Goal: Answer question/provide support

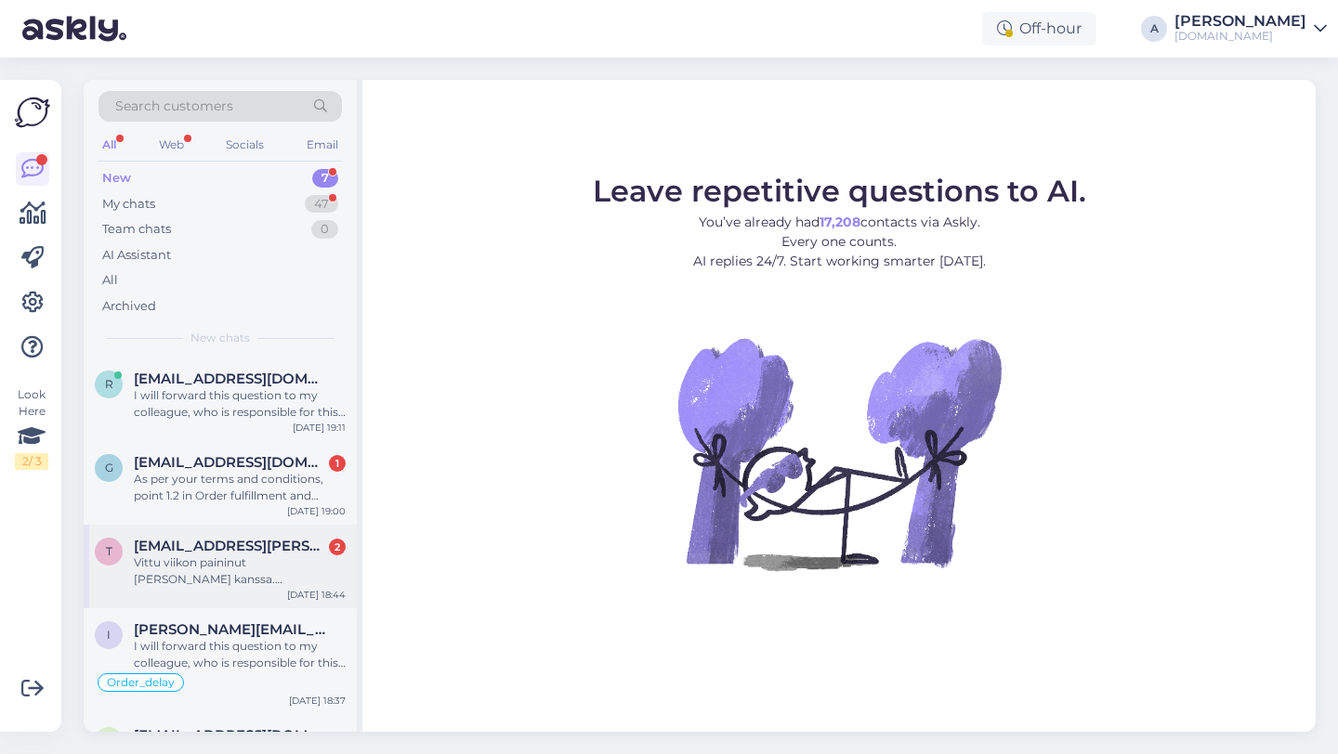
scroll to position [261, 0]
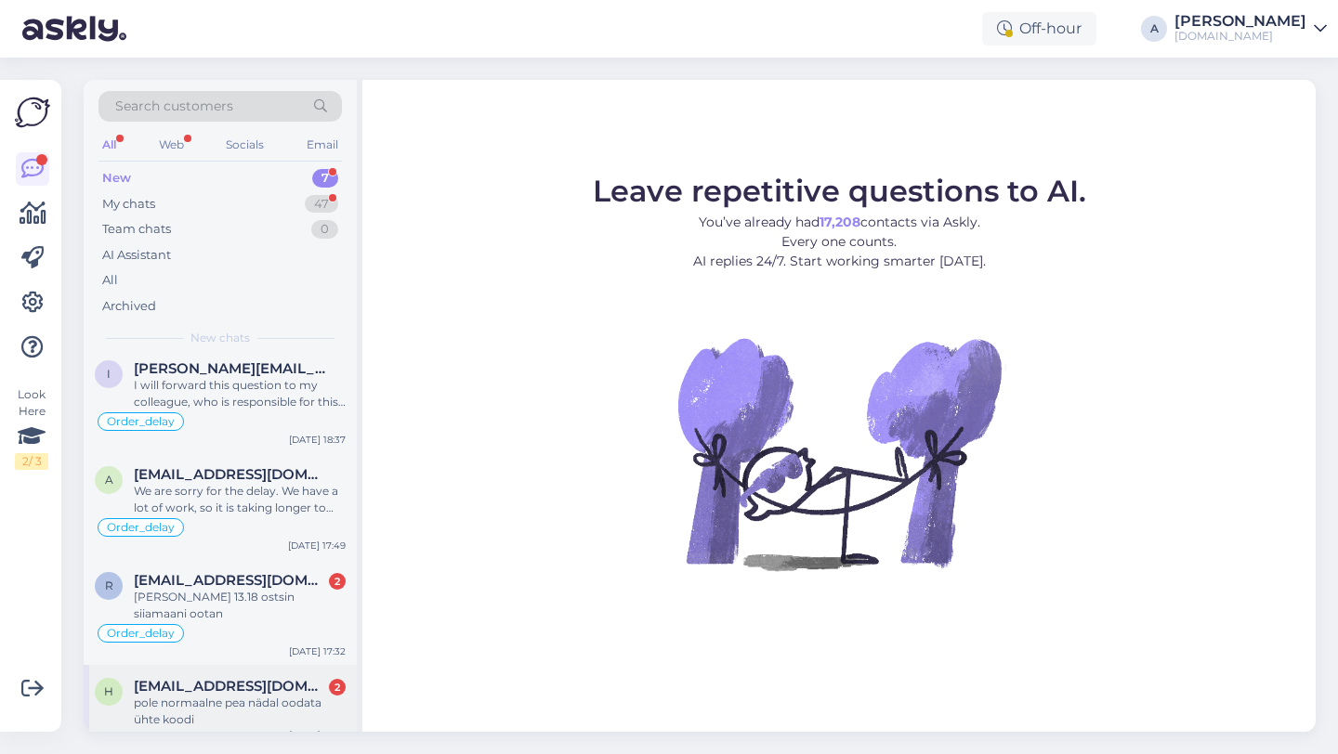
click at [211, 695] on div "pole normaalne pea nädal oodata ühte koodi" at bounding box center [240, 711] width 212 height 33
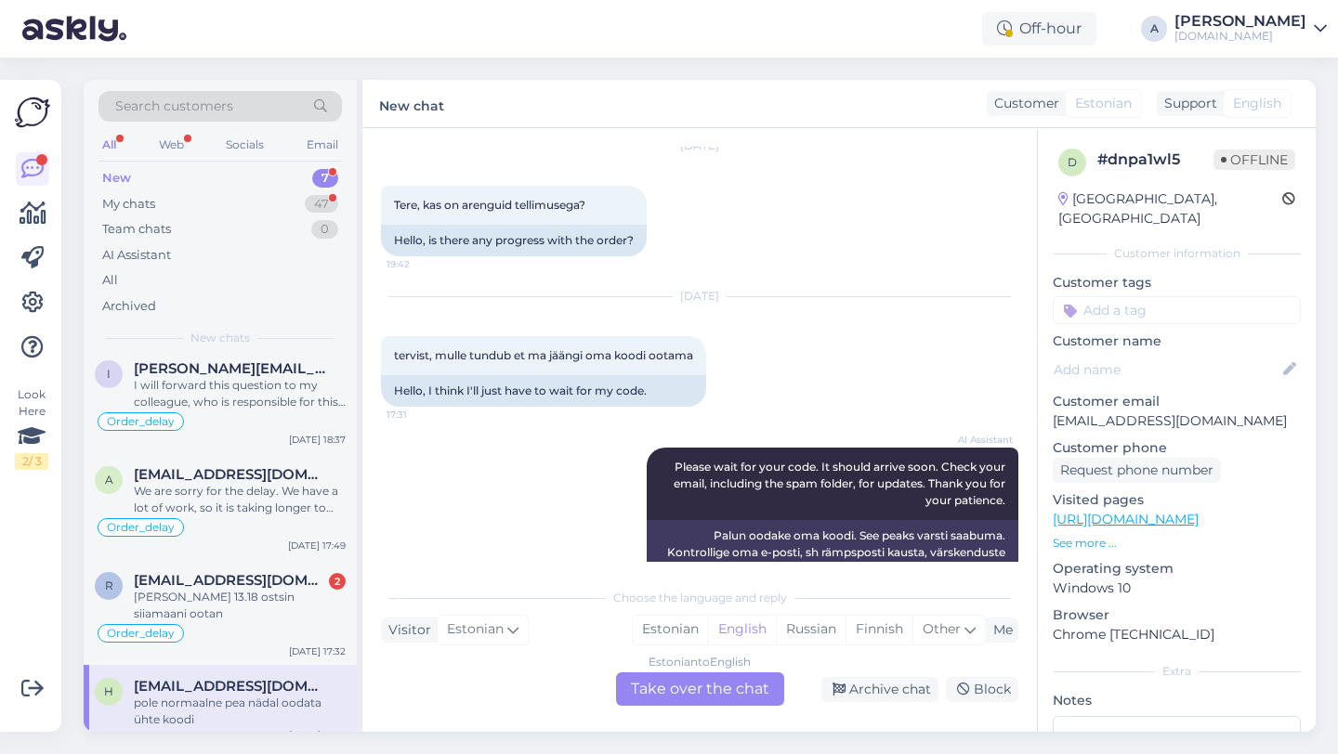
scroll to position [4329, 0]
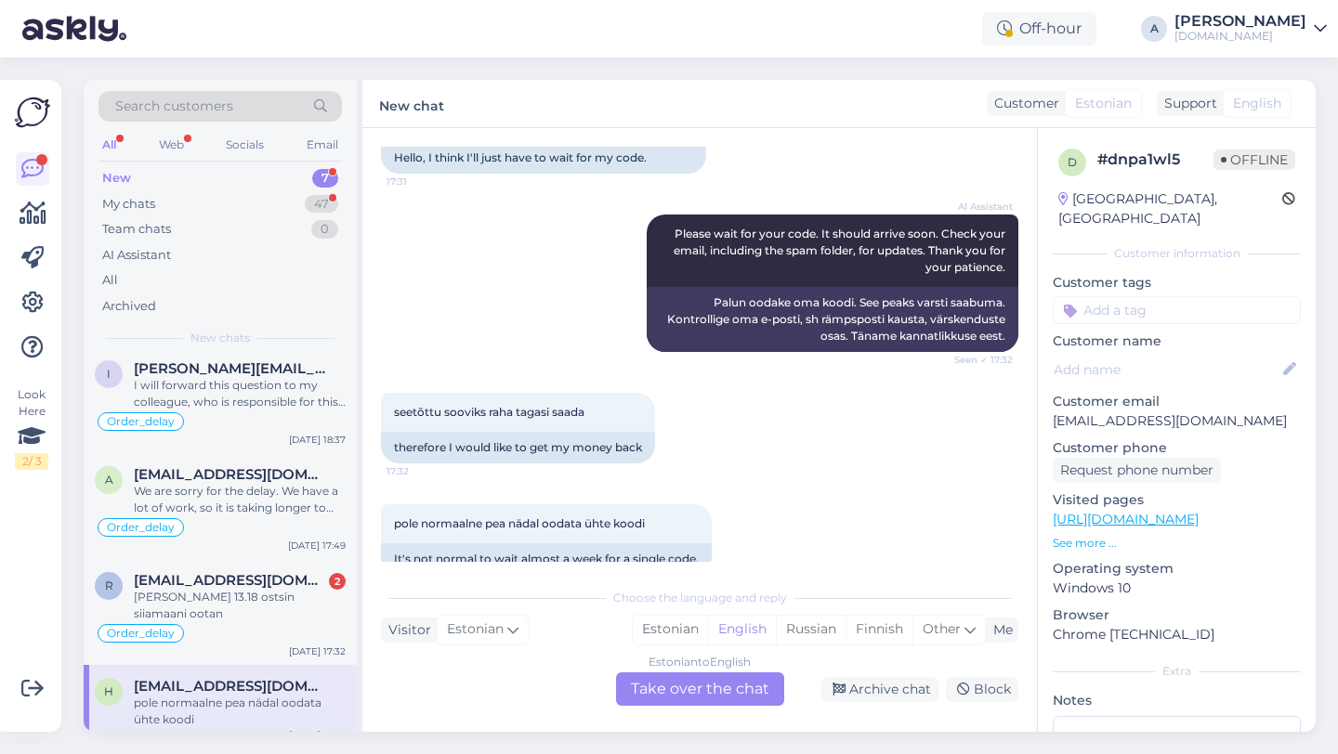
click at [677, 699] on div "Estonian to English Take over the chat" at bounding box center [700, 689] width 168 height 33
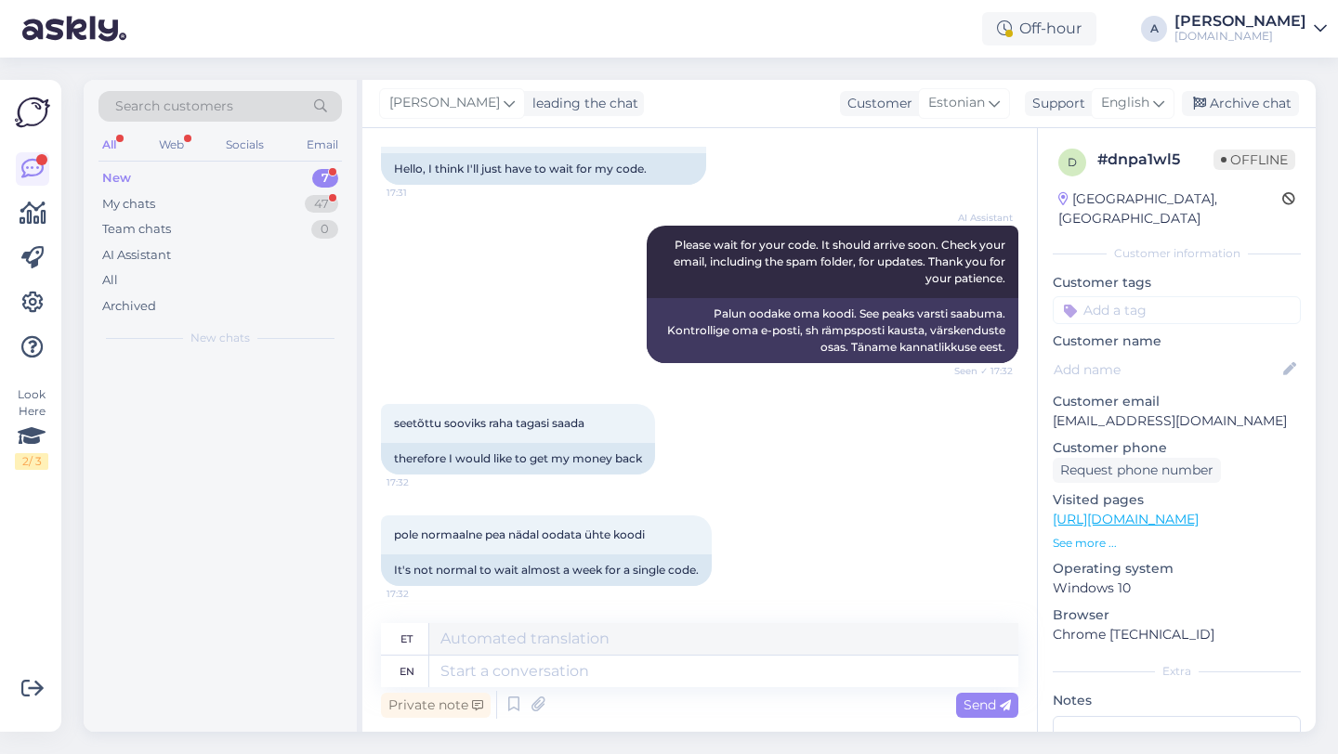
scroll to position [0, 0]
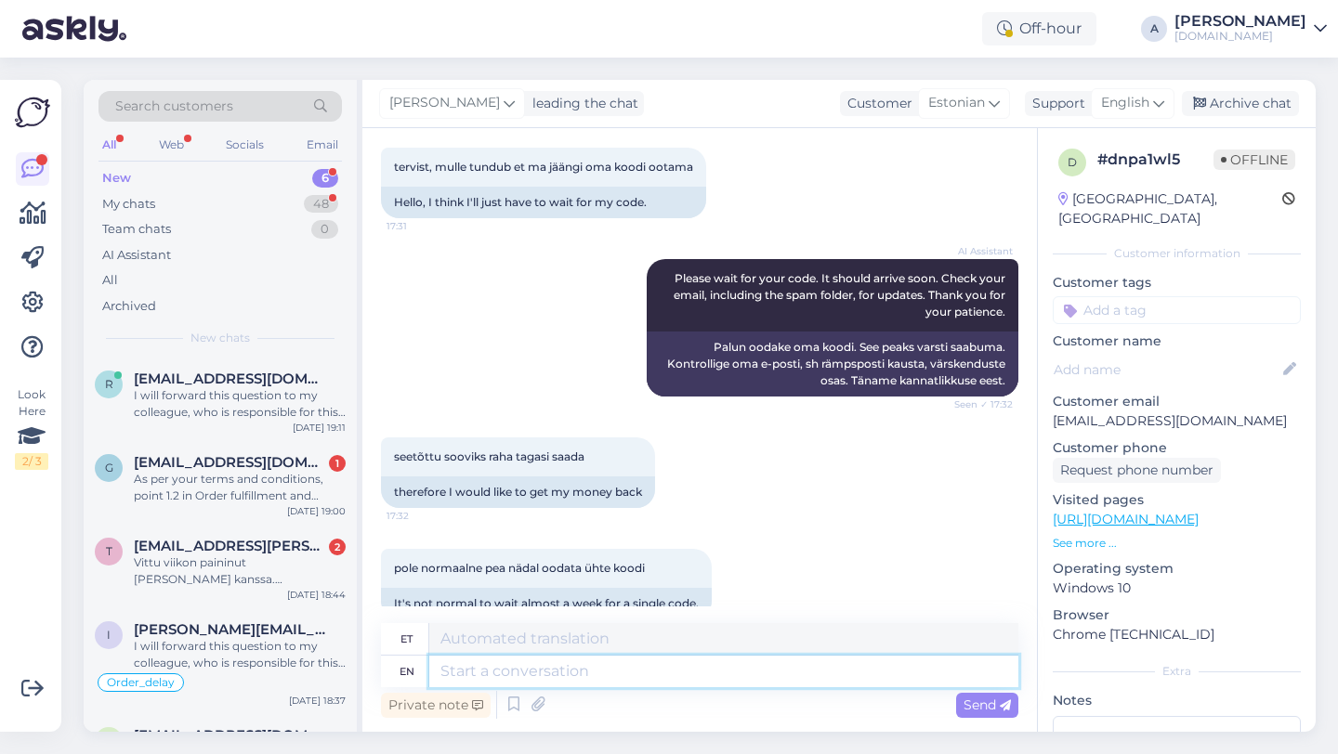
click at [610, 675] on textarea at bounding box center [723, 672] width 589 height 32
type textarea "Hey th"
type textarea "Hei"
type textarea "Hey there!"
type textarea "Tere!"
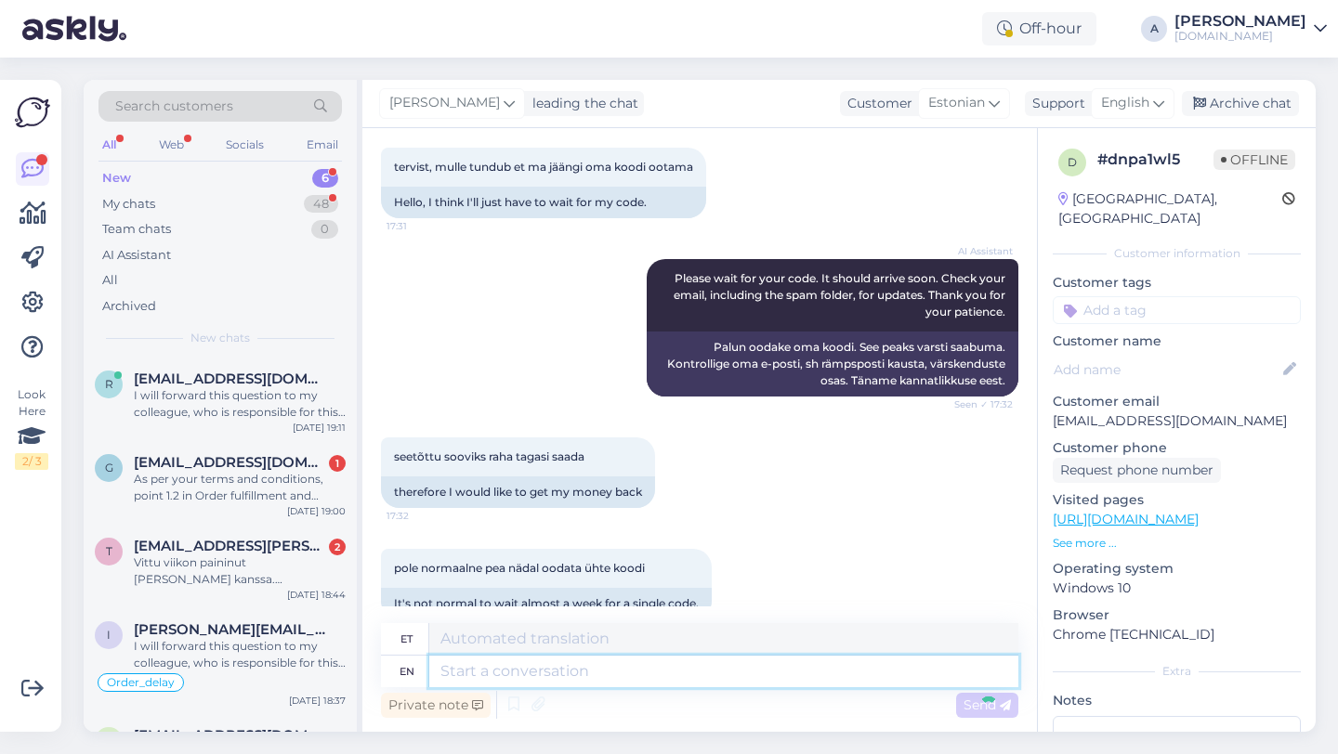
scroll to position [4396, 0]
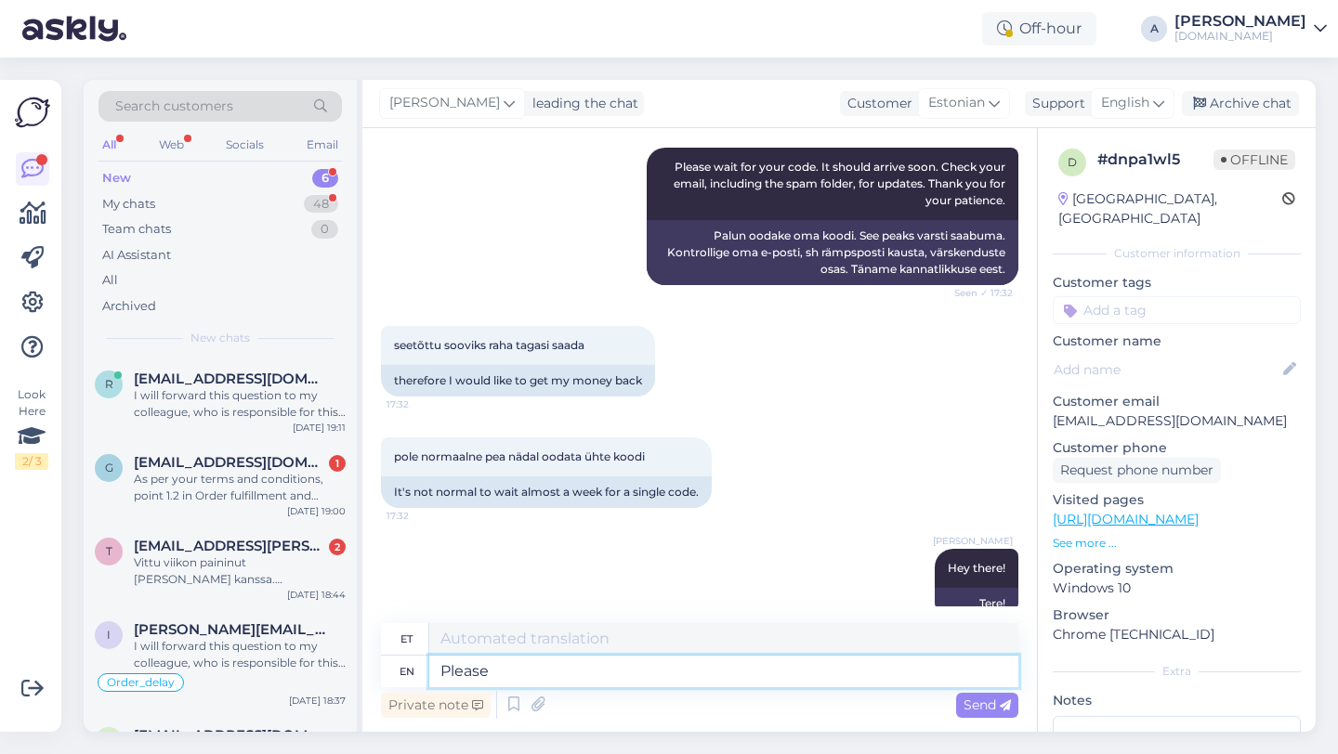
type textarea "Please s"
type textarea "Palun"
type textarea "Please share"
type textarea "Palun jaga"
type textarea "Please share with m"
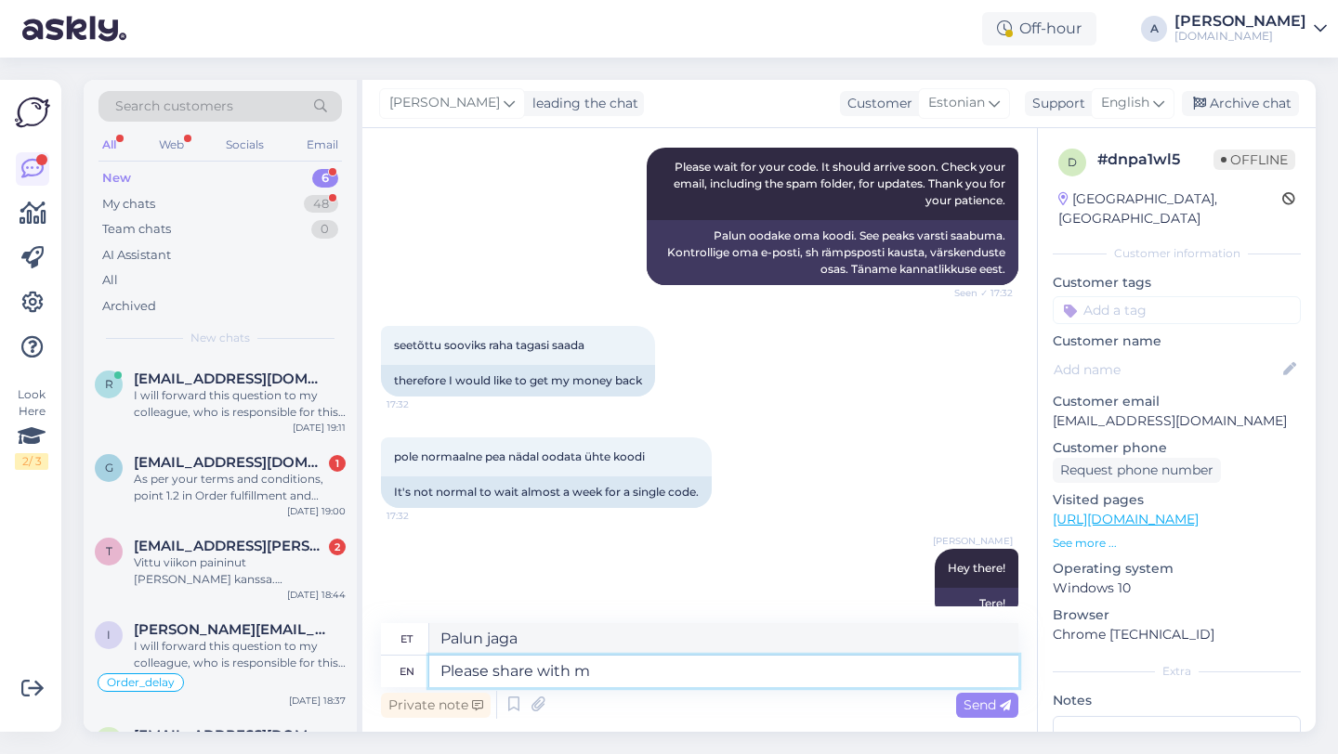
type textarea "Palun jagage"
type textarea "Please share with me"
type textarea "Palun jaga minuga"
type textarea "Please share with me your o"
type textarea "Palun jaga minuga oma"
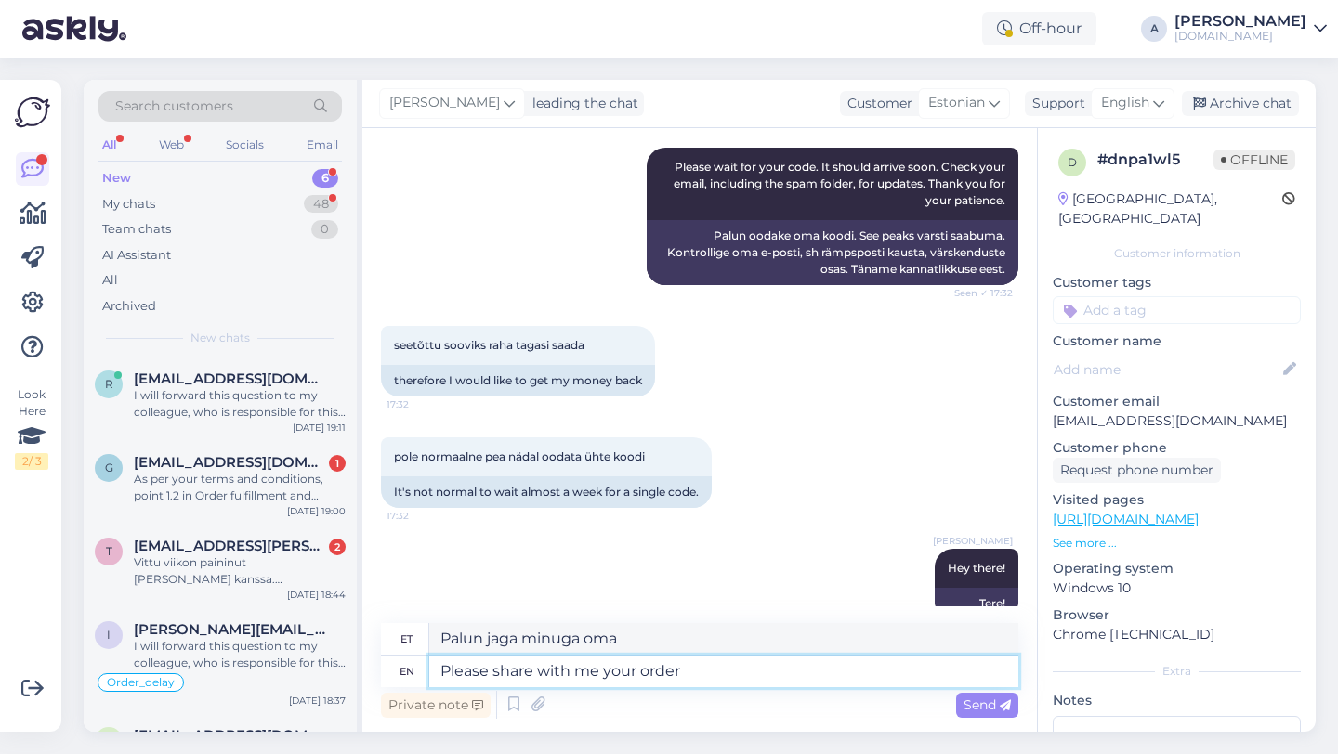
type textarea "Please share with me your order"
type textarea "Palun jaga minuga oma tellimust"
type textarea "Please share with me your order number."
type textarea "Palun jaga minuga oma tellimuse numbrit."
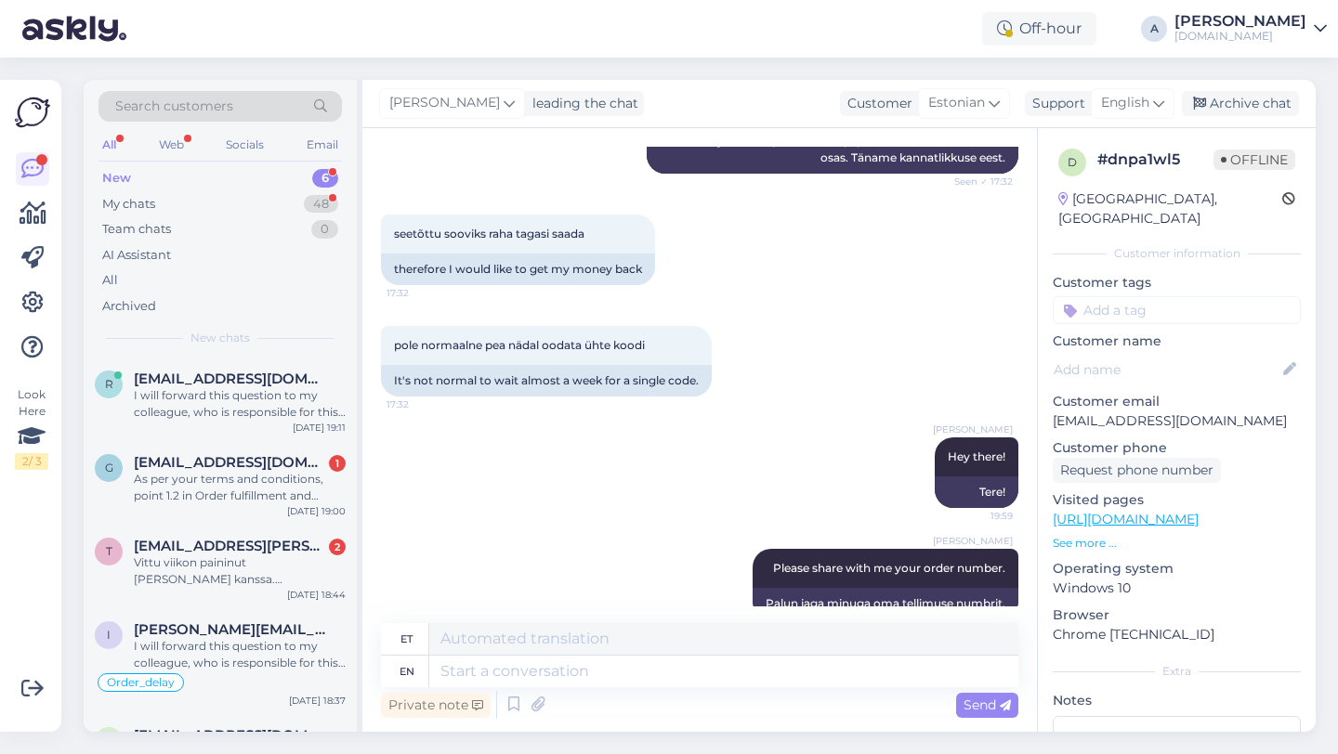
click at [1137, 296] on input at bounding box center [1177, 310] width 248 height 28
type input "order"
click at [1190, 354] on span "Order_delay" at bounding box center [1177, 359] width 68 height 11
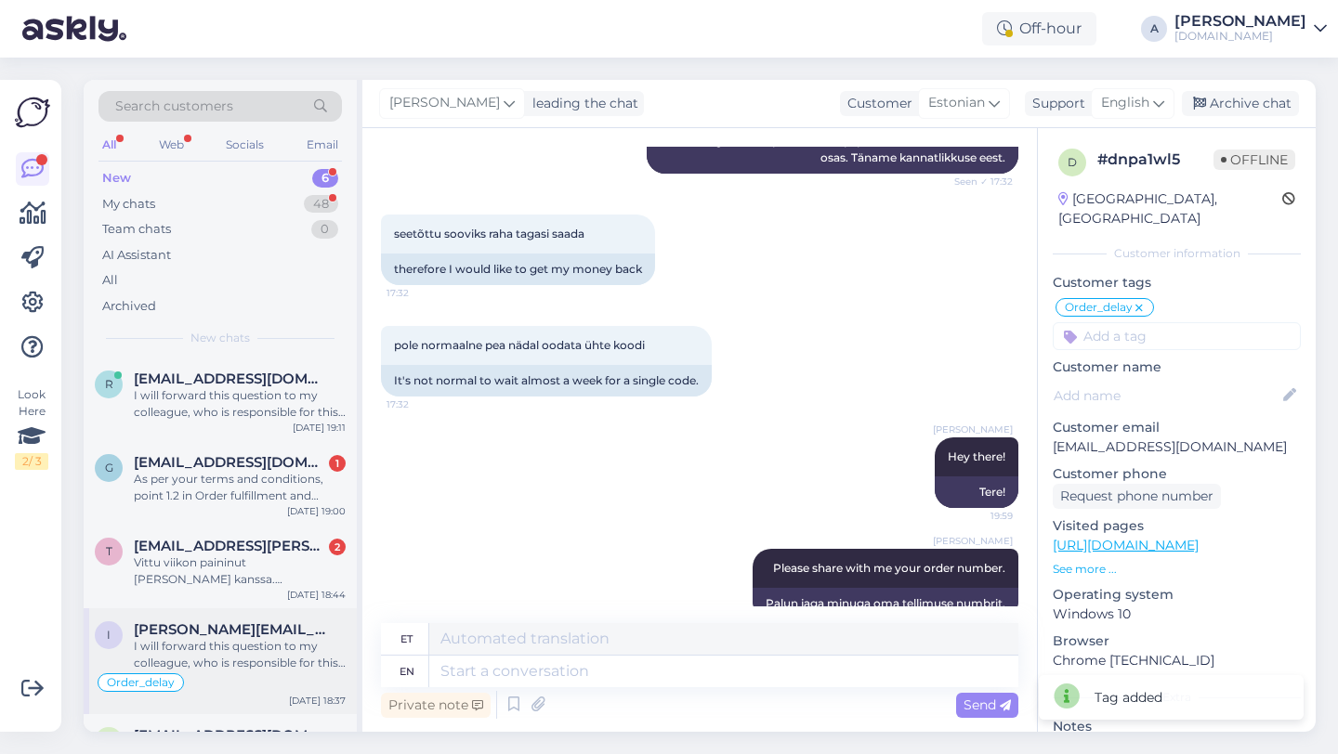
scroll to position [177, 0]
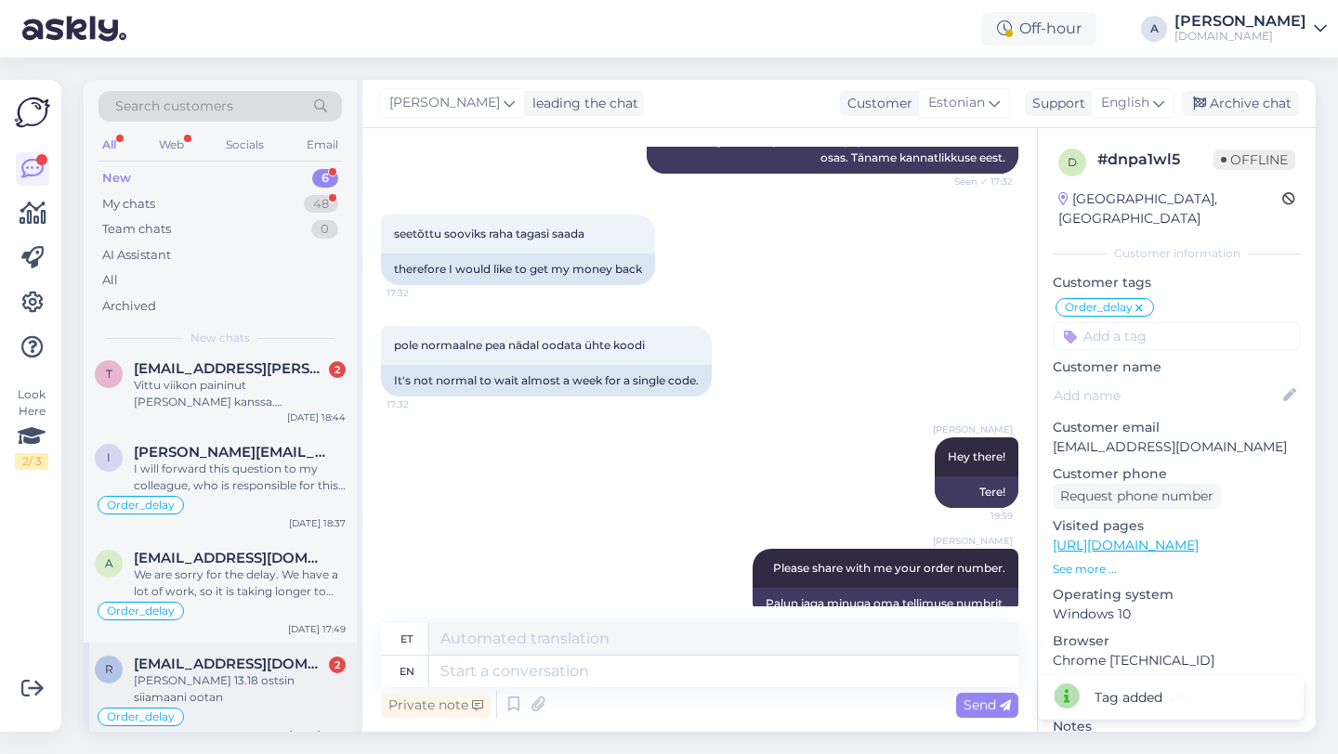
click at [239, 656] on span "[EMAIL_ADDRESS][DOMAIN_NAME]" at bounding box center [230, 664] width 193 height 17
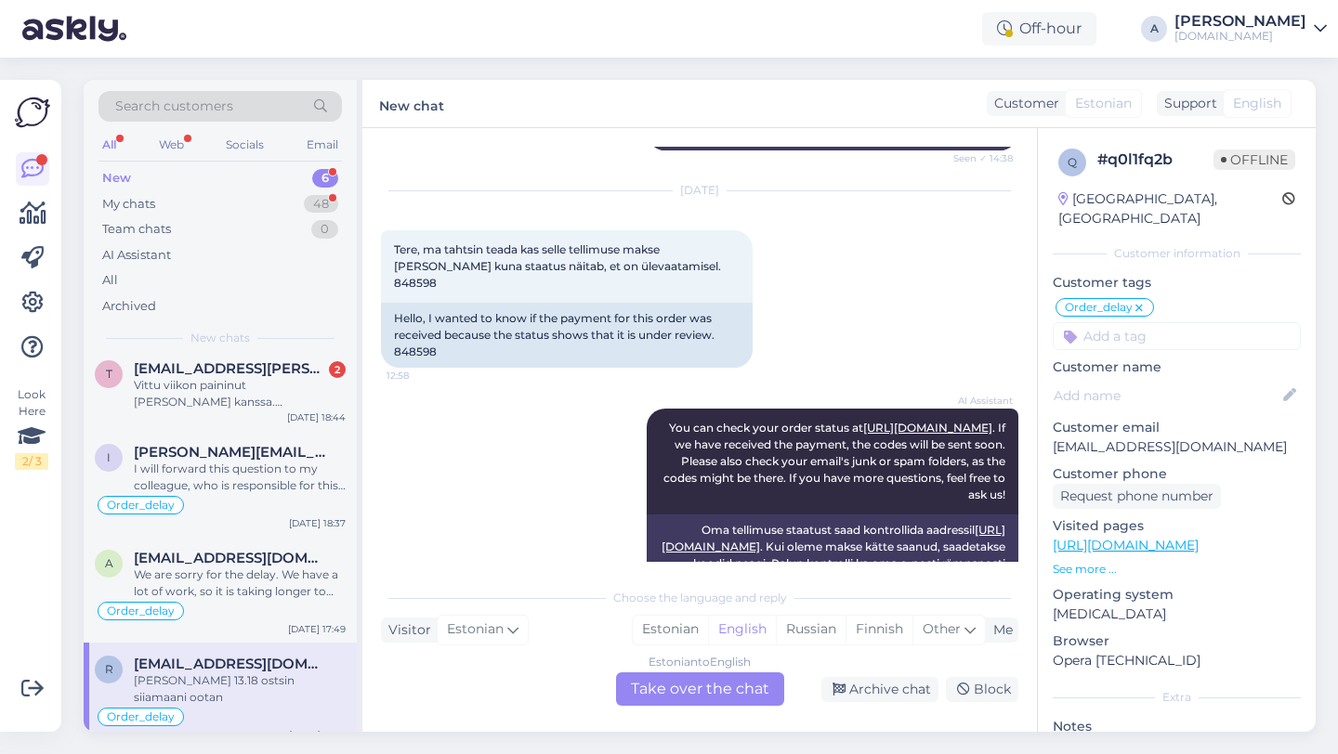
scroll to position [7744, 0]
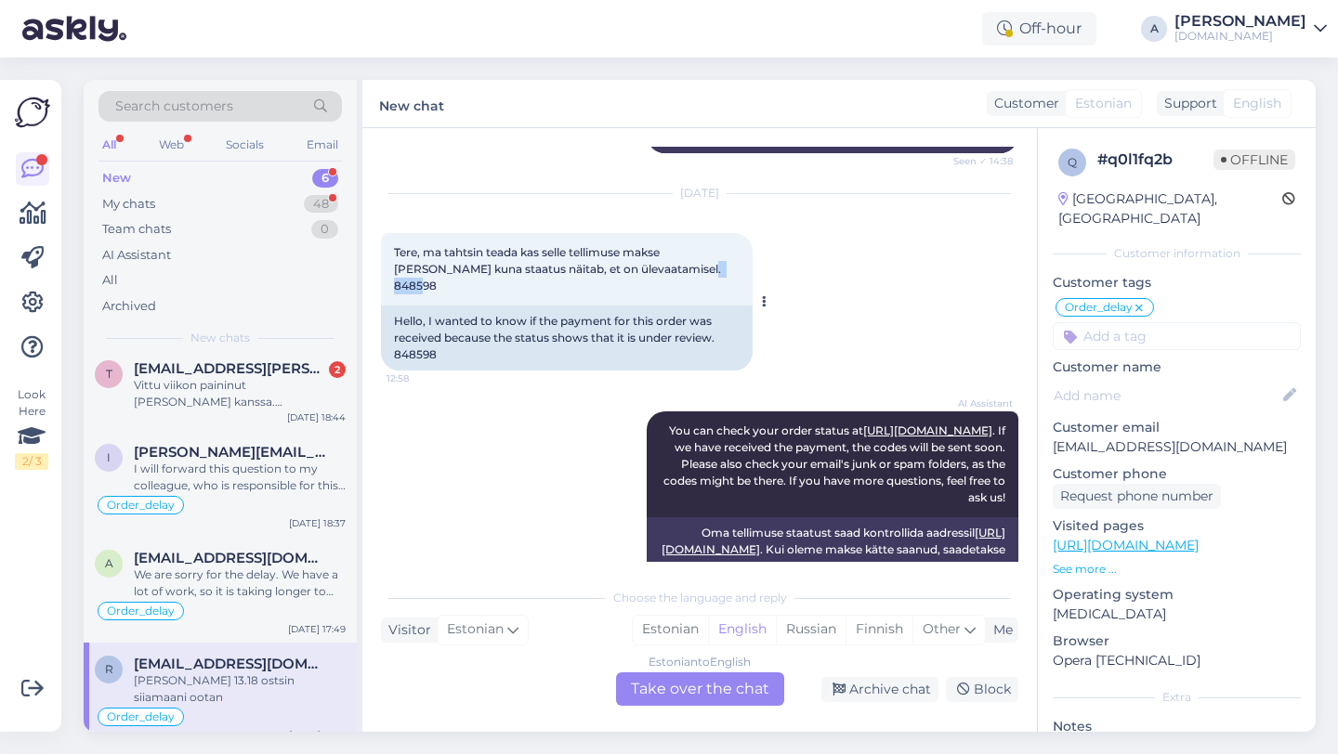
drag, startPoint x: 670, startPoint y: 337, endPoint x: 626, endPoint y: 338, distance: 43.7
click at [626, 306] on div "Tere, ma tahtsin teada kas selle tellimuse makse [PERSON_NAME] kuna staatus näi…" at bounding box center [567, 269] width 372 height 72
copy span "848598"
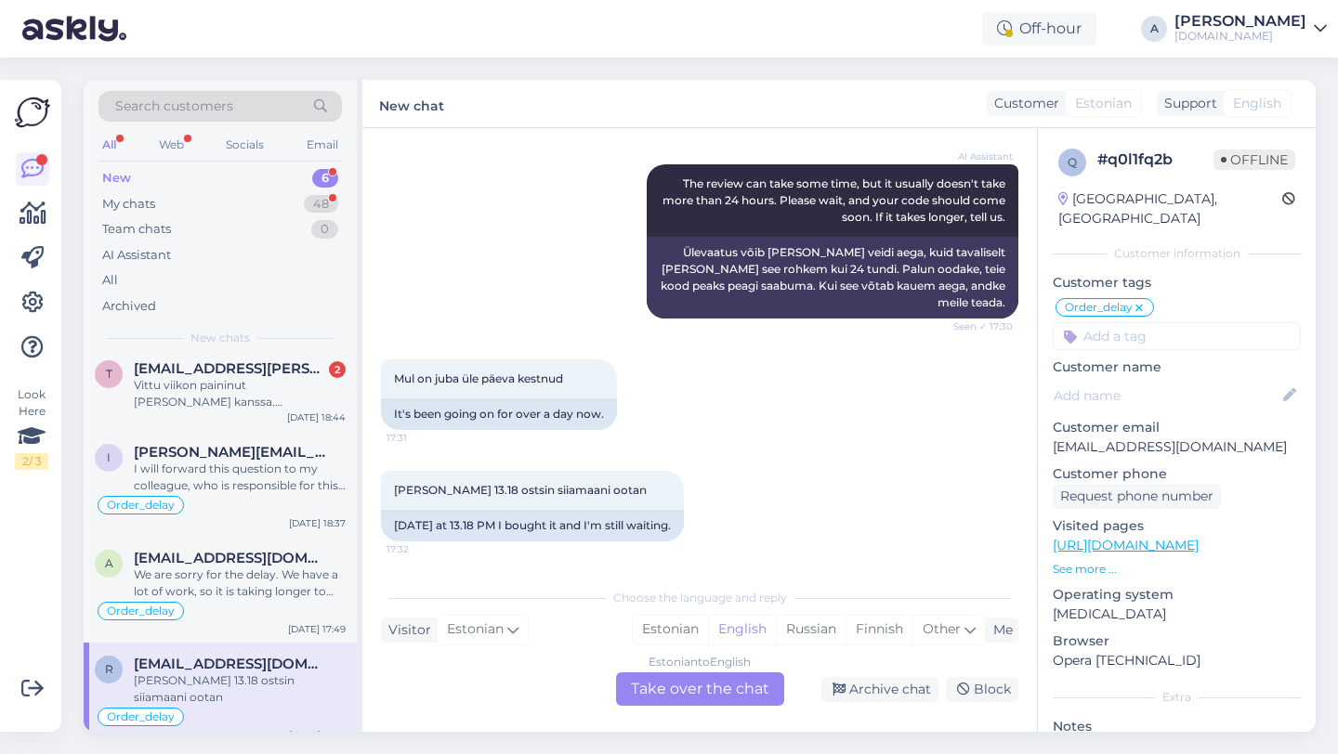
click at [662, 688] on div "Estonian to English Take over the chat" at bounding box center [700, 689] width 168 height 33
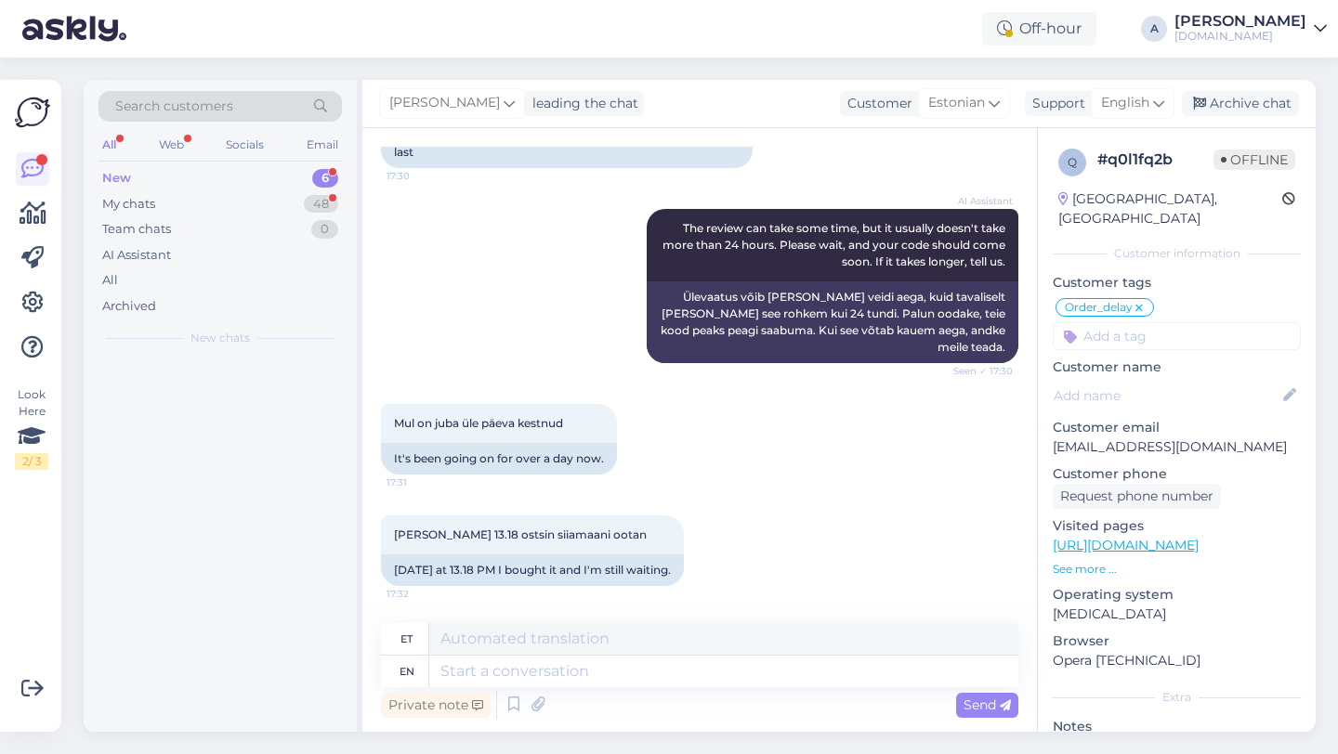
scroll to position [0, 0]
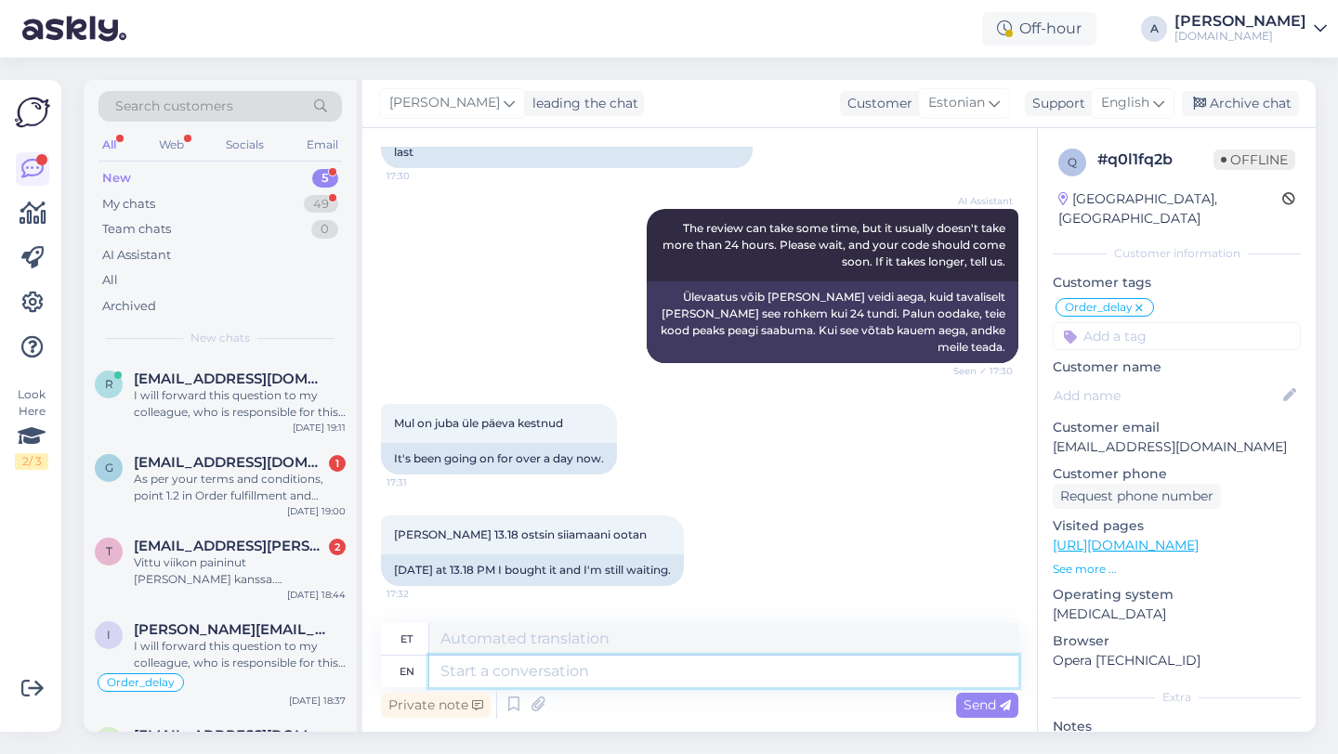
click at [614, 677] on textarea at bounding box center [723, 672] width 589 height 32
type textarea "Hey ther"
type textarea "Hei"
type textarea "Hey there!"
type textarea "Tere!"
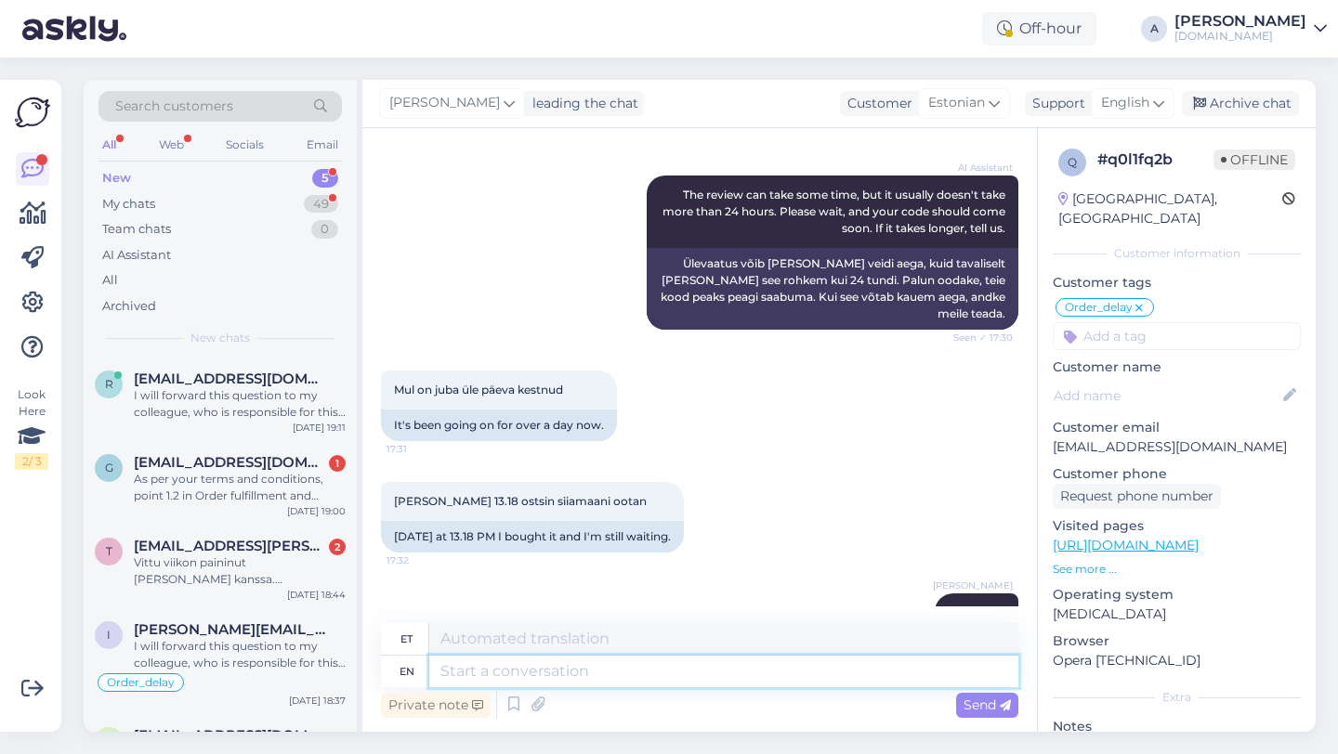
scroll to position [8738, 0]
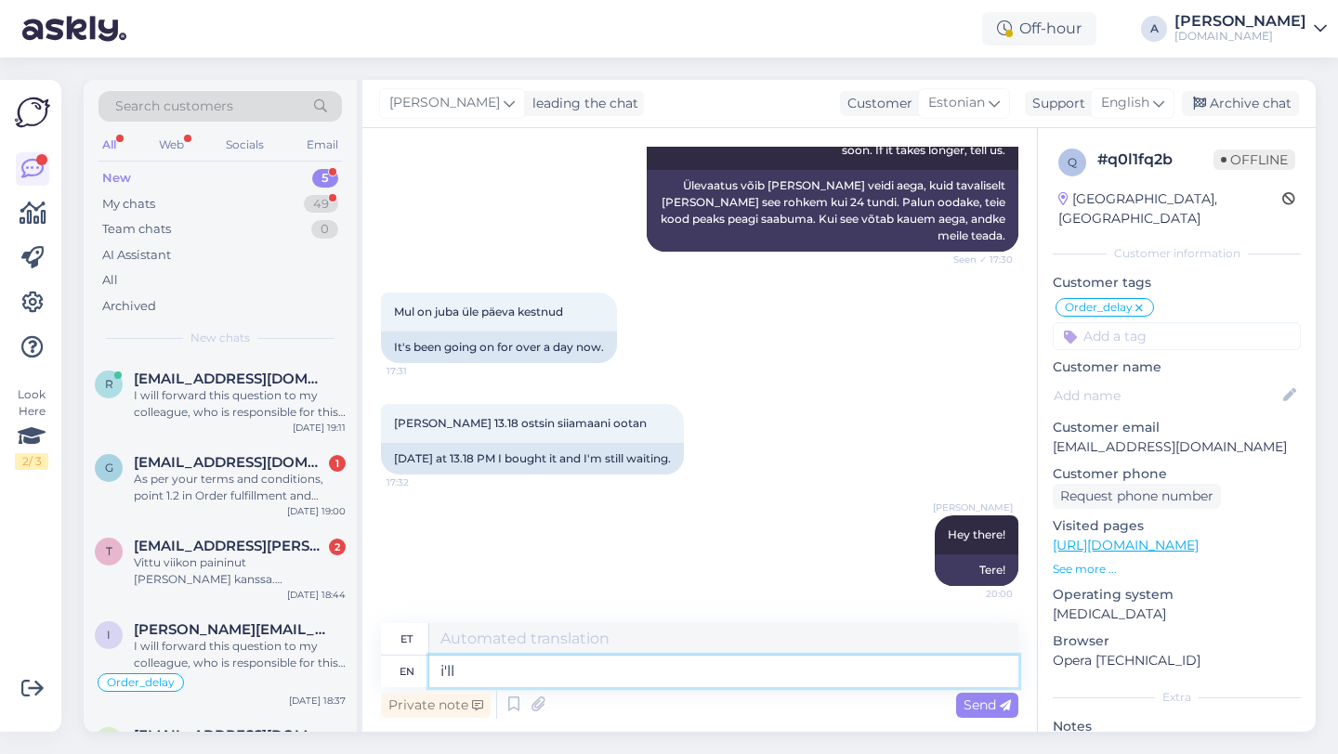
type textarea "i'll"
type textarea "ma teen"
type textarea "i"
type textarea "I"
type textarea "[PERSON_NAME]"
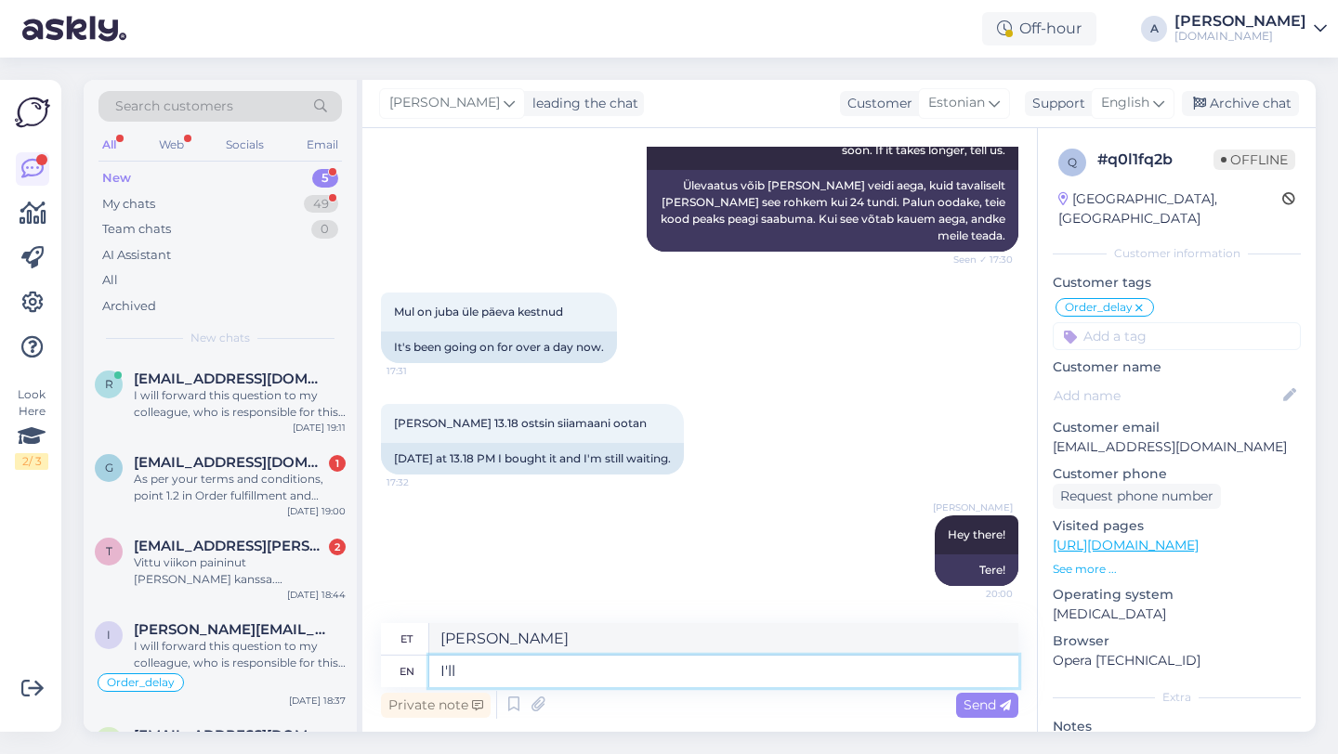
type textarea "I'll"
type textarea "Ma teen"
type textarea "I'll be"
type textarea "Ma [PERSON_NAME]"
type textarea "I'll be sharing"
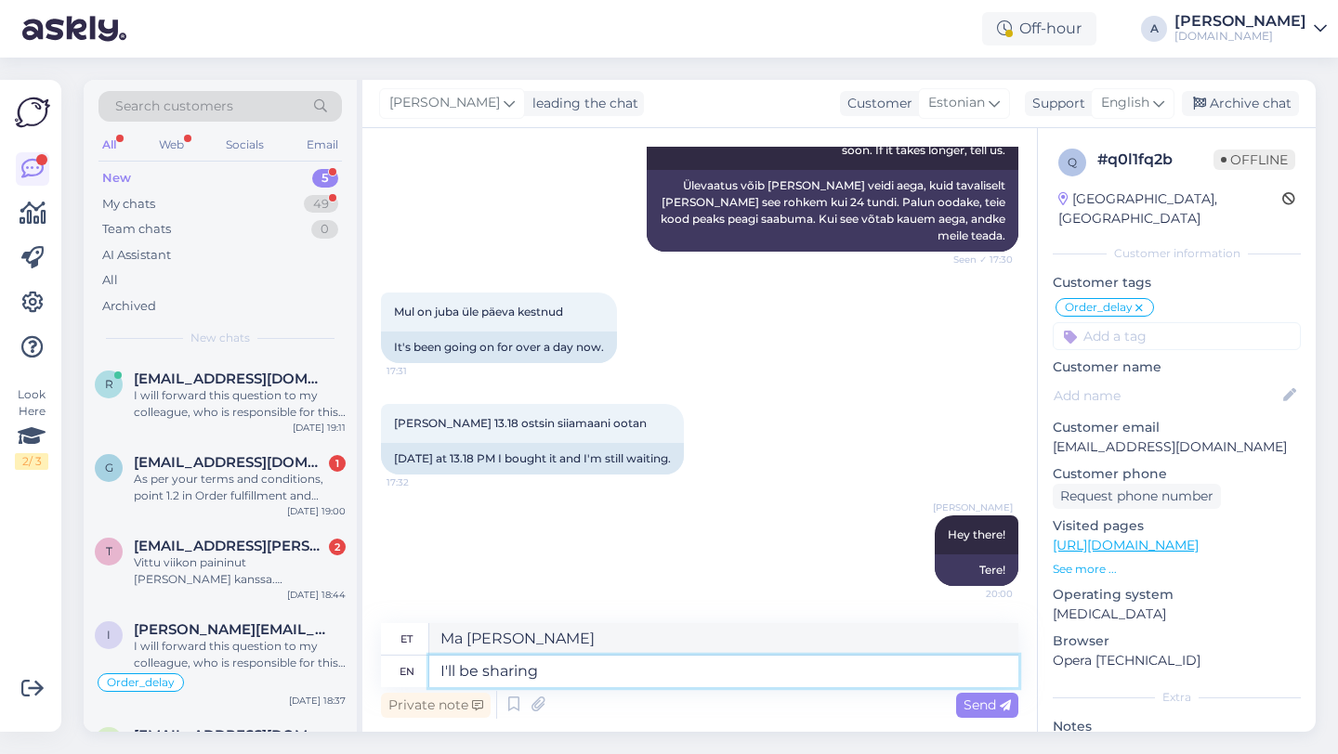
type textarea "Ma jagan"
type textarea "I'll be sharing your or"
type textarea "Ma jagan sinu"
type textarea "I'll be sharing your order w"
type textarea "[PERSON_NAME] tellimust"
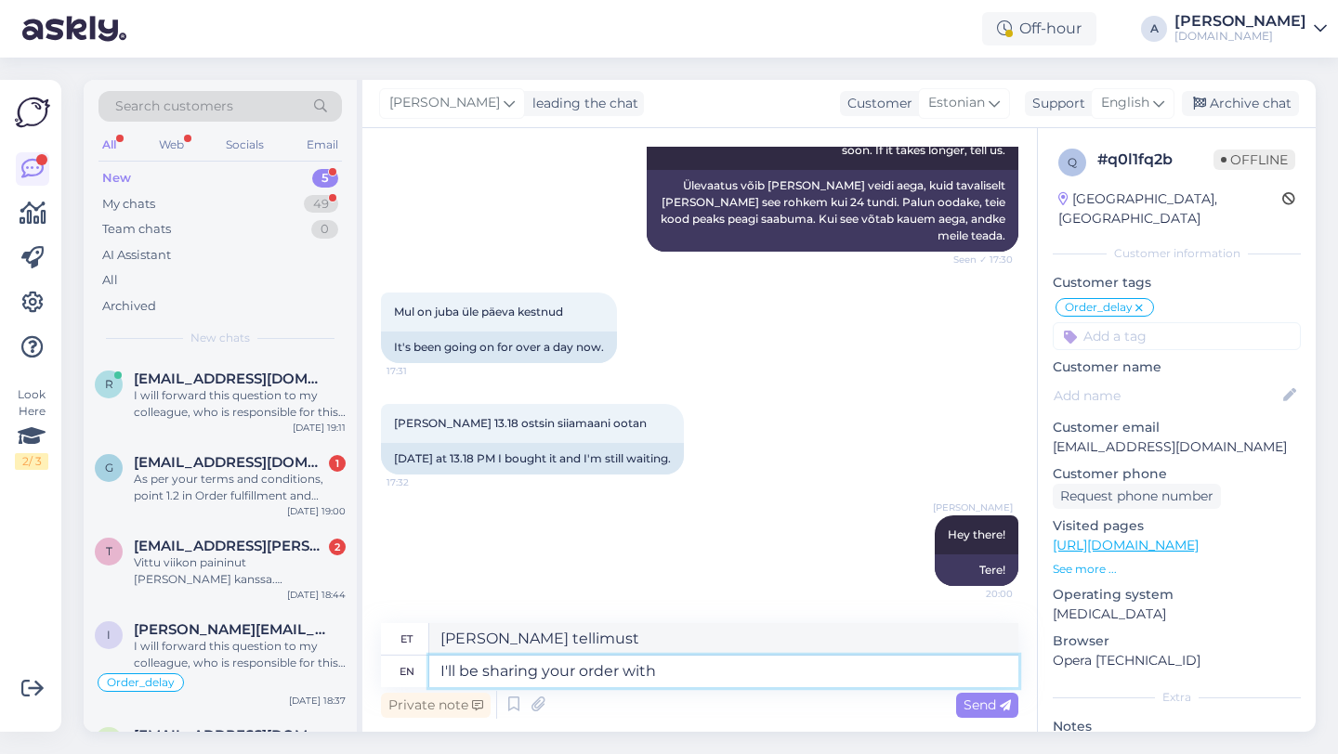
type textarea "I'll be sharing your order with o"
type textarea "[PERSON_NAME] tellimust teiega"
type textarea "I'll be sharing your order with our i"
type textarea "[PERSON_NAME] tellimust meiega"
type textarea "I'll be sharing your order with our internal tea"
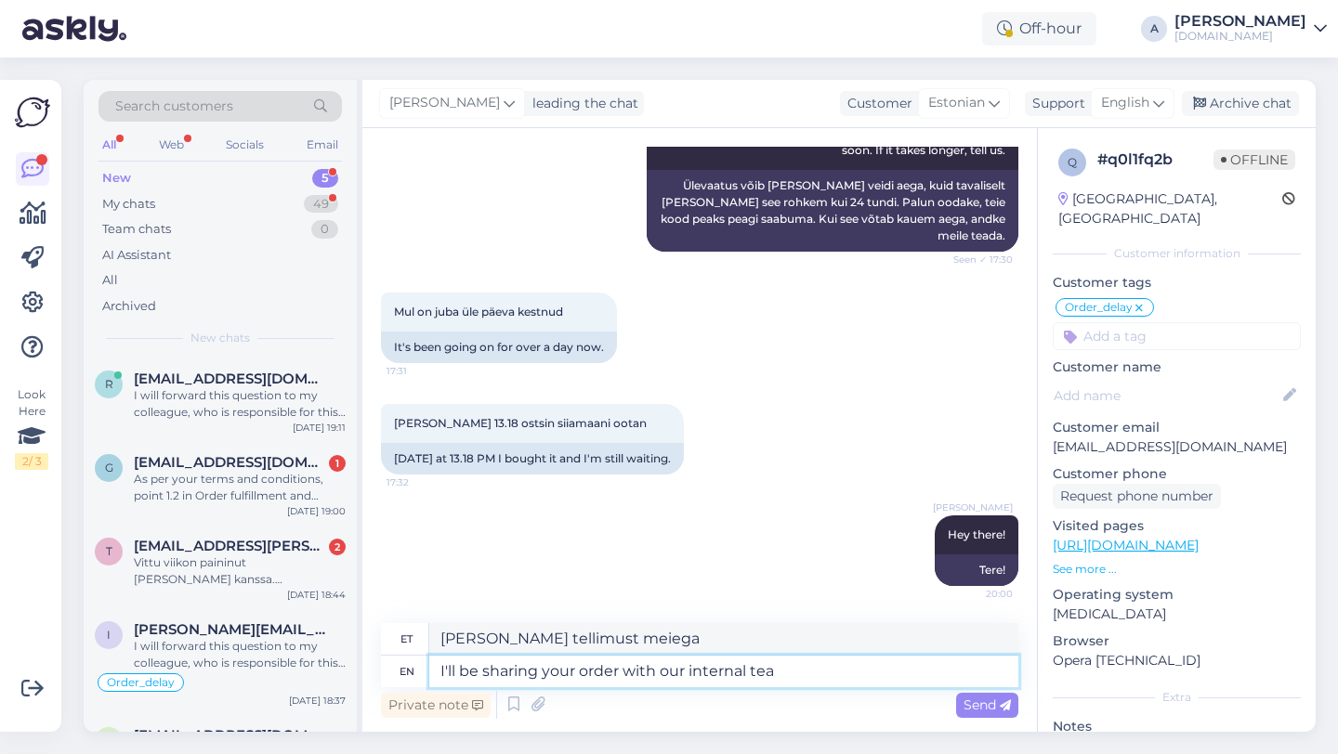
type textarea "[PERSON_NAME] tellimust meie siseringiga."
type textarea "I'll be sharing your order with our internal team."
type textarea "[PERSON_NAME] tellimust meie sisemise meeskonnaga."
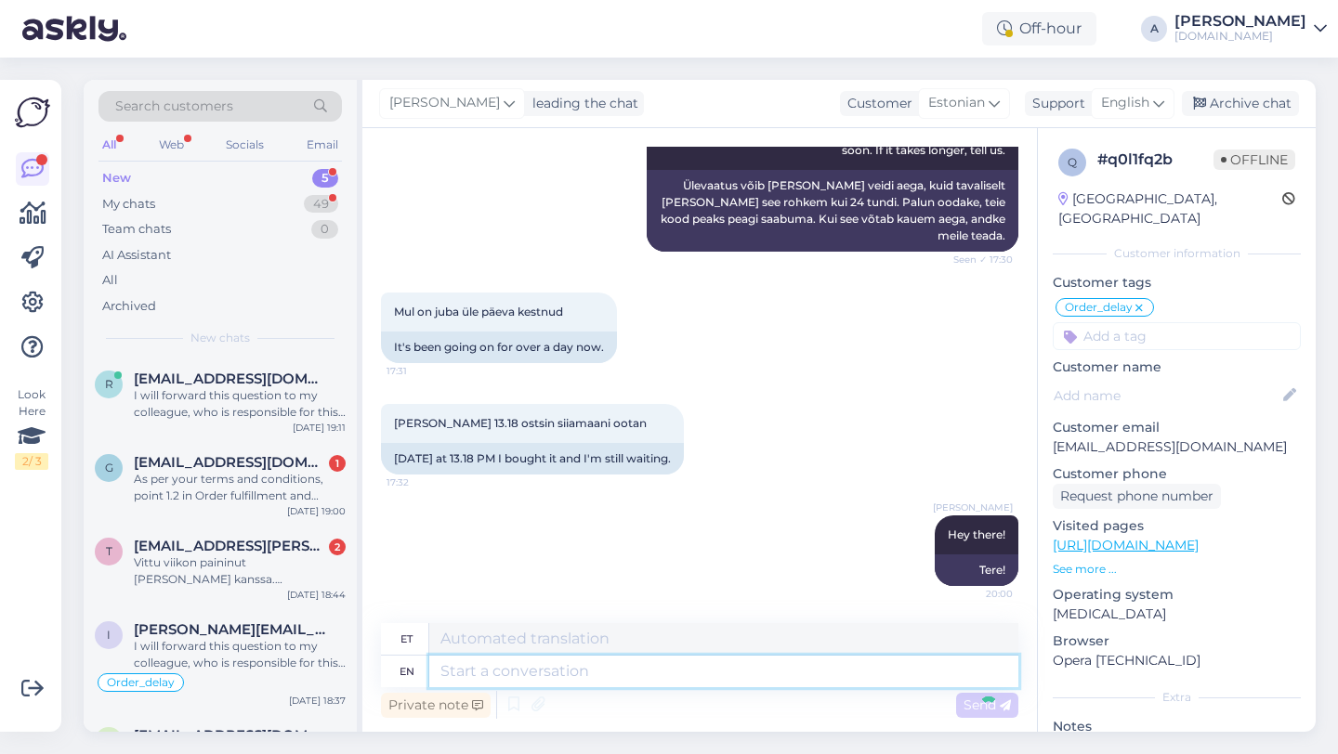
scroll to position [8850, 0]
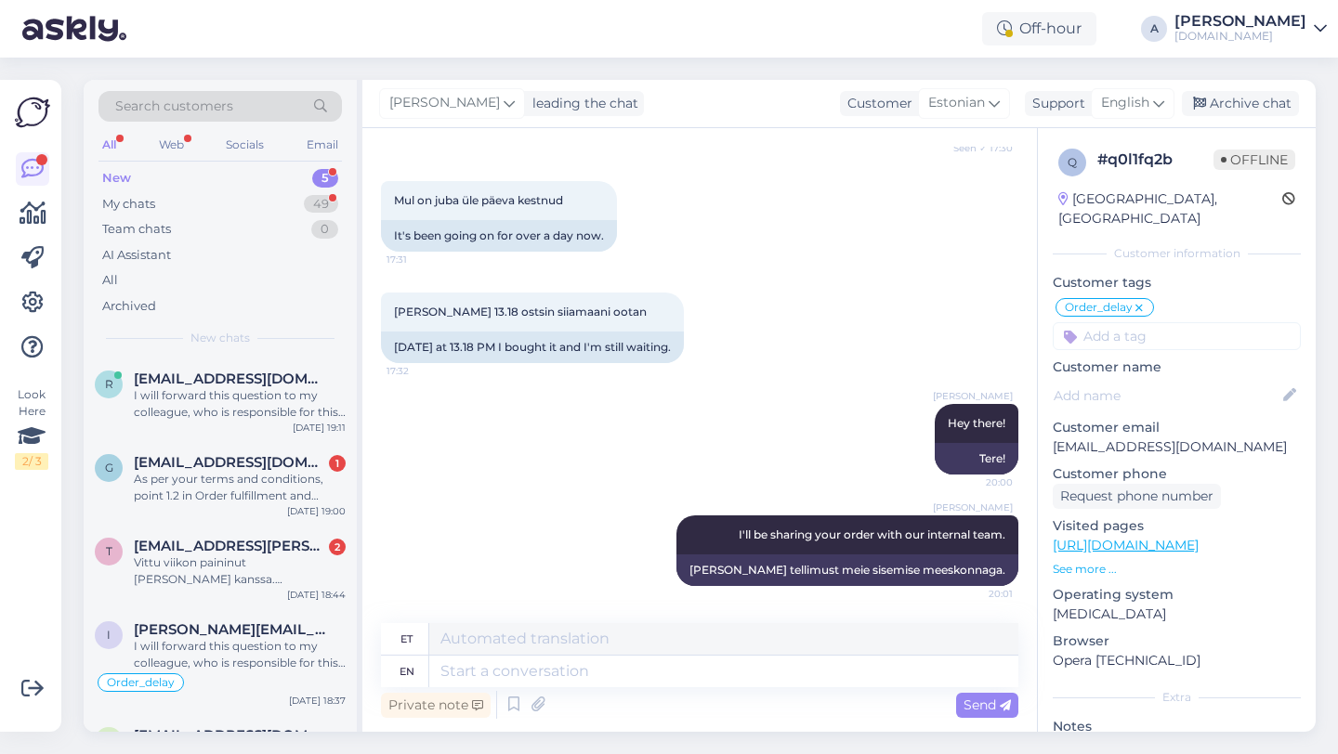
click at [1142, 326] on input at bounding box center [1177, 336] width 248 height 28
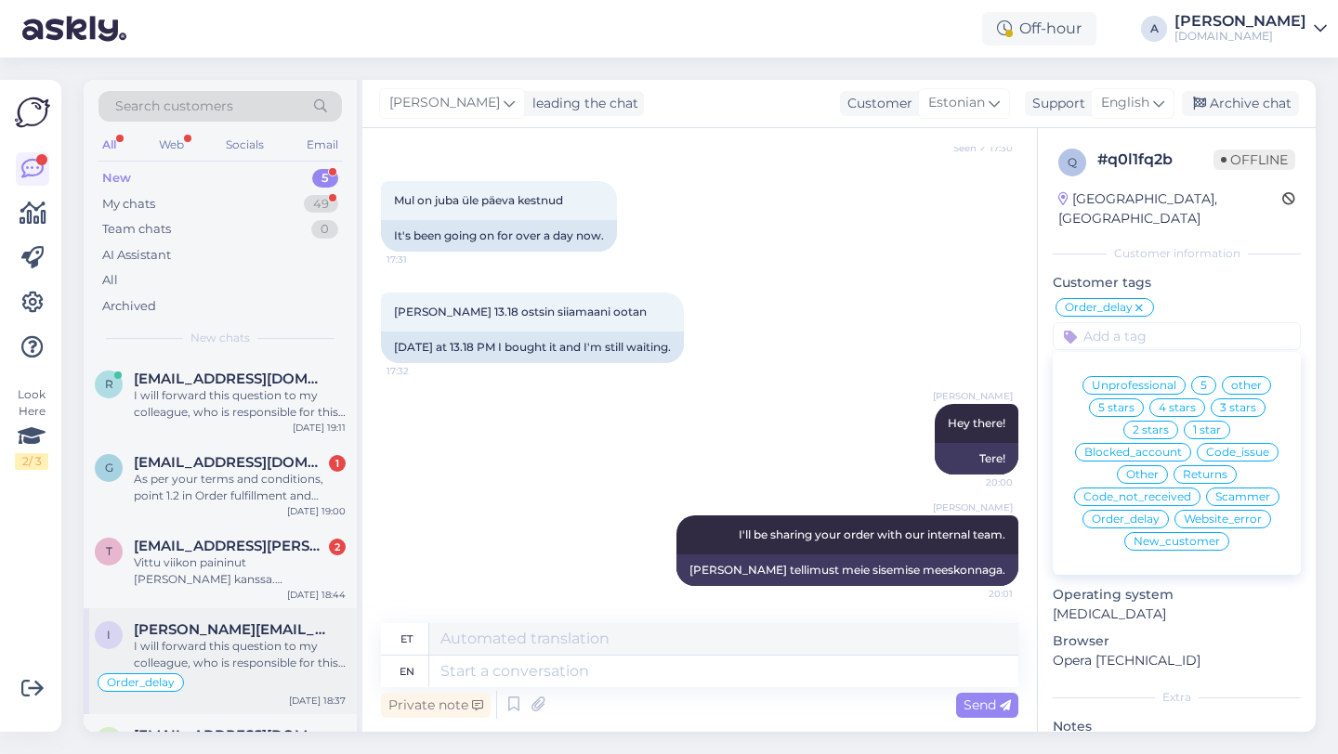
scroll to position [88, 0]
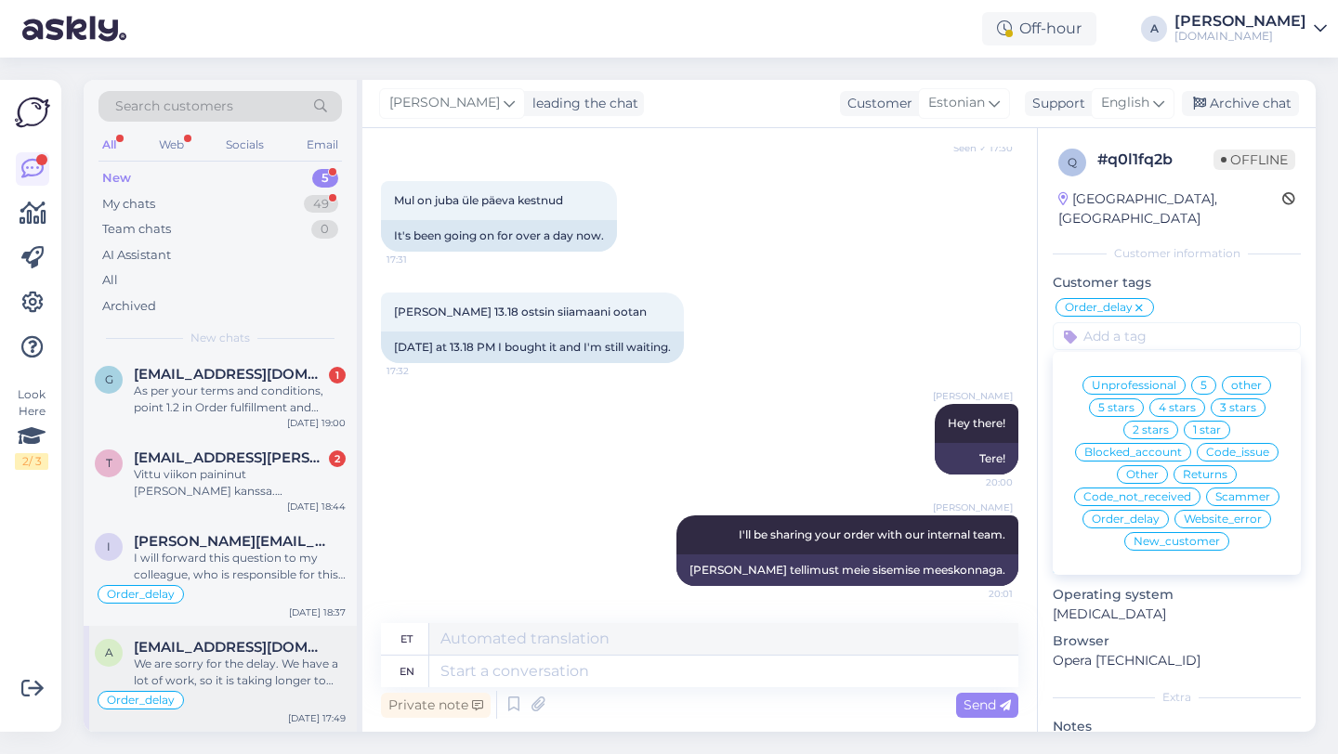
click at [252, 678] on div "We are sorry for the delay. We have a lot of work, so it is taking longer to se…" at bounding box center [240, 672] width 212 height 33
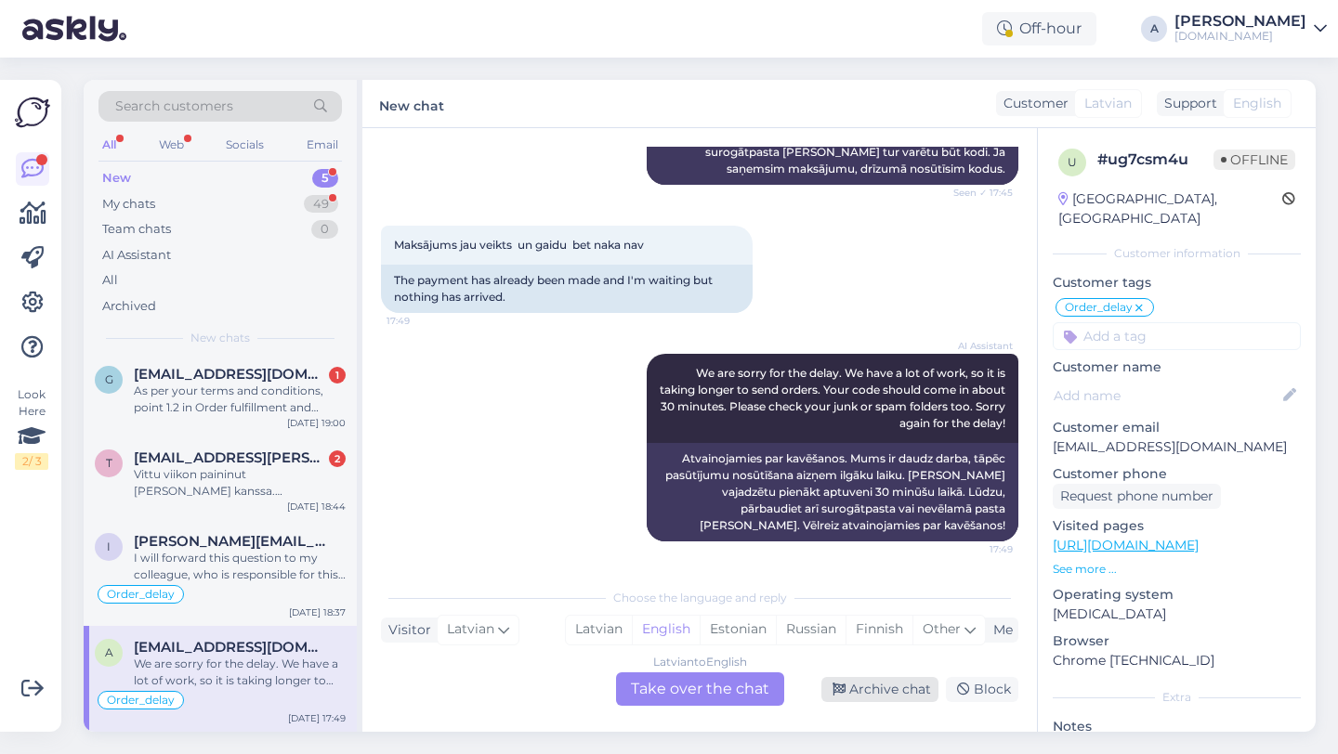
click at [885, 687] on div "Archive chat" at bounding box center [879, 689] width 117 height 25
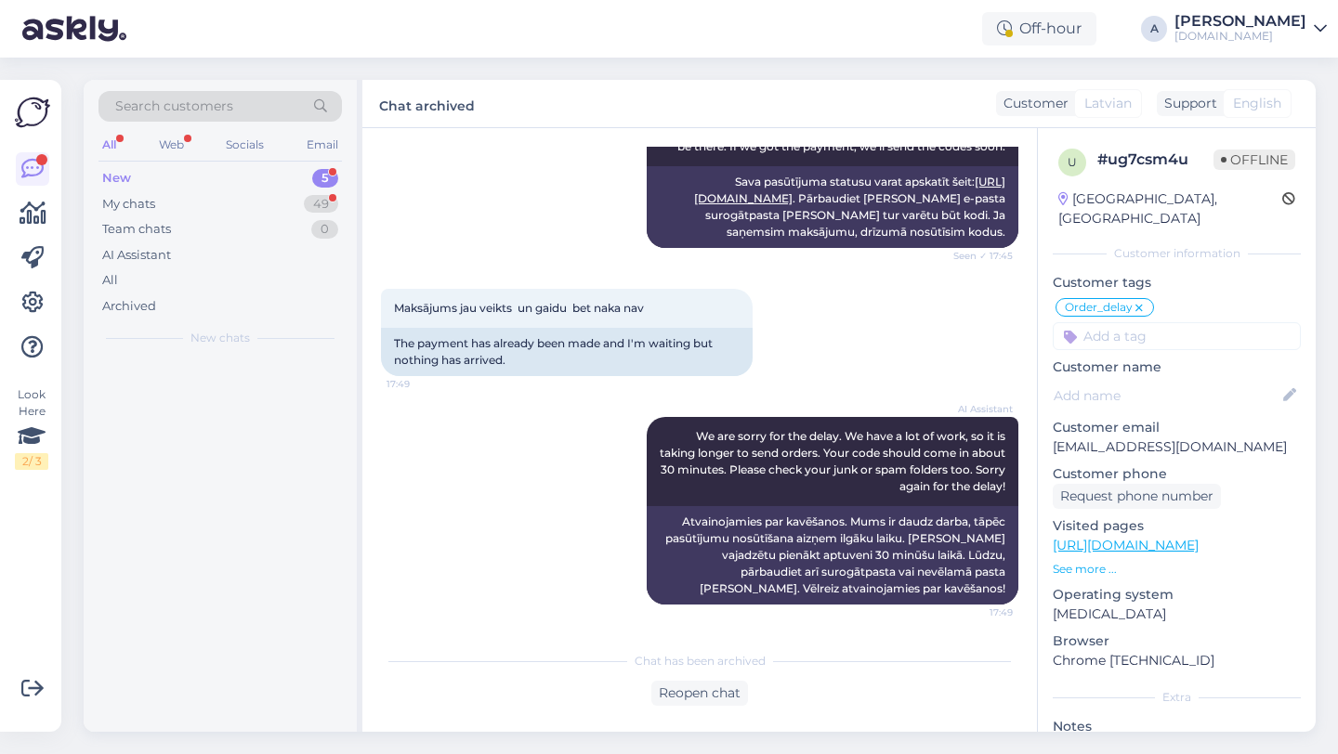
scroll to position [0, 0]
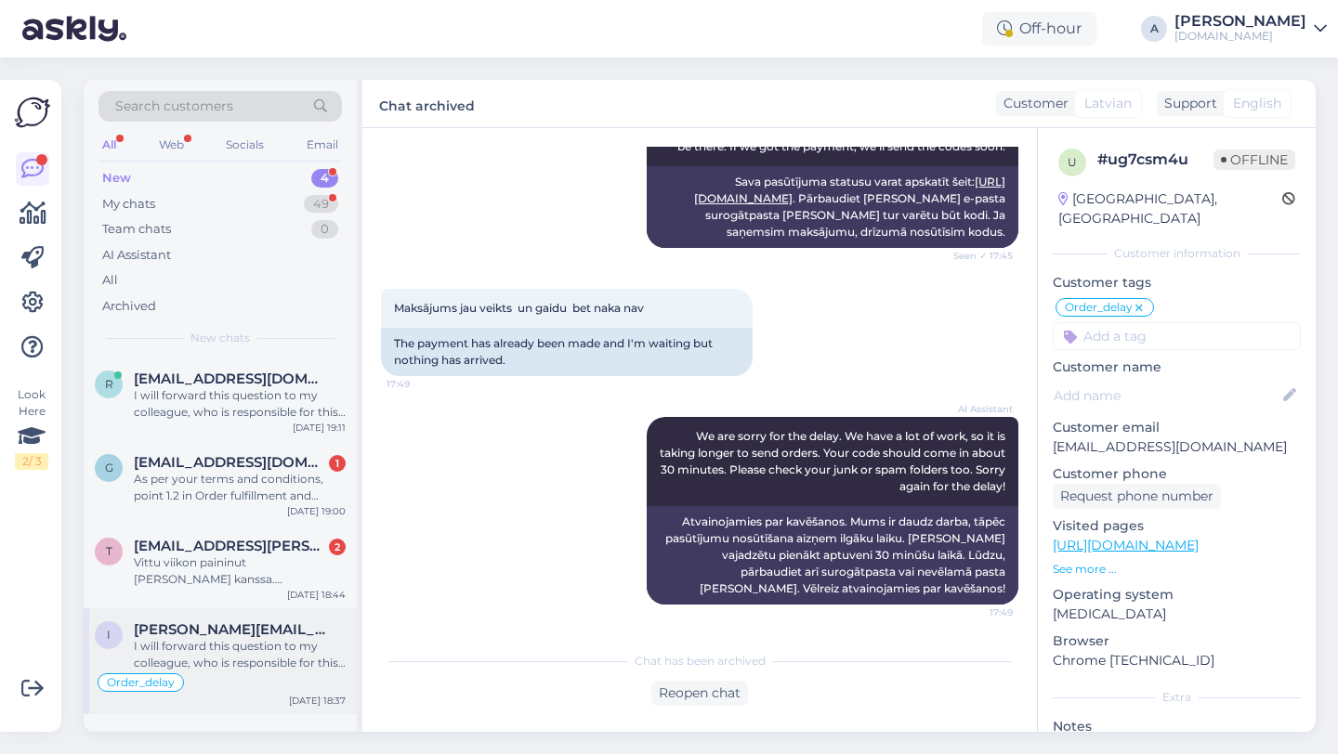
click at [247, 647] on div "I will forward this question to my colleague, who is responsible for this. The …" at bounding box center [240, 654] width 212 height 33
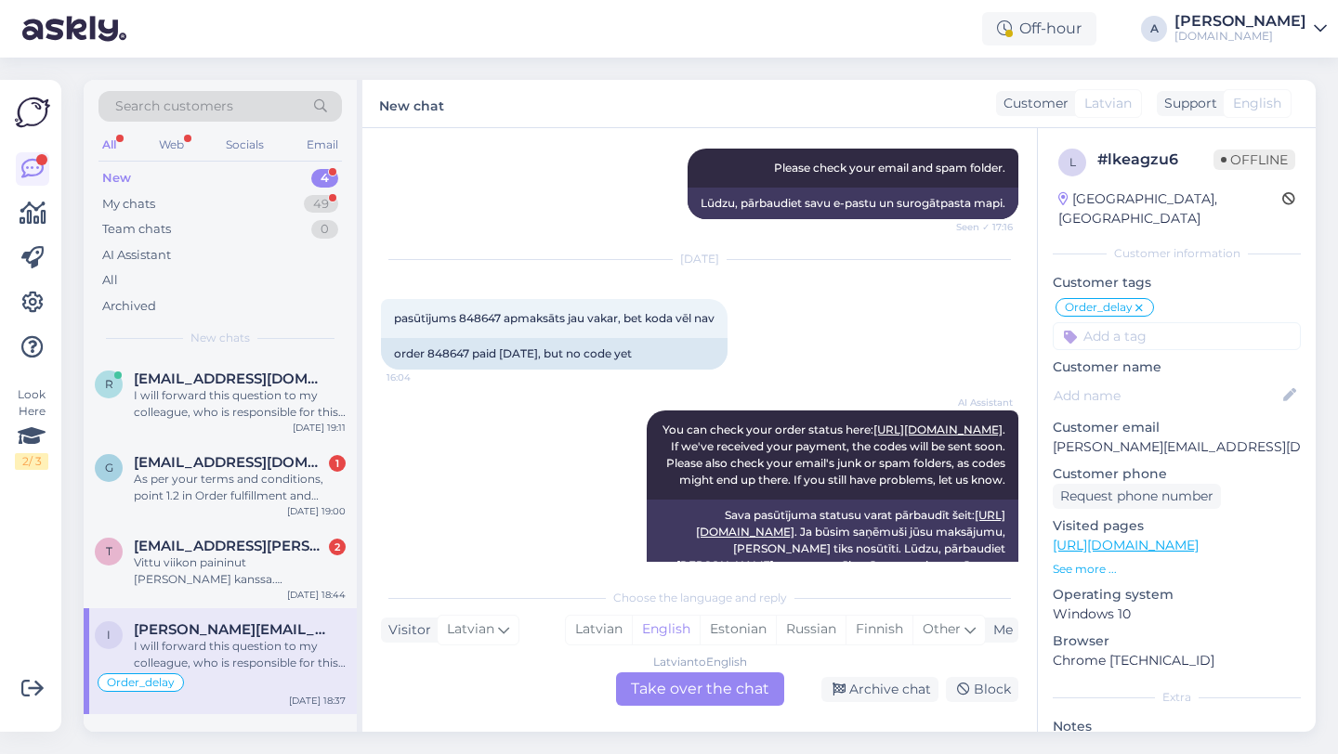
scroll to position [4866, 0]
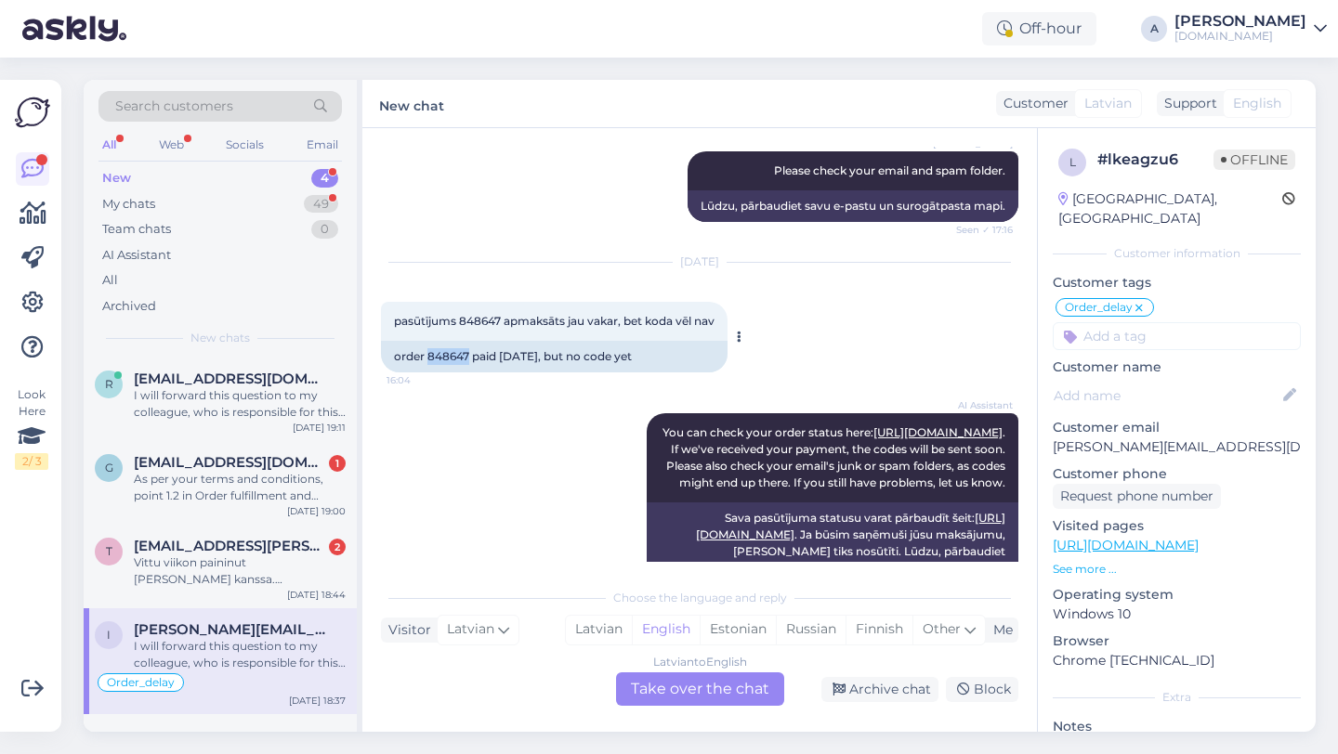
drag, startPoint x: 470, startPoint y: 337, endPoint x: 427, endPoint y: 340, distance: 42.8
click at [427, 341] on div "order 848647 paid [DATE], but no code yet" at bounding box center [554, 357] width 347 height 32
copy div "848647"
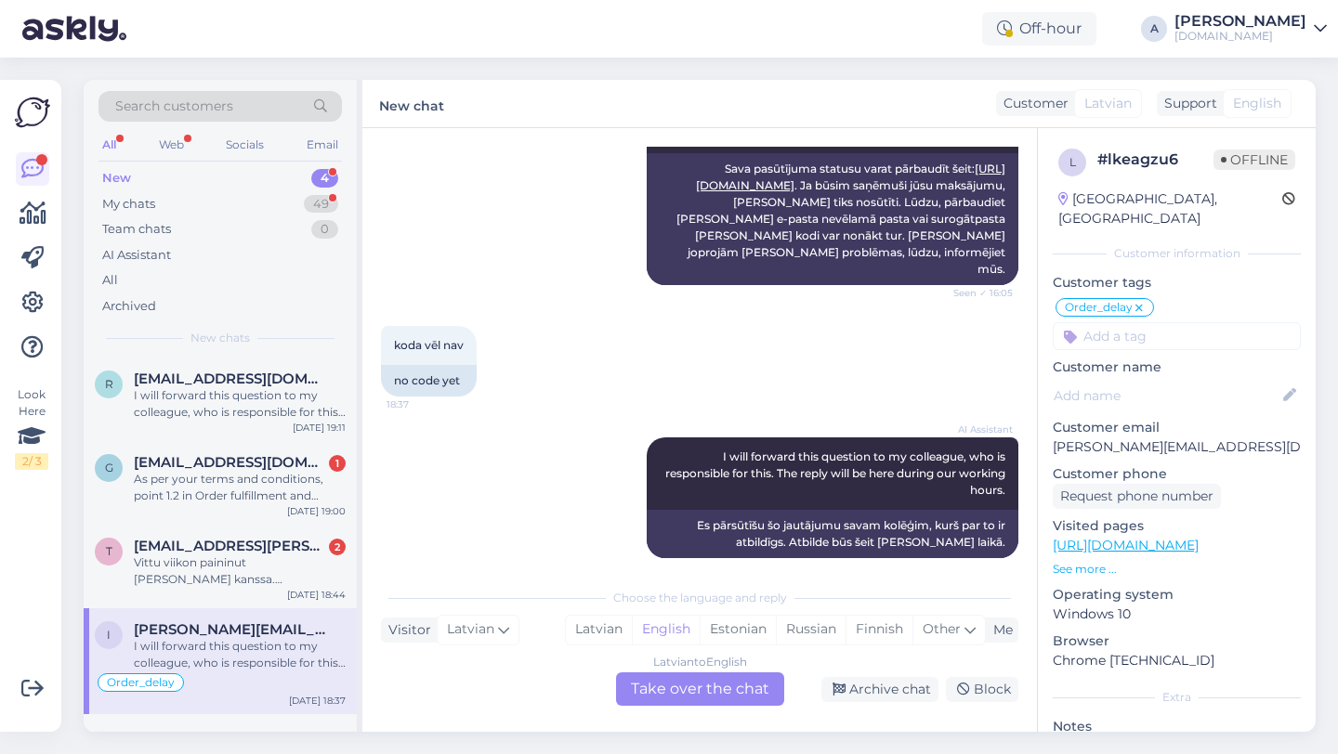
click at [692, 700] on div "Latvian to English Take over the chat" at bounding box center [700, 689] width 168 height 33
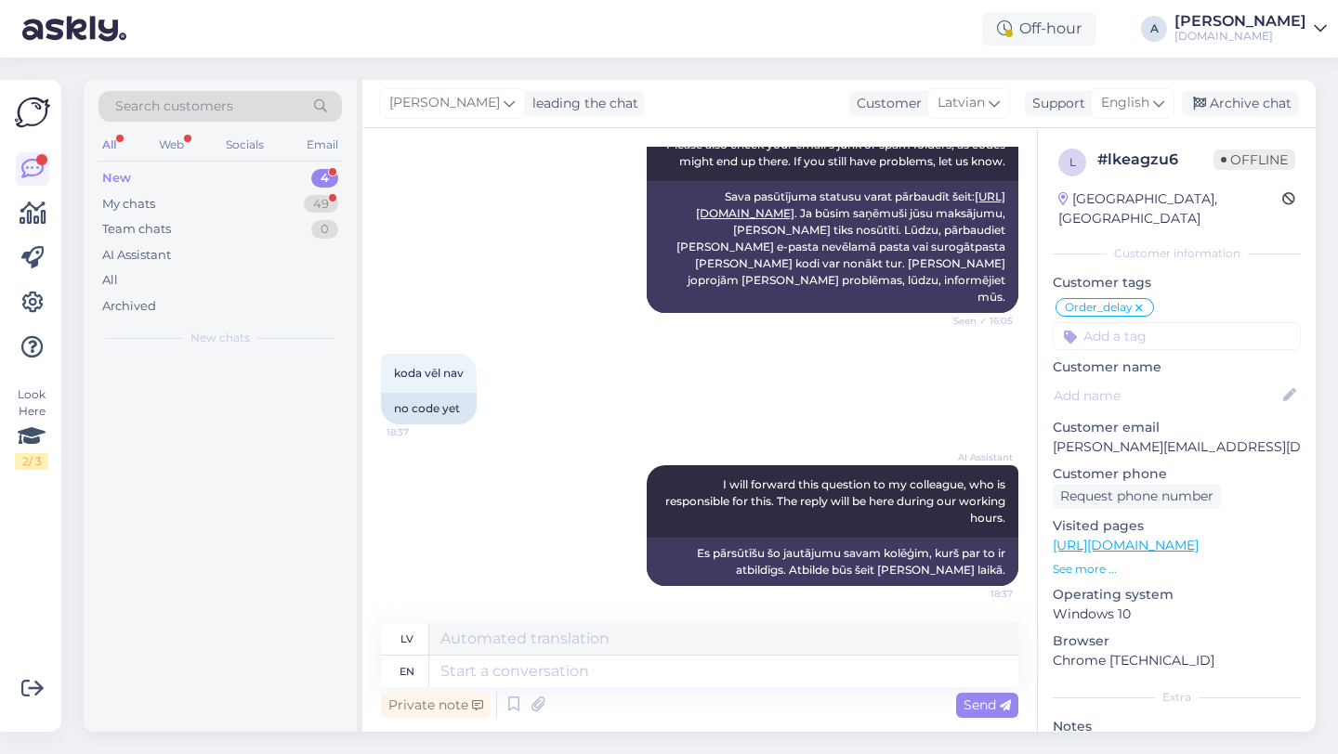
scroll to position [5170, 0]
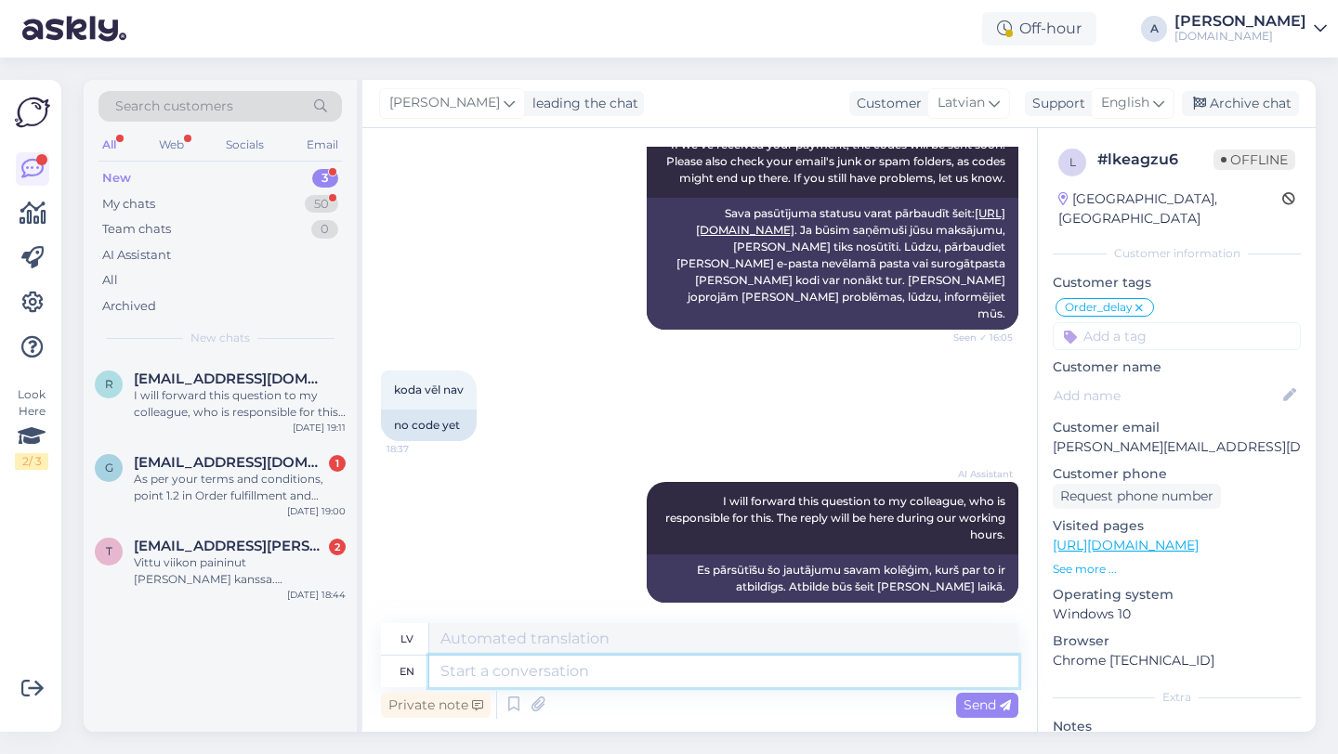
click at [588, 672] on textarea at bounding box center [723, 672] width 589 height 32
type textarea "Hey th"
type textarea "Hei"
type textarea "Hey there!"
type textarea "Sveiki!"
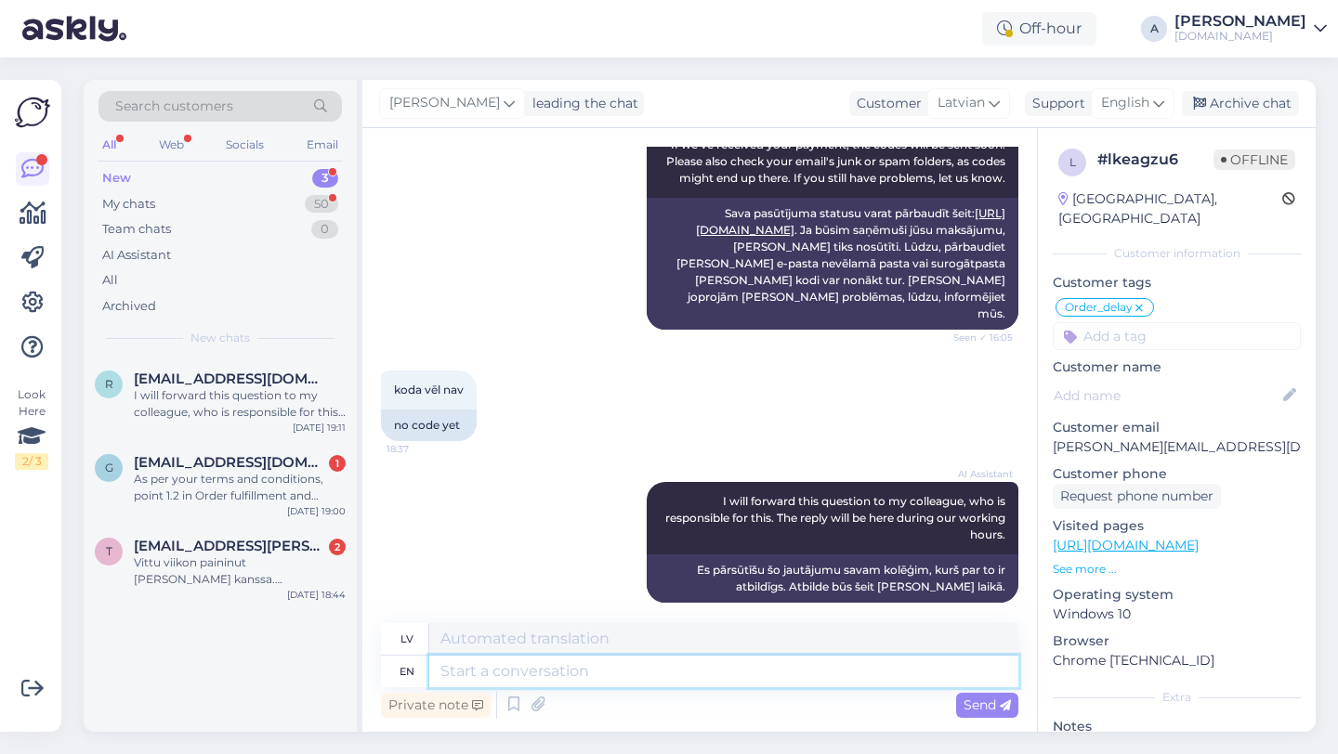
scroll to position [5282, 0]
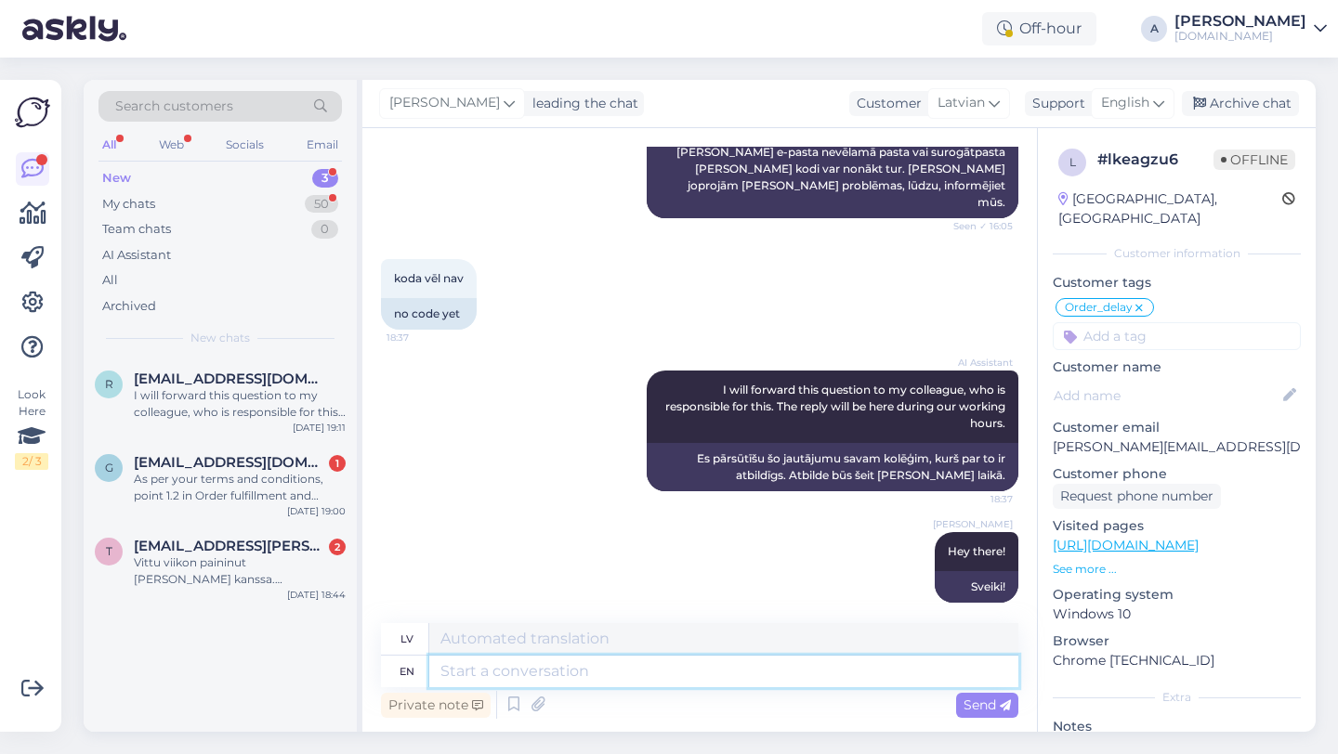
click at [499, 673] on textarea at bounding box center [723, 672] width 589 height 32
paste textarea "Due to unexpectedly high demand, the supplier has encountered delivery difficul…"
type textarea "Due to unexpectedly high demand, the supplier has encountered delivery difficul…"
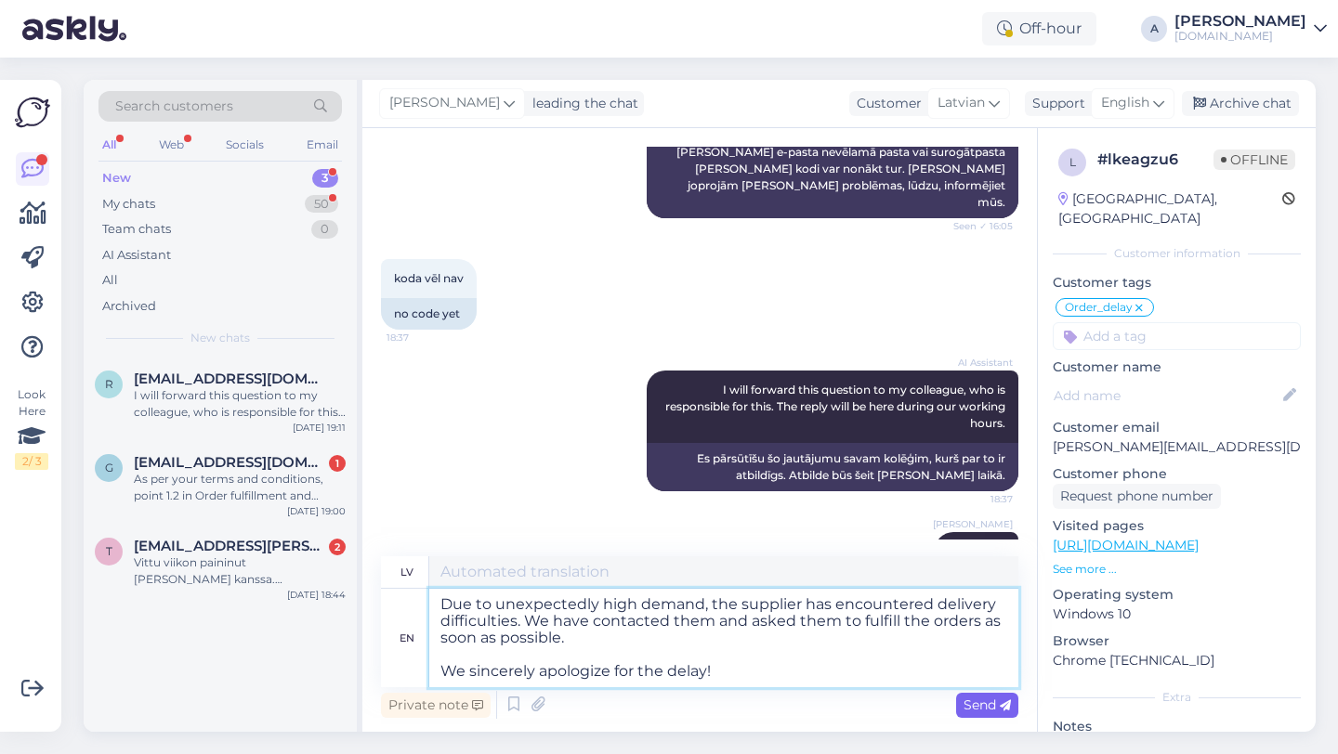
type textarea "Negaidīti [PERSON_NAME] pieprasījuma dēļ piegādātājam ir radušās piegādes grūtī…"
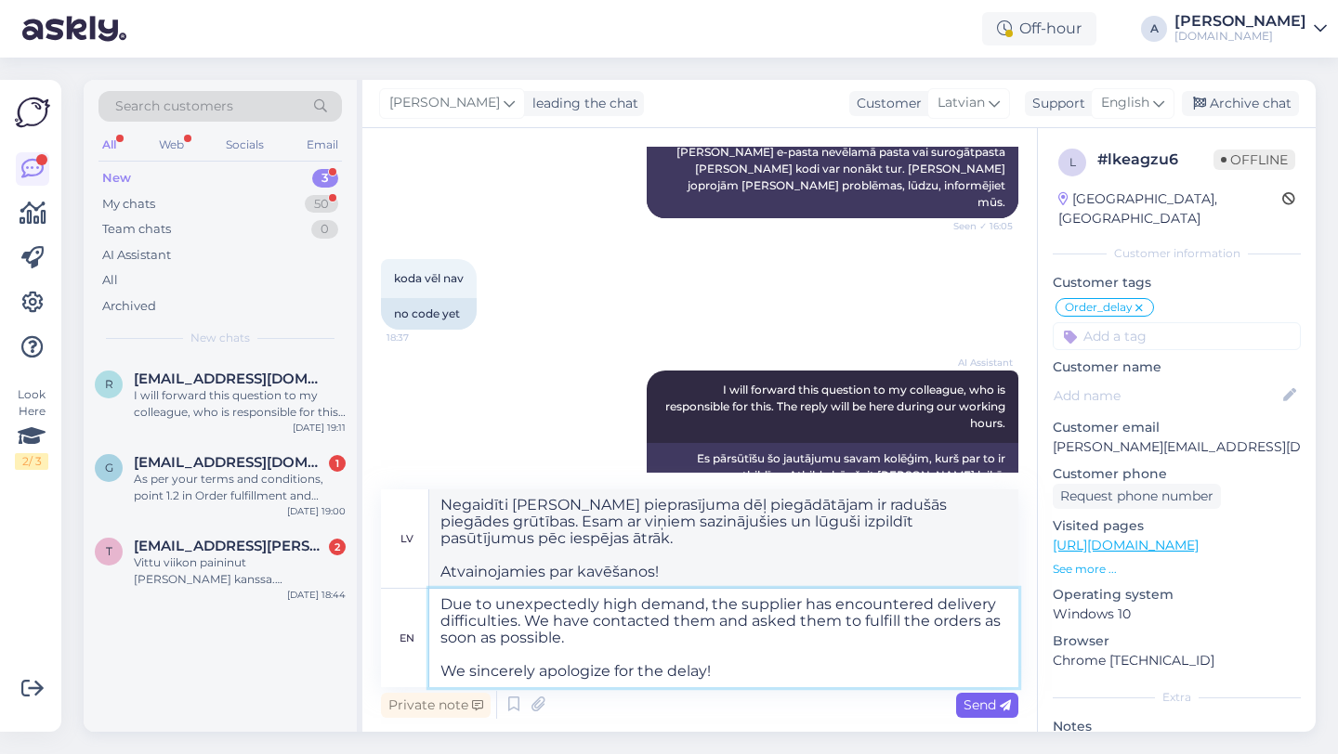
type textarea "Due to unexpectedly high demand, the supplier has encountered delivery difficul…"
click at [981, 708] on span "Send" at bounding box center [986, 705] width 47 height 17
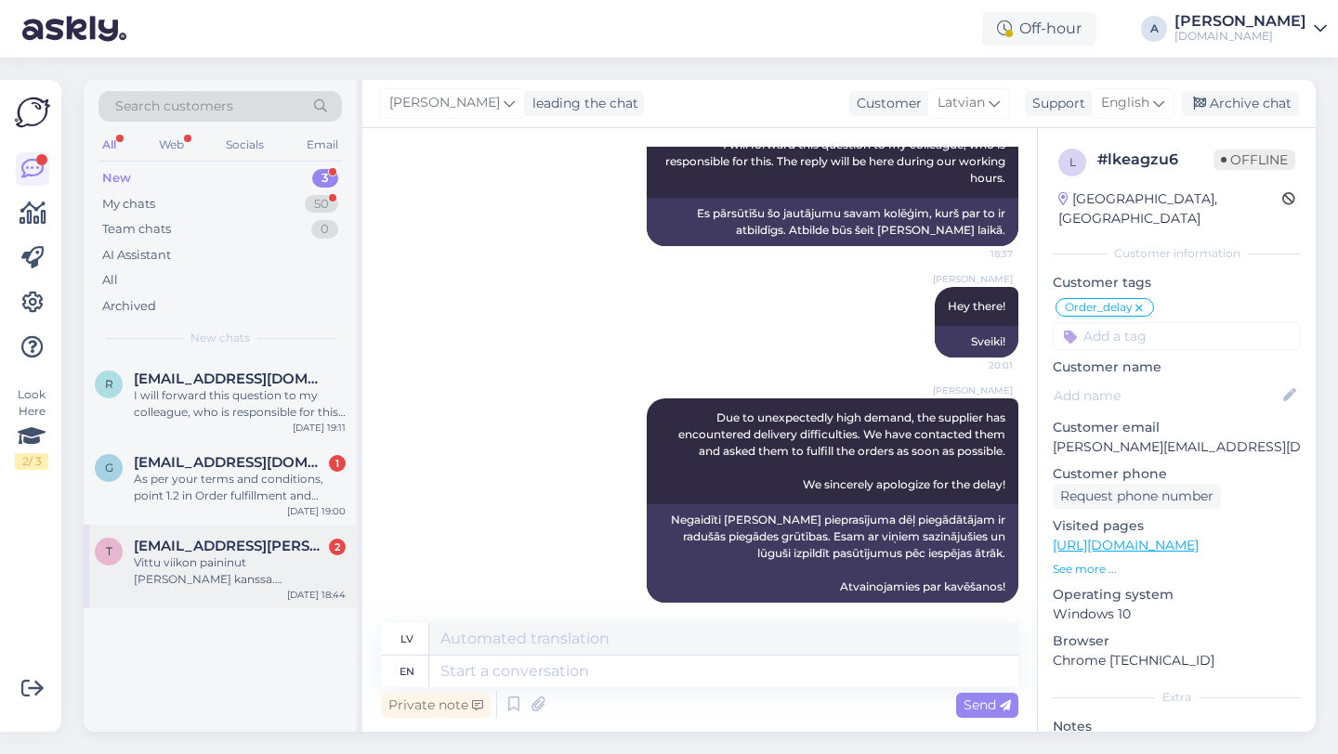
click at [260, 585] on div "Vittu viikon paininut [PERSON_NAME] kanssa. Asiakaspalvelu vastaa kun jaksaa." at bounding box center [240, 571] width 212 height 33
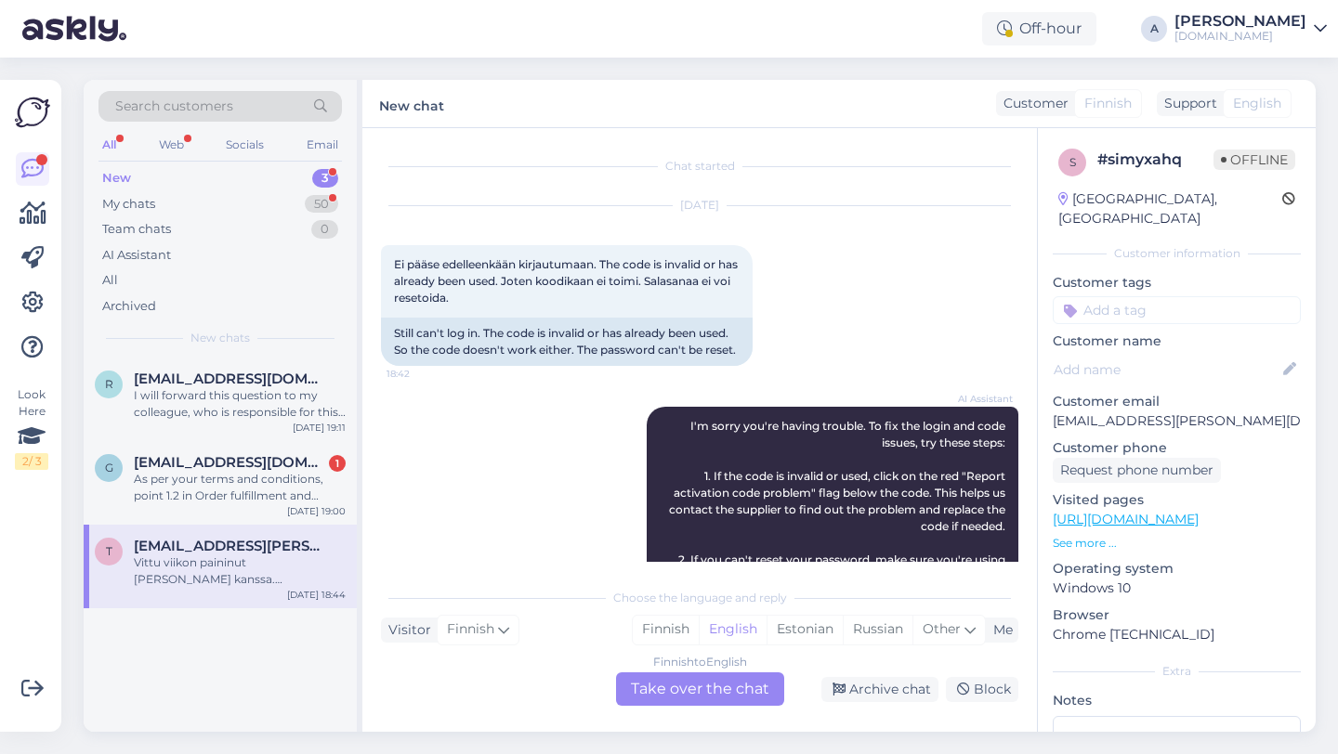
scroll to position [694, 0]
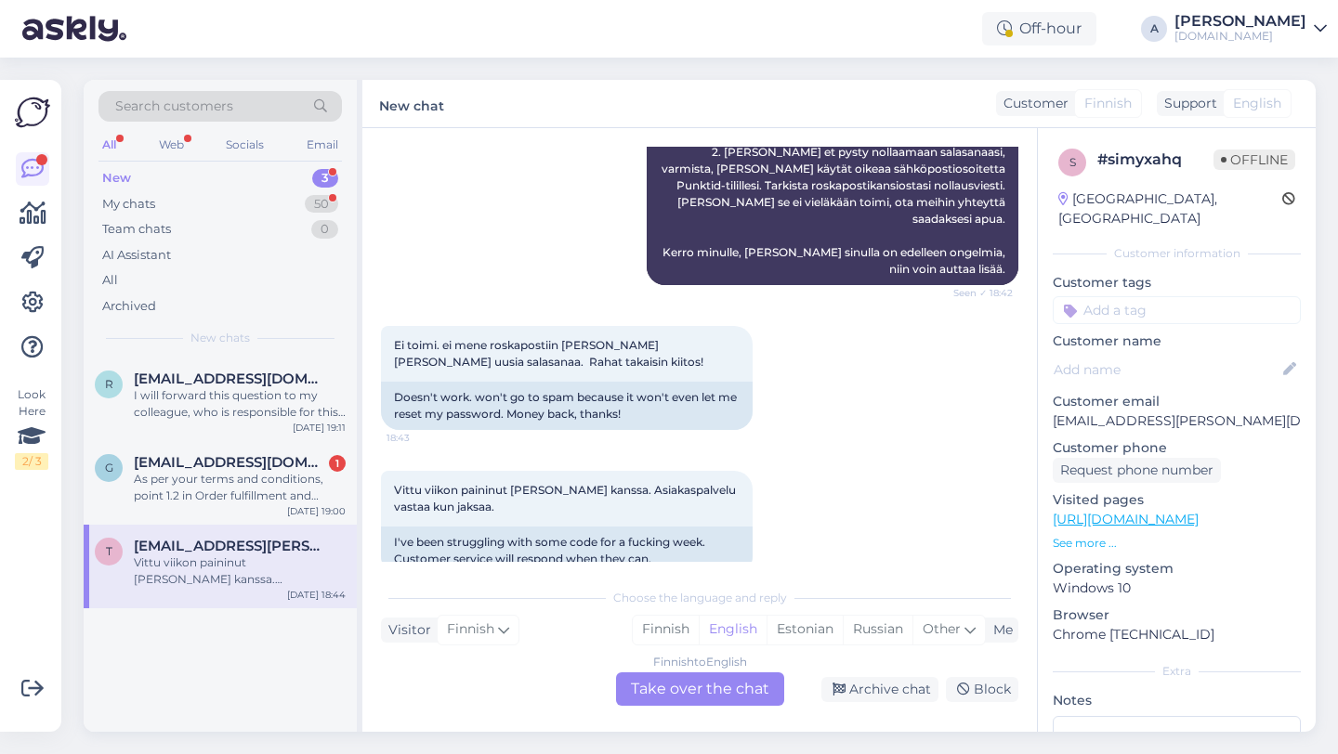
click at [672, 689] on div "Finnish to English Take over the chat" at bounding box center [700, 689] width 168 height 33
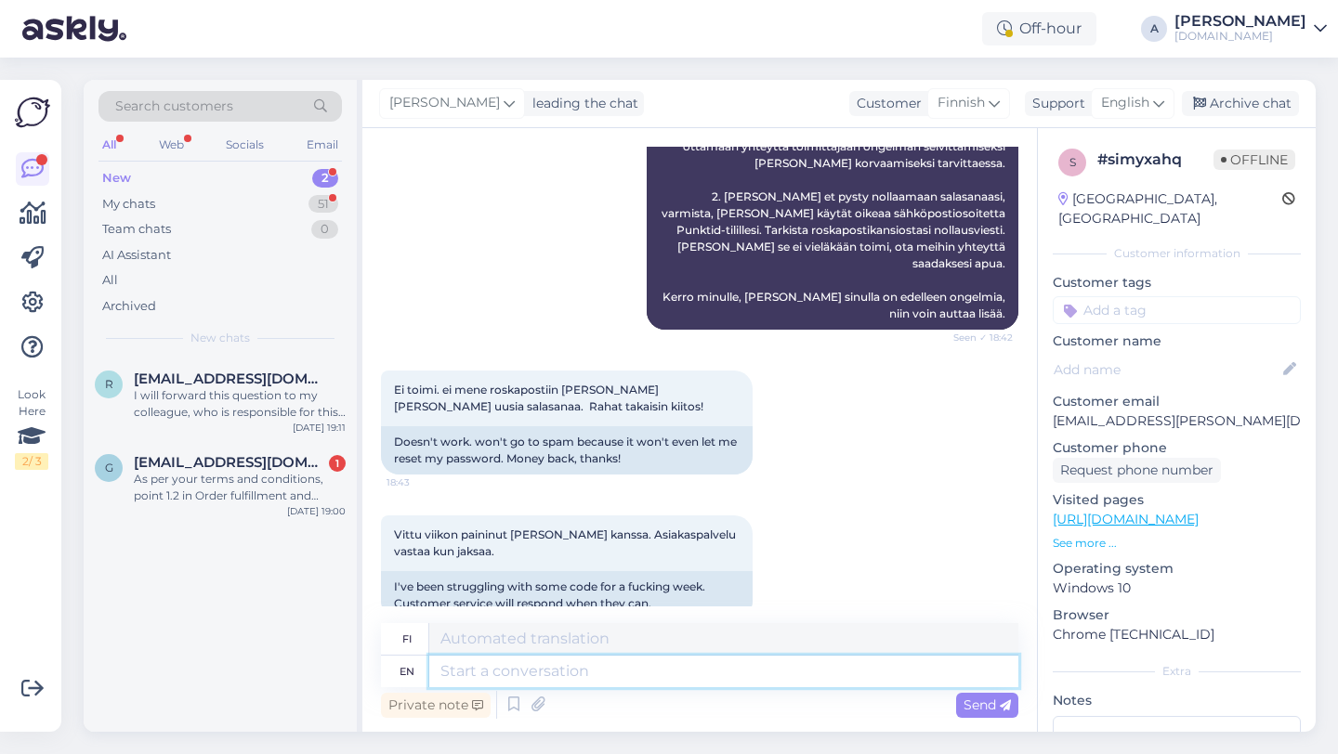
click at [570, 665] on textarea at bounding box center [723, 672] width 589 height 32
type textarea "Hey t"
type textarea "Hei"
type textarea "Hey there!"
type textarea "Hei vaan!"
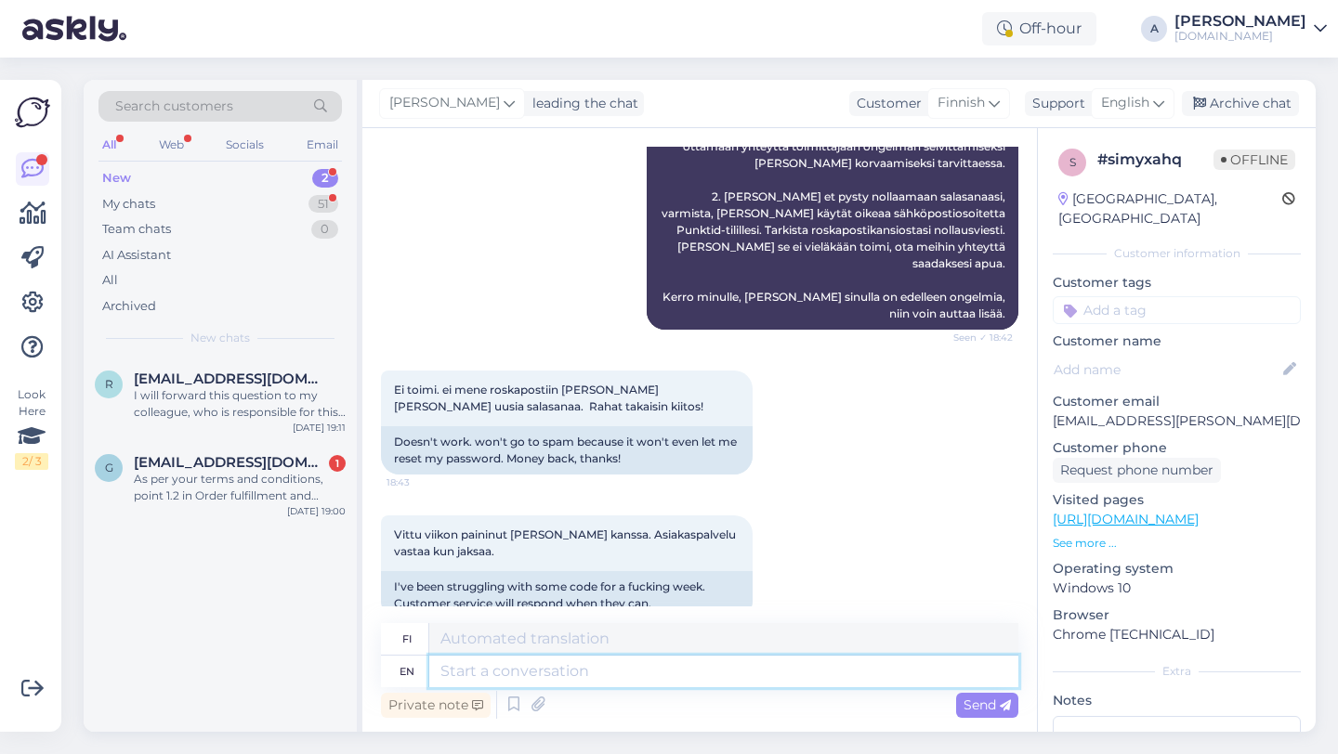
scroll to position [761, 0]
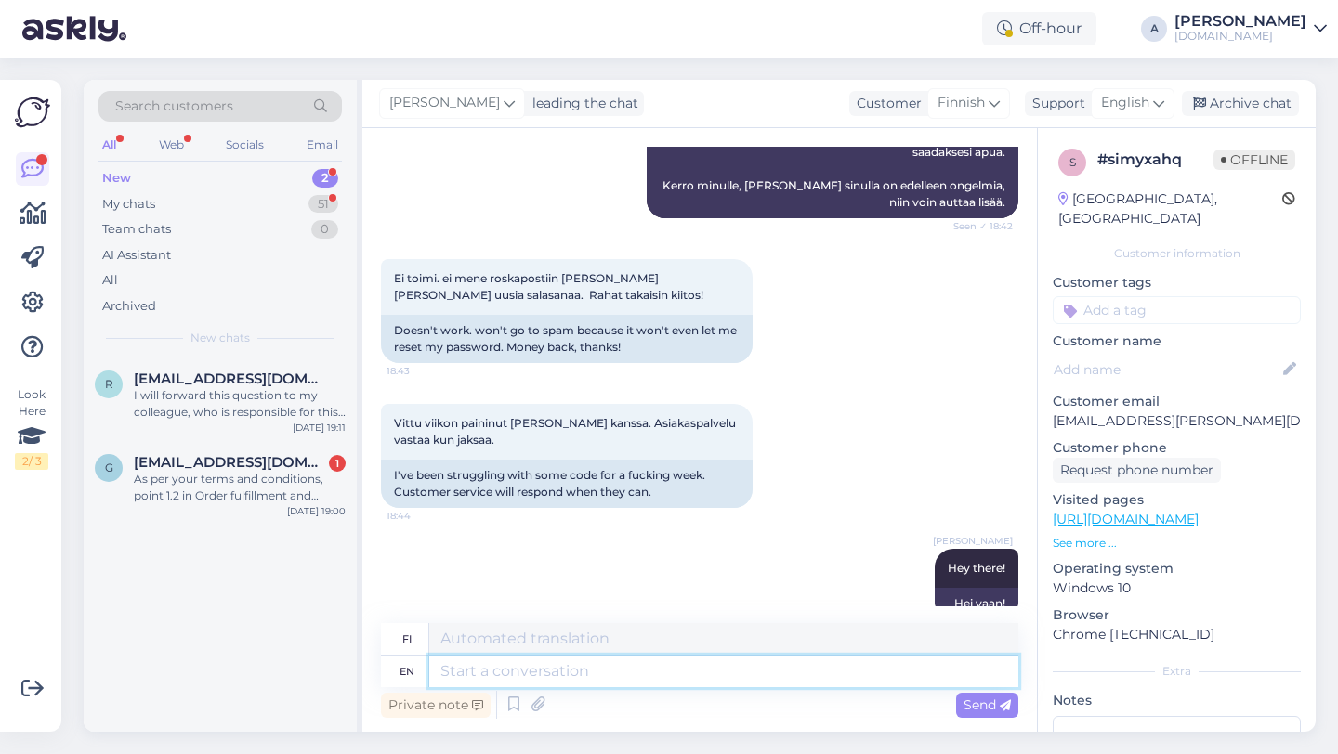
click at [489, 669] on textarea at bounding box center [723, 672] width 589 height 32
paste textarea "Okay, in that case, please send full-screen screenshots from a browser: 1. How …"
type textarea "Okay, in that case, please send full-screen screenshots from a browser: 1. How …"
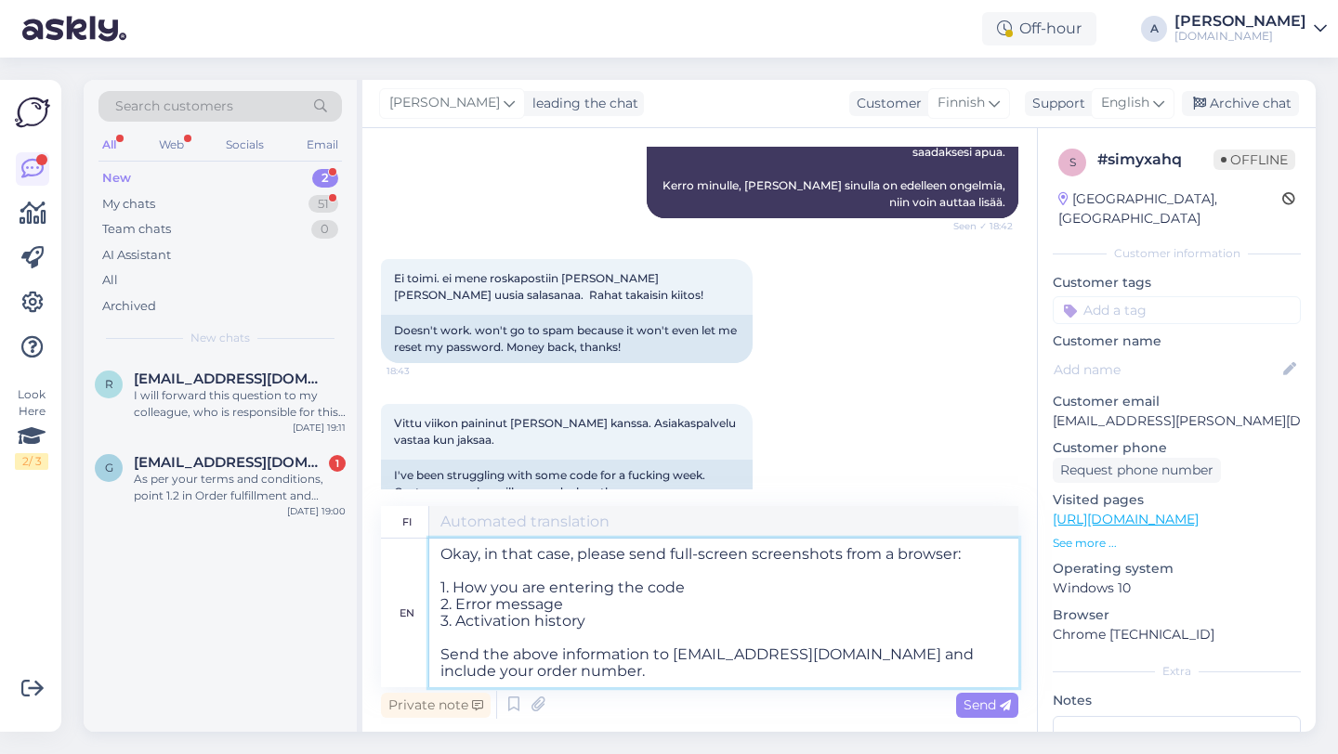
type textarea "Okei, siinä tapauksessa lähetä koko näytön kuvakaappauksia selaimesta: 1. Kuink…"
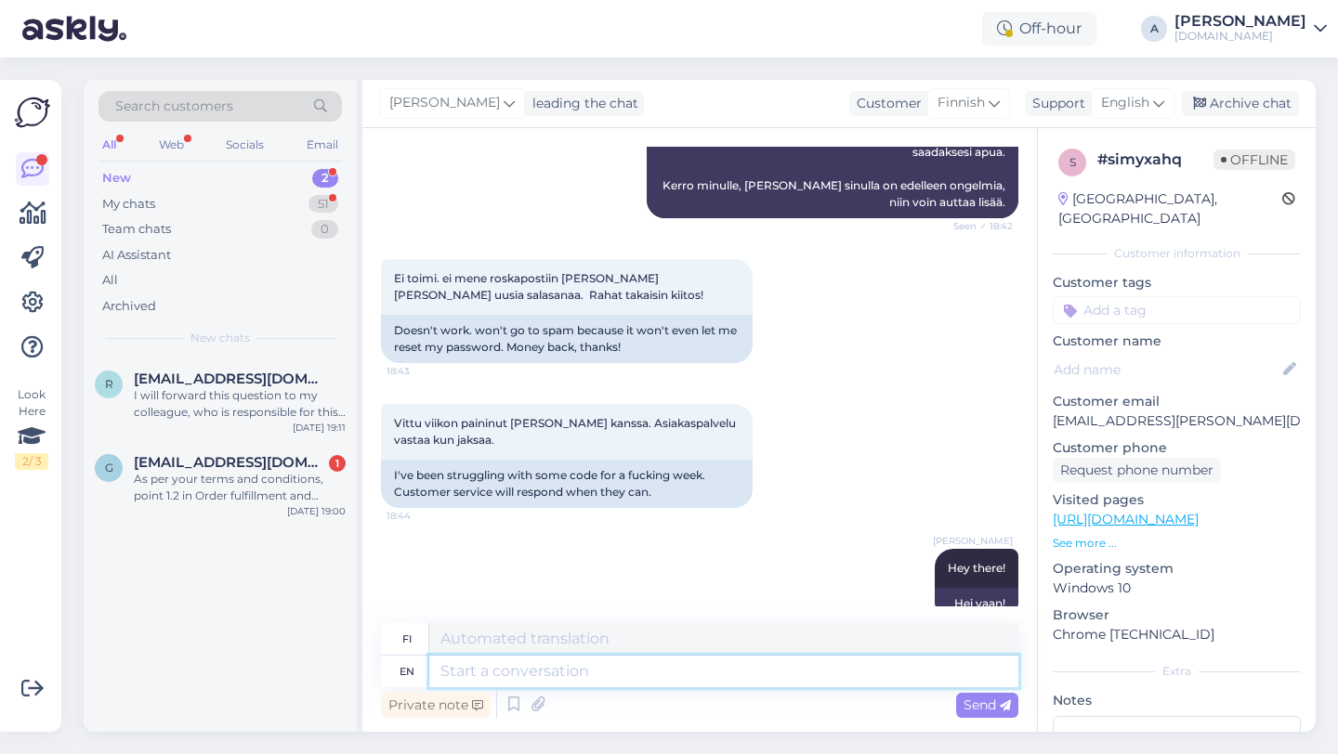
scroll to position [1140, 0]
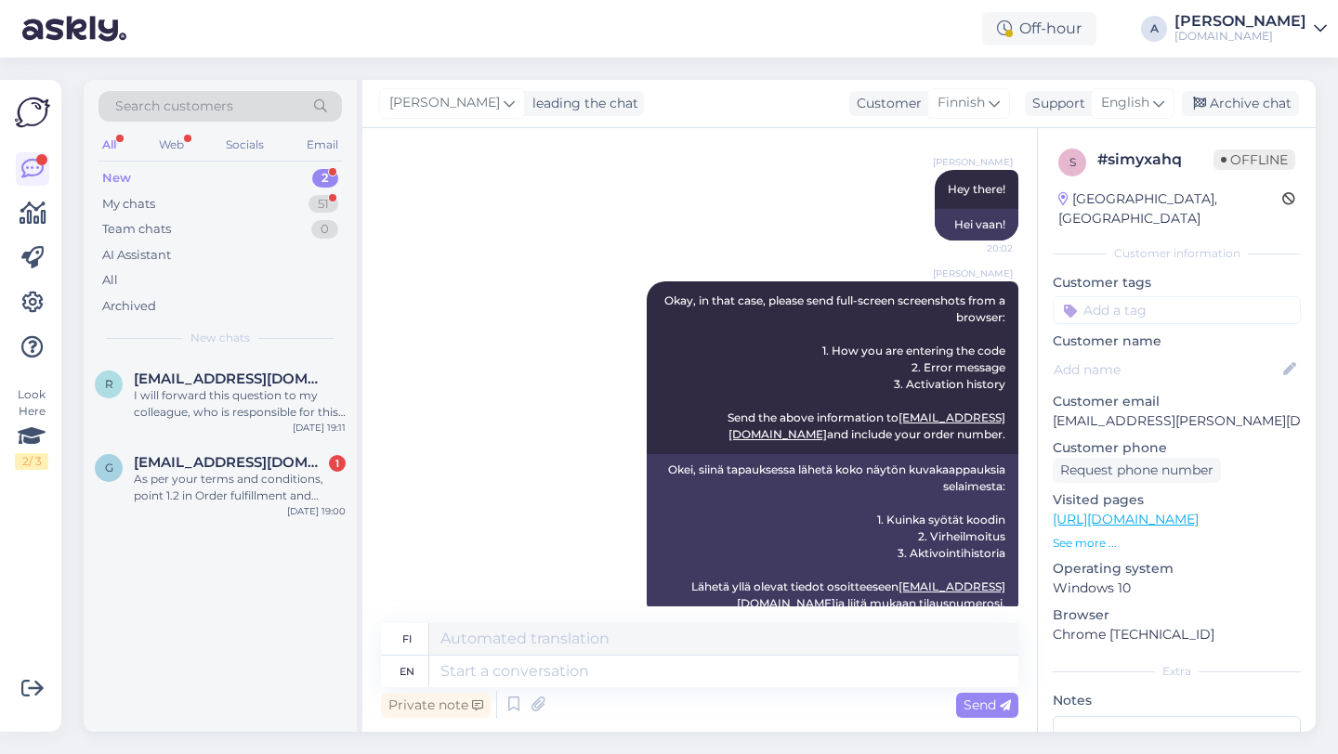
click at [1109, 296] on input at bounding box center [1177, 310] width 248 height 28
type input "code"
click at [1107, 350] on div "Code_issue" at bounding box center [1111, 359] width 82 height 19
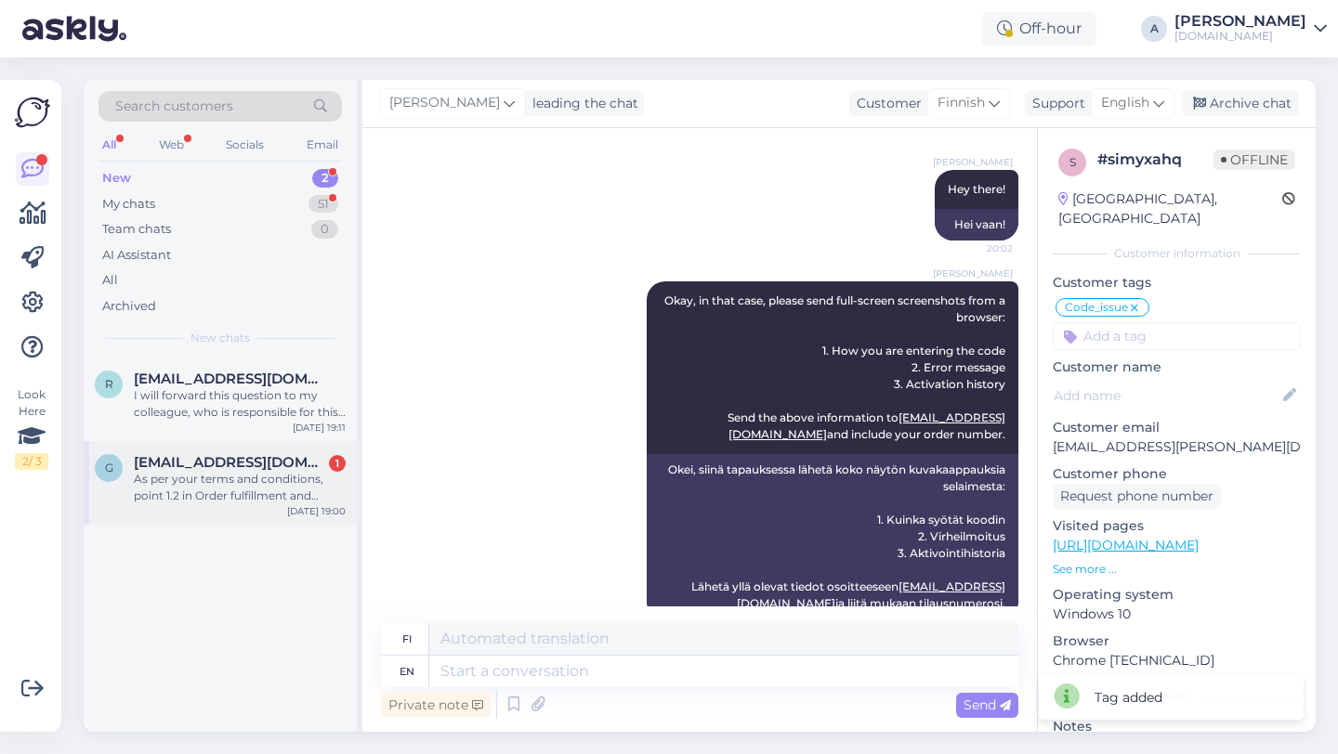
click at [189, 498] on div "As per your terms and conditions, point 1.2 in Order fulfillment and Delays, I …" at bounding box center [240, 487] width 212 height 33
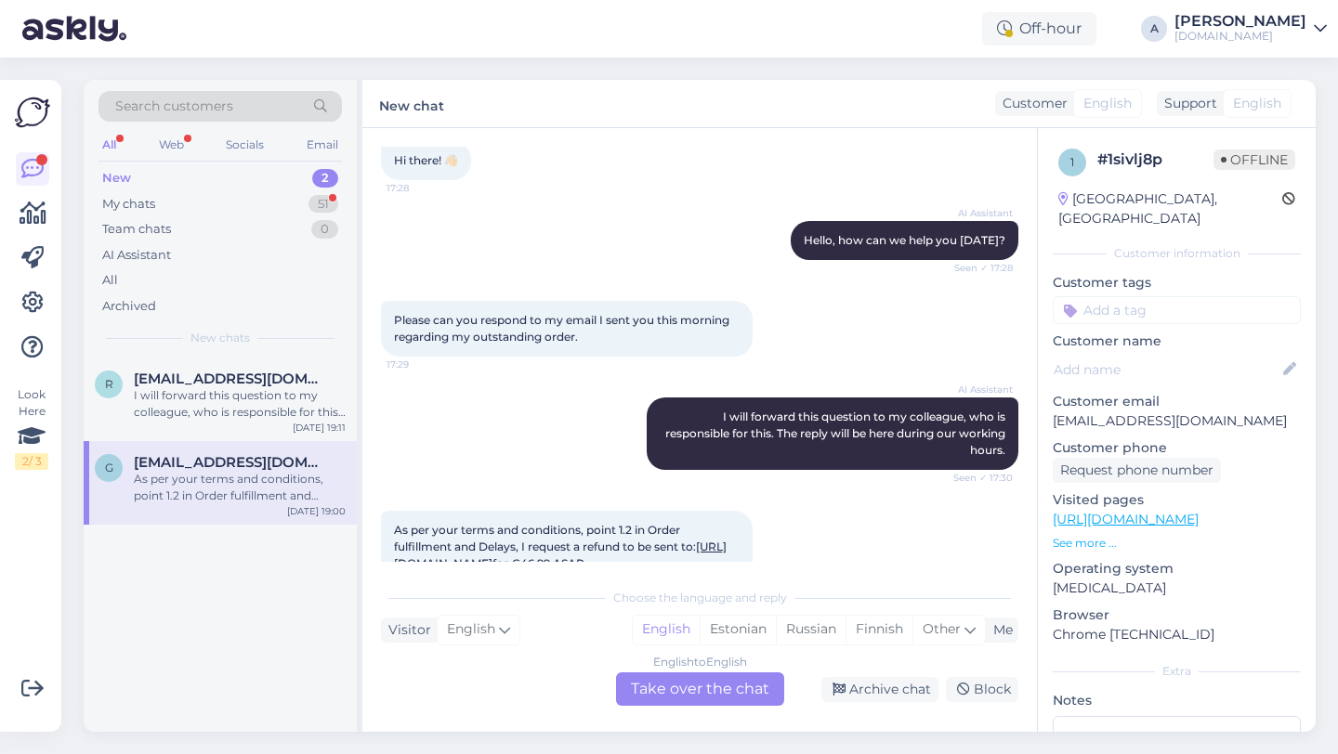
scroll to position [2177, 0]
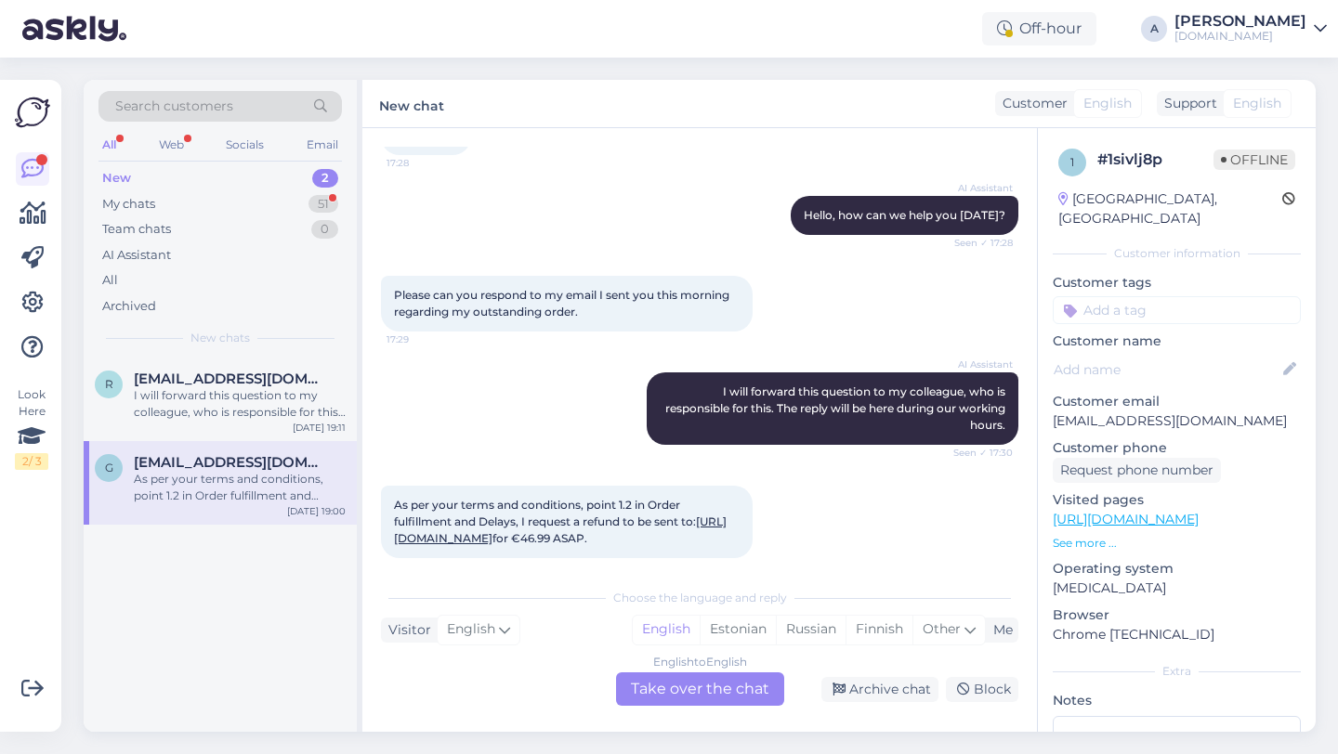
click at [661, 692] on div "English to English Take over the chat" at bounding box center [700, 689] width 168 height 33
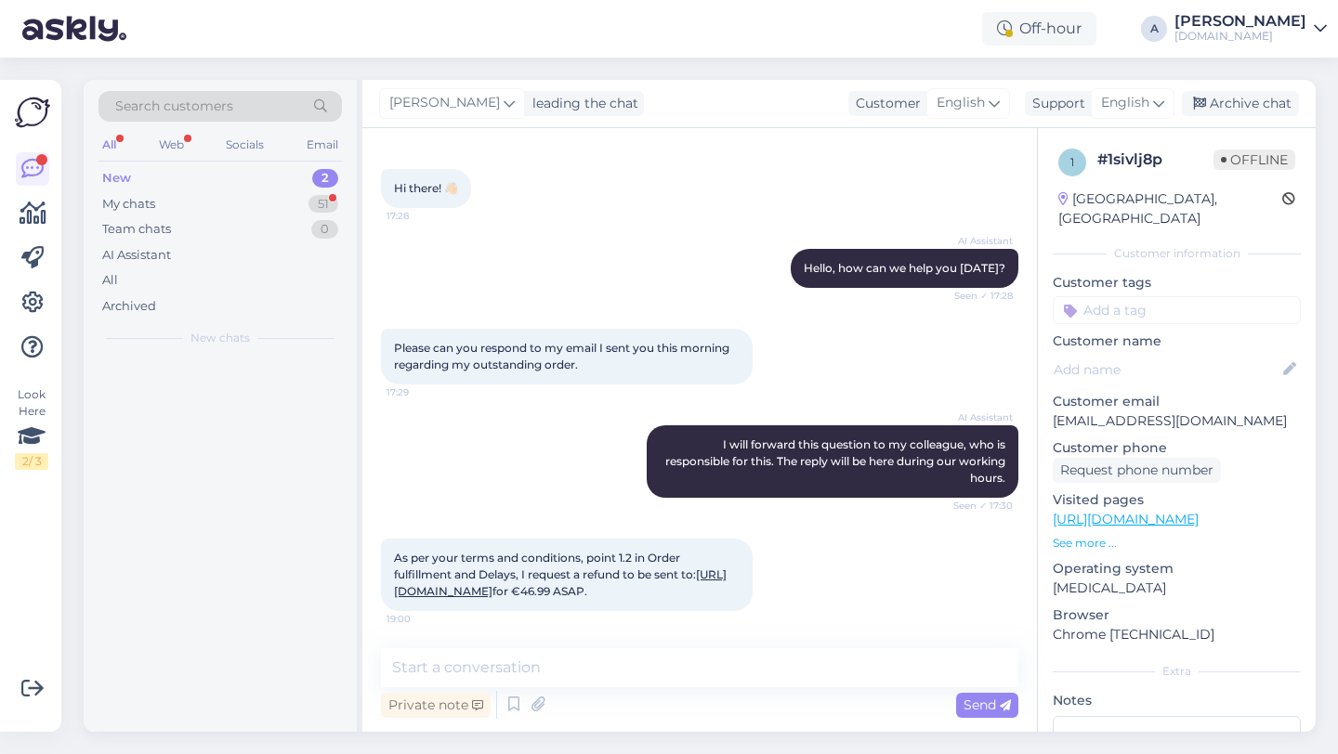
scroll to position [2107, 0]
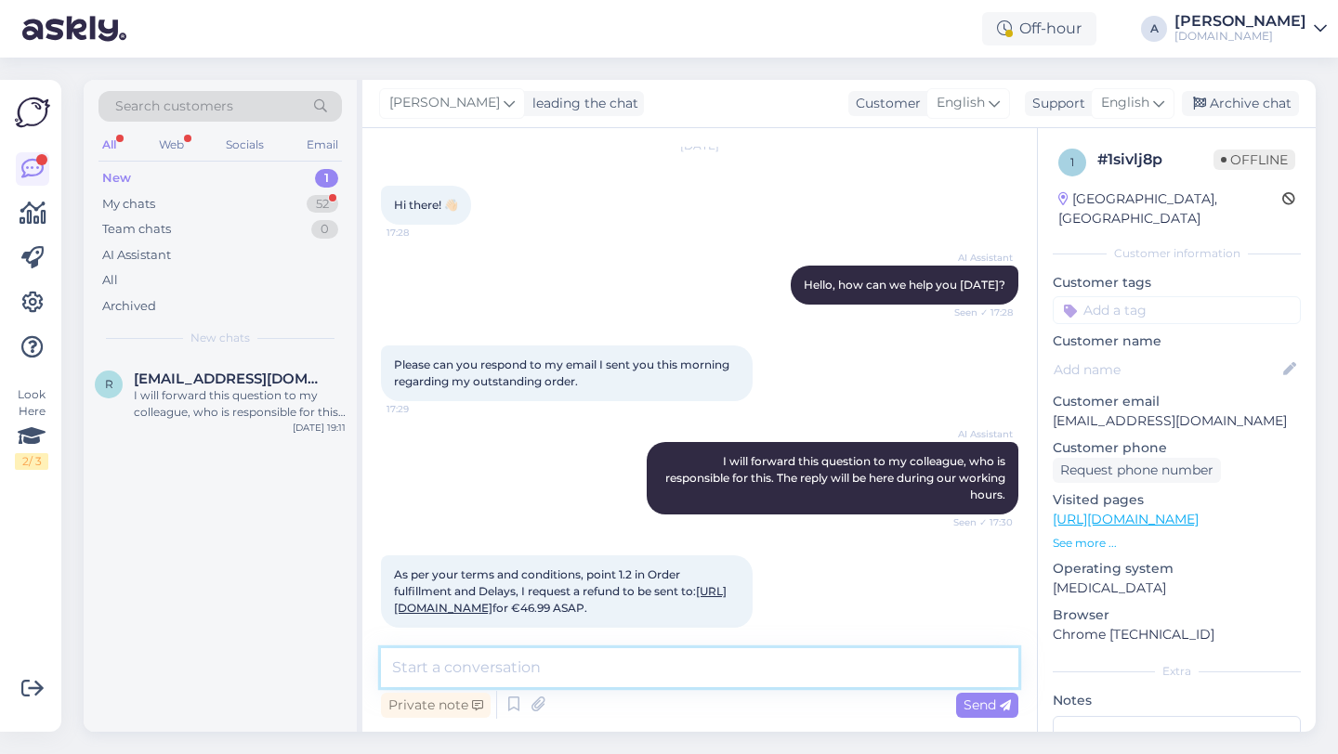
click at [594, 675] on textarea at bounding box center [699, 668] width 637 height 39
type textarea "Hey there!"
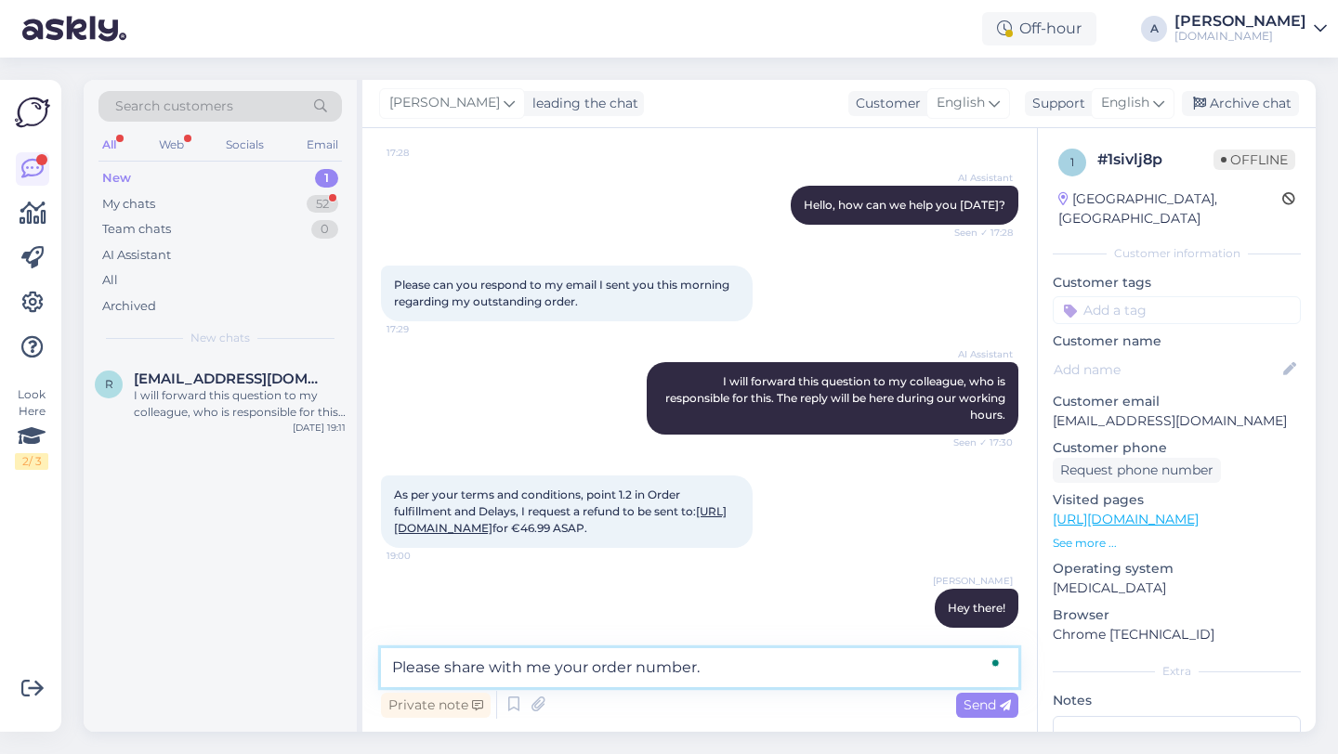
type textarea "Please share with me your order number."
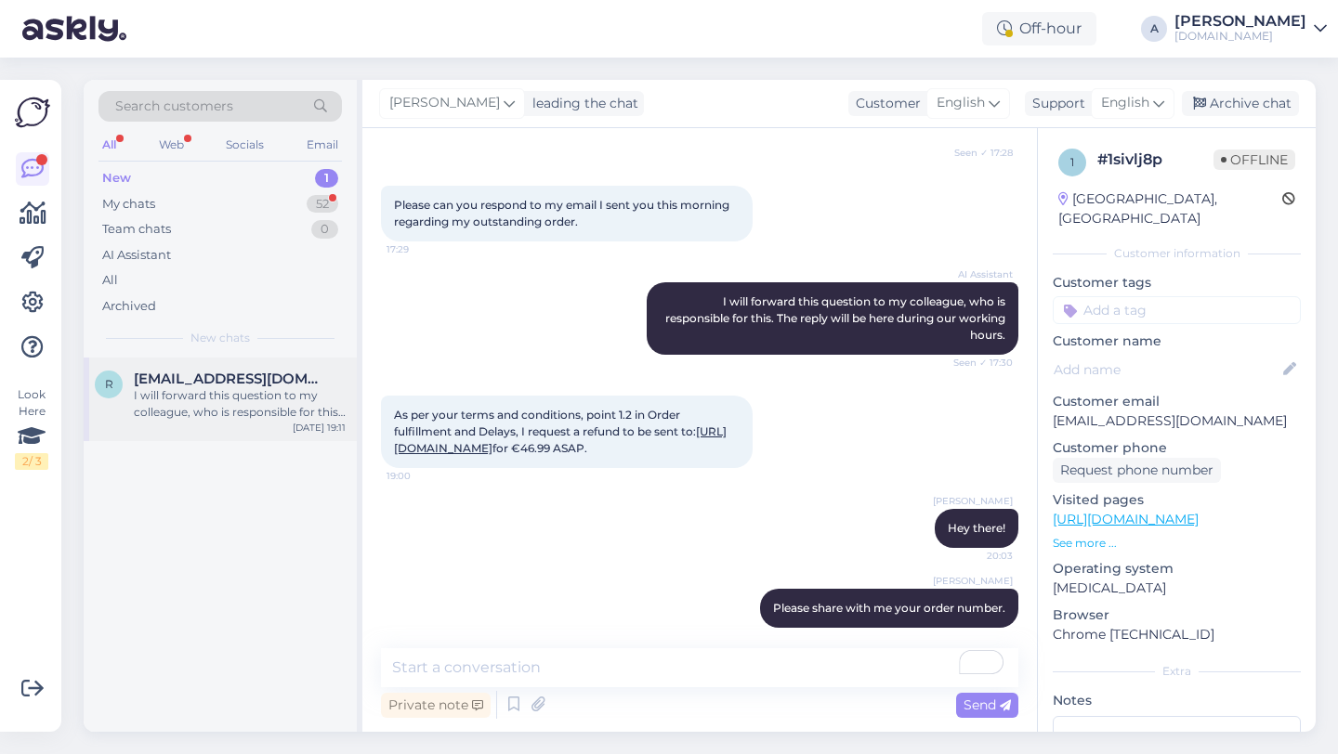
click at [265, 400] on div "I will forward this question to my colleague, who is responsible for this. The …" at bounding box center [240, 403] width 212 height 33
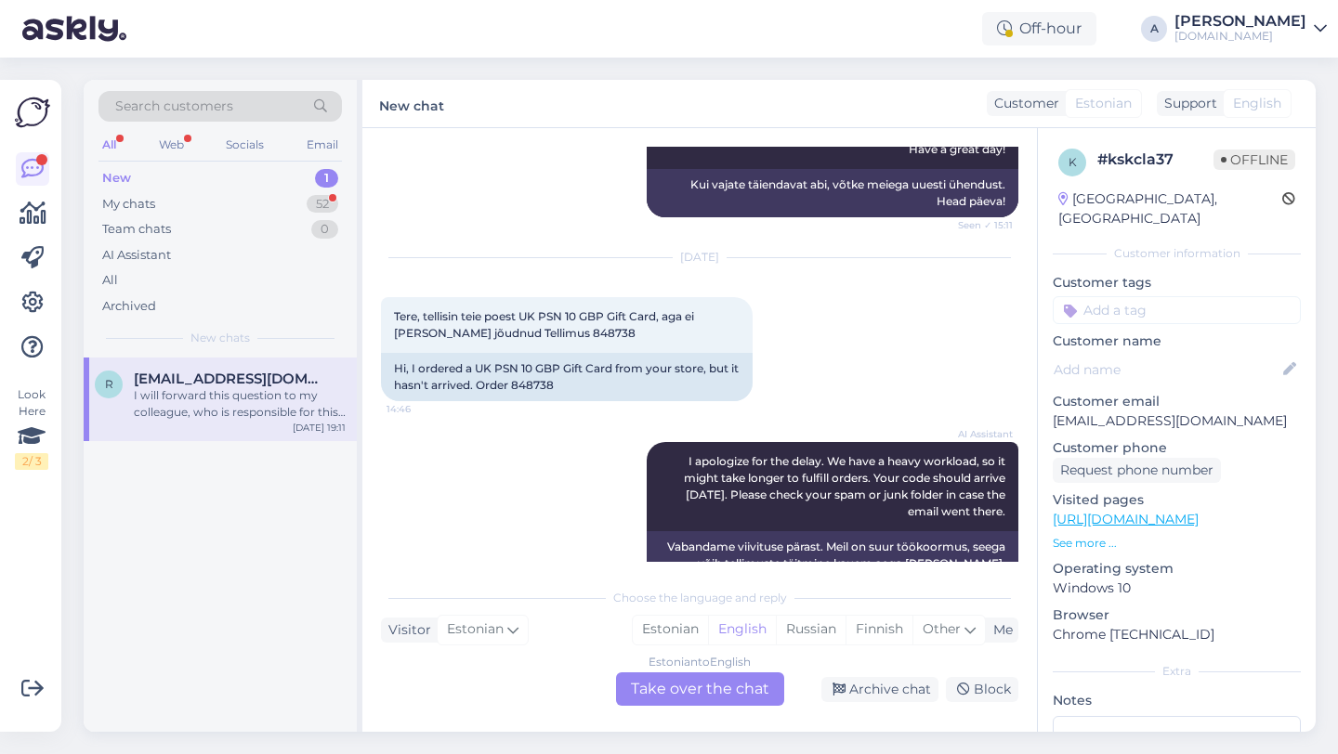
scroll to position [4871, 0]
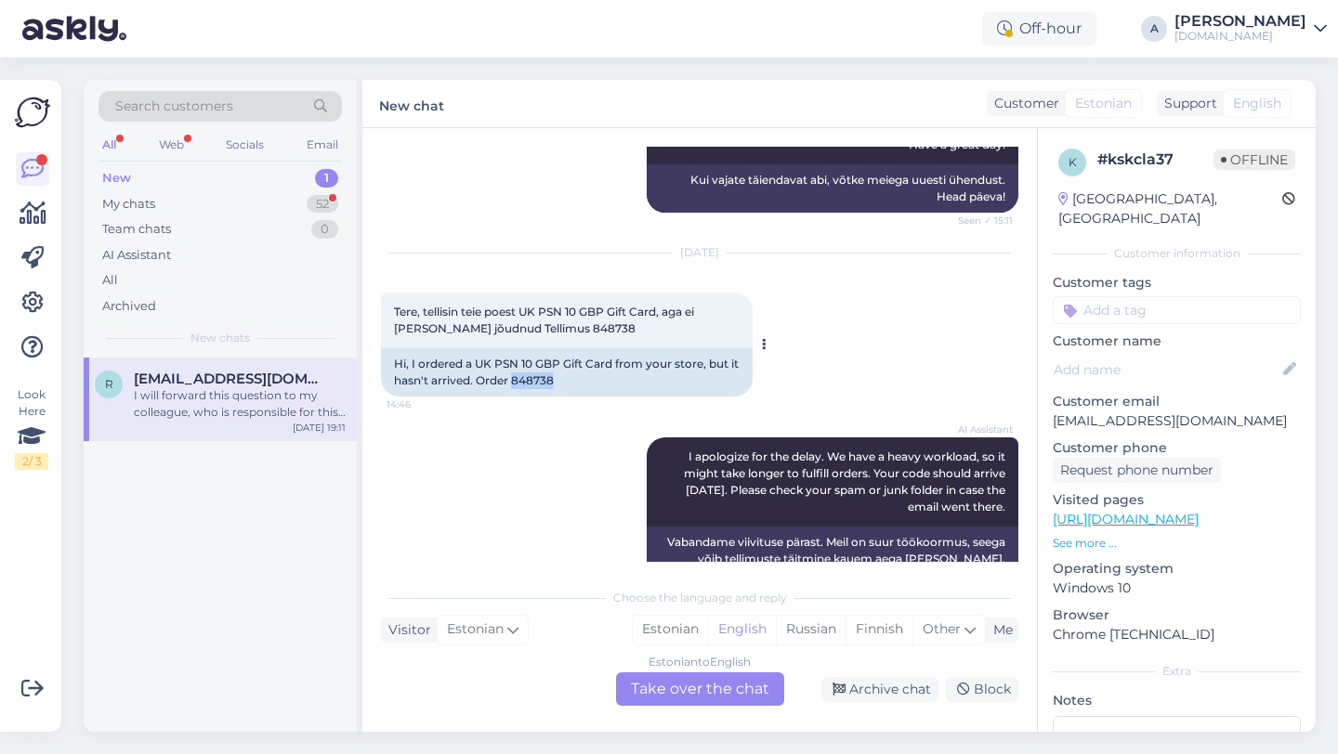
drag, startPoint x: 570, startPoint y: 345, endPoint x: 524, endPoint y: 347, distance: 46.5
click at [524, 348] on div "Hi, I ordered a UK PSN 10 GBP Gift Card from your store, but it hasn't arrived.…" at bounding box center [567, 372] width 372 height 48
copy div "848738"
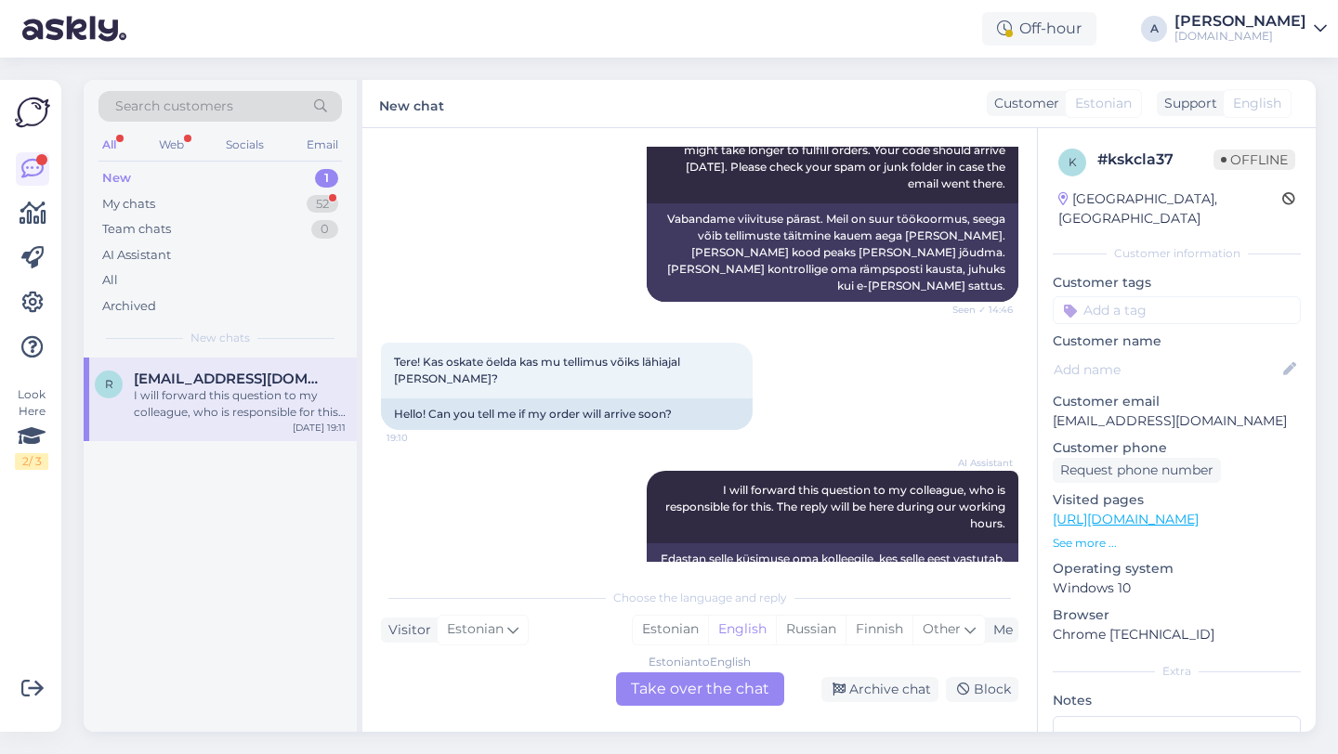
click at [662, 683] on div "Estonian to English Take over the chat" at bounding box center [700, 689] width 168 height 33
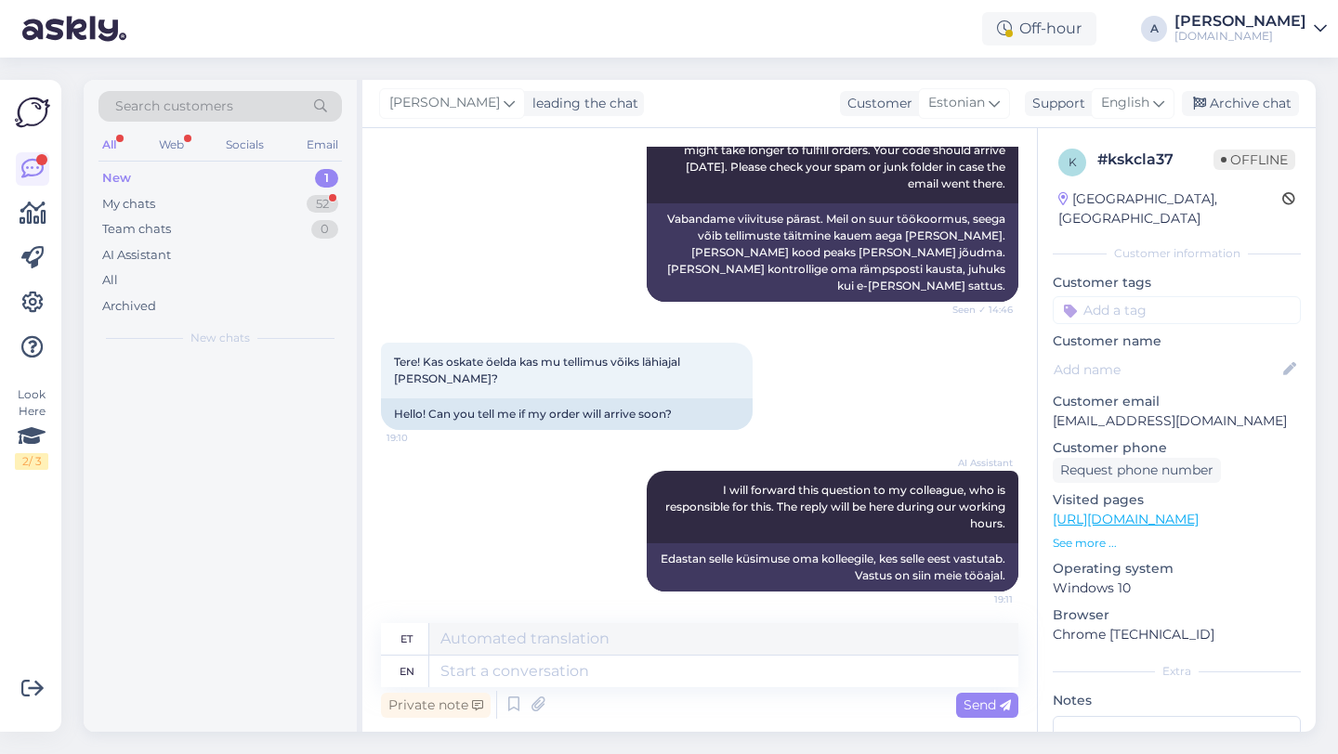
scroll to position [5150, 0]
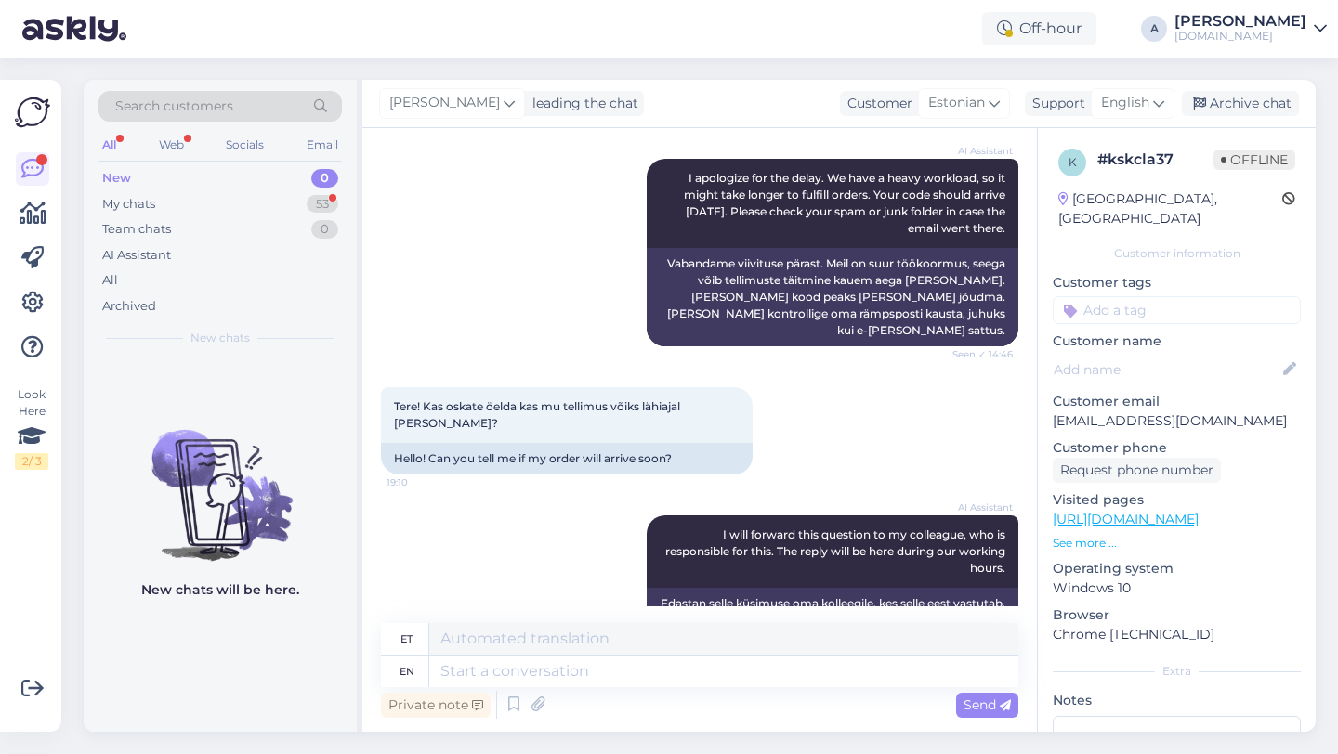
click at [569, 688] on div "Private note Send" at bounding box center [699, 705] width 637 height 35
click at [568, 679] on textarea at bounding box center [723, 672] width 589 height 32
type textarea "Hey"
type textarea "Hei"
type textarea "Hey there!"
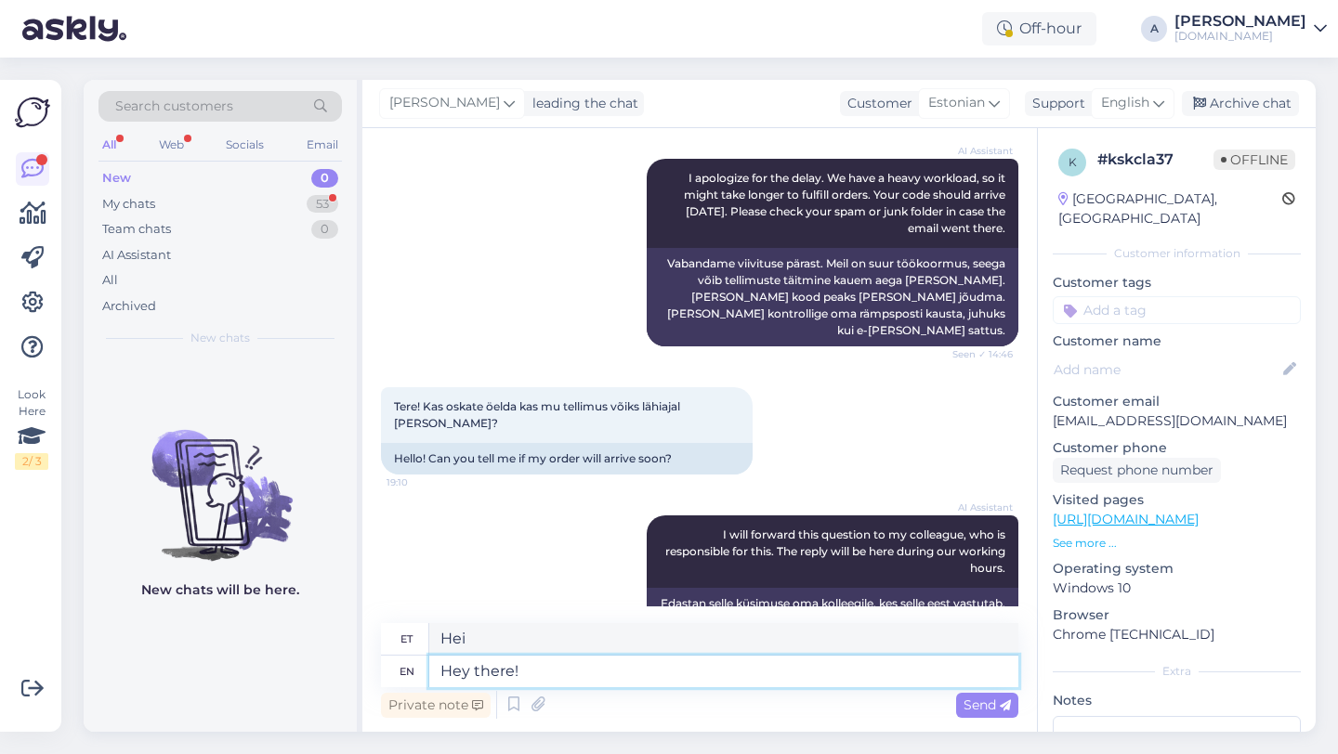
type textarea "Tere!"
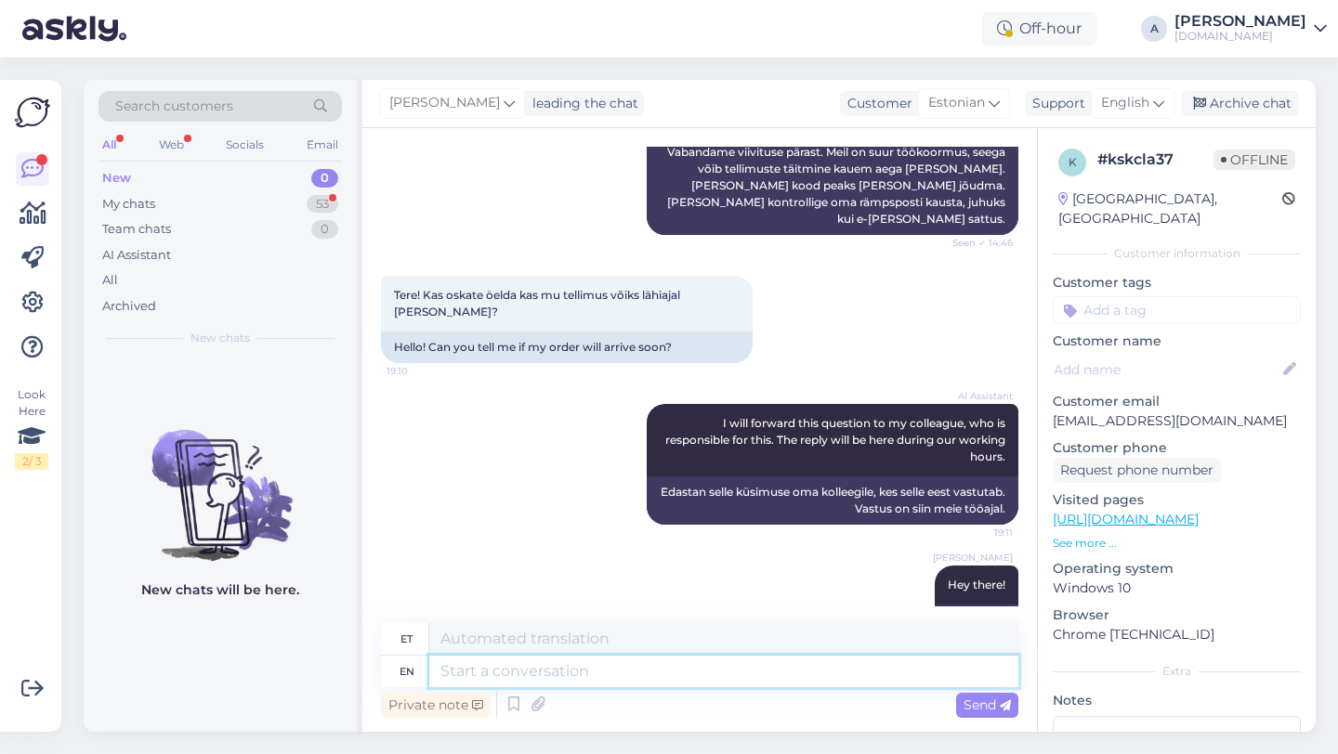
click at [620, 681] on textarea at bounding box center [723, 672] width 589 height 32
paste textarea "Due to unexpectedly high demand, the supplier has encountered delivery difficul…"
type textarea "Due to unexpectedly high demand, the supplier has encountered delivery difficul…"
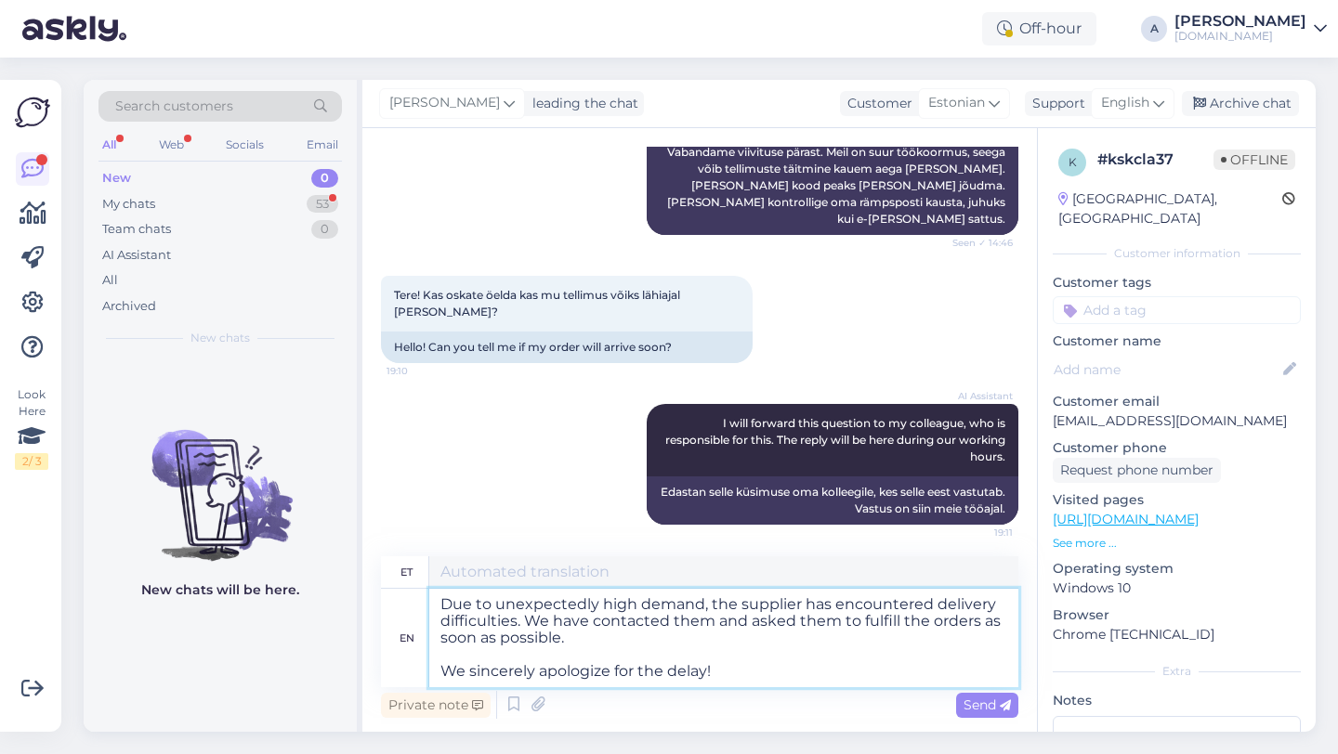
type textarea "Ootamatult suure nõudluse tõttu on tarnijal tekkinud tarneraskusi. Oleme nendeg…"
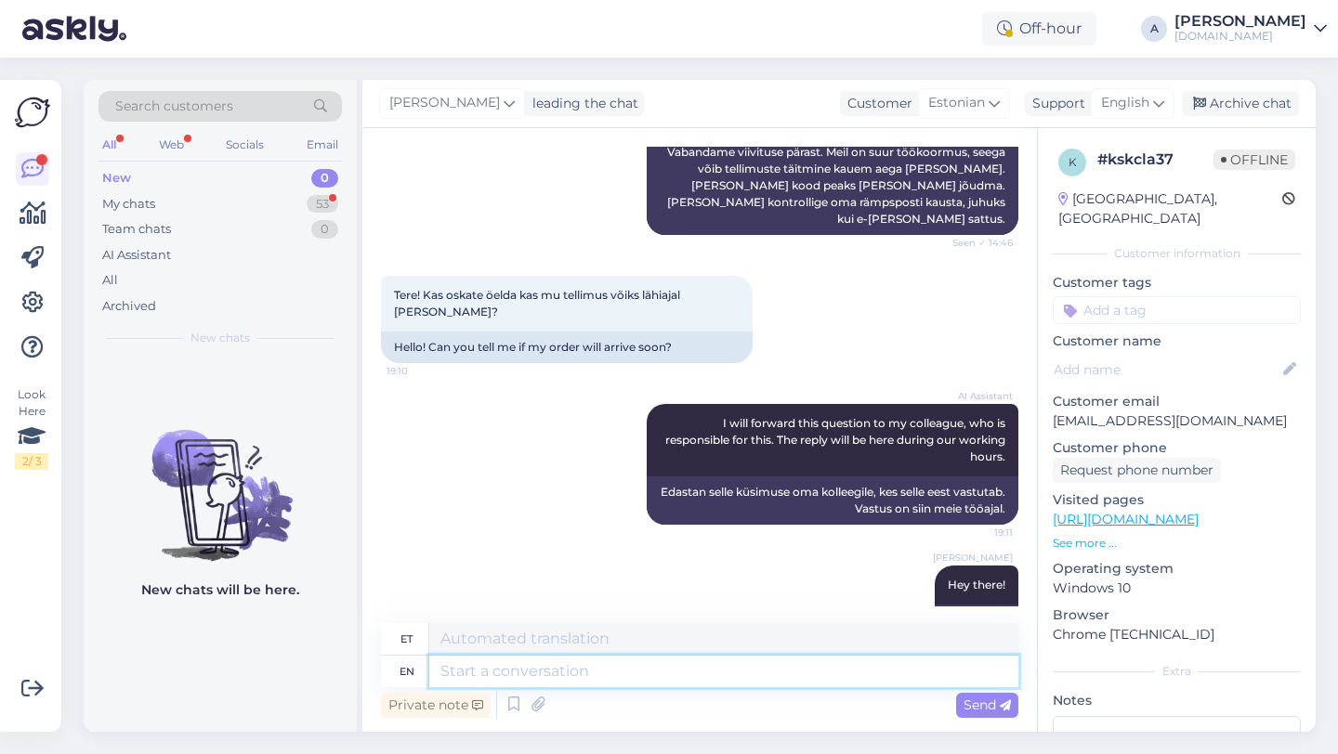
scroll to position [5507, 0]
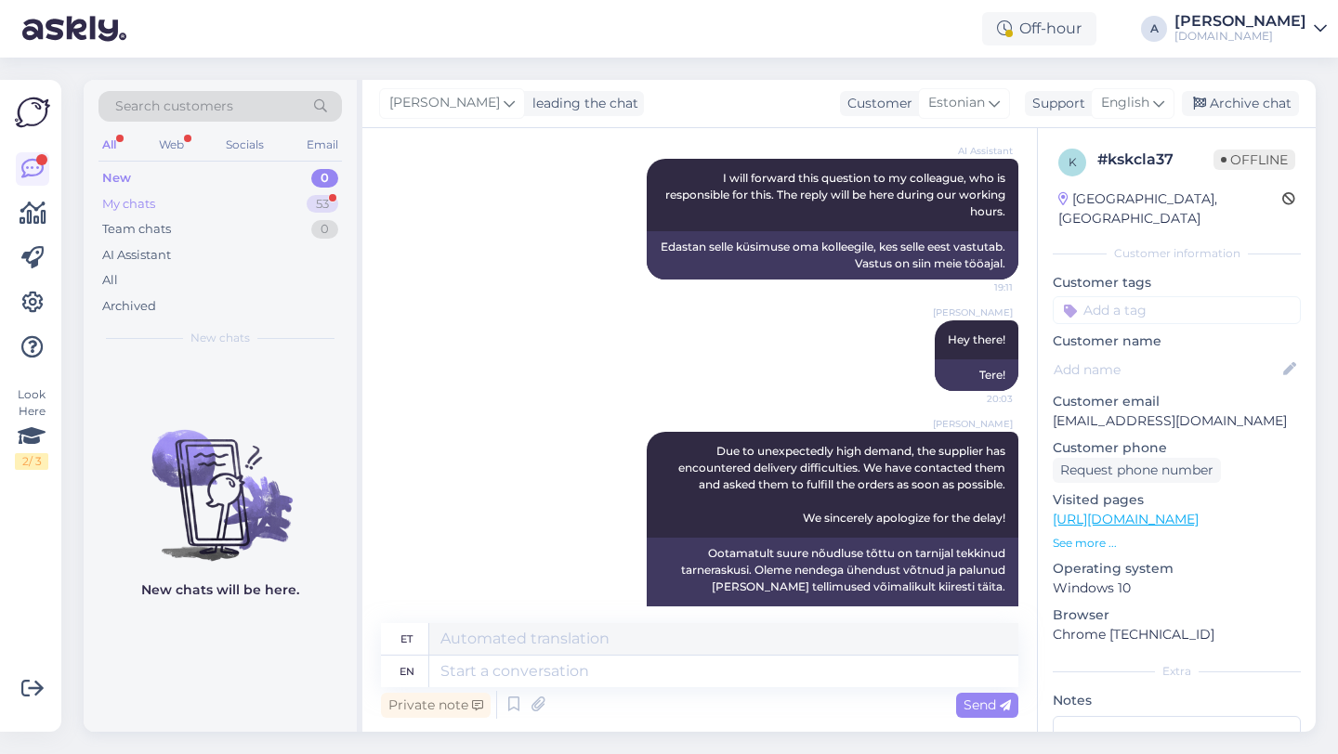
click at [310, 207] on div "53" at bounding box center [323, 204] width 32 height 19
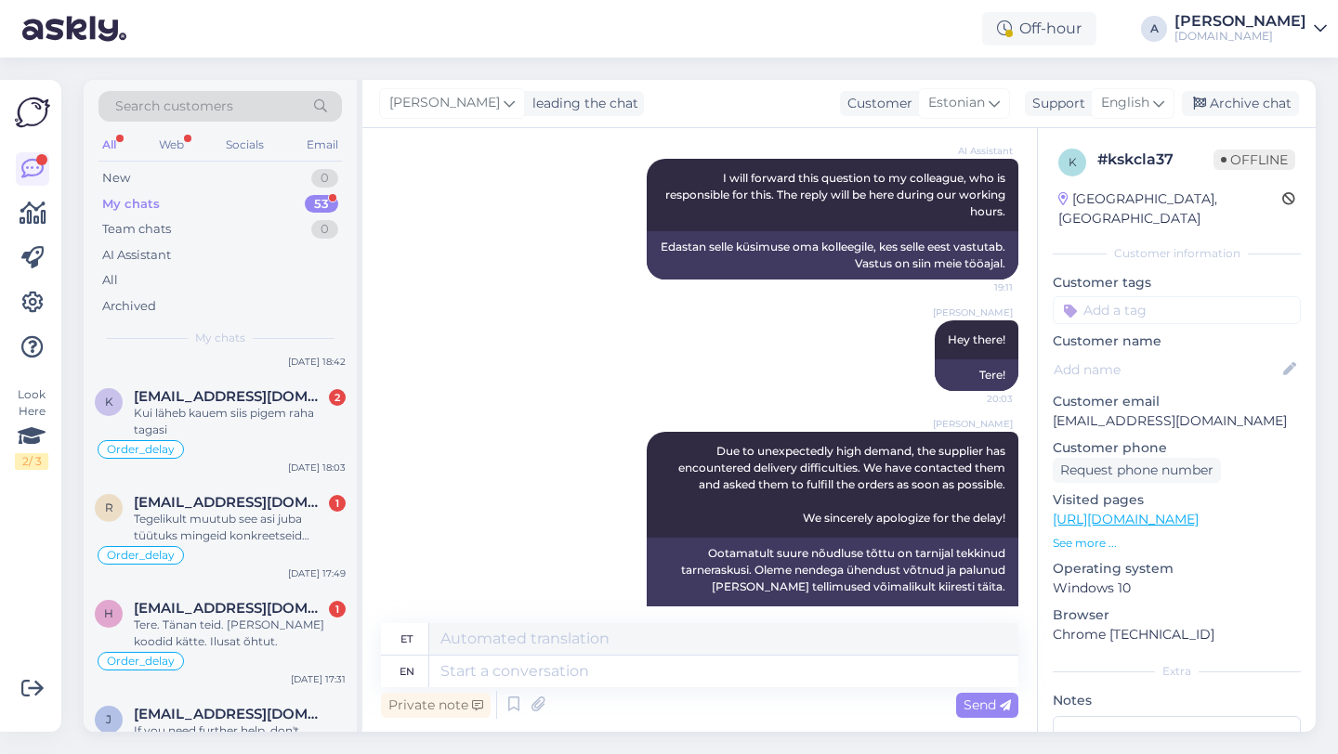
scroll to position [1094, 0]
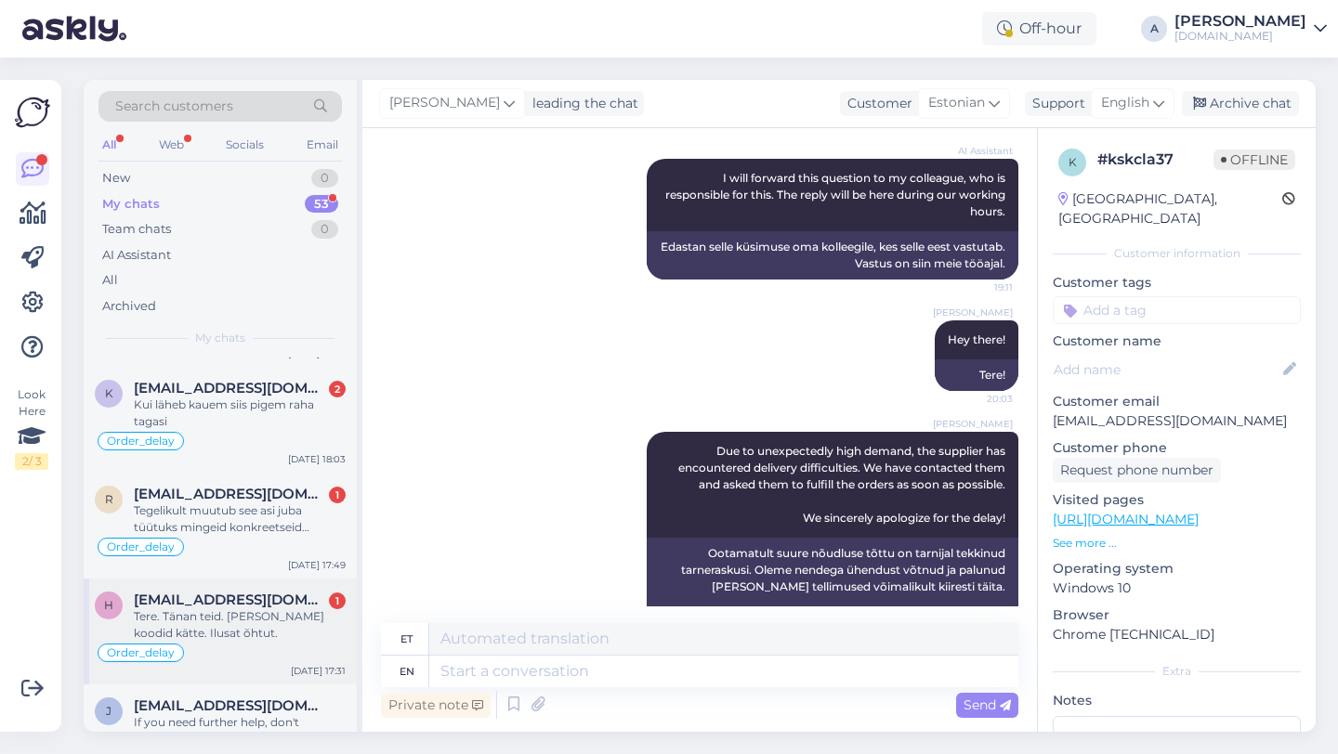
click at [258, 609] on div "Tere. Tänan teid. [PERSON_NAME] koodid kätte. Ilusat õhtut." at bounding box center [240, 625] width 212 height 33
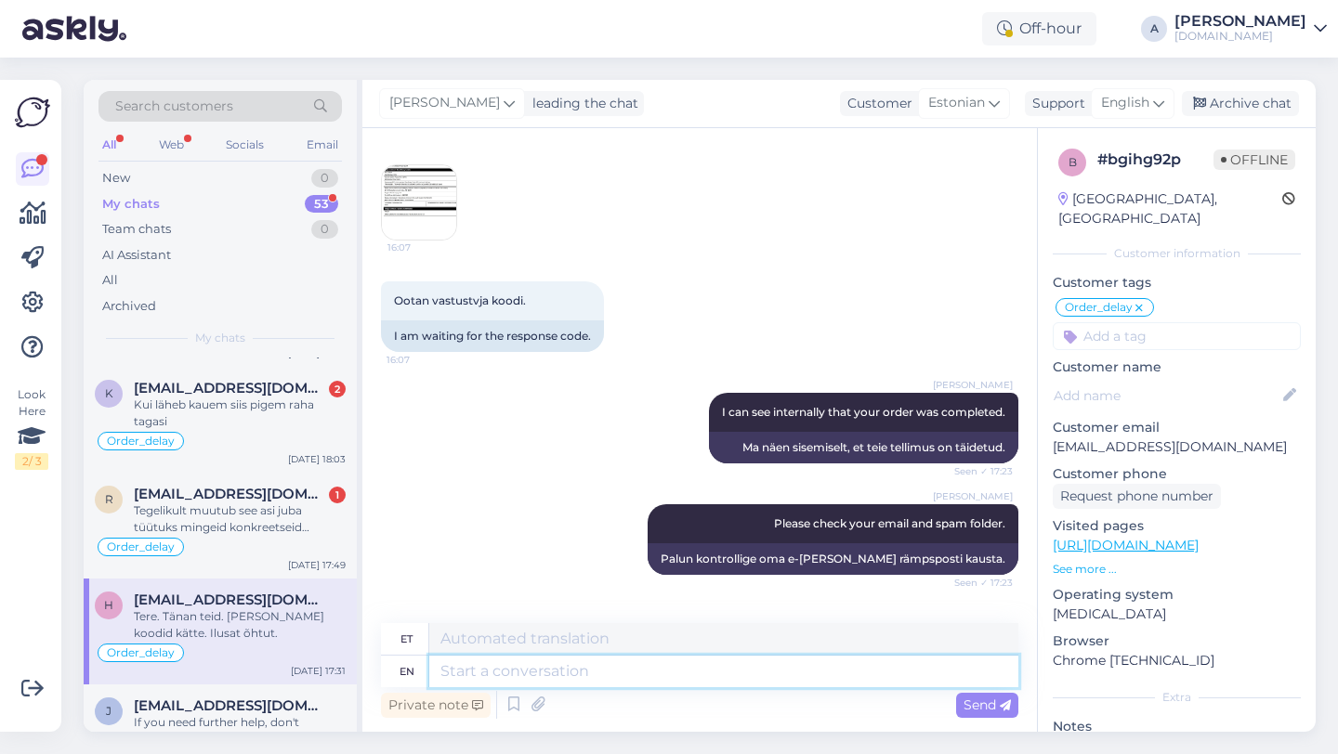
click at [623, 681] on textarea at bounding box center [723, 672] width 589 height 32
type textarea "You're we"
type textarea "Sa oled"
type textarea "You're welco"
type textarea "Sul on kõik hästi"
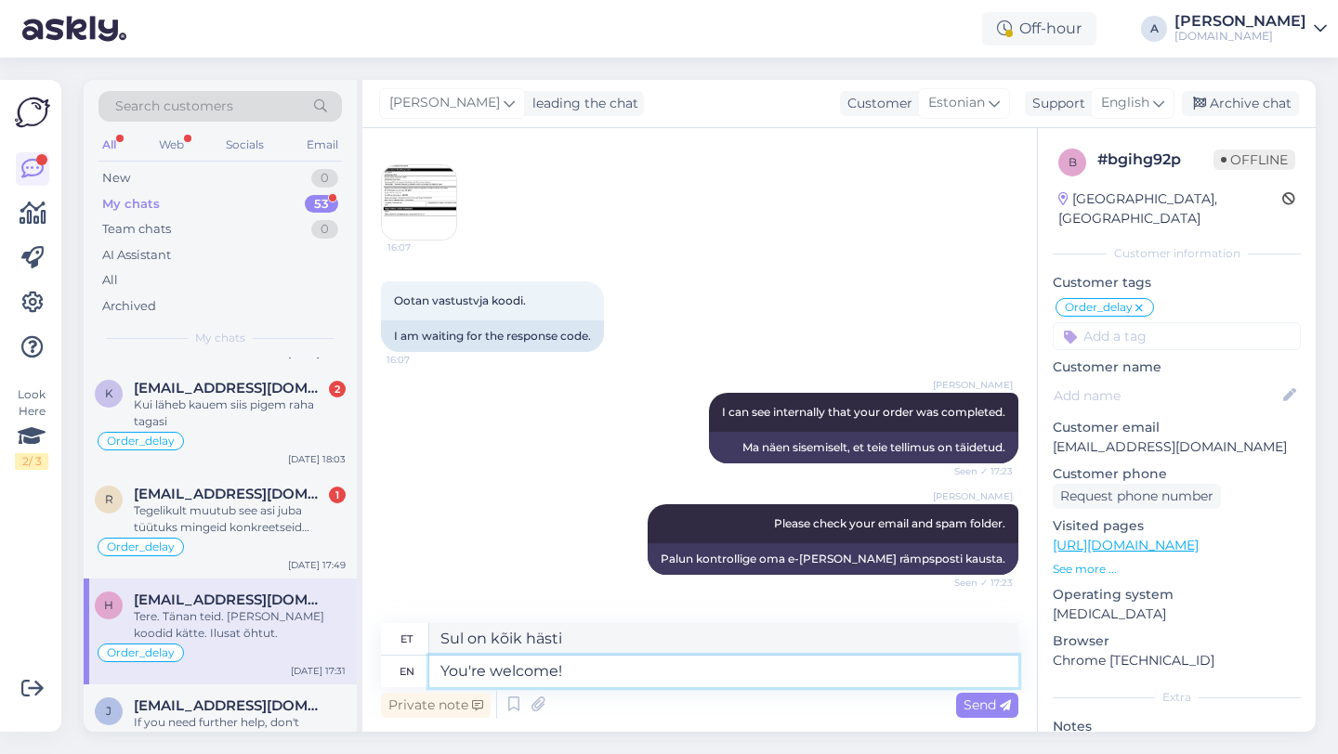
type textarea "You're welcome!"
type textarea "Pole tänu väärt!"
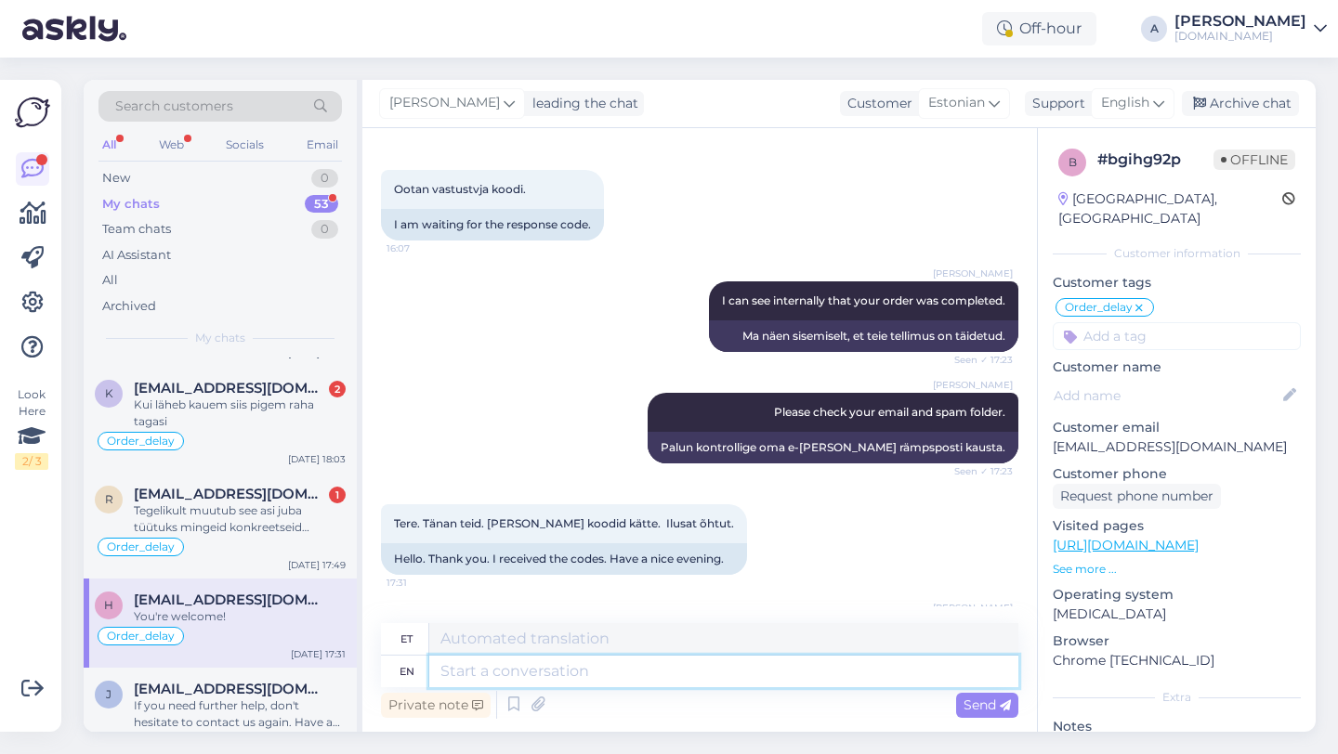
click at [535, 675] on textarea at bounding box center [723, 672] width 589 height 32
paste textarea "If you need further help, don't hesitate to contact us again. Have a great day!"
type textarea "If you need further help, don't hesitate to contact us again. Have a great day!"
type textarea "Kui vajate täiendavat abi, võtke meiega uuesti ühendust. Ilusat päeva!"
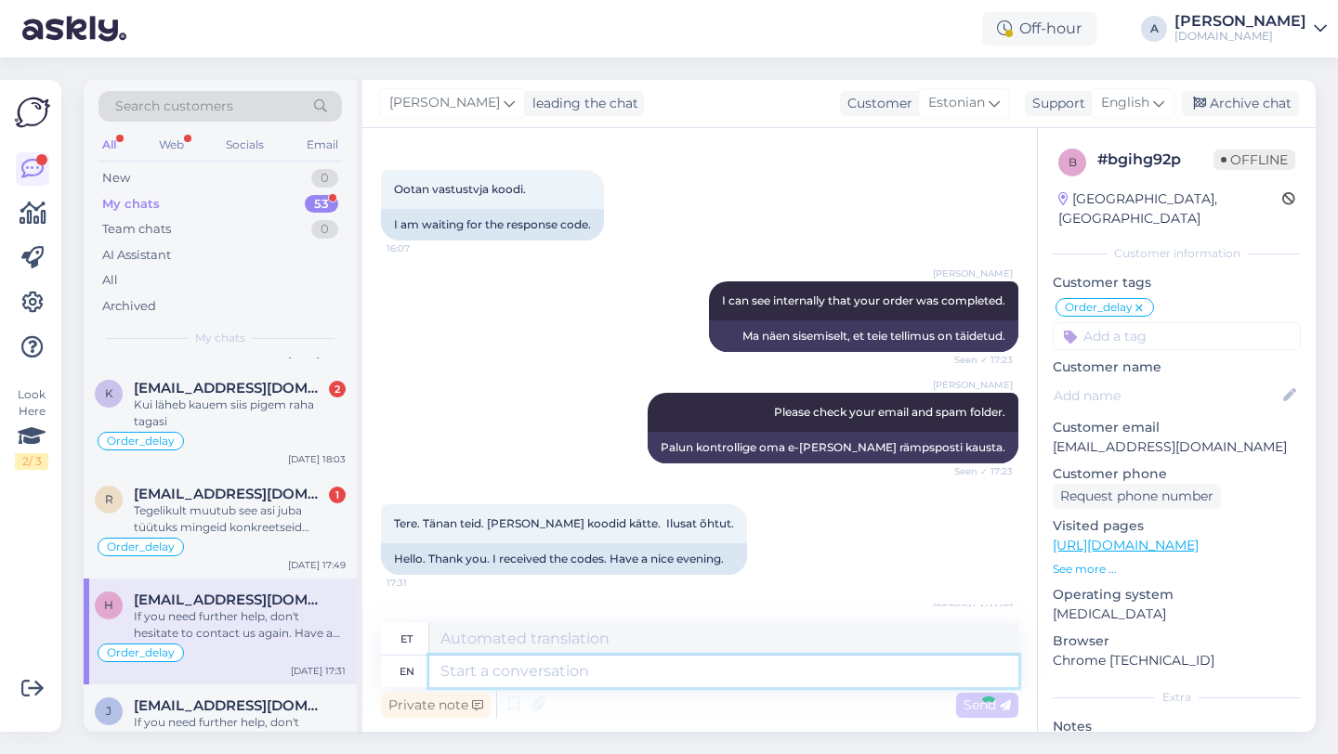
scroll to position [10862, 0]
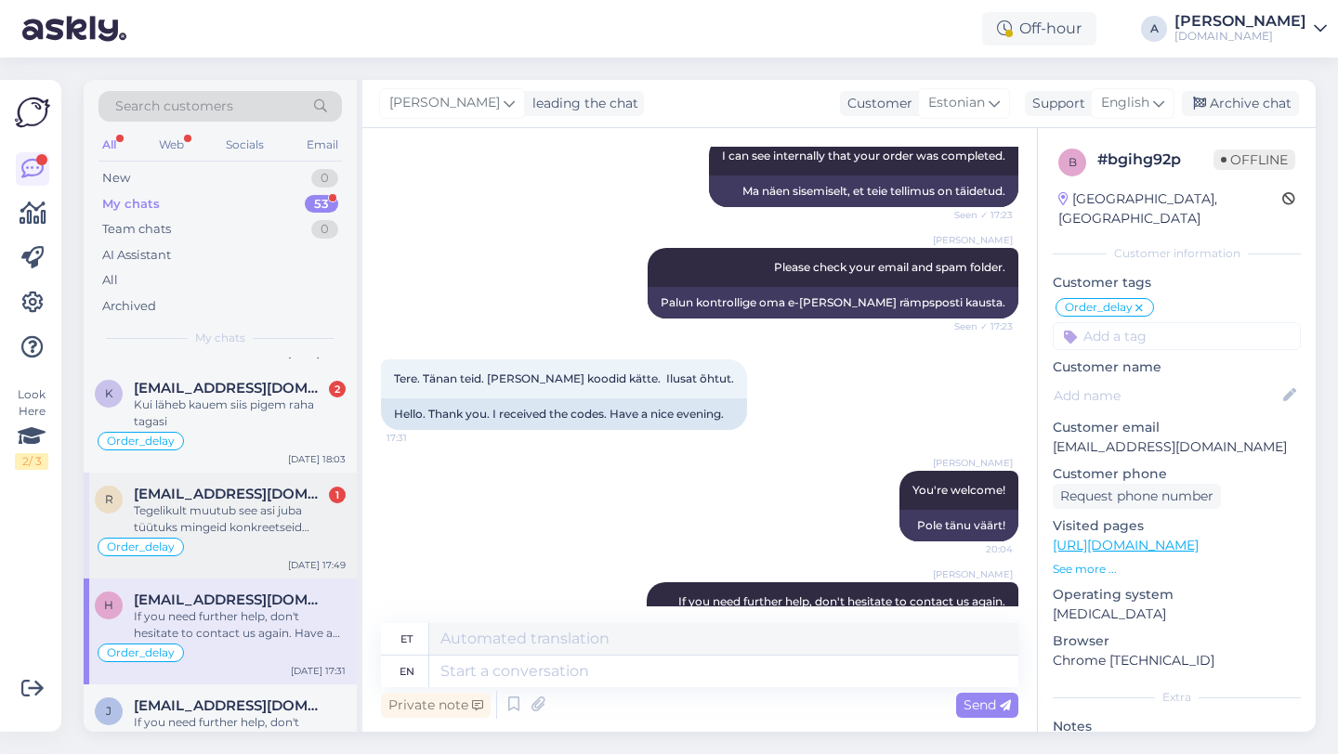
click at [231, 532] on div "Tegelikult muutub see asi juba tüütuks mingeid konkreetseid vatuseid [PERSON_NA…" at bounding box center [240, 519] width 212 height 33
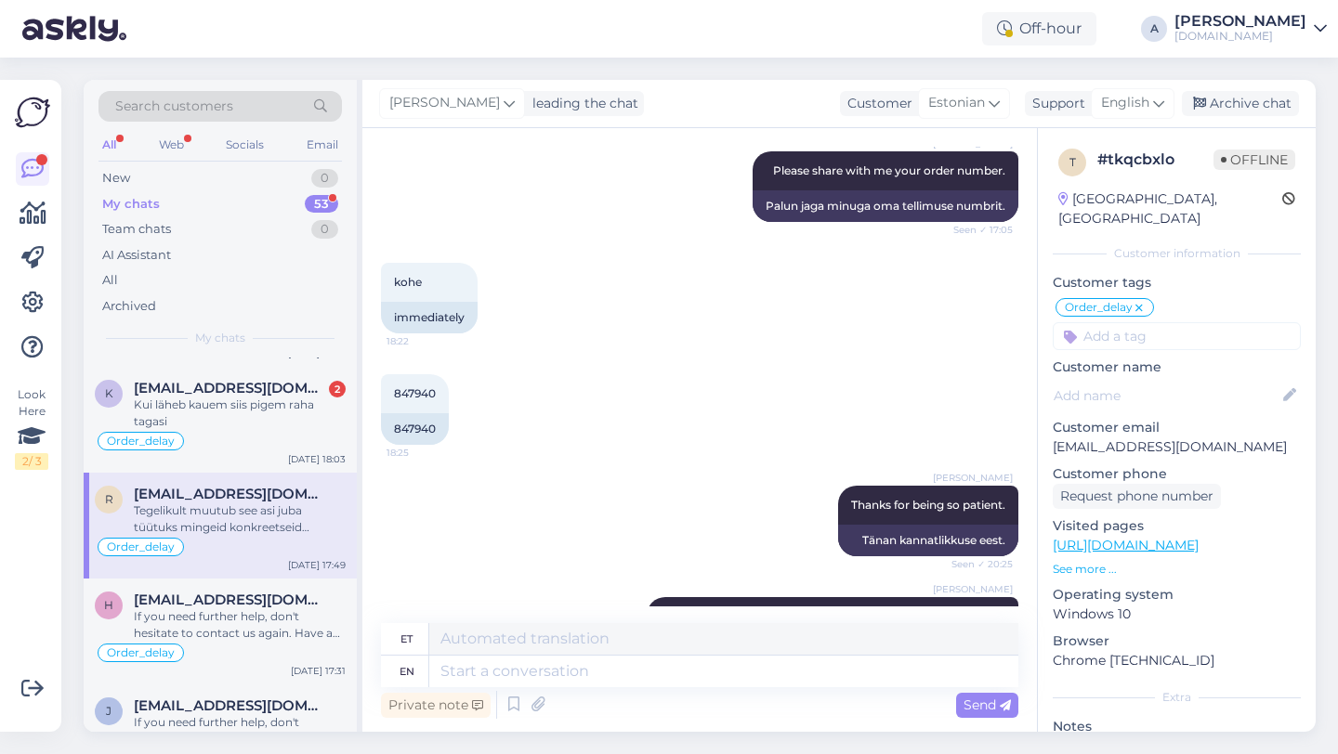
scroll to position [842, 0]
drag, startPoint x: 442, startPoint y: 425, endPoint x: 383, endPoint y: 425, distance: 59.5
click at [383, 425] on div "847940" at bounding box center [415, 429] width 68 height 32
copy div "847940"
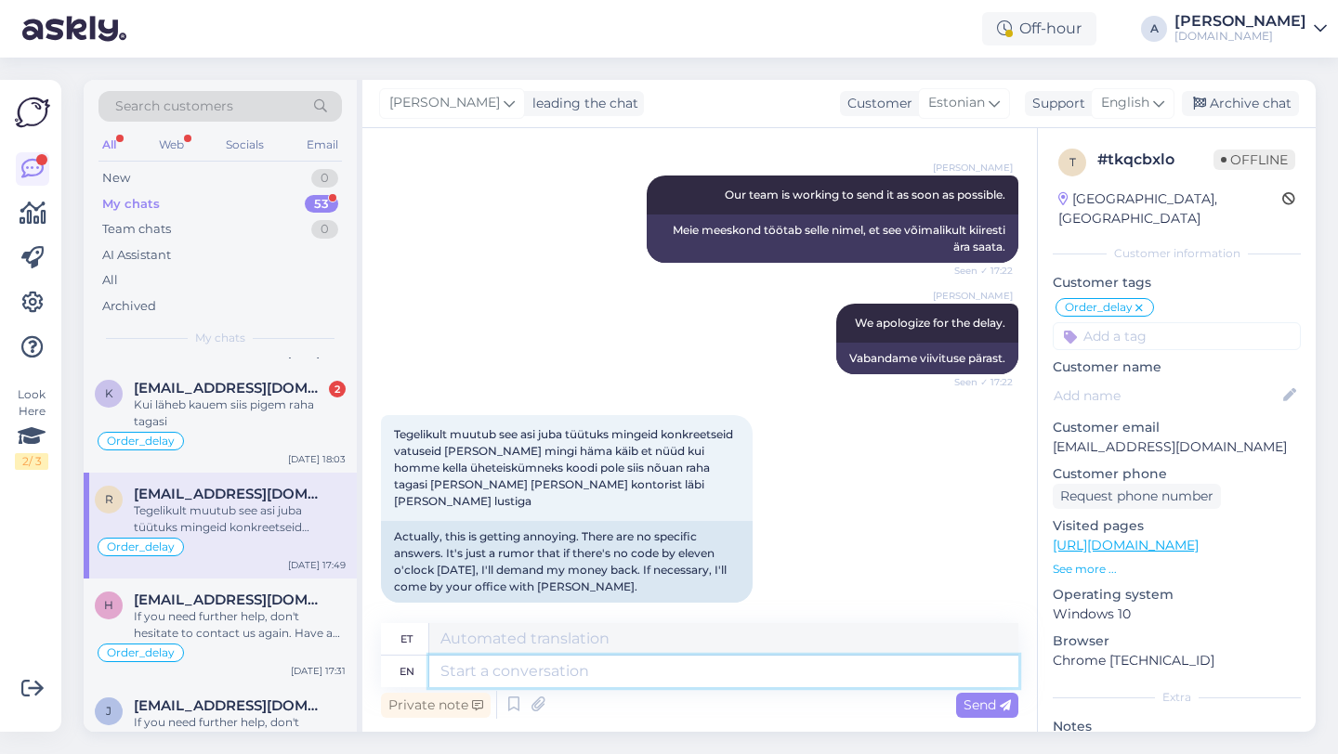
click at [518, 676] on textarea at bounding box center [723, 672] width 589 height 32
type textarea "I"
type textarea "[PERSON_NAME]"
type textarea "I"
type textarea "Please"
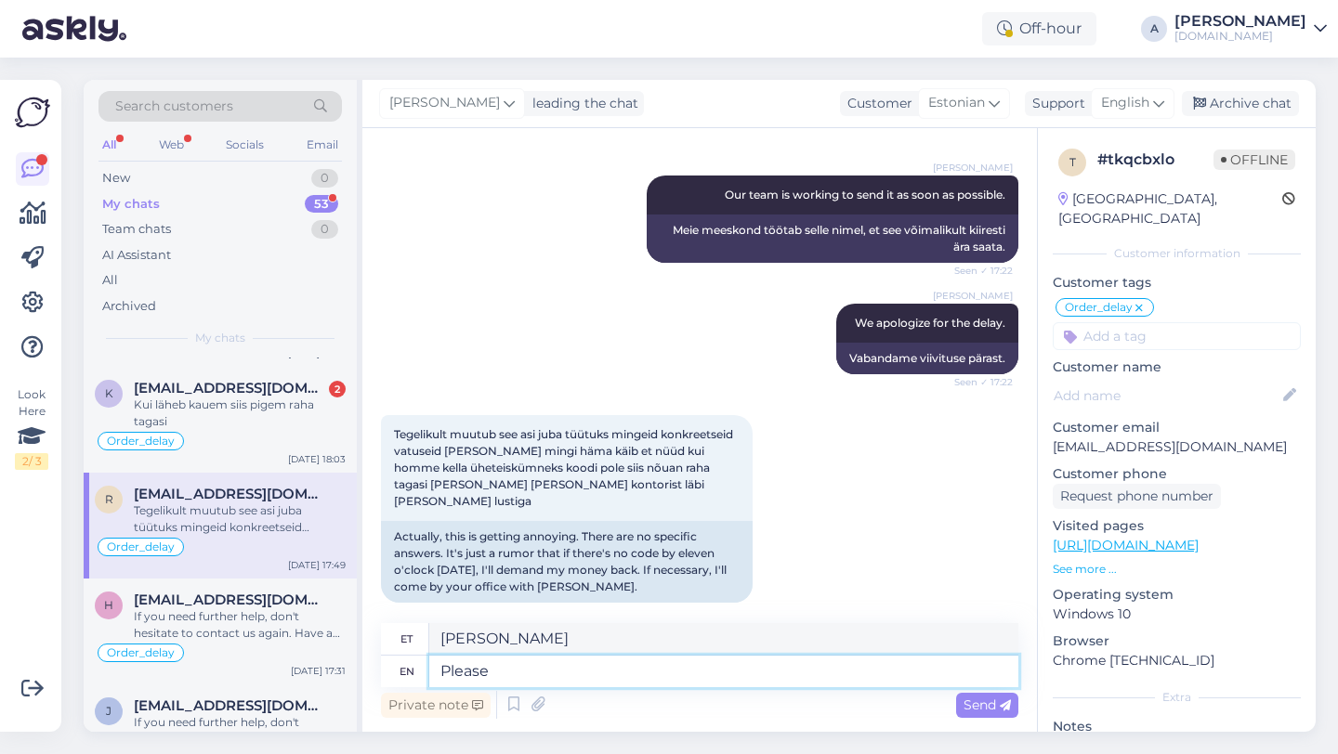
type textarea "Palun"
type textarea "Please note"
type textarea "Palun pange tähele"
type textarea "Plea"
type textarea "Palun"
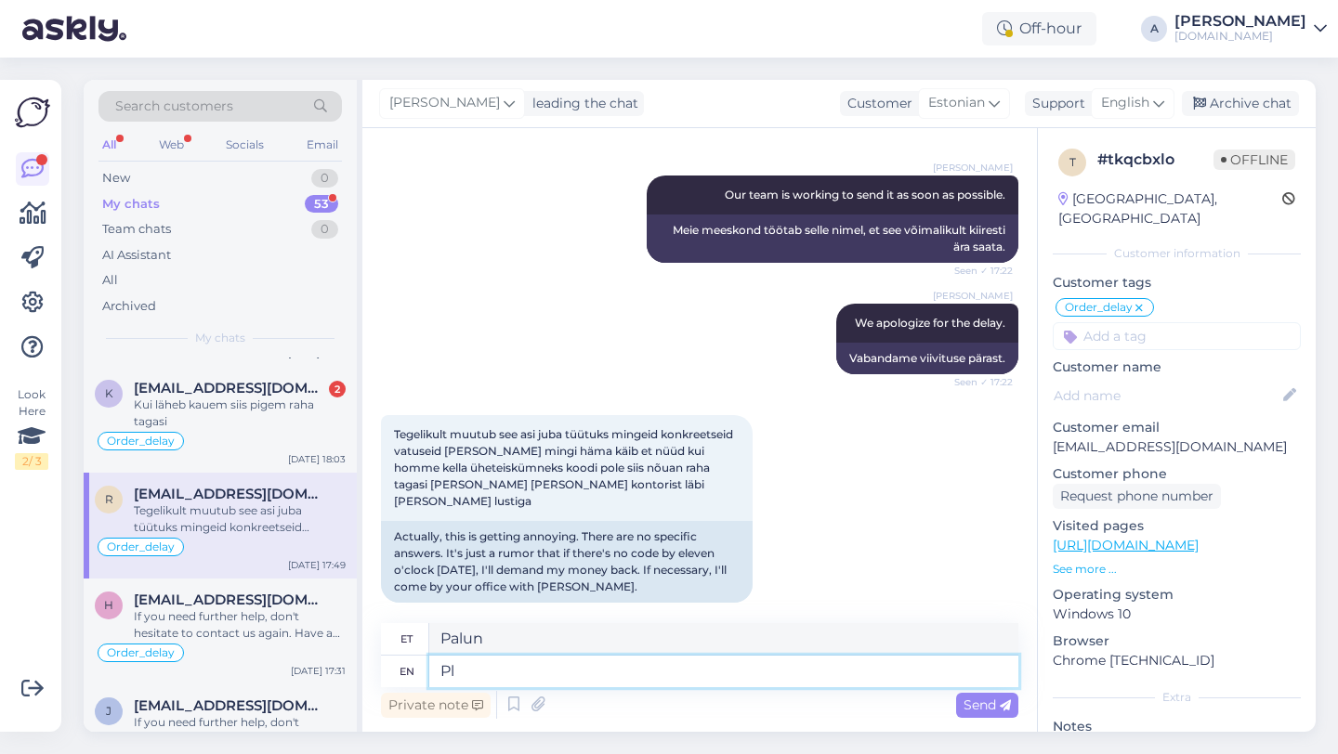
type textarea "P"
type textarea "Our t"
type textarea "Meie"
type textarea "Our team"
type textarea "Meie meeskond"
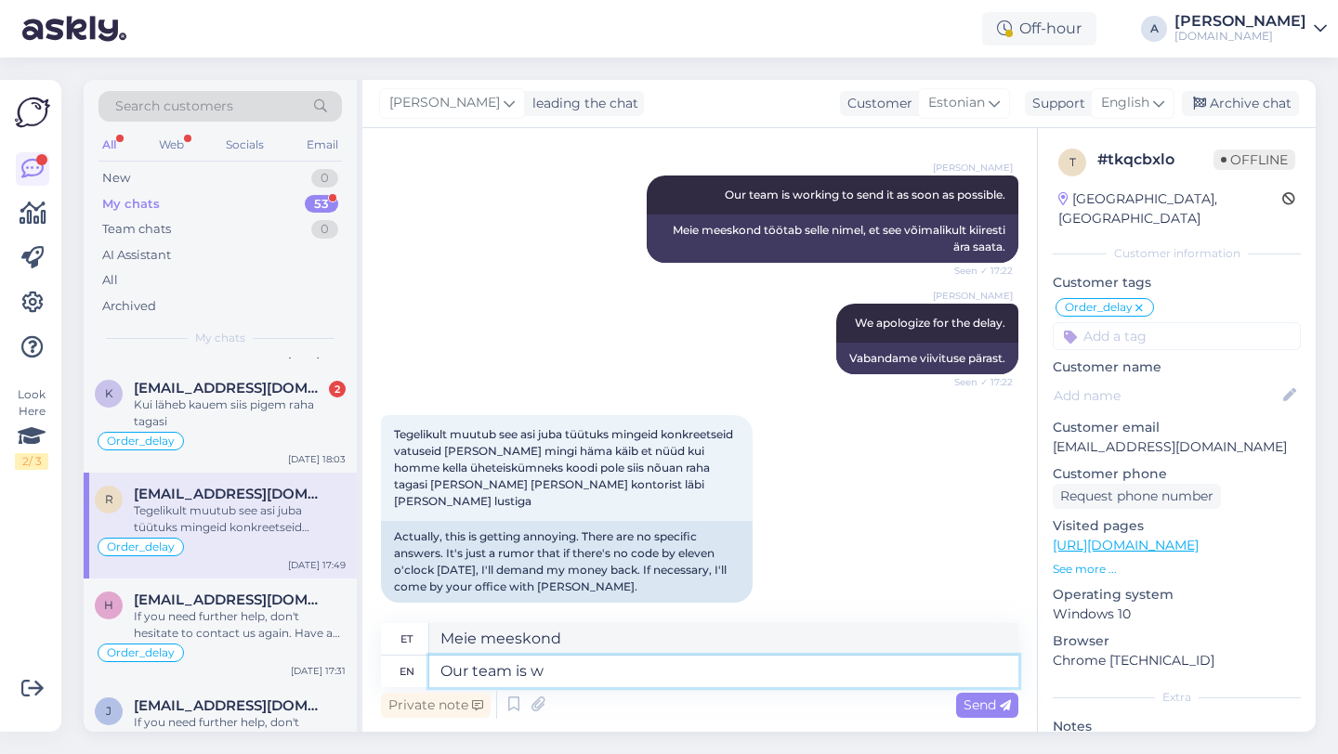
type textarea "Our team is wo"
type textarea "Meie meeskond on"
type textarea "Our team is working to"
type textarea "Meie meeskond töötab"
type textarea "Our team is working to s"
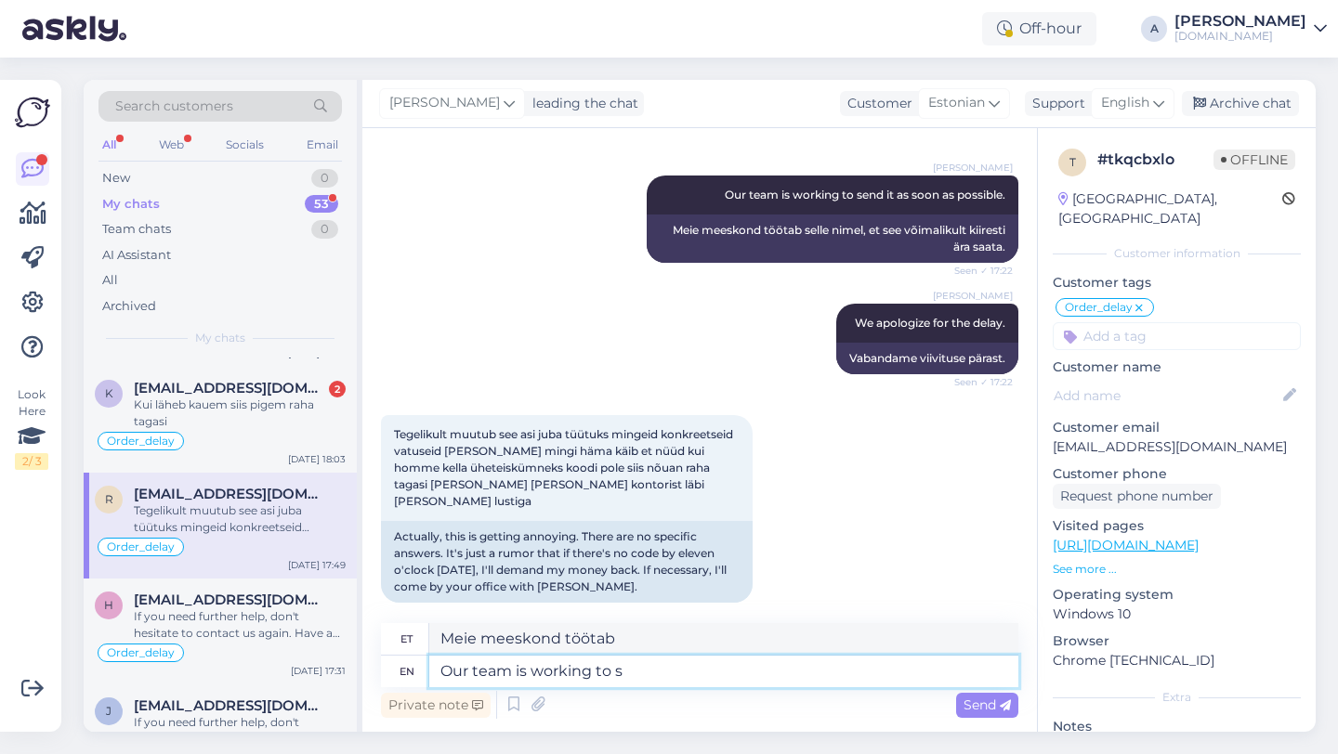
type textarea "Meie meeskond töötab selle nimel, et"
type textarea "Our team is working to send i"
type textarea "Meie meeskond töötab selle nimel, et saata"
type textarea "Our team is working to send it a"
type textarea "Meie meeskond töötab selle saatmise nimel"
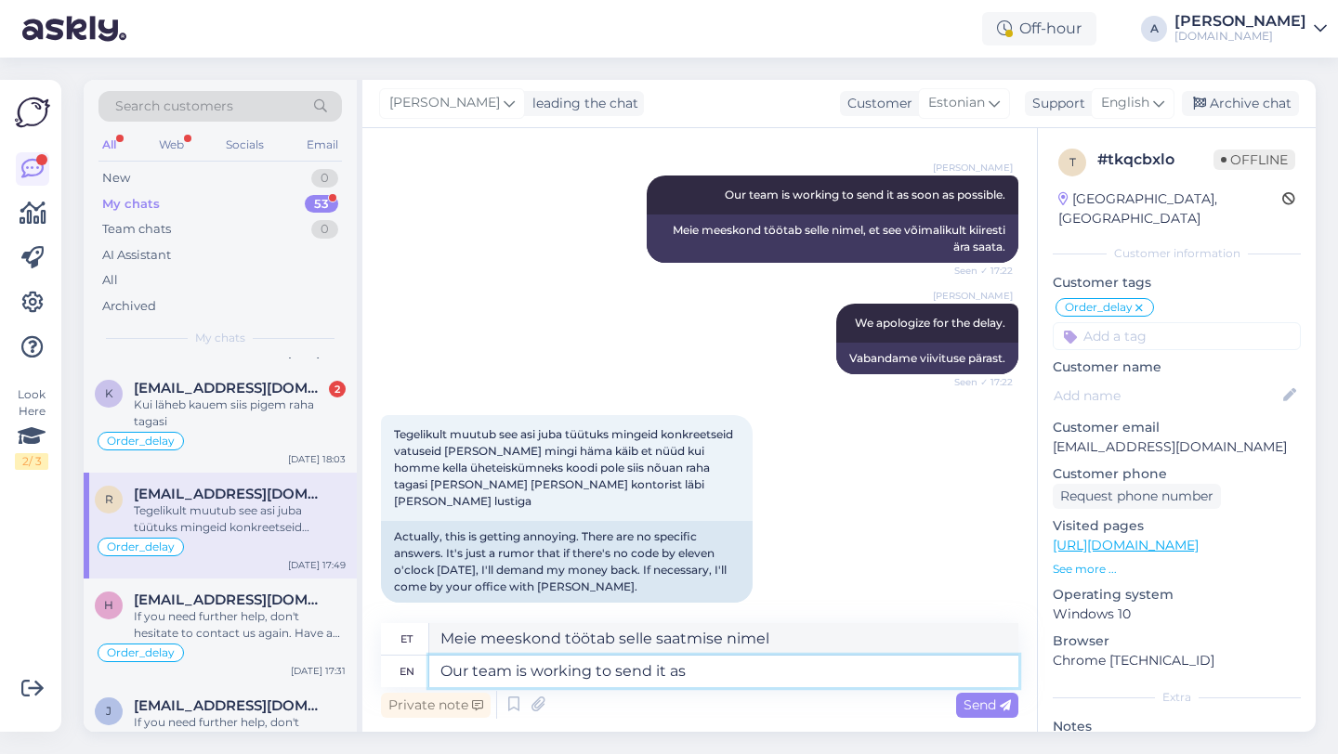
type textarea "Our team is working to send it as s"
type textarea "Meie meeskond töötab selle nimel, et see saata järgmiselt"
type textarea "Our team is working to send it as soon a"
type textarea "Meie meeskond töötab selle nimel, et see võimalikult kiiresti saata"
type textarea "Our team is working to send it as soon as p"
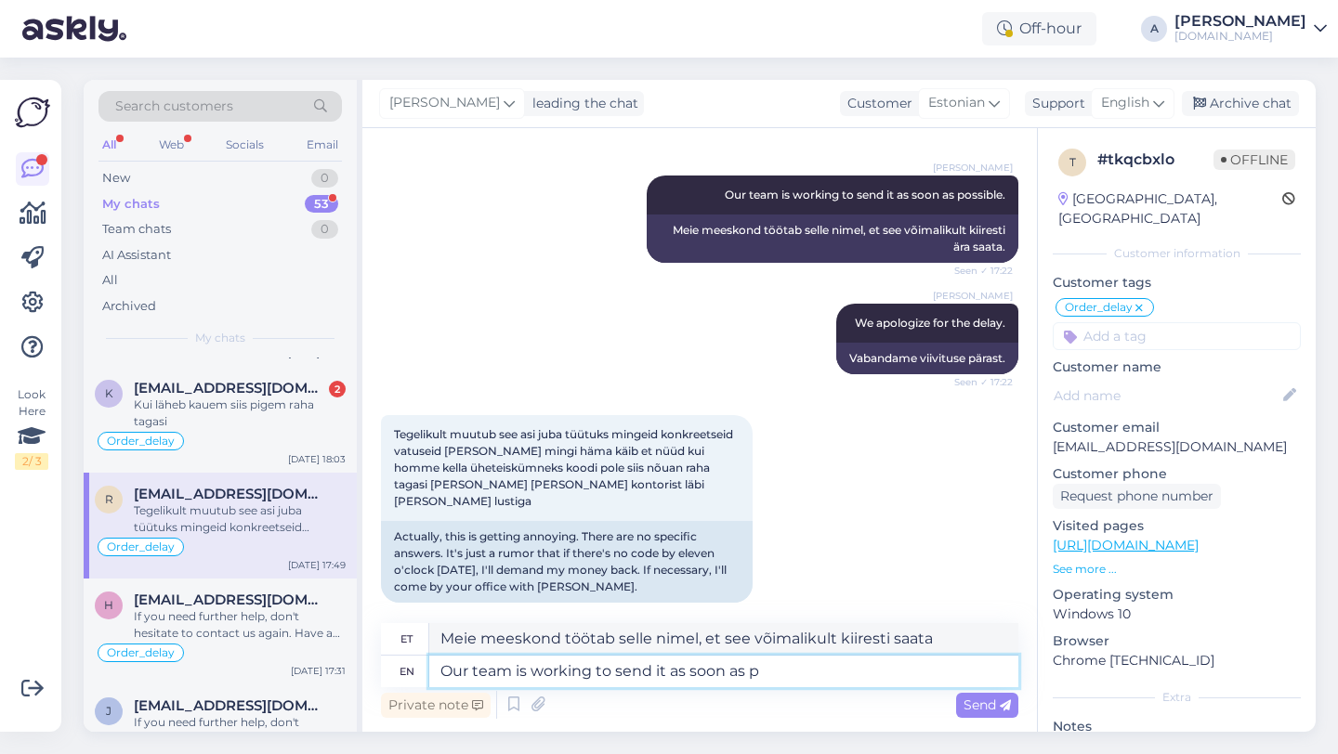
type textarea "Meie meeskond töötab selle nimel, et see esimesel võimalusel ära saata."
type textarea "Our team is working to send it as soon as possible."
type textarea "Meie meeskond töötab selle nimel, et see võimalikult kiiresti ära saata."
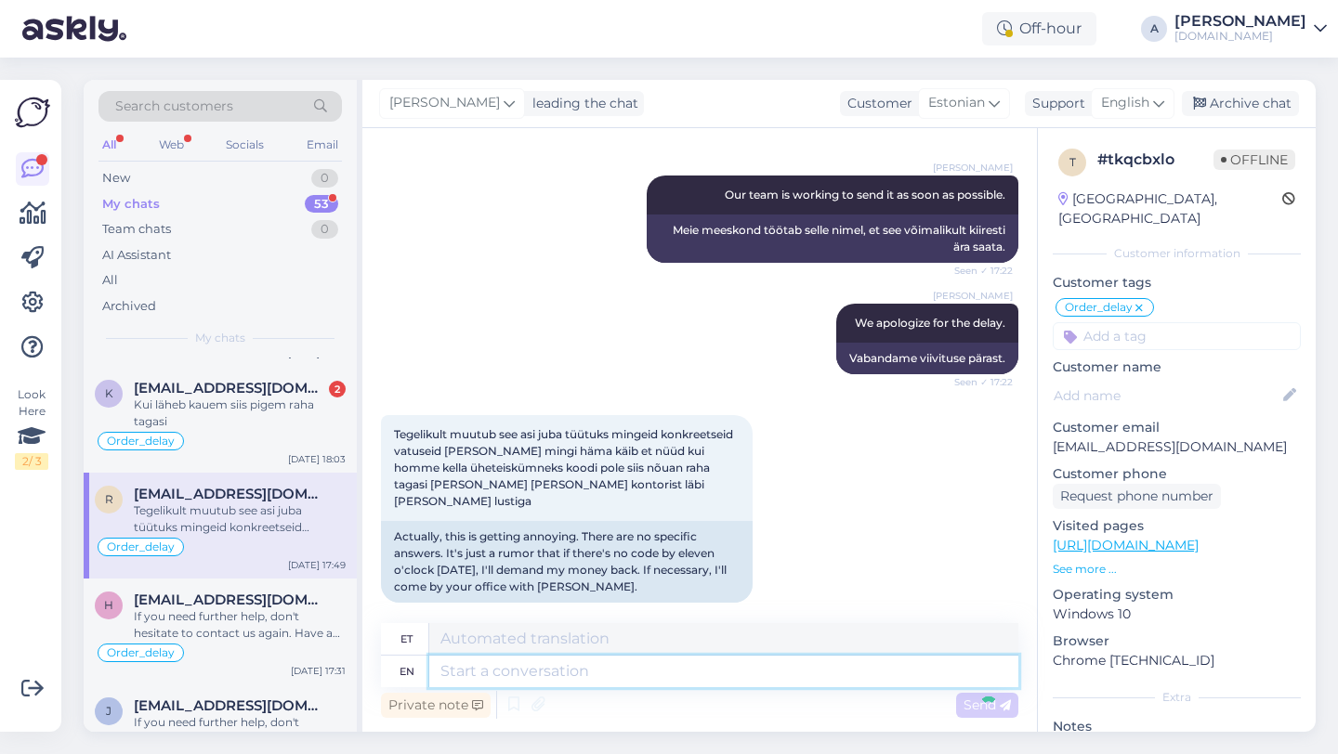
scroll to position [1686, 0]
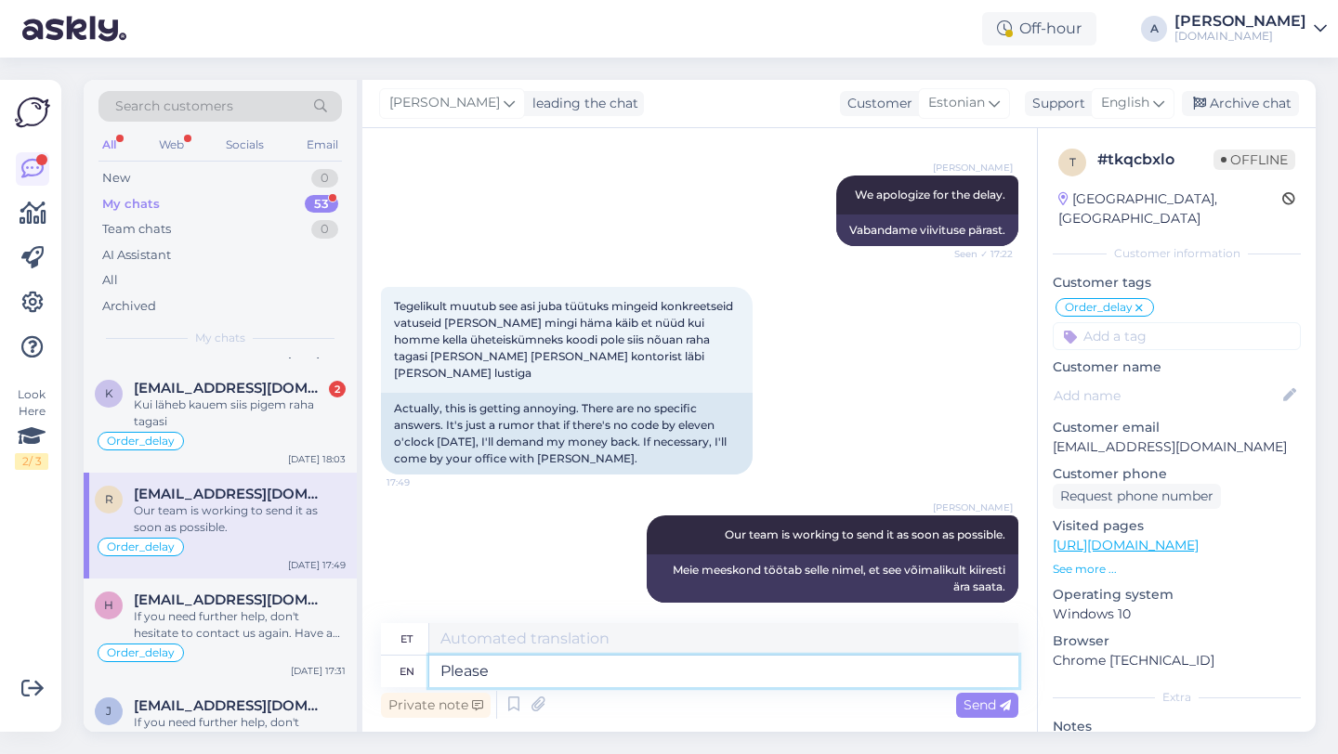
type textarea "Please n"
type textarea "Palun"
type textarea "Please note t"
type textarea "Palun pange tähele"
type textarea "Please note that"
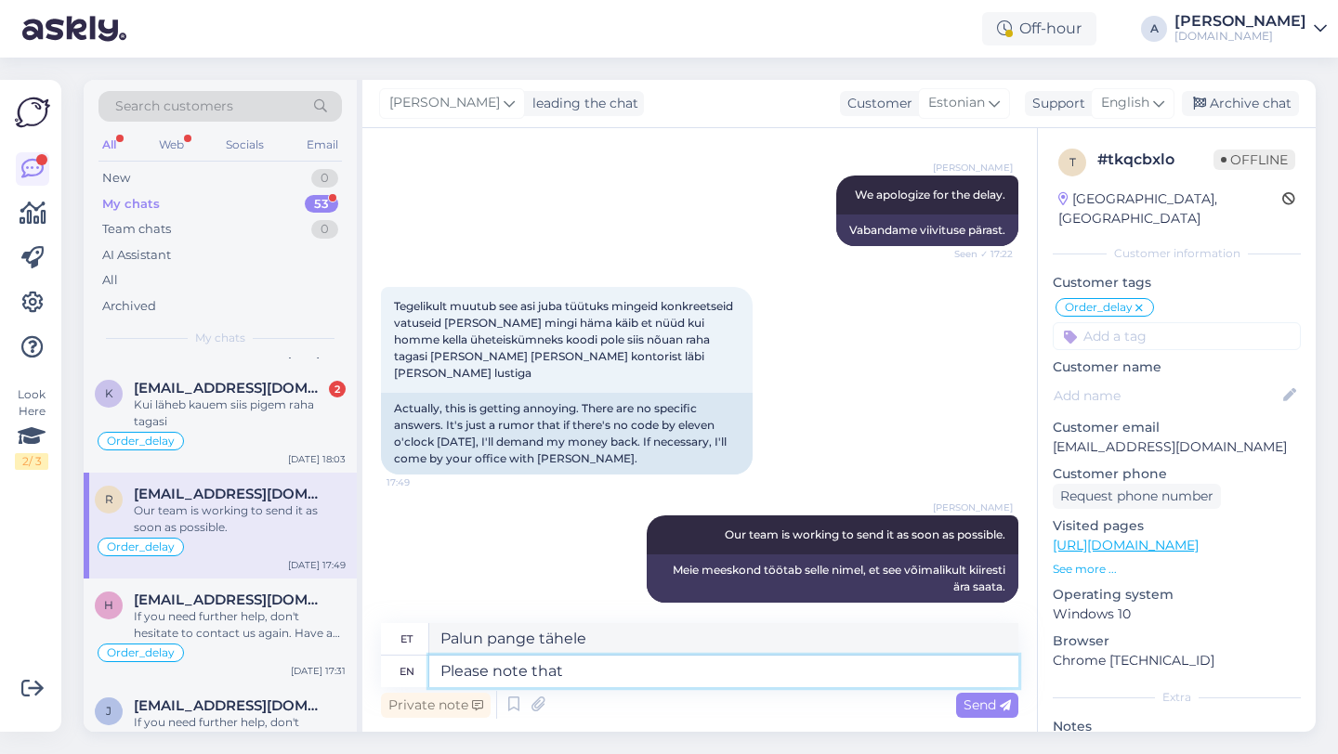
type textarea "Palun arvestage, et"
type textarea "Please note that a r"
type textarea "Pange tähele, et a"
type textarea "Please note that a refund"
type textarea "Palun arvestage, et tagasimakse"
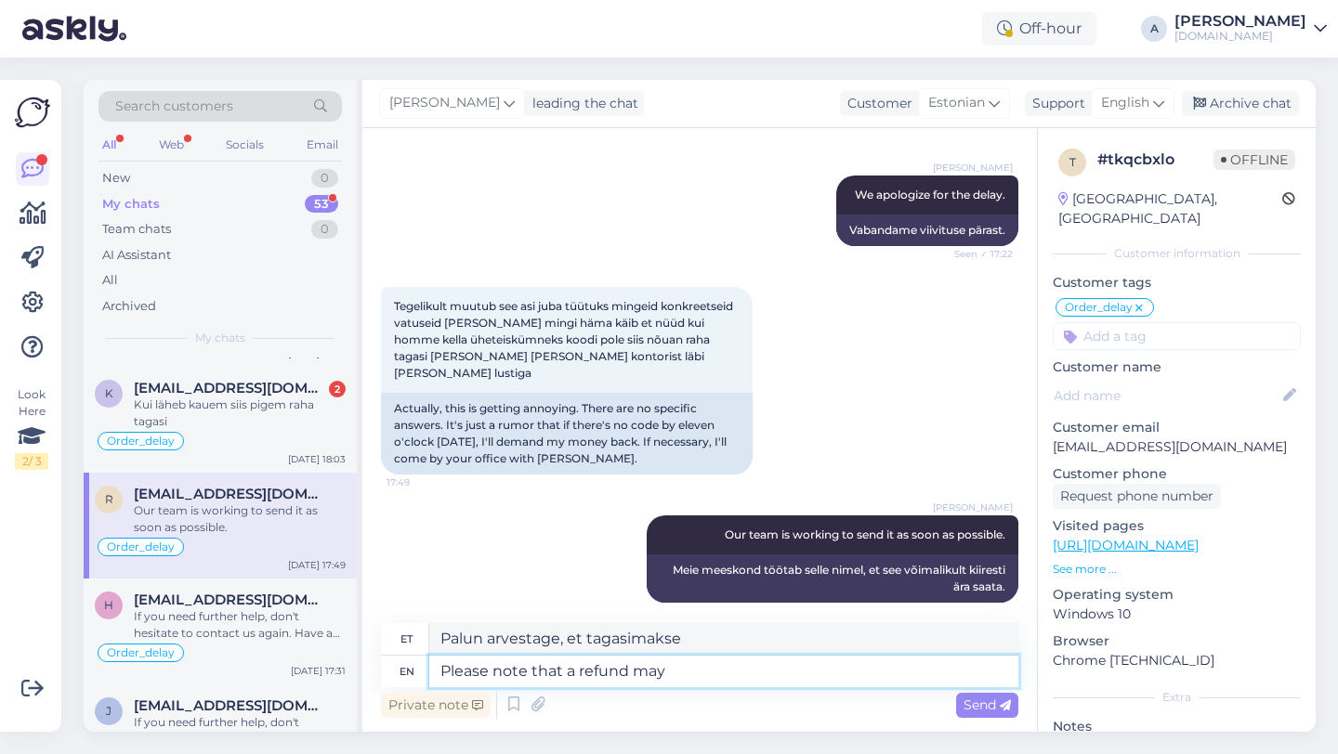
type textarea "Please note that a refund may"
type textarea "Pange tähele, et tagasimakse võib"
type textarea "Please note that a refund may tak"
type textarea "[PERSON_NAME] arvestage, et tagasimakse võib [PERSON_NAME] aega"
type textarea "Please note that a refund may take"
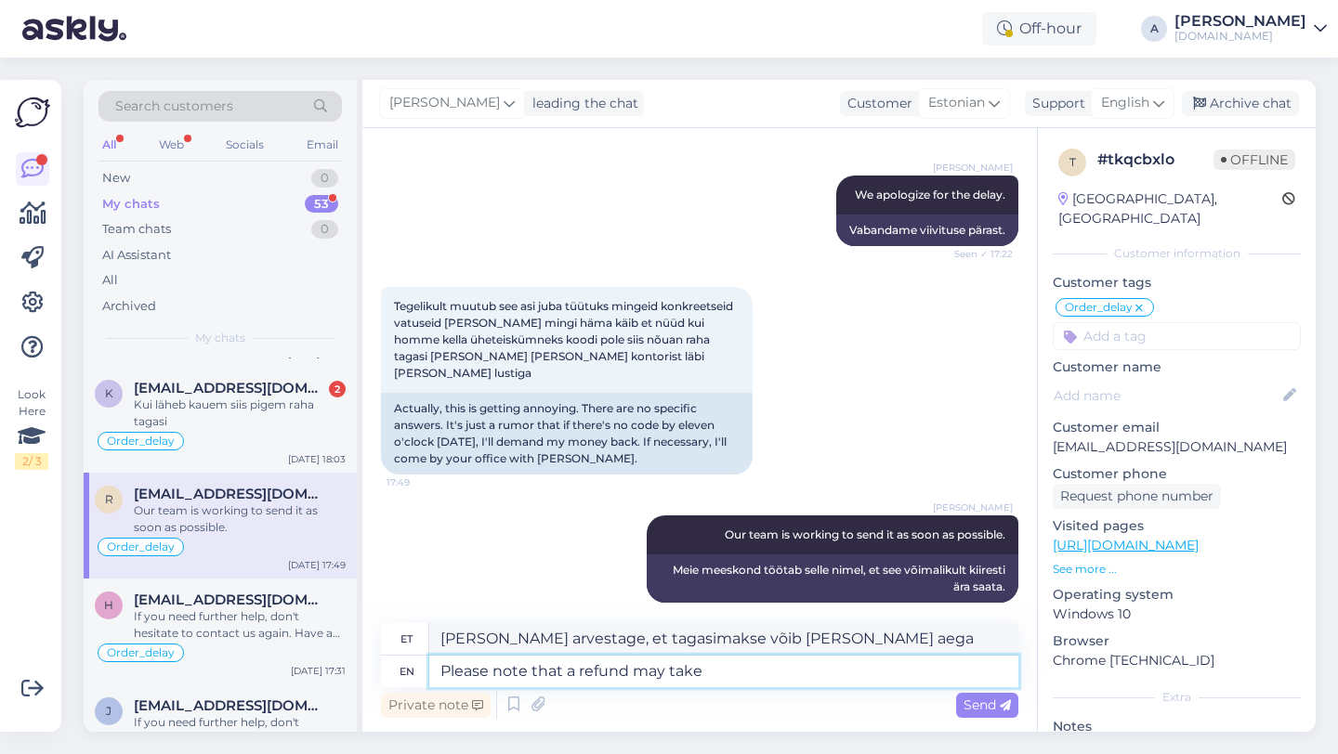
type textarea "Pange tähele, et tagasimakse saamine võib [PERSON_NAME] aega"
type textarea "Please note that a refund may take 3"
type textarea "Pange tähele, et tagasimakse saamine võib [PERSON_NAME] 3"
type textarea "Please note that a refund may take 3 business"
type textarea "Pange tähele, et tagasimakse saamine võib [PERSON_NAME] 3 tööpäeva"
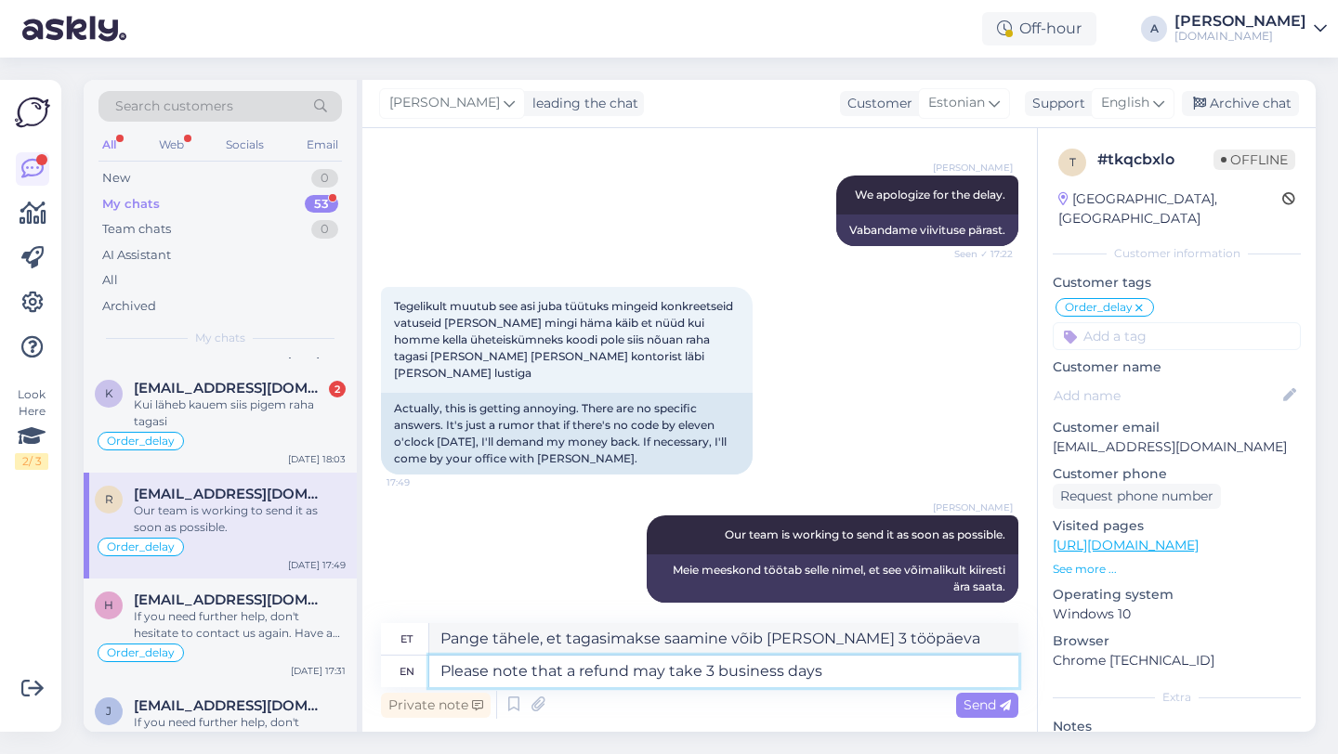
type textarea "Please note that a refund may take 3 business days"
type textarea "[PERSON_NAME] arvestage, et tagasimakse tegemine võib [PERSON_NAME] 3 tööpäeva"
type textarea "Please note that a refund may take 3 business days for you to get"
type textarea "[PERSON_NAME] arvestage, et tagasimakse saamine võib [PERSON_NAME] 3 tööpäeva"
type textarea "Please note that a refund may take 3 business days for you to get it back."
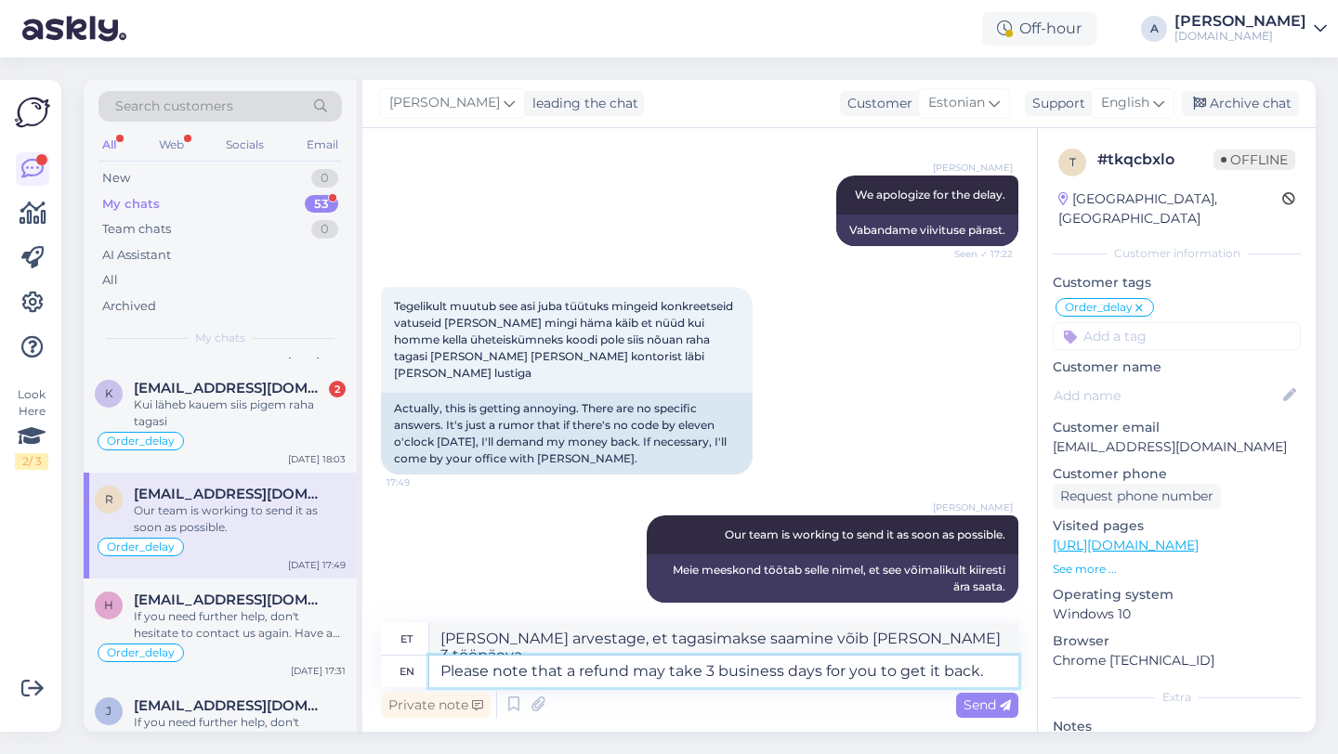
type textarea "Palun arvestage, et raha tagastamine võib [PERSON_NAME] 3 tööpäeva."
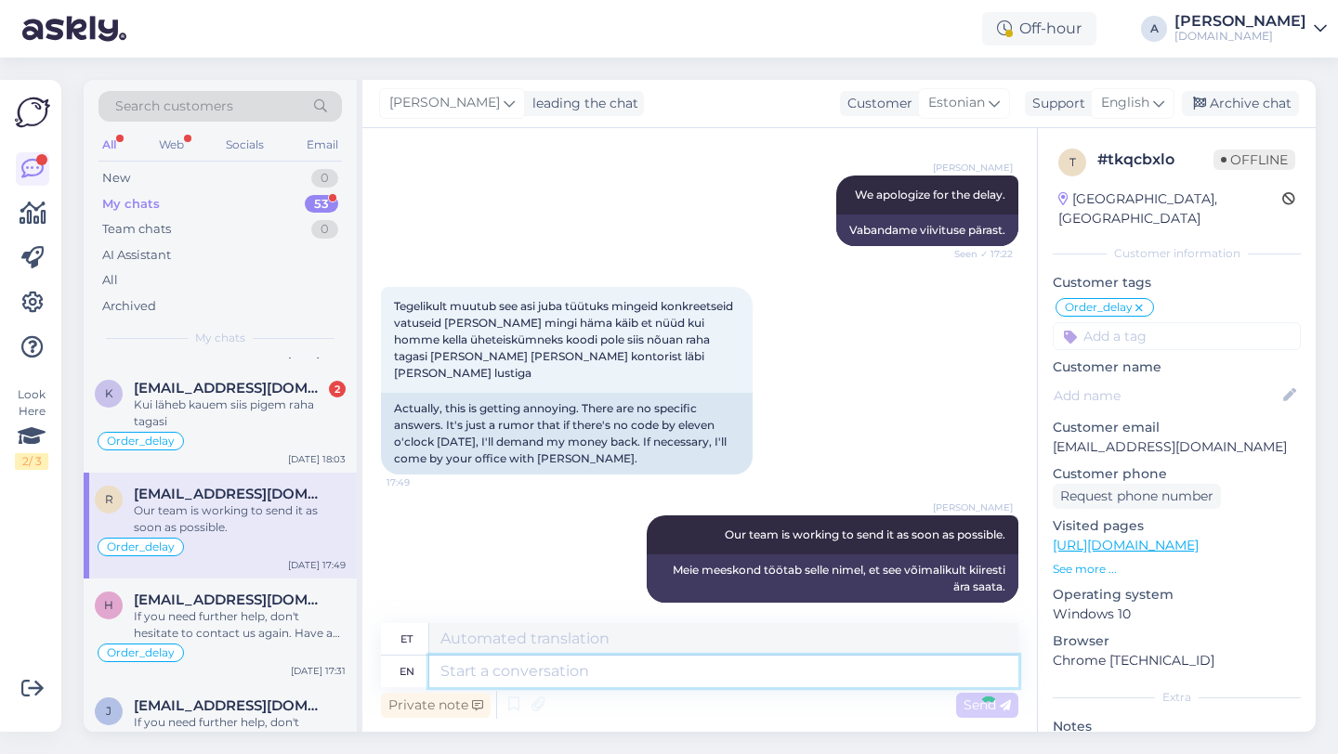
scroll to position [1831, 0]
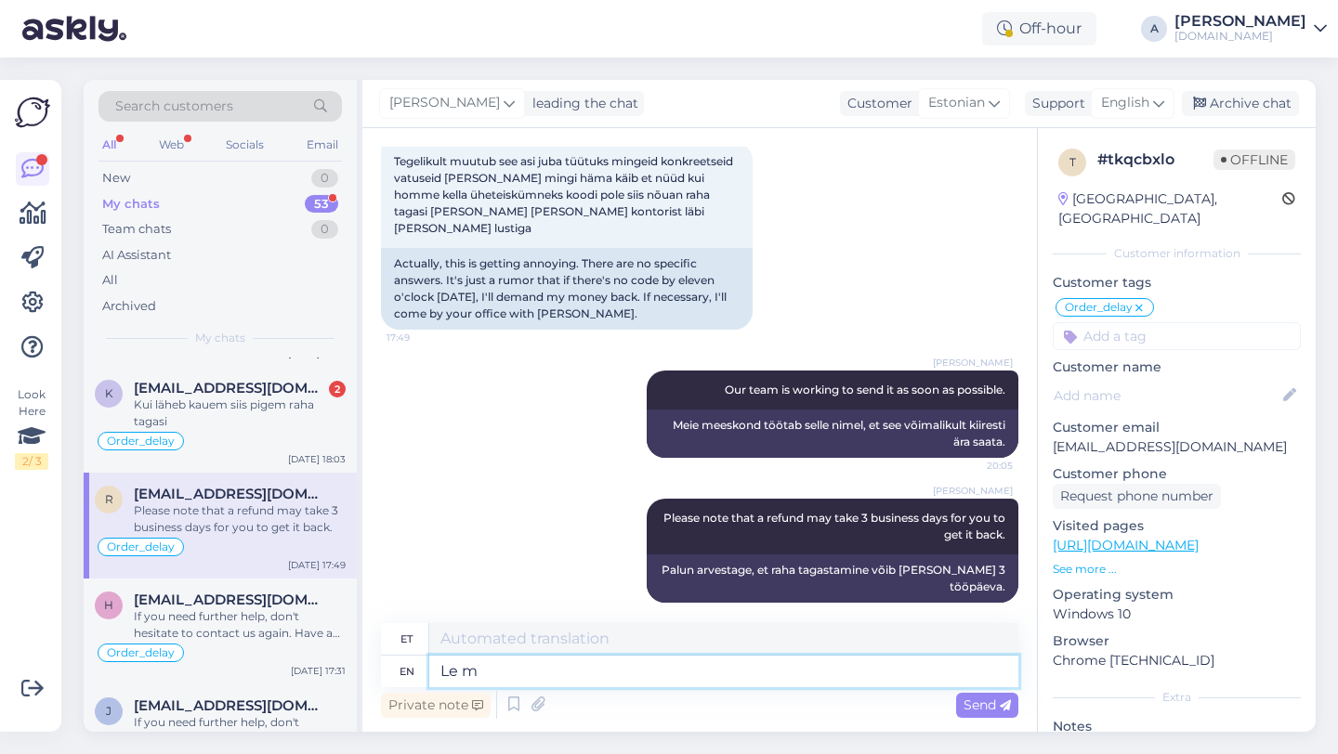
type textarea "Le mt"
type textarea "Le"
type textarea "Le mt"
type textarea "Le mägi"
type textarea "Le me"
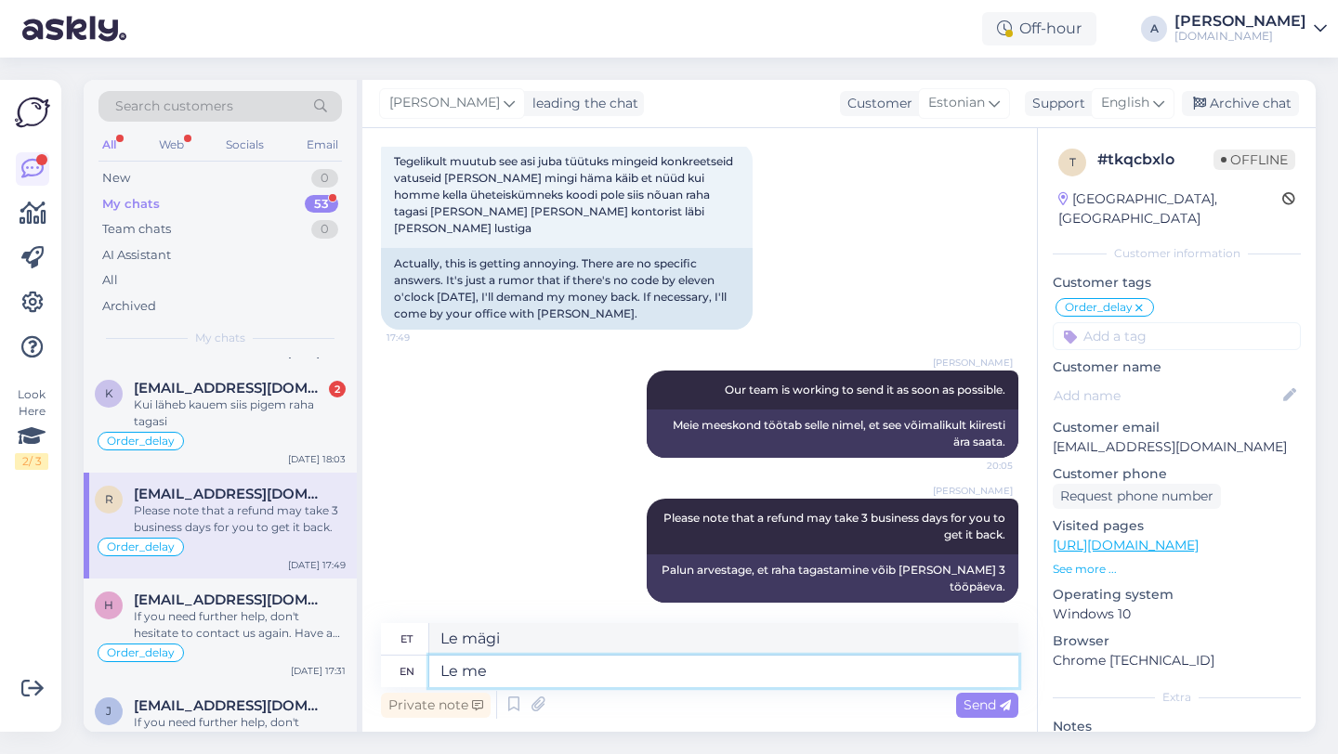
type textarea "Lase mind"
type textarea "Le me know"
type textarea "[PERSON_NAME]"
type textarea "Le me know if yo"
type textarea "[PERSON_NAME], kui"
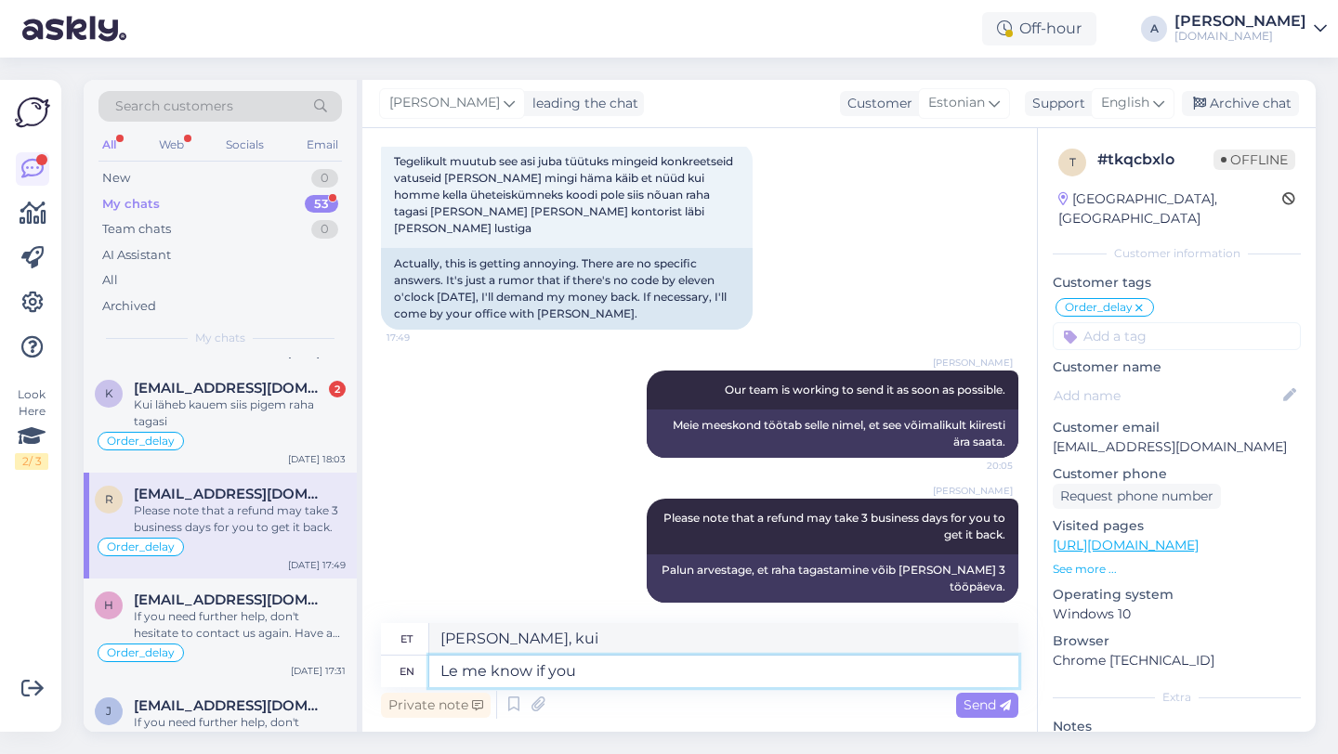
type textarea "Le me know if you"
type textarea "[PERSON_NAME], kui sa"
type textarea "Le me know if you still wa"
type textarea "[PERSON_NAME], kui sa ikka veel"
type textarea "Le me know if you still want"
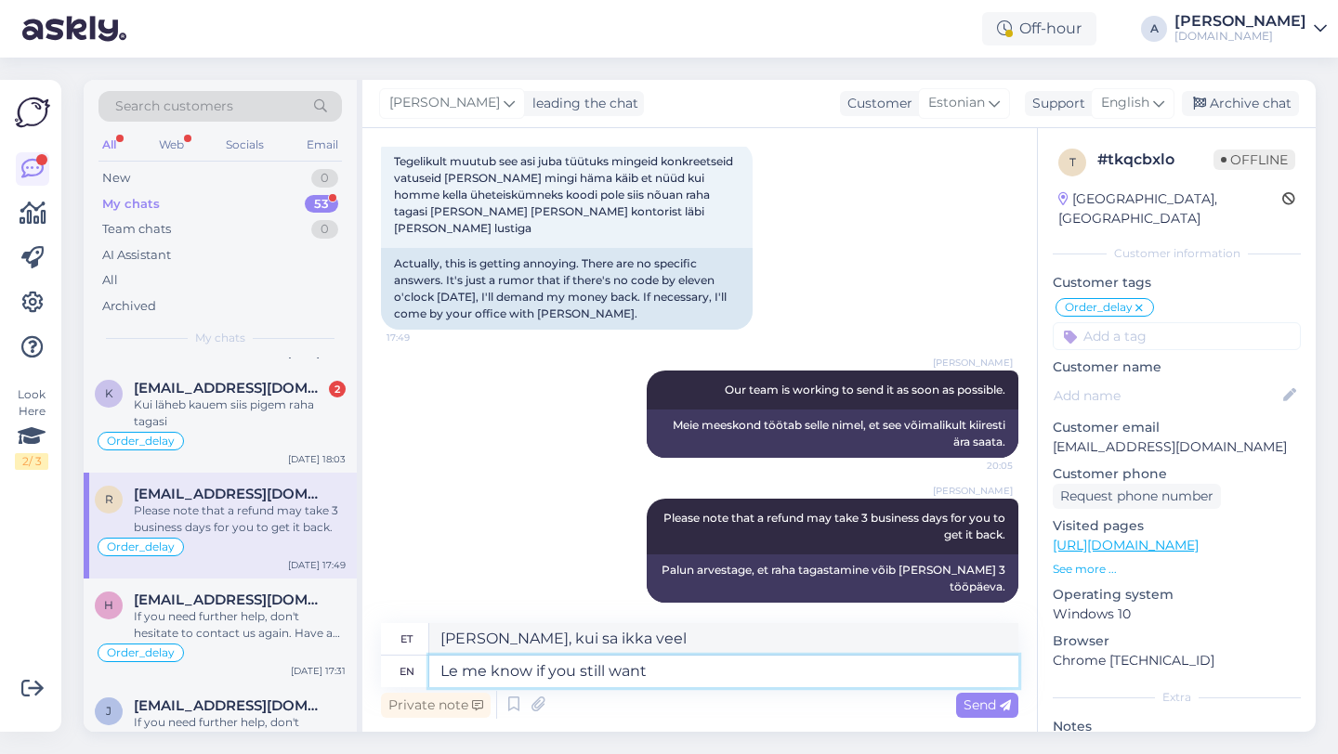
type textarea "[PERSON_NAME], kui sa ikka tahad"
type textarea "Le me know if you still want to wait"
type textarea "[PERSON_NAME], kui sa ikka tahad oodata"
type textarea "Le me know if you still want to wait for the pro"
type textarea "[PERSON_NAME], kui sa ikka veel tahad oodata"
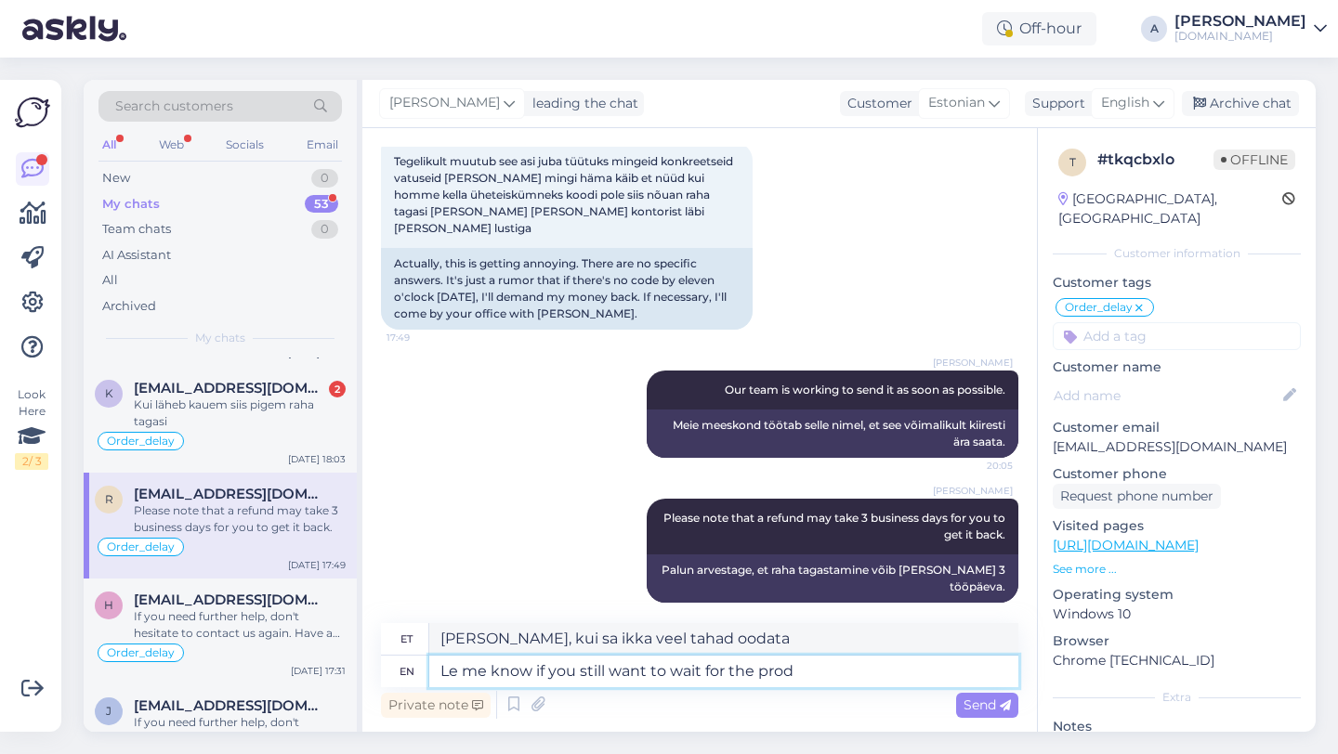
type textarea "Le me know if you still want to wait for the produ"
type textarea "[PERSON_NAME], kui sa ikka tahad profiga oodata."
type textarea "Le me know if you still want to wait for the product"
type textarea "[PERSON_NAME], kui soovid toodet veel oodata"
type textarea "Le me know if you still want to wait for the product or"
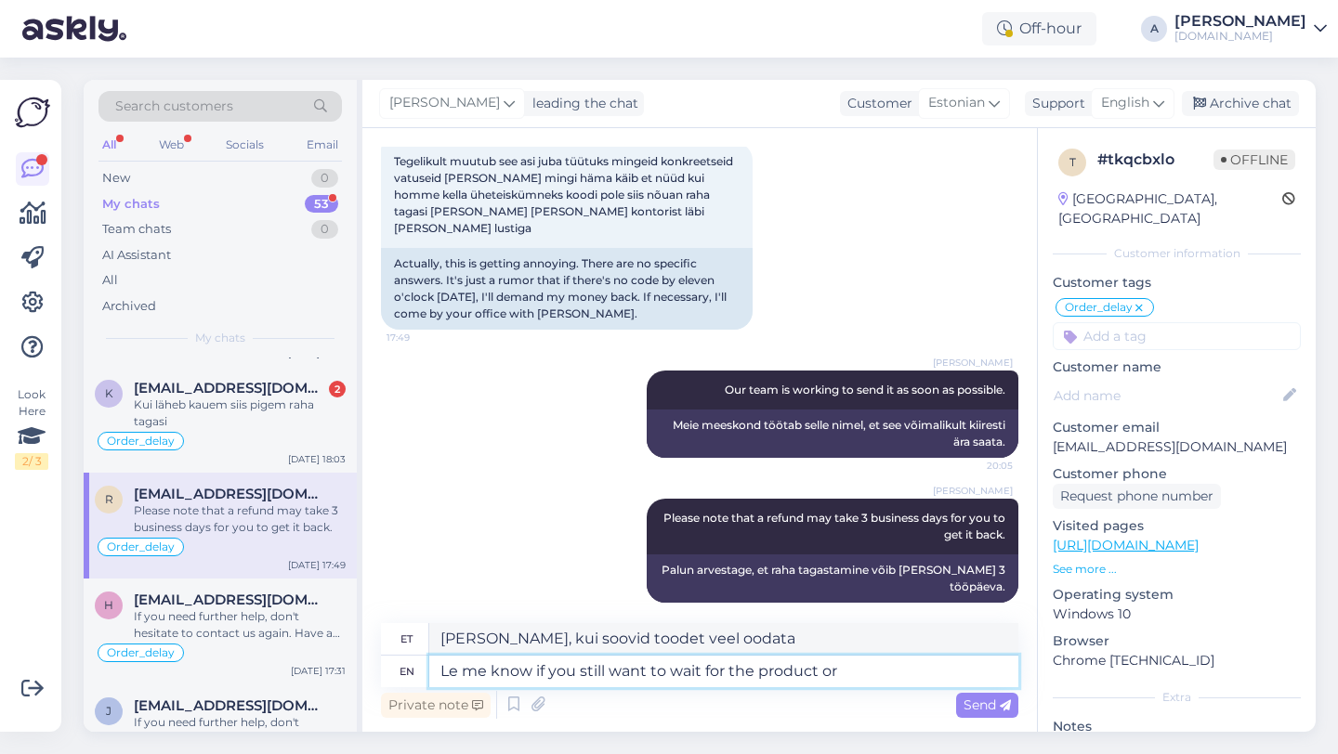
type textarea "Andke teada, kui soovite toodet ikka veel oodata või"
type textarea "Le me know if you still want to wait for the product or the ref"
type textarea "Andke teada, kui soovite ikka veel toodet või tagasi oodata."
type textarea "Le me know if you still want to wait for the product or the refund."
type textarea "[PERSON_NAME], kui soovid ikka veel toodet või raha tagastamist oodata."
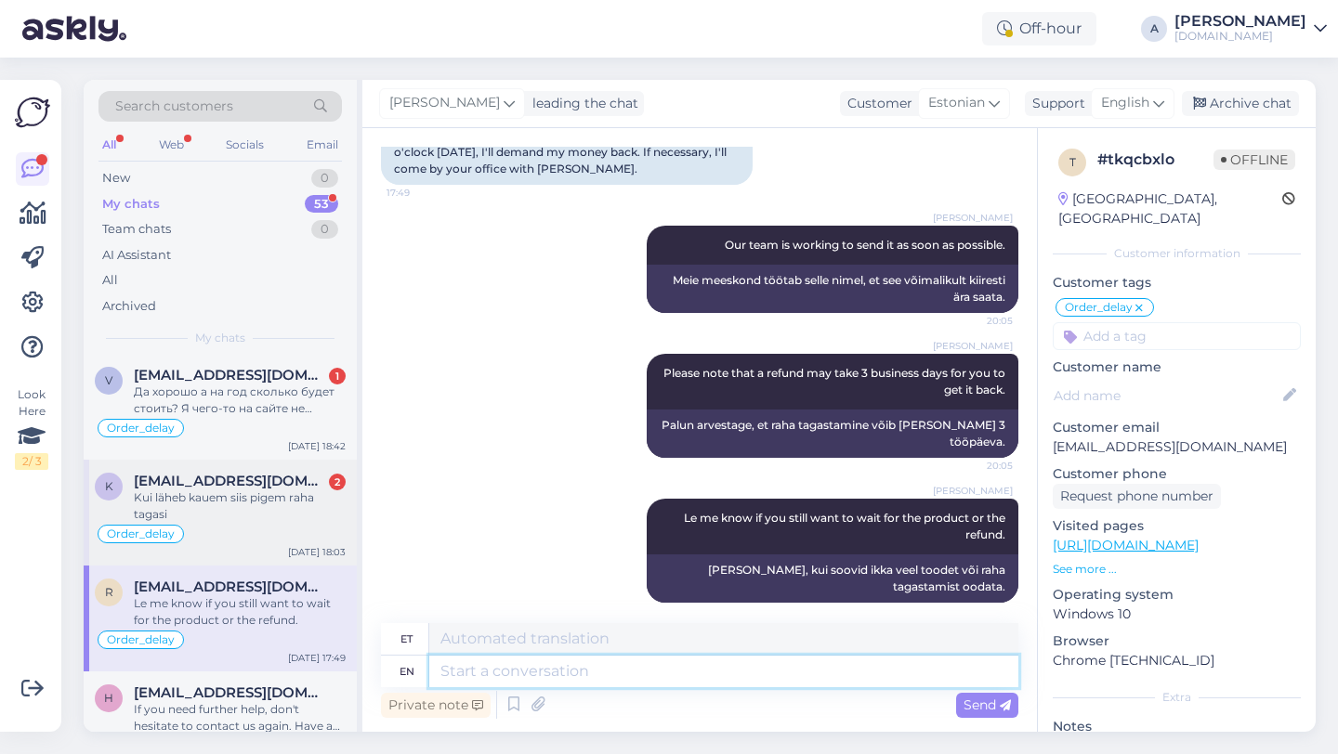
scroll to position [1001, 0]
click at [211, 500] on div "Kui läheb kauem siis pigem raha tagasi" at bounding box center [240, 507] width 212 height 33
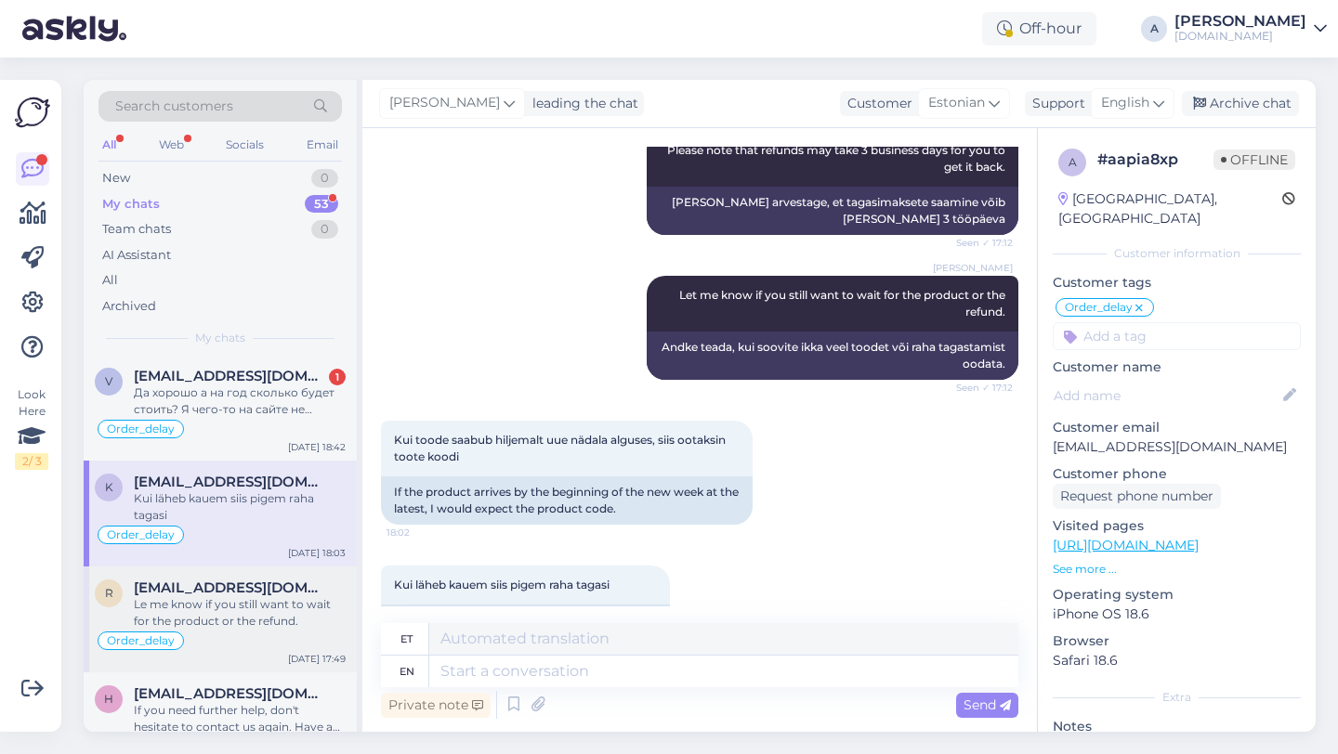
click at [209, 606] on div "Le me know if you still want to wait for the product or the refund." at bounding box center [240, 612] width 212 height 33
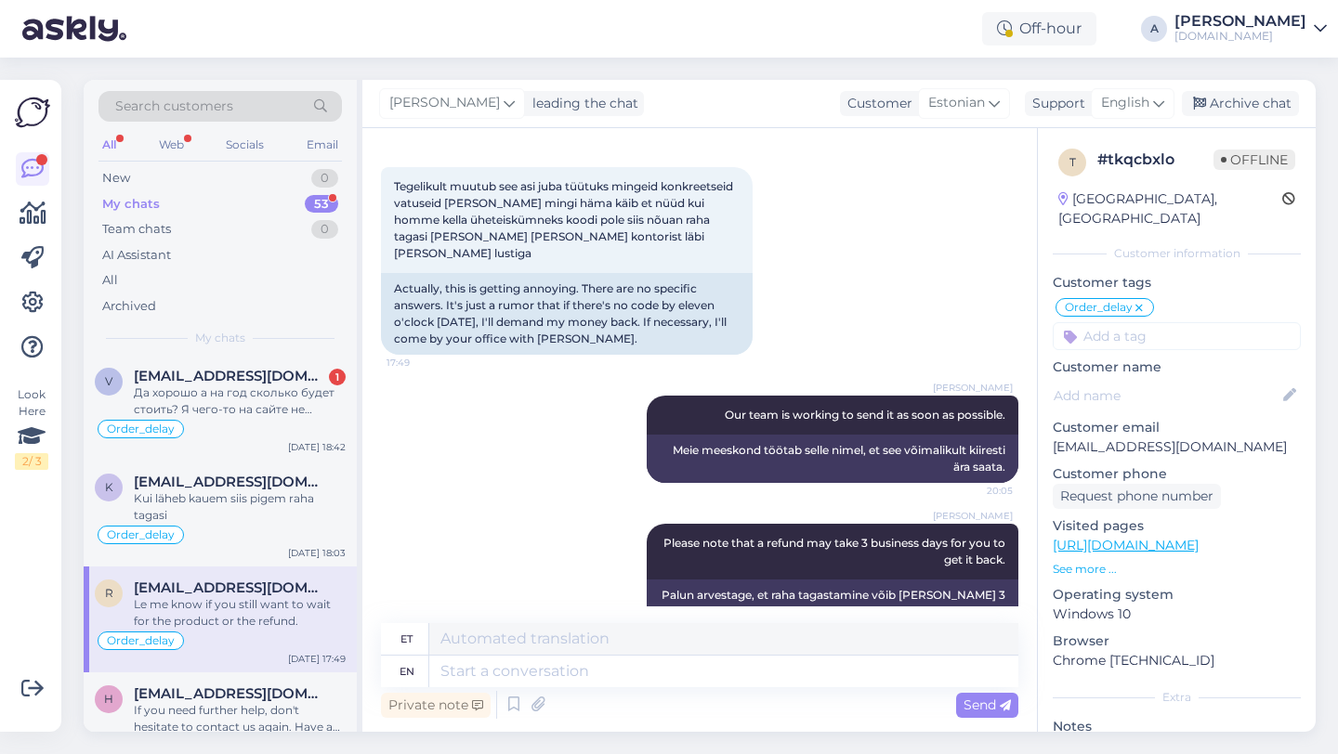
click at [1171, 323] on input at bounding box center [1177, 336] width 248 height 28
type input "ret"
click at [1160, 380] on span "Returns" at bounding box center [1177, 385] width 45 height 11
click at [244, 520] on div "Kui läheb kauem siis pigem raha tagasi" at bounding box center [240, 507] width 212 height 33
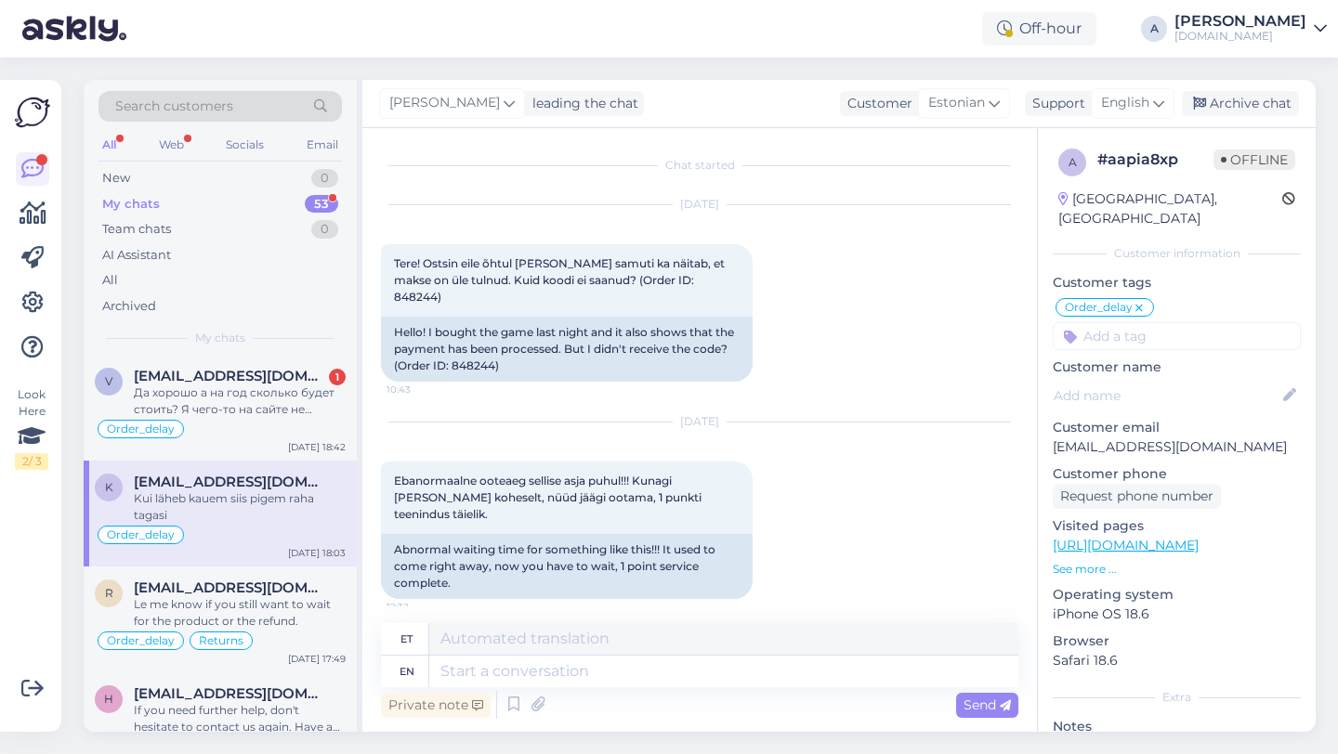
scroll to position [0, 0]
drag, startPoint x: 531, startPoint y: 349, endPoint x: 491, endPoint y: 352, distance: 40.0
click at [491, 352] on div "Hello! I bought the game last night and it also shows that the payment has been…" at bounding box center [567, 350] width 372 height 65
copy div "848244"
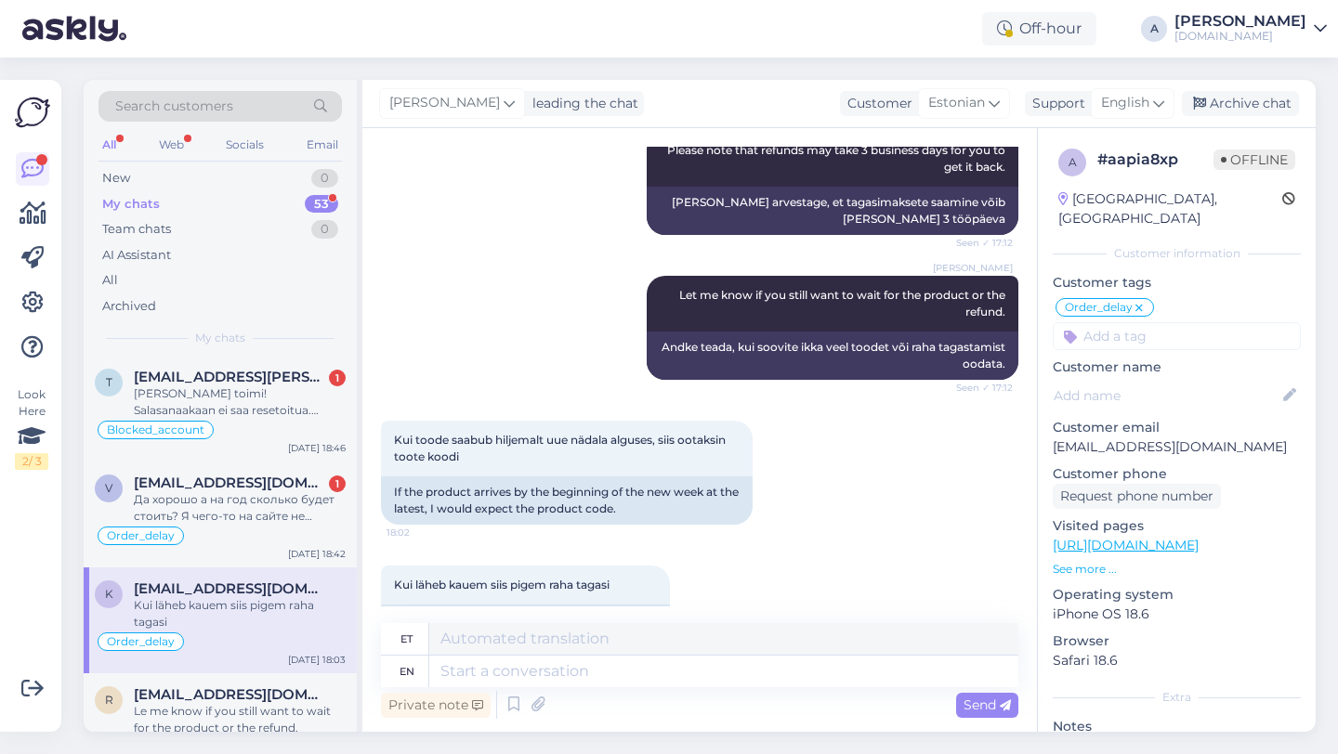
scroll to position [893, 0]
click at [265, 495] on div "Да хорошо а на год сколько будет стоить? Я чего-то на сайте не нашел. Может пло…" at bounding box center [240, 508] width 212 height 33
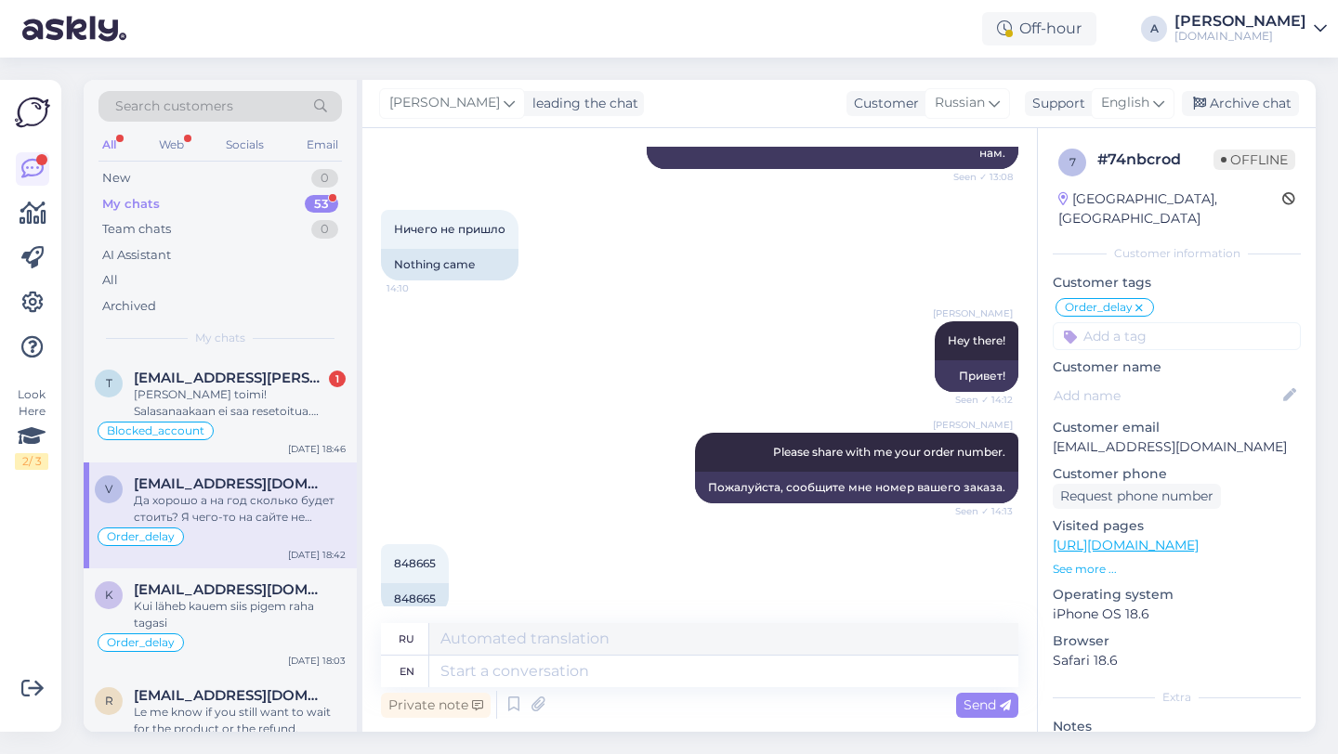
scroll to position [2311, 0]
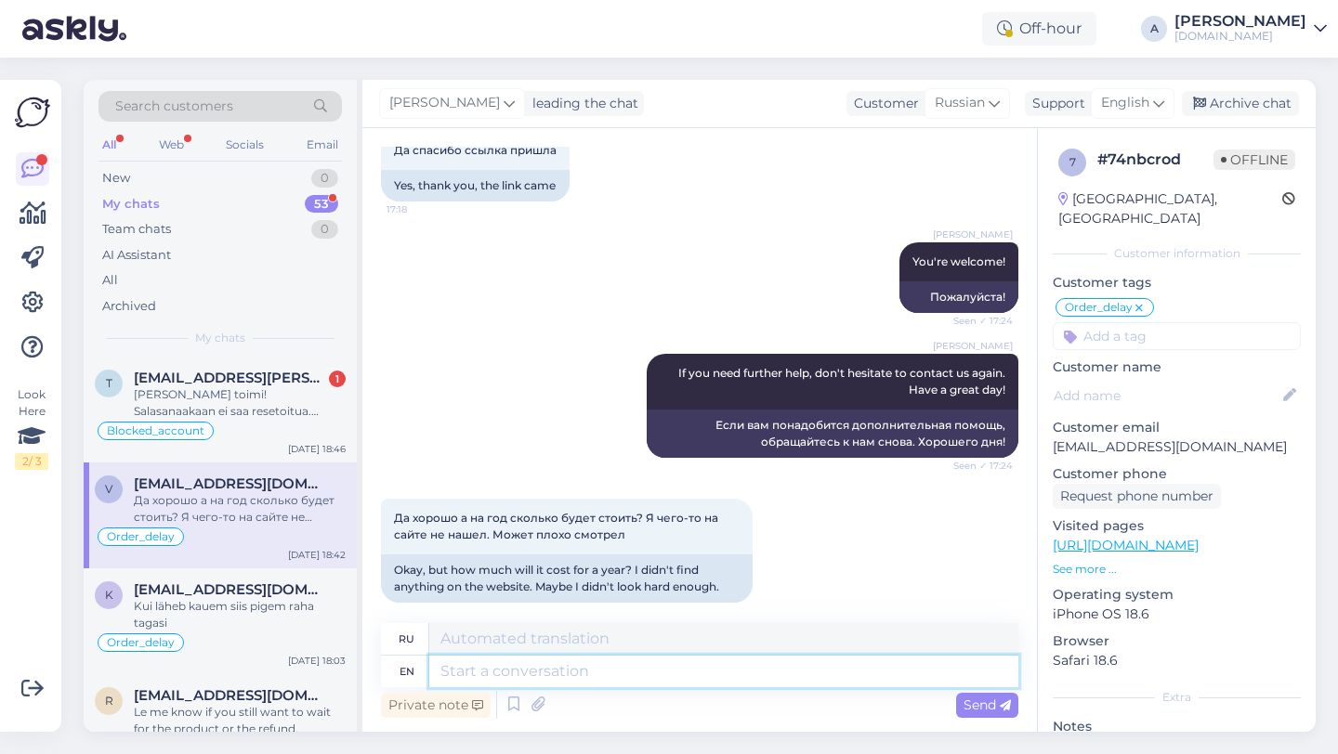
click at [526, 665] on textarea at bounding box center [723, 672] width 589 height 32
type textarea "Could"
type textarea "Мог"
type textarea "Could you e"
type textarea "Не могли бы вы"
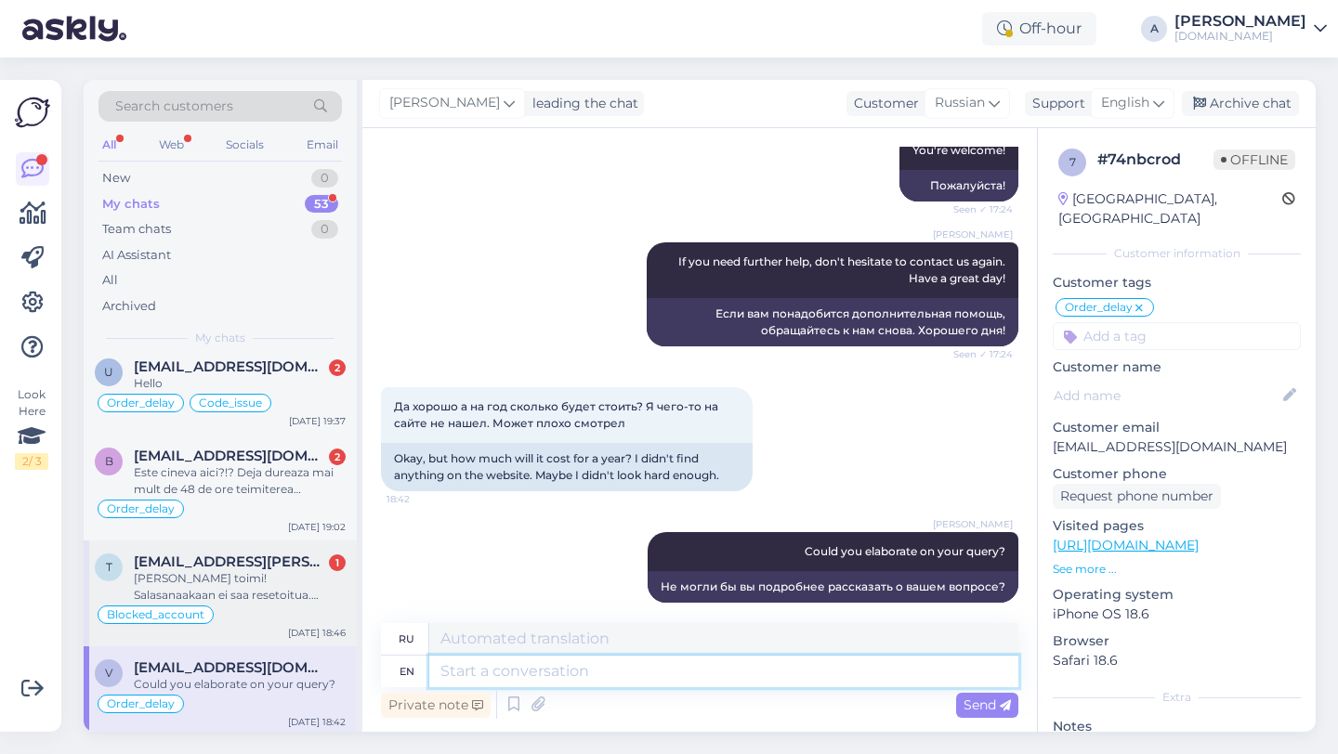
scroll to position [707, 0]
click at [287, 557] on span "[EMAIL_ADDRESS][PERSON_NAME][DOMAIN_NAME]" at bounding box center [230, 564] width 193 height 17
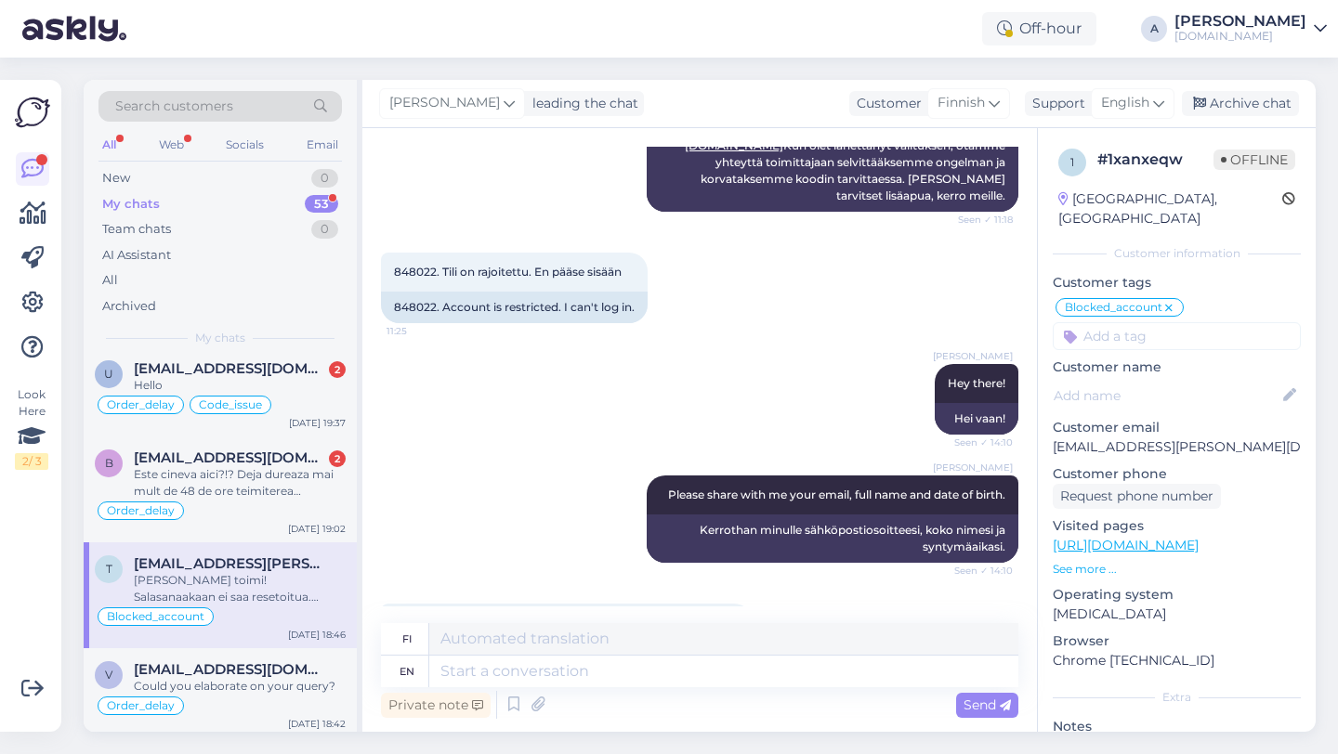
scroll to position [735, 0]
drag, startPoint x: 436, startPoint y: 341, endPoint x: 388, endPoint y: 342, distance: 47.4
click at [388, 322] on div "848022. Account is restricted. I can't log in." at bounding box center [514, 307] width 267 height 32
copy div "848022"
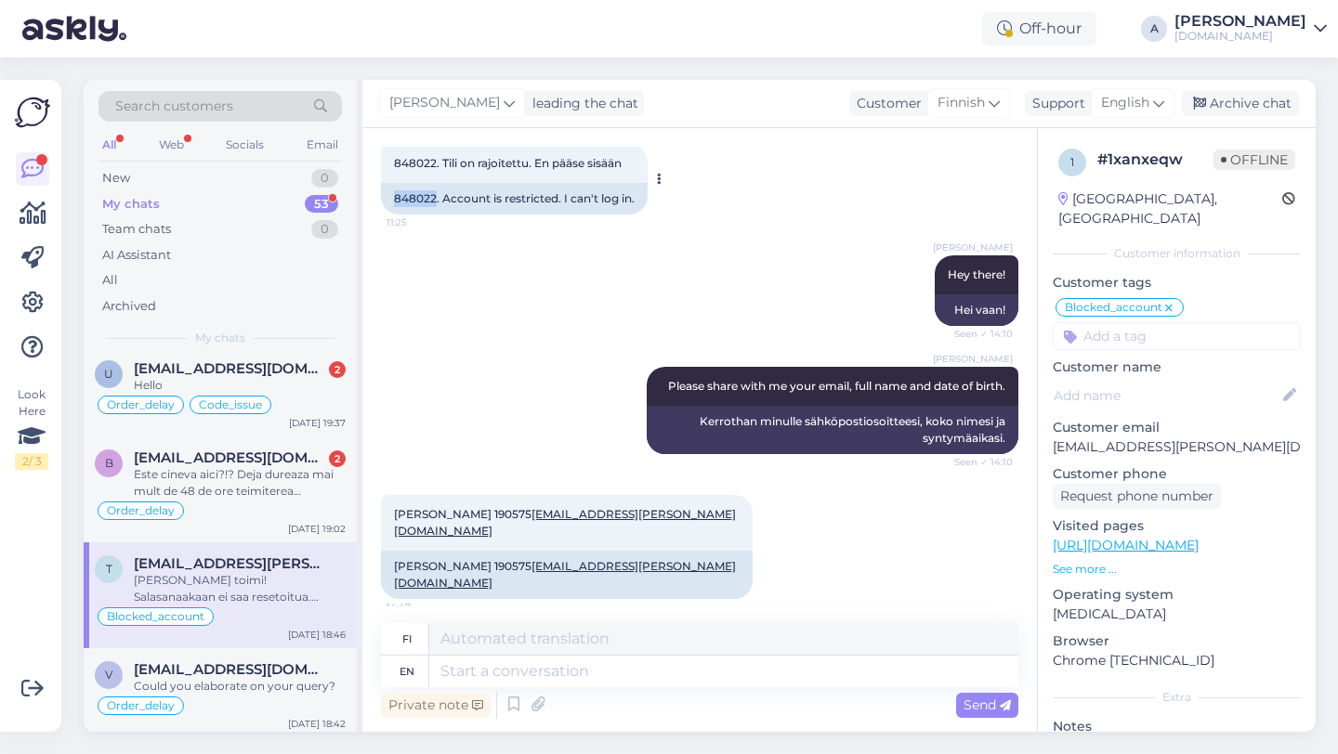
scroll to position [1162, 0]
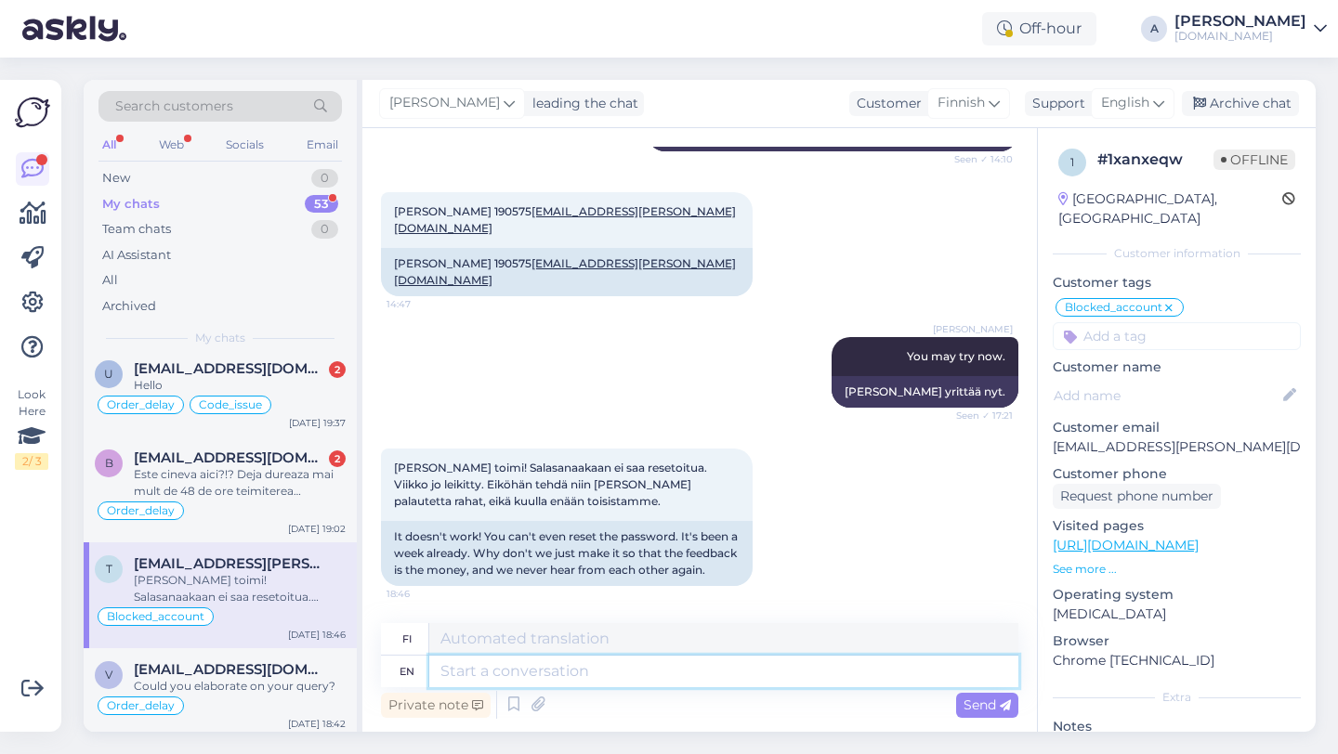
click at [557, 670] on textarea at bounding box center [723, 672] width 589 height 32
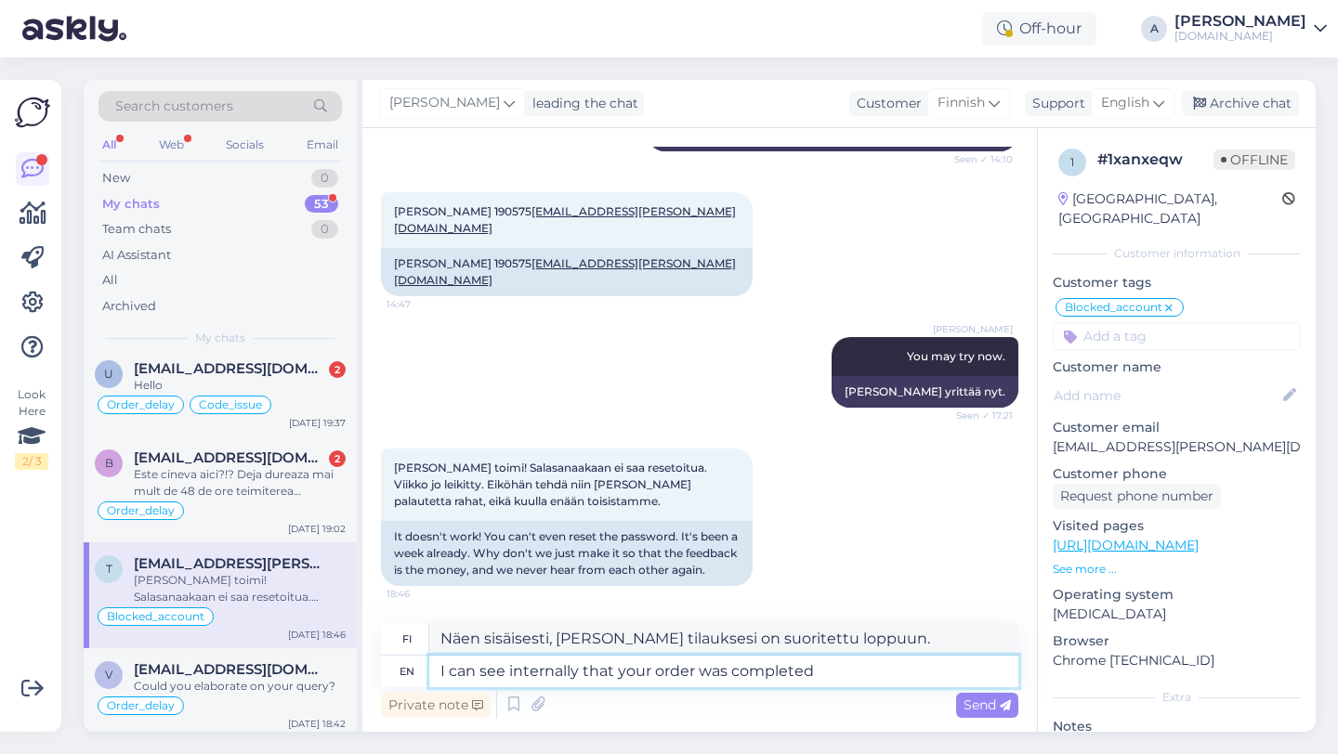
drag, startPoint x: 849, startPoint y: 673, endPoint x: 342, endPoint y: 627, distance: 509.3
click at [342, 627] on div "Search customers All Web Socials Email New 0 My chats 53 Team chats 0 AI Assist…" at bounding box center [700, 406] width 1232 height 652
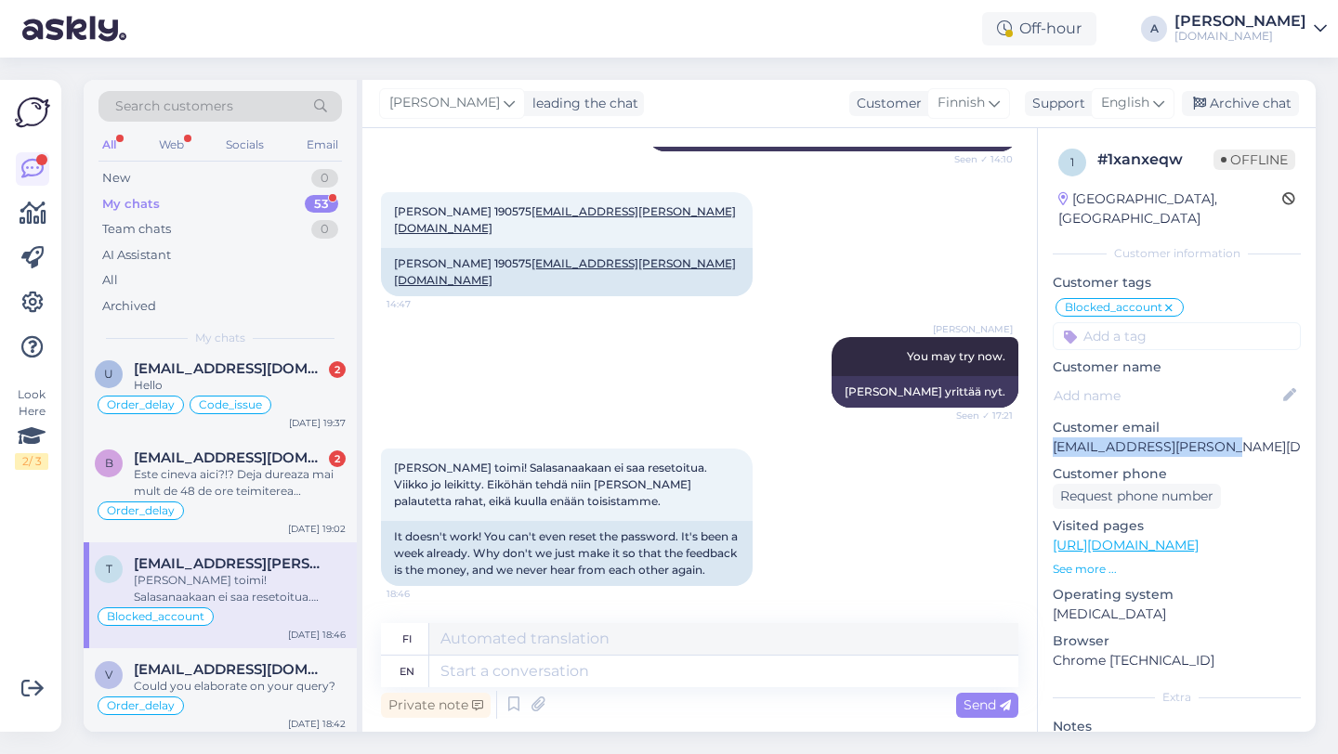
drag, startPoint x: 1231, startPoint y: 426, endPoint x: 1045, endPoint y: 430, distance: 185.9
click at [1045, 430] on div "1 # 1xanxeqw Offline [GEOGRAPHIC_DATA], [GEOGRAPHIC_DATA] Customer information …" at bounding box center [1177, 532] width 278 height 809
copy link "[EMAIL_ADDRESS][PERSON_NAME][DOMAIN_NAME]"
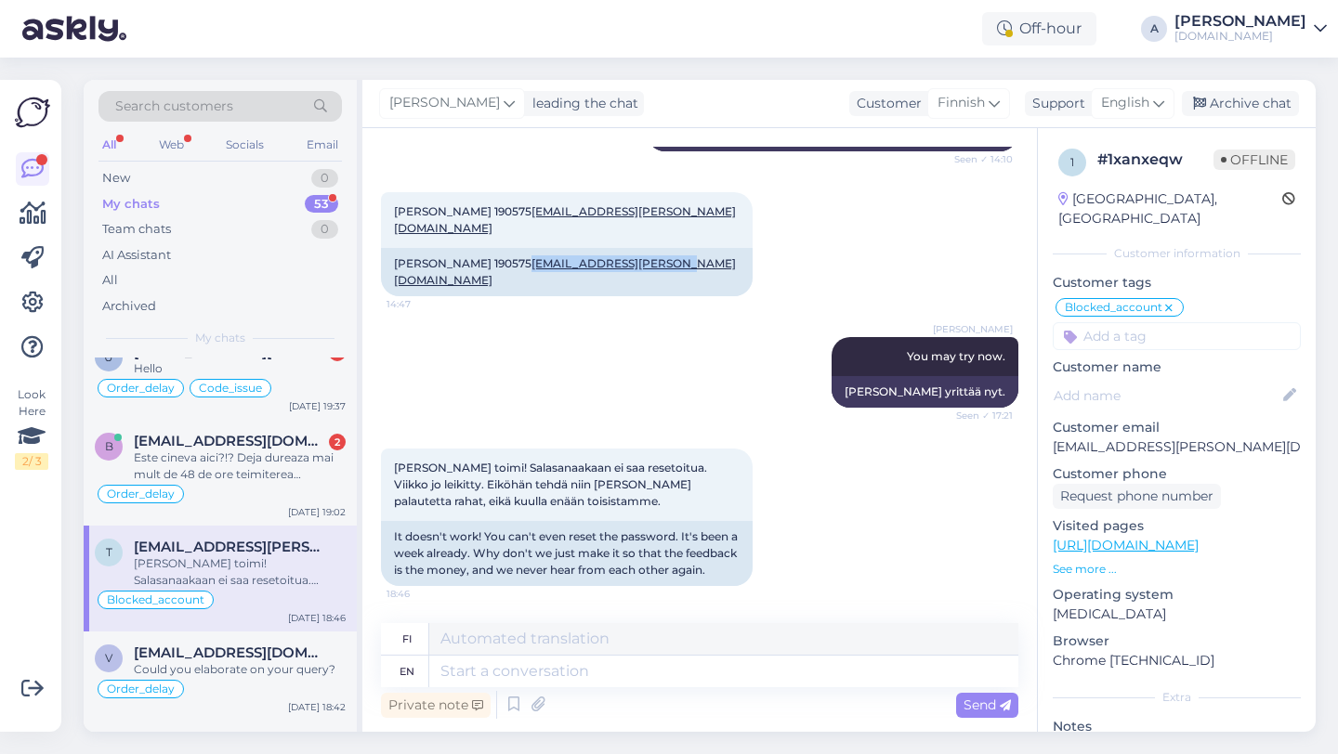
scroll to position [690, 0]
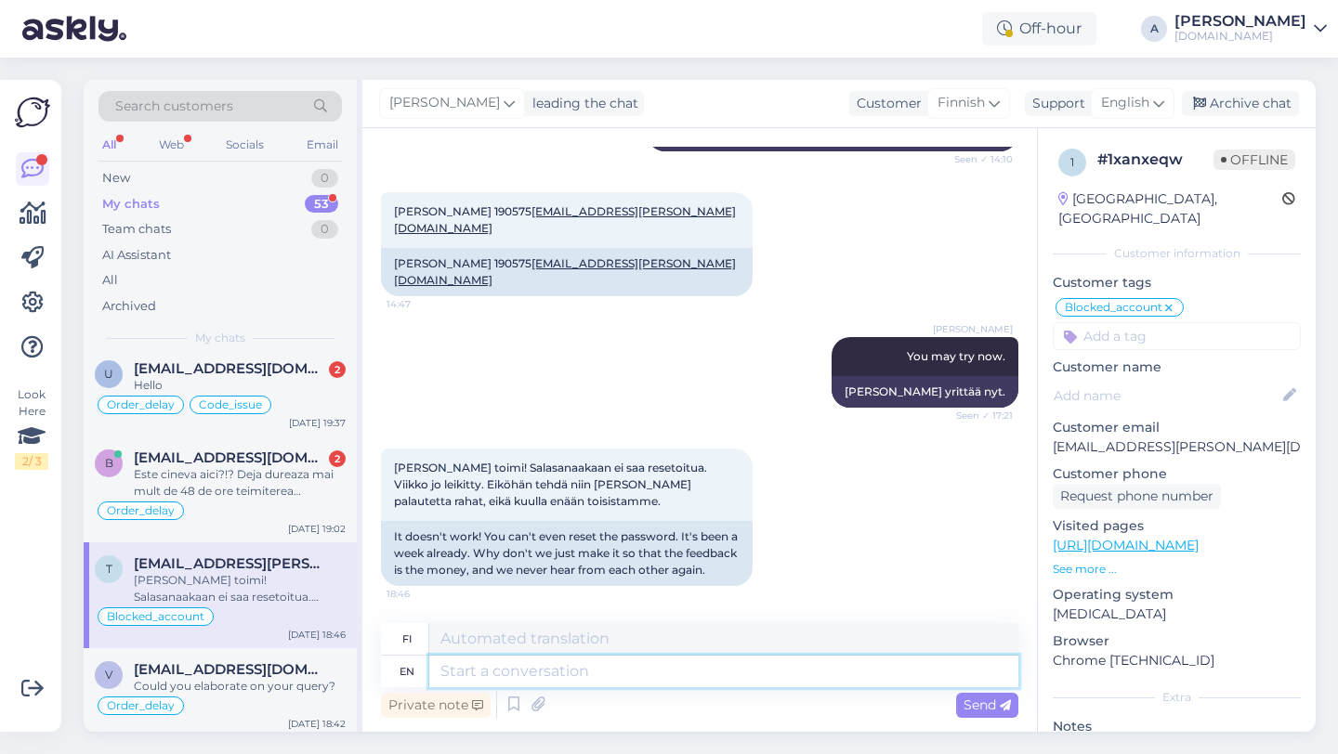
click at [582, 670] on textarea at bounding box center [723, 672] width 589 height 32
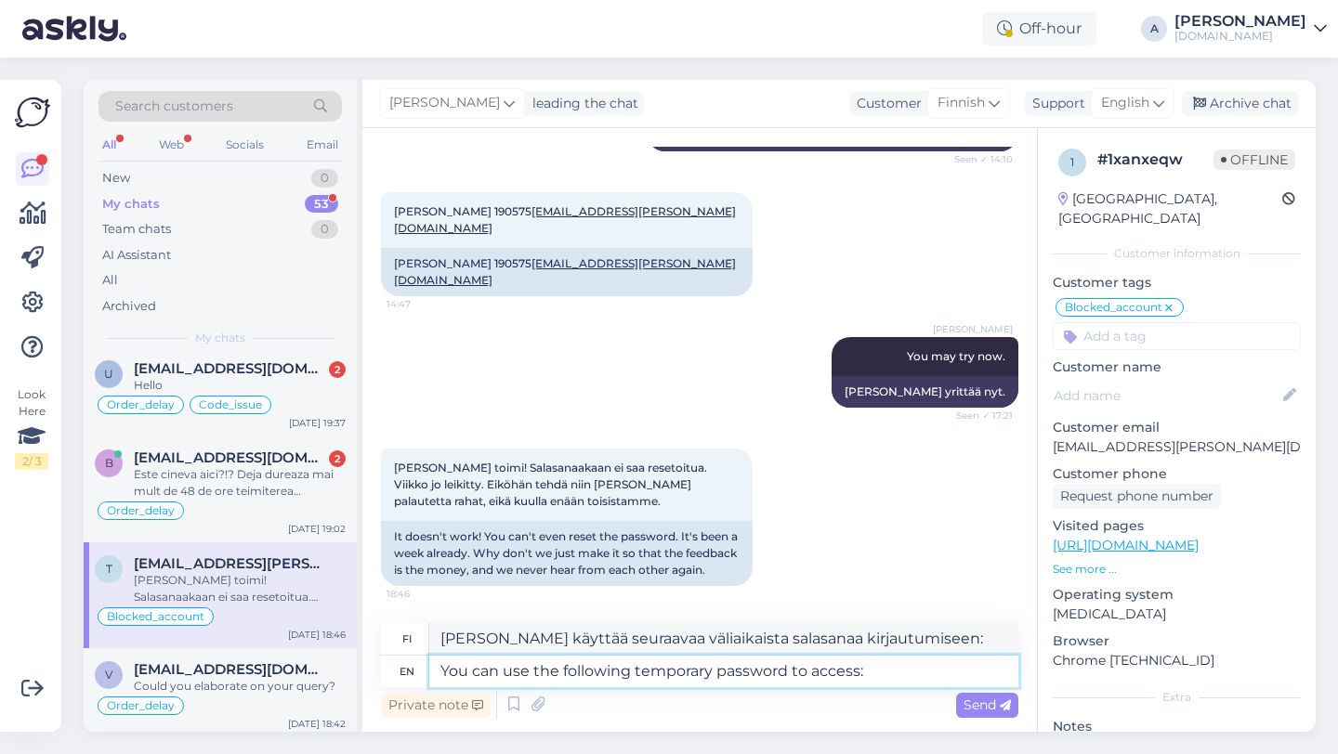
paste textarea "PunktidTempPW1!"
click at [982, 706] on span "Send" at bounding box center [986, 705] width 47 height 17
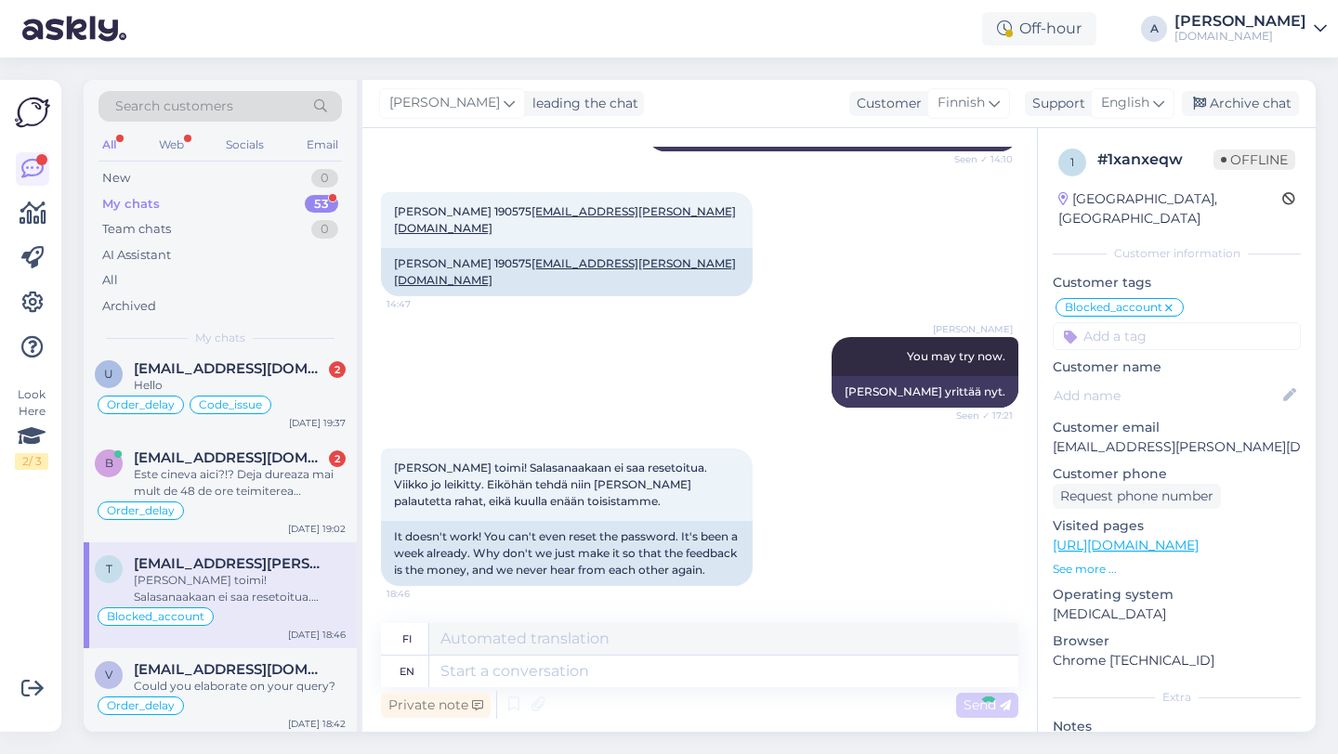
scroll to position [1307, 0]
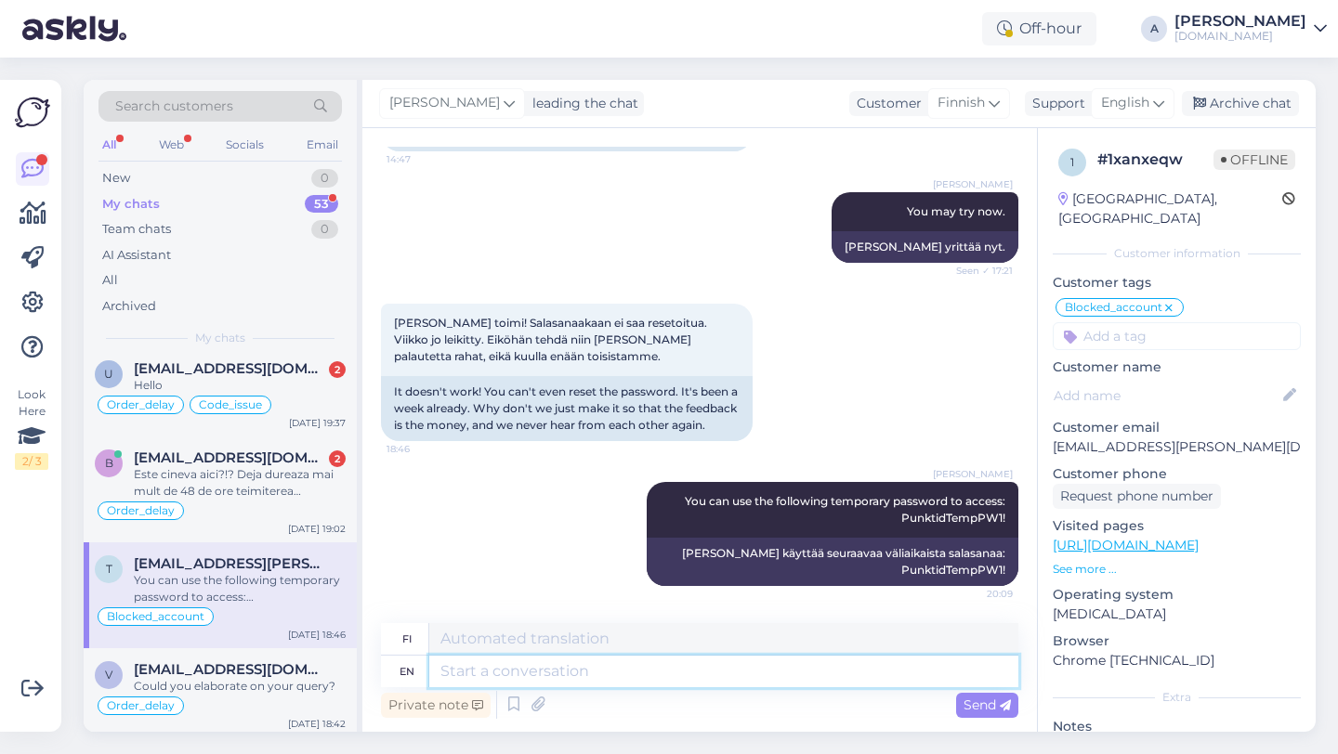
click at [765, 670] on textarea at bounding box center [723, 672] width 589 height 32
click at [1180, 322] on input at bounding box center [1177, 336] width 248 height 28
click at [1206, 380] on span "Order_delay" at bounding box center [1177, 385] width 68 height 11
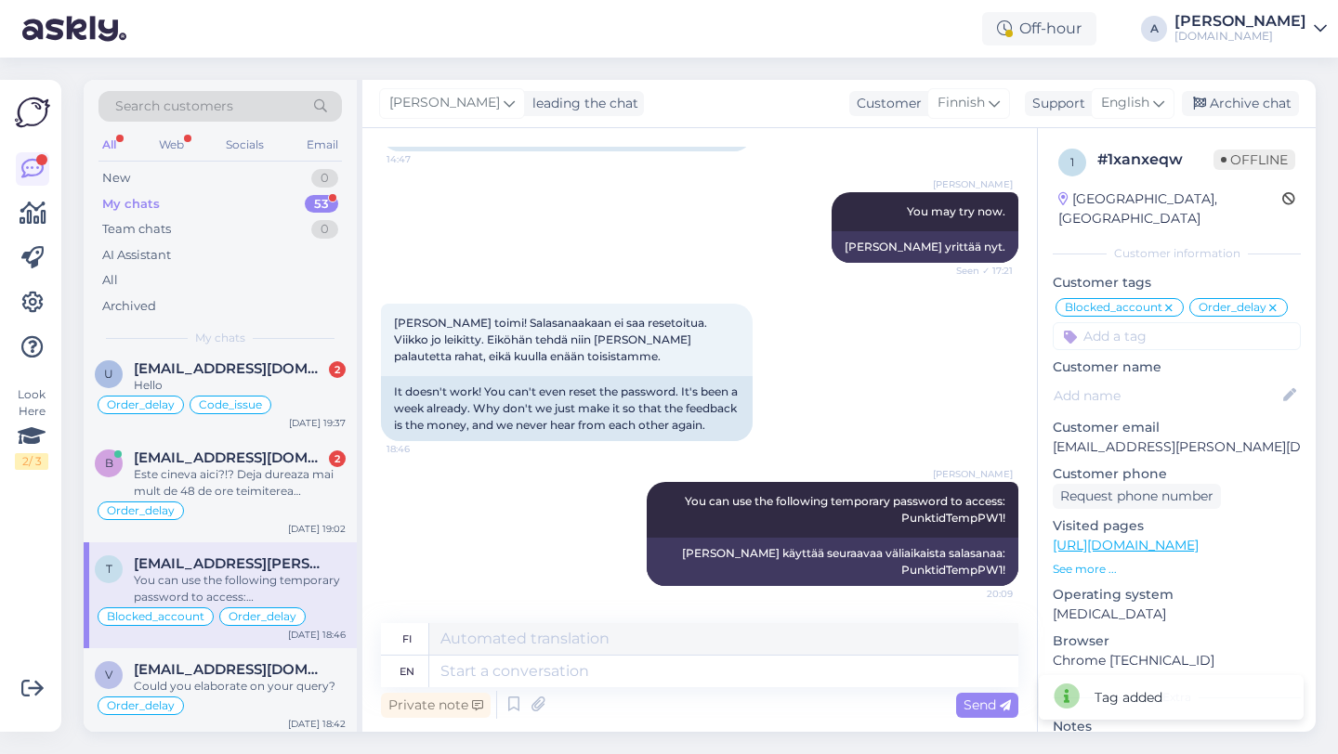
click at [598, 693] on div "Private note Send" at bounding box center [699, 705] width 637 height 35
click at [586, 676] on textarea at bounding box center [723, 672] width 589 height 32
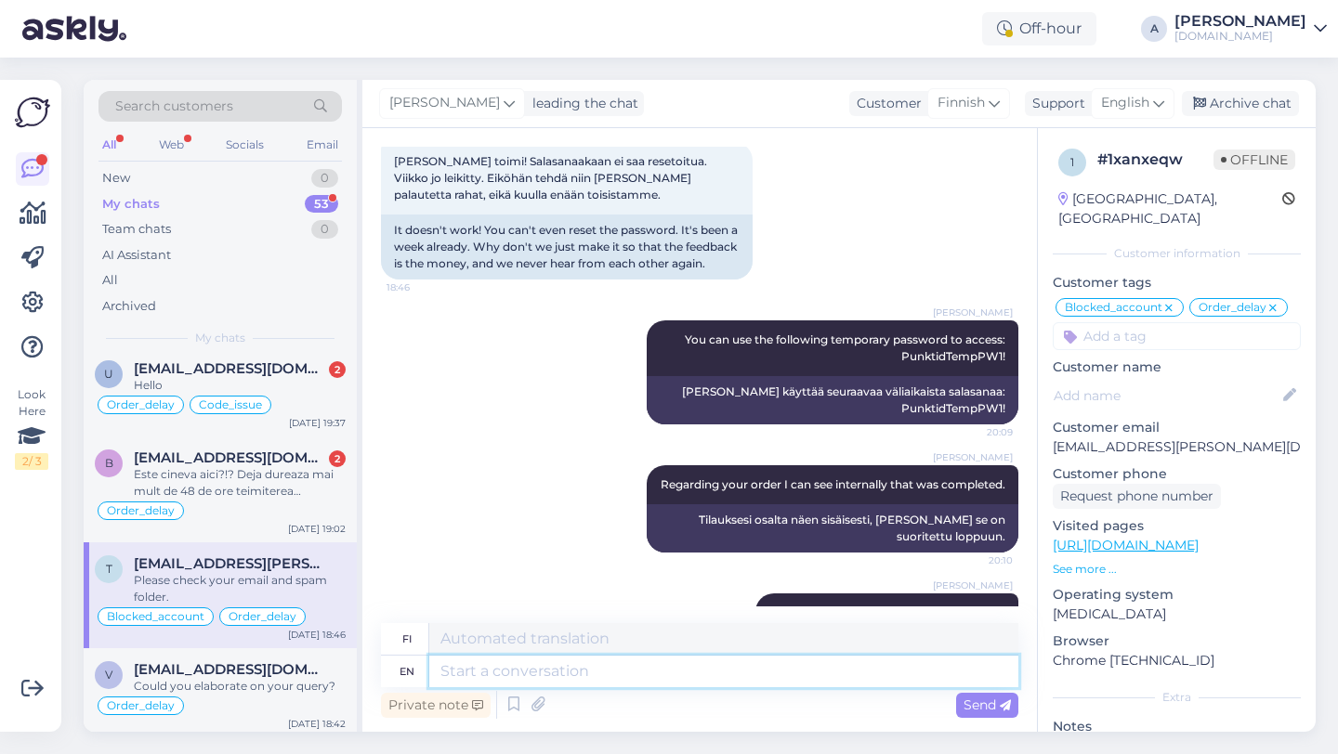
scroll to position [1564, 0]
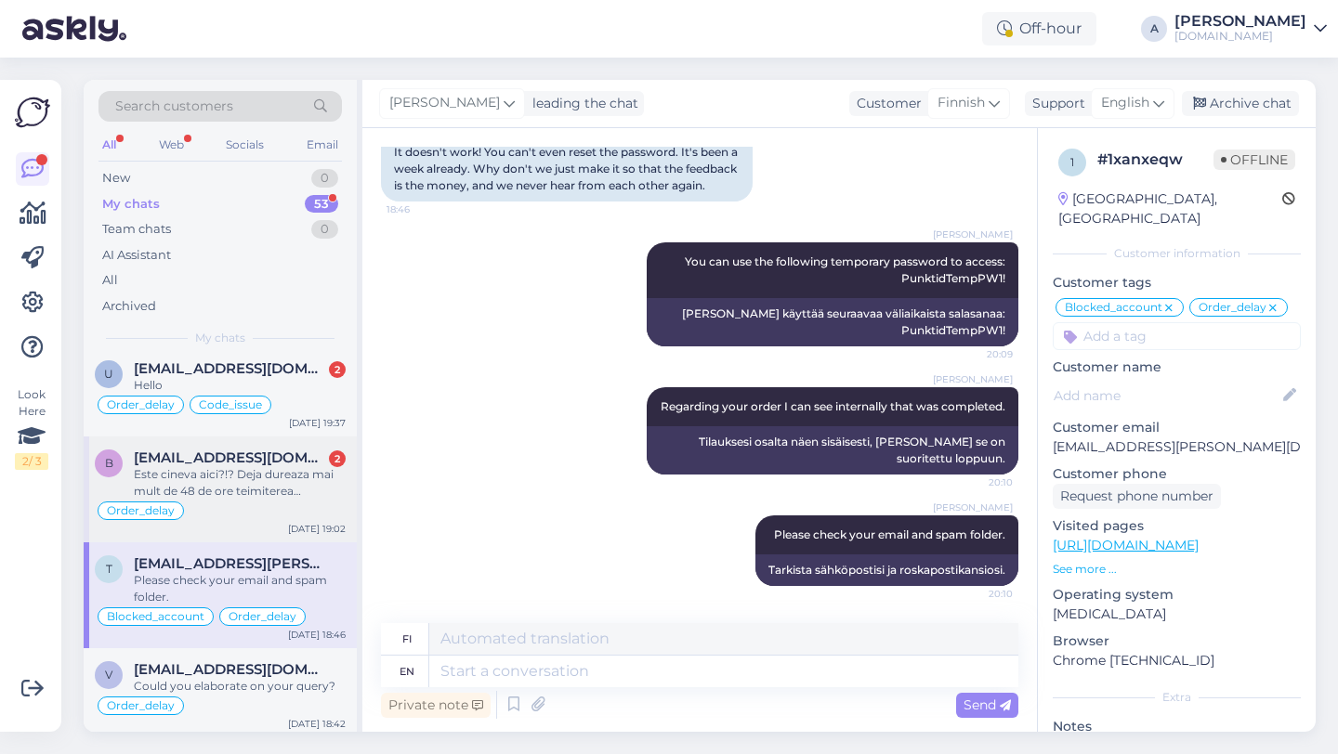
click at [179, 482] on div "Este cineva aici?!? Deja dureaza mai mult de 48 de ore teimiterea cardului…CE S…" at bounding box center [240, 482] width 212 height 33
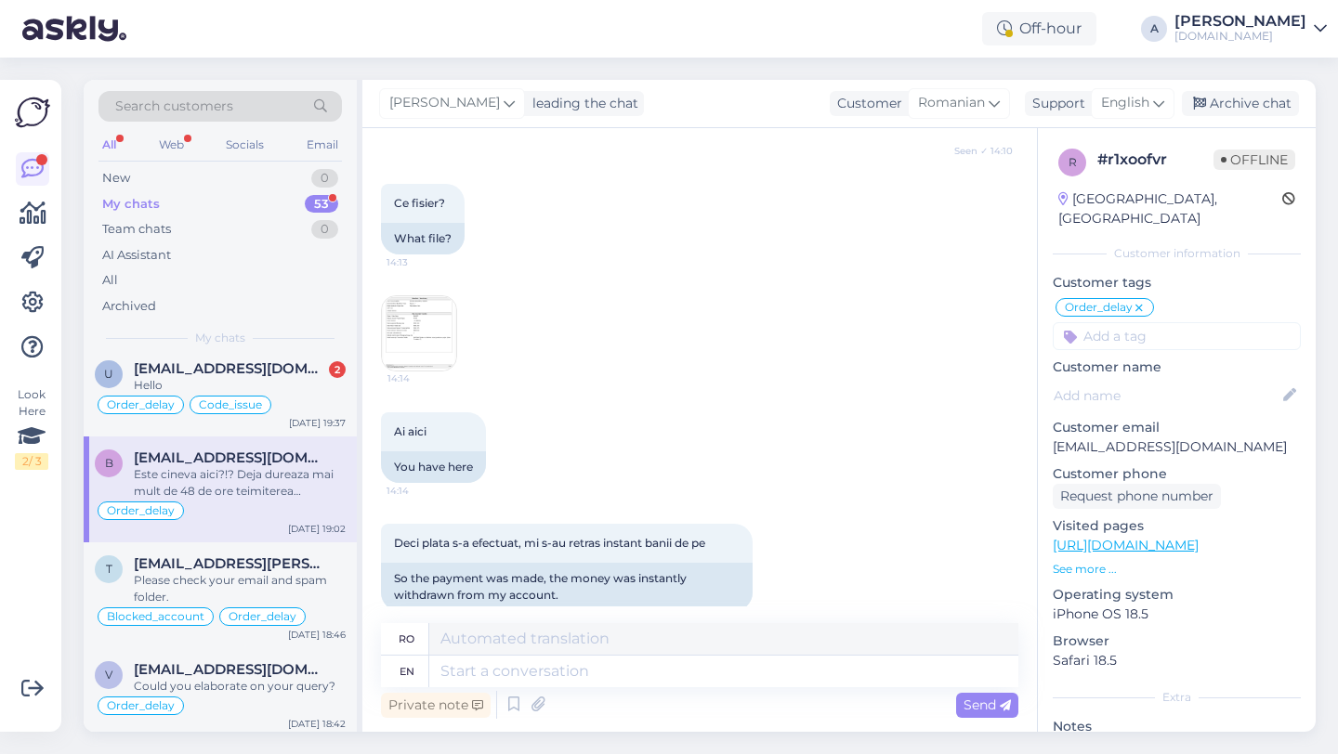
scroll to position [5338, 0]
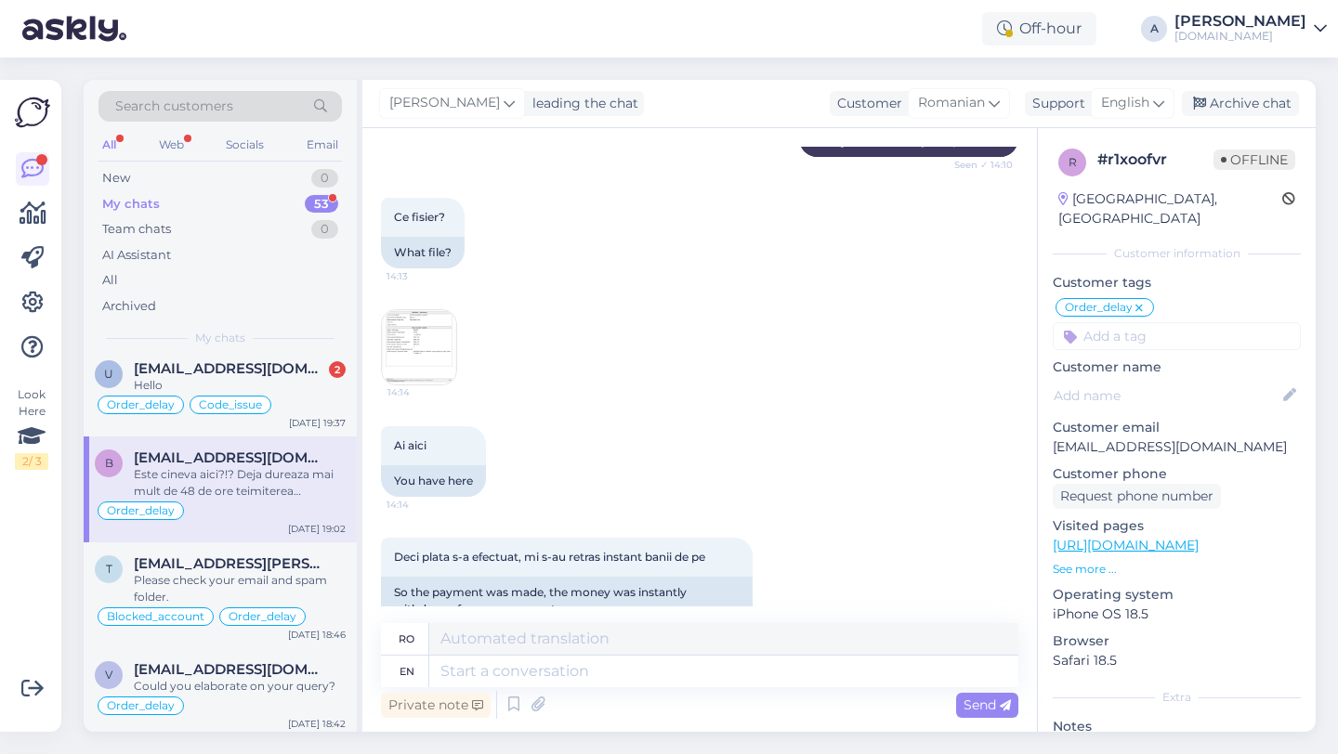
click at [427, 385] on img at bounding box center [419, 347] width 74 height 74
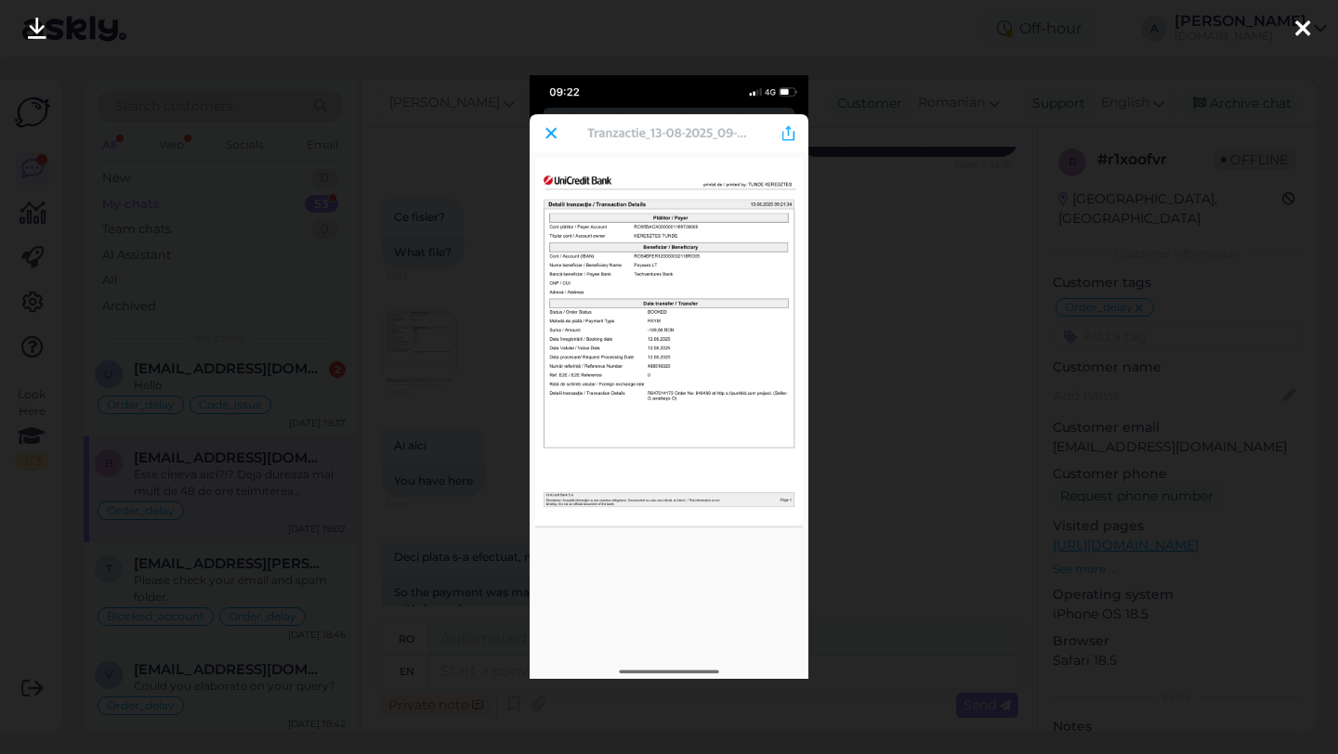
click at [937, 366] on div at bounding box center [669, 377] width 1338 height 754
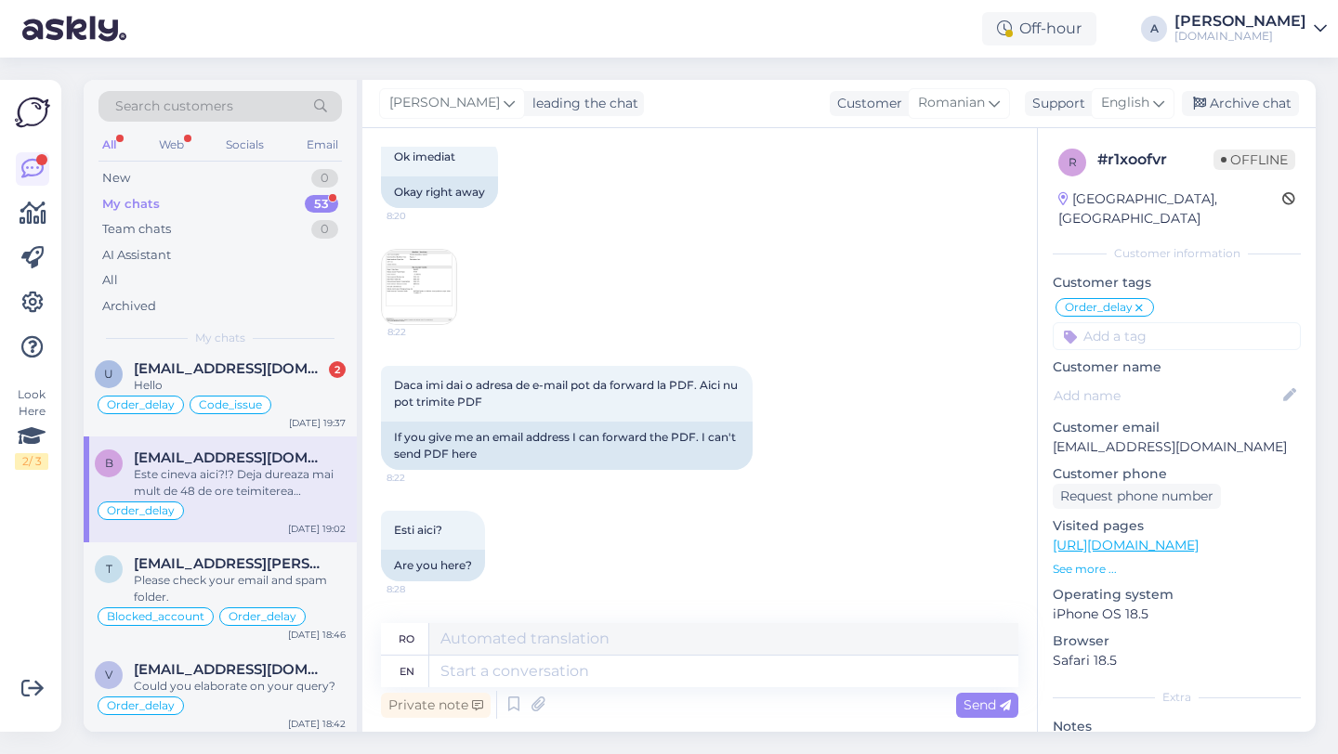
scroll to position [1925, 0]
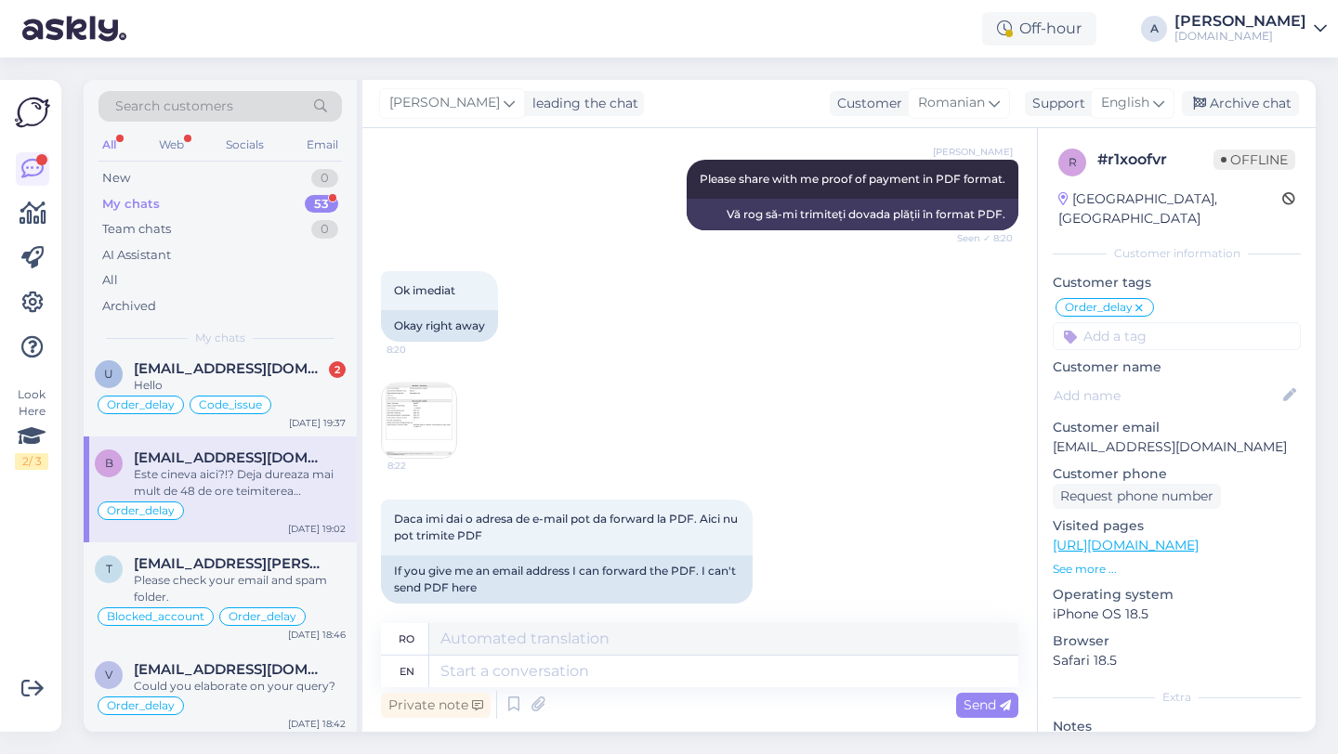
click at [431, 445] on img at bounding box center [419, 421] width 74 height 74
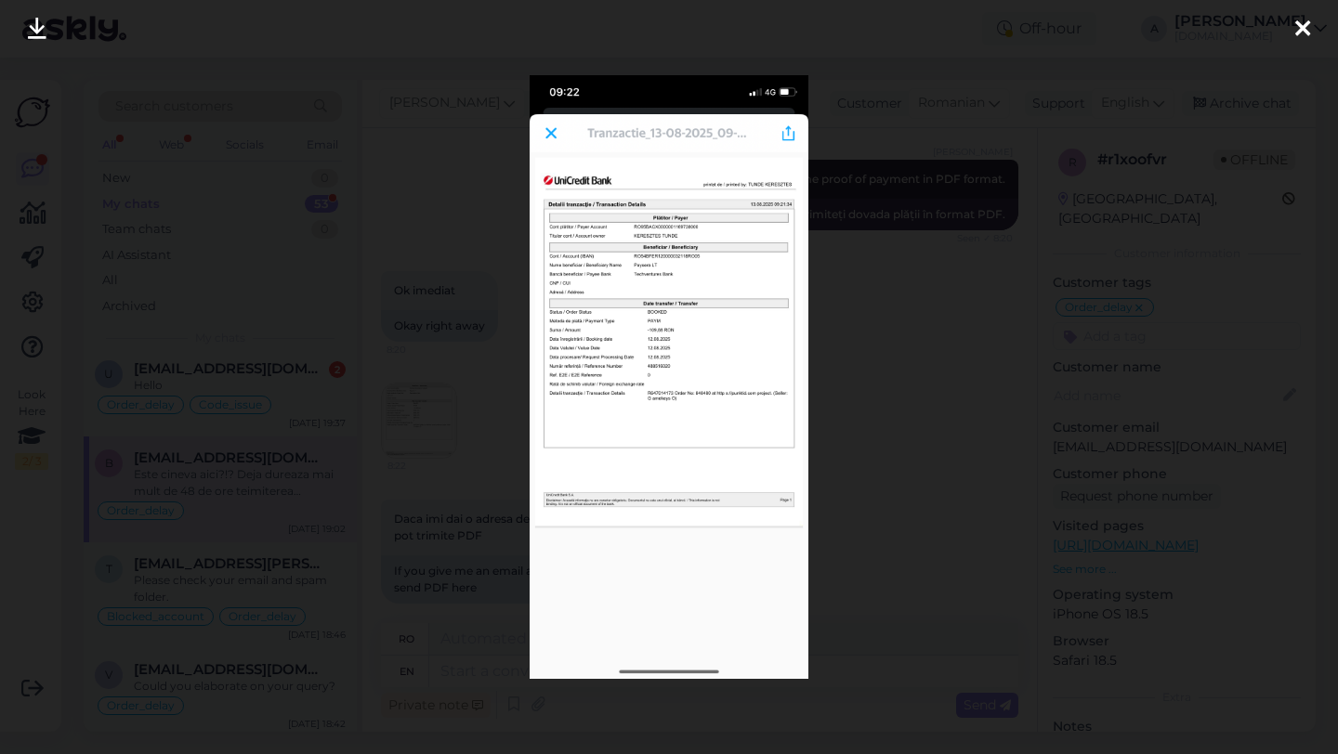
click at [870, 347] on div at bounding box center [669, 377] width 1338 height 754
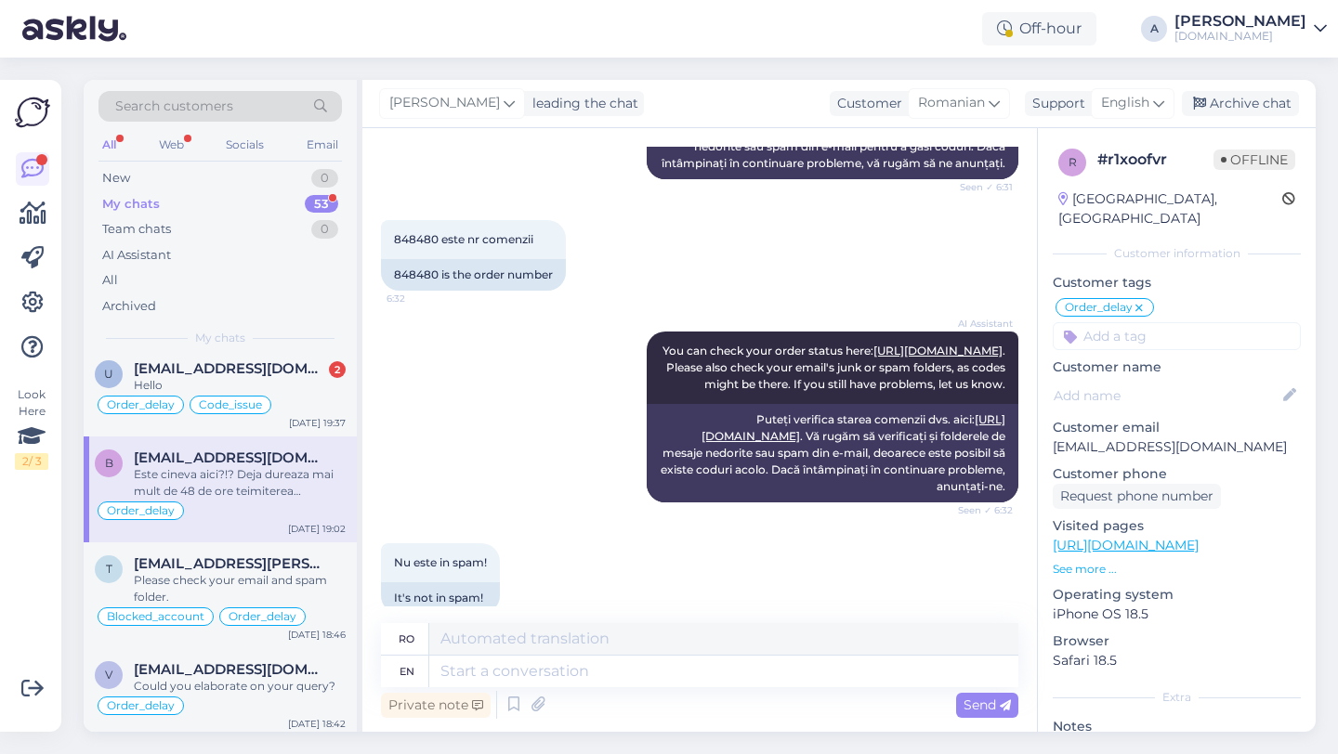
scroll to position [418, 0]
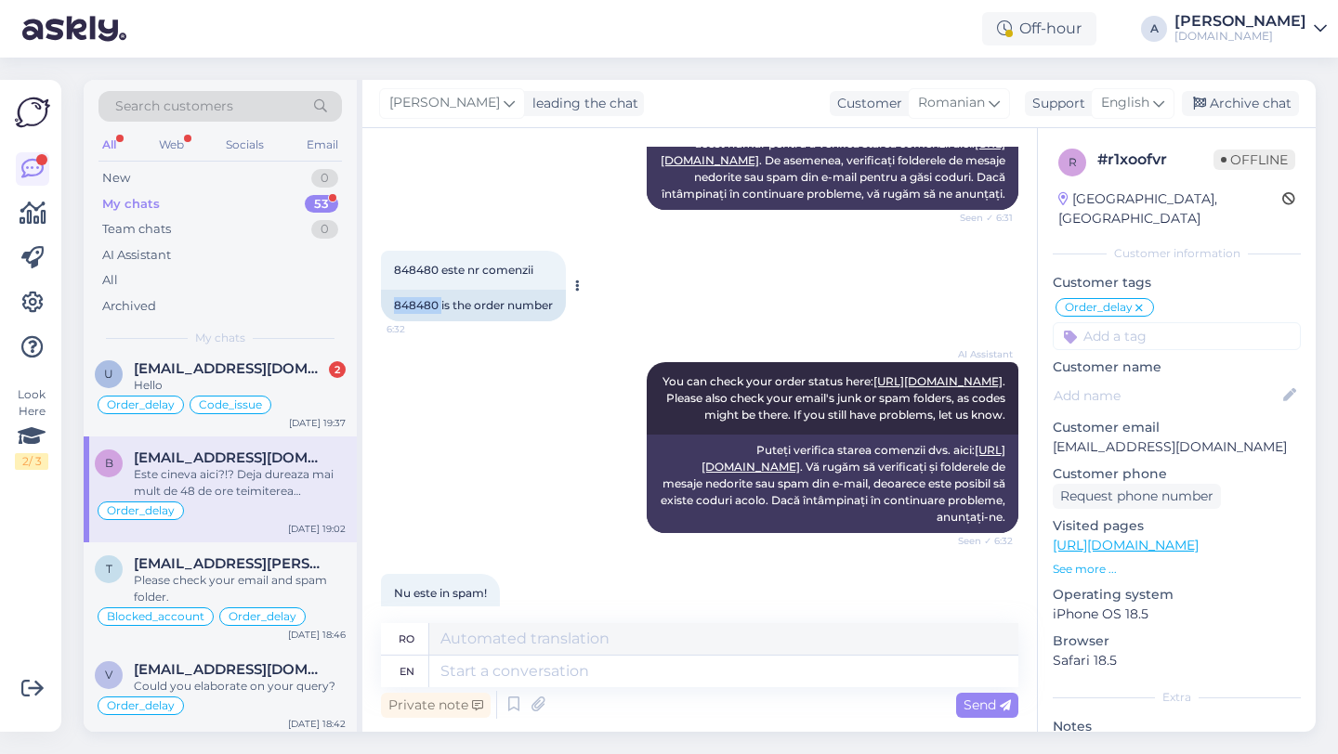
drag, startPoint x: 440, startPoint y: 339, endPoint x: 386, endPoint y: 339, distance: 54.8
click at [386, 321] on div "848480 is the order number" at bounding box center [473, 306] width 185 height 32
copy div "848480"
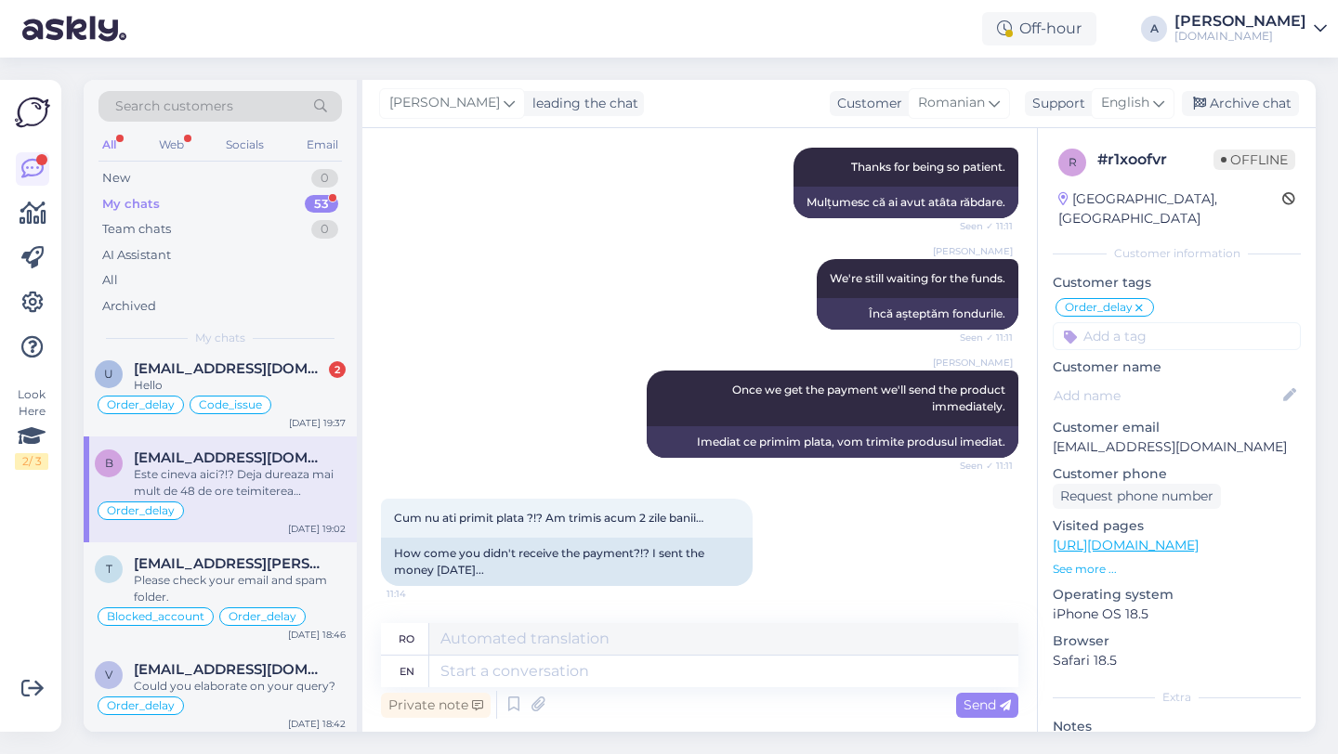
scroll to position [8864, 0]
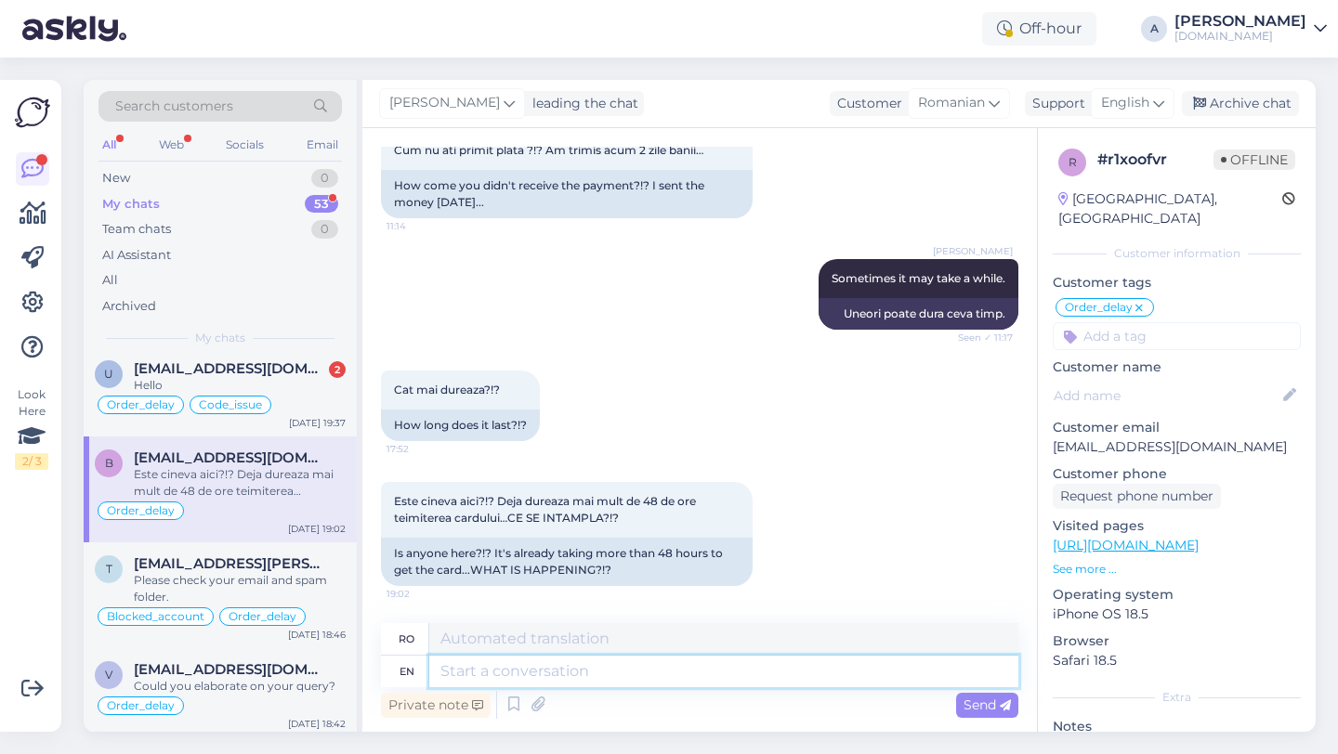
click at [468, 666] on textarea at bounding box center [723, 672] width 589 height 32
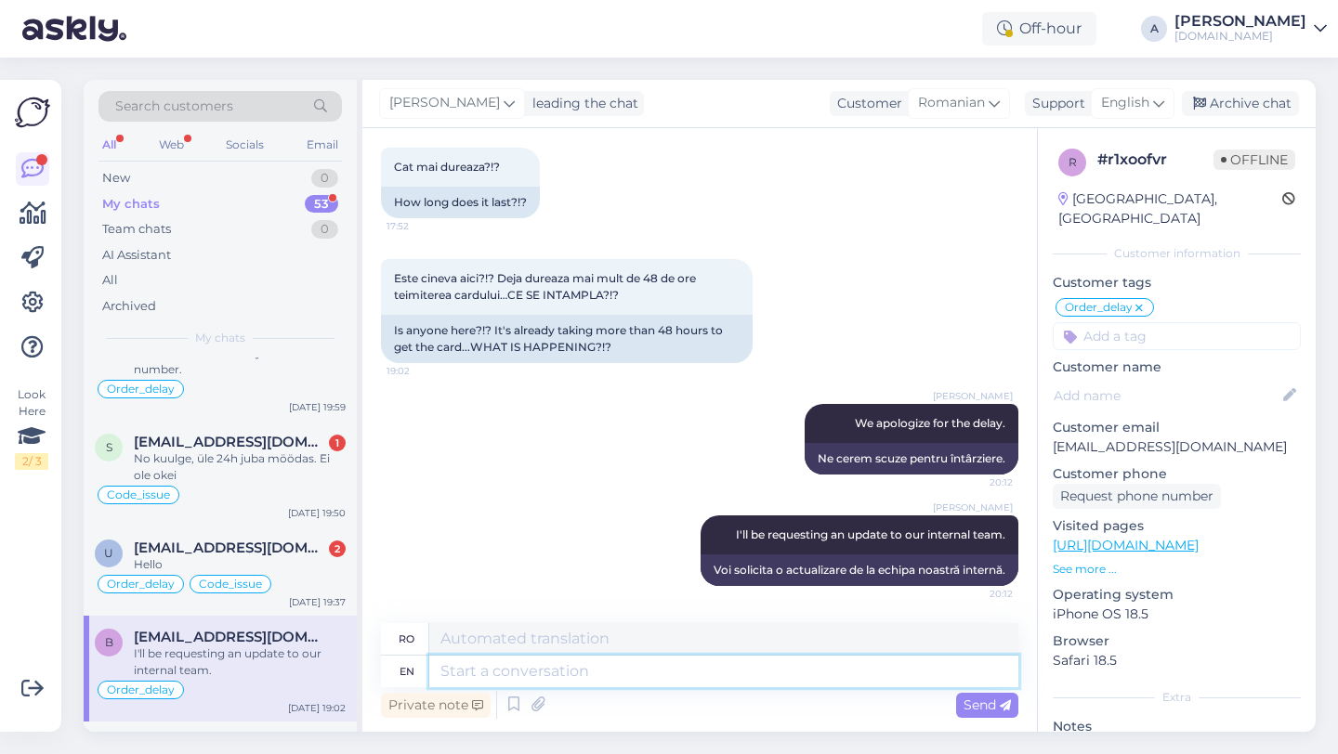
scroll to position [506, 0]
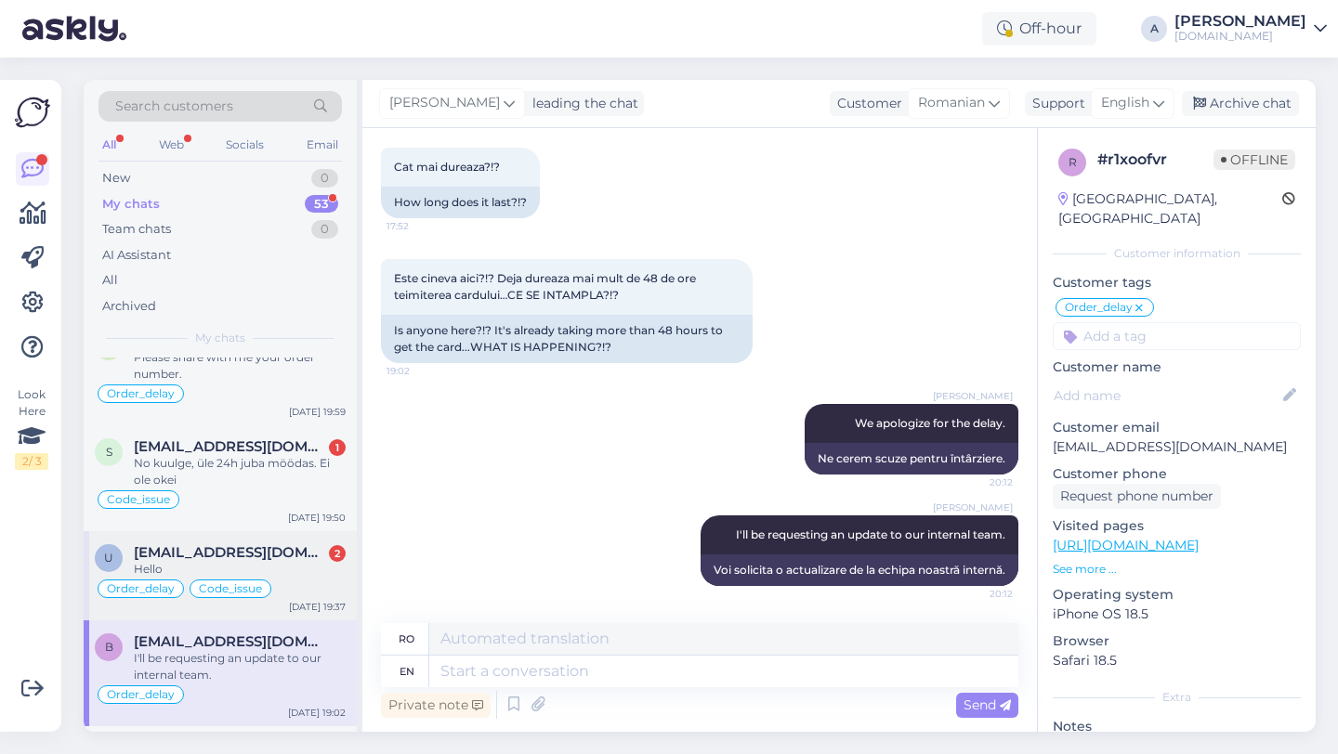
click at [210, 561] on div "Hello" at bounding box center [240, 569] width 212 height 17
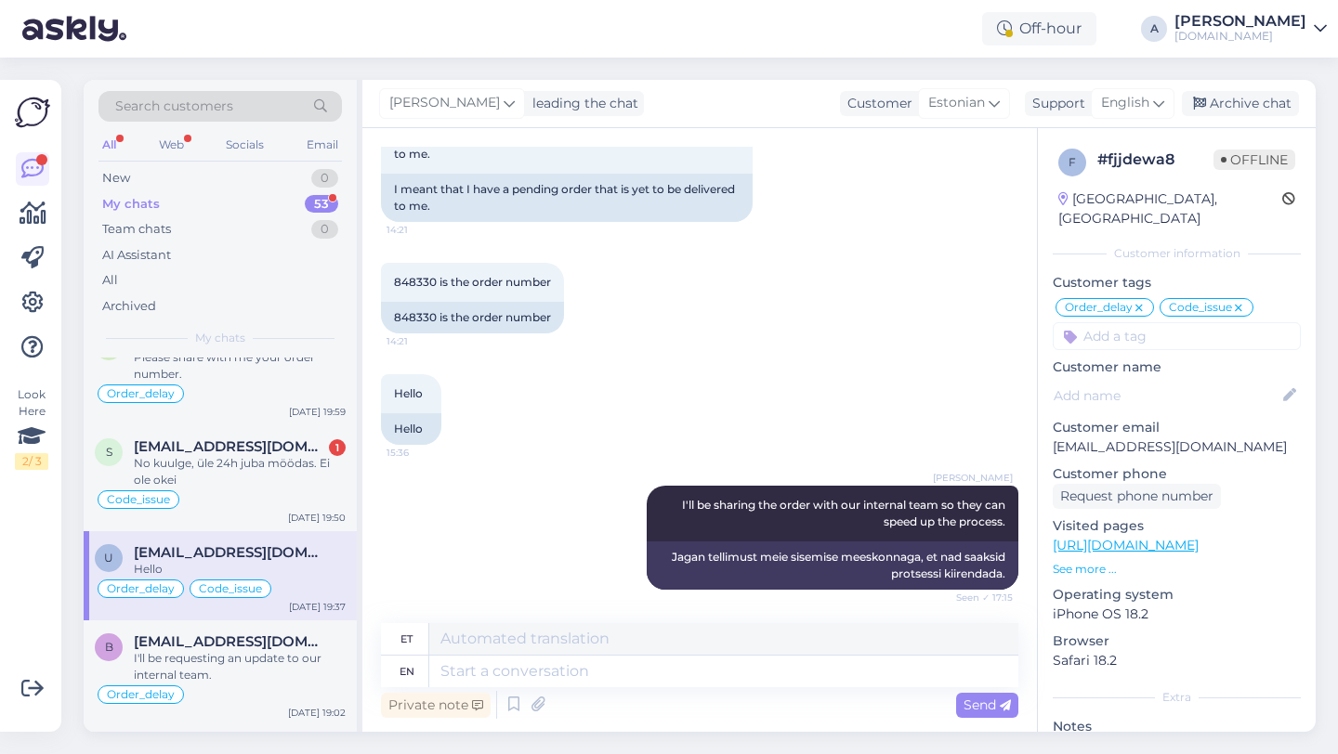
scroll to position [11203, 0]
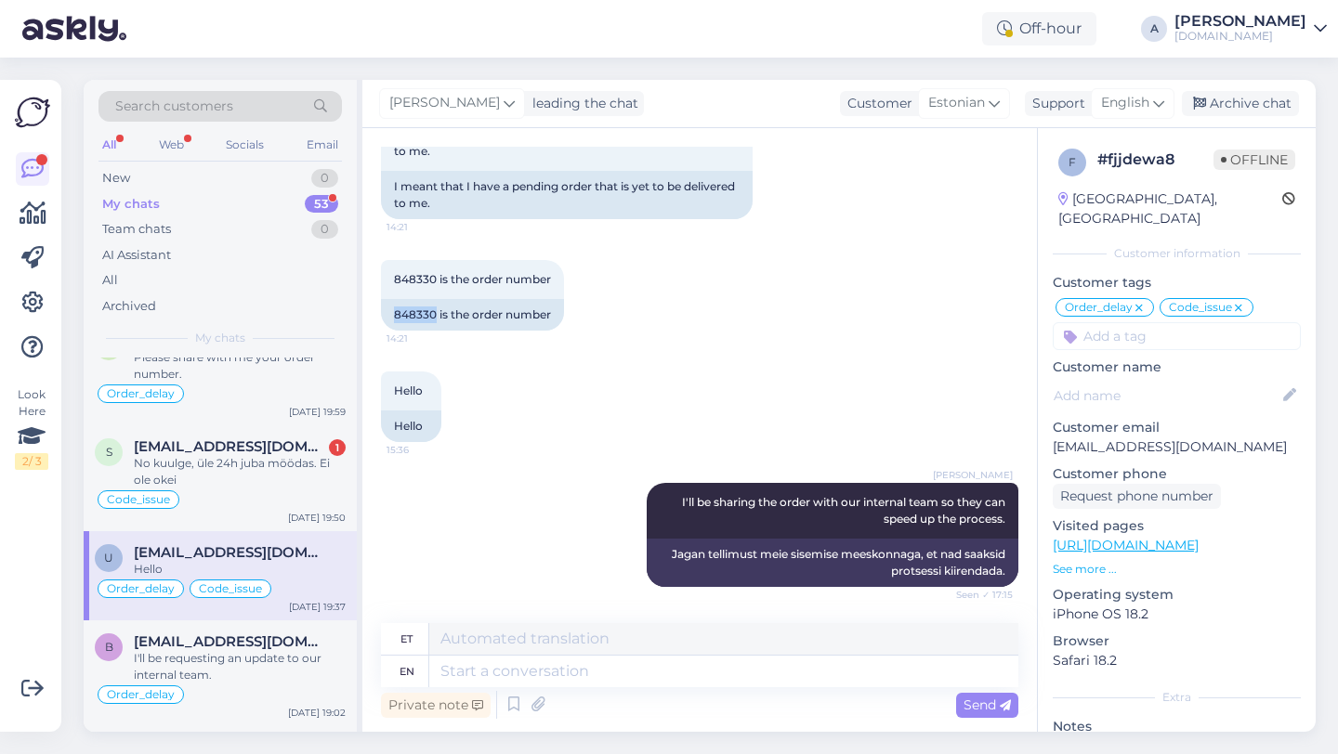
drag, startPoint x: 436, startPoint y: 347, endPoint x: 370, endPoint y: 343, distance: 66.1
click at [370, 343] on div "Chat started [DATE] Talk to me please 18:17 Talk to me please. What’s the meani…" at bounding box center [699, 430] width 675 height 604
copy div "848330"
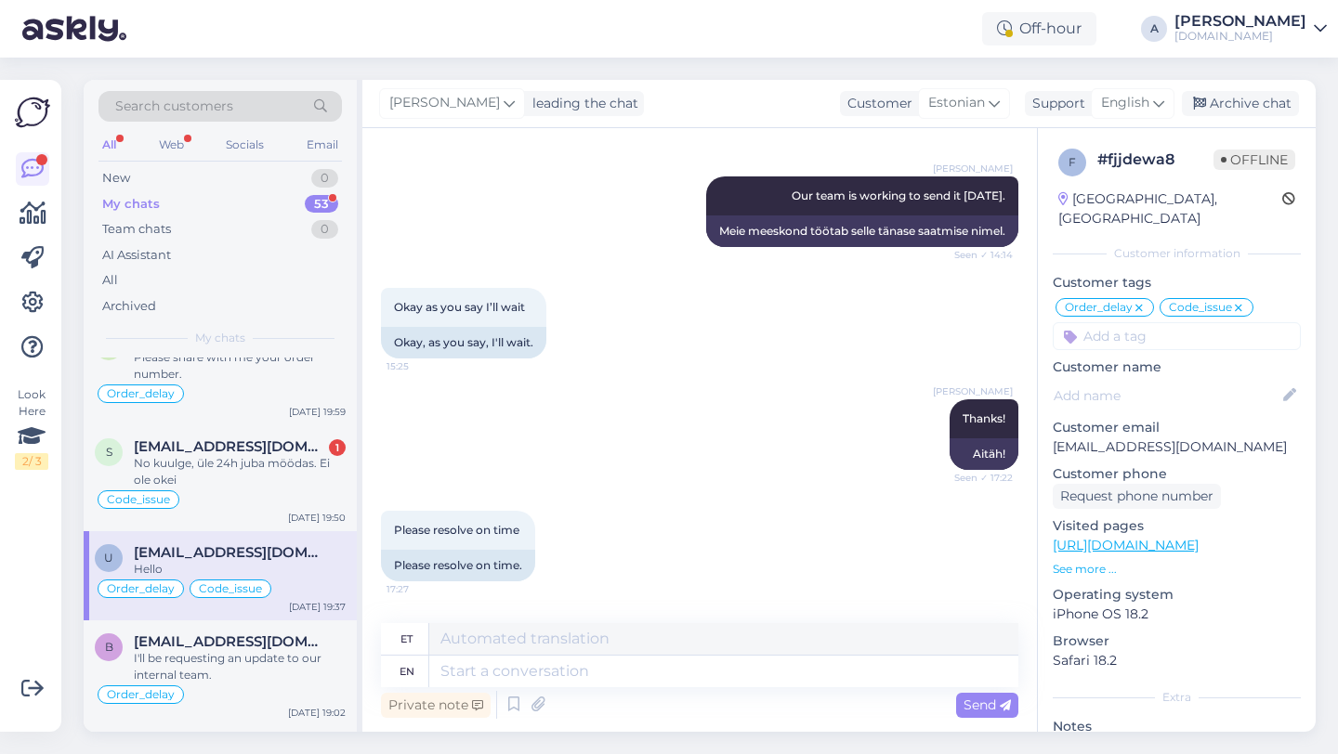
scroll to position [12748, 0]
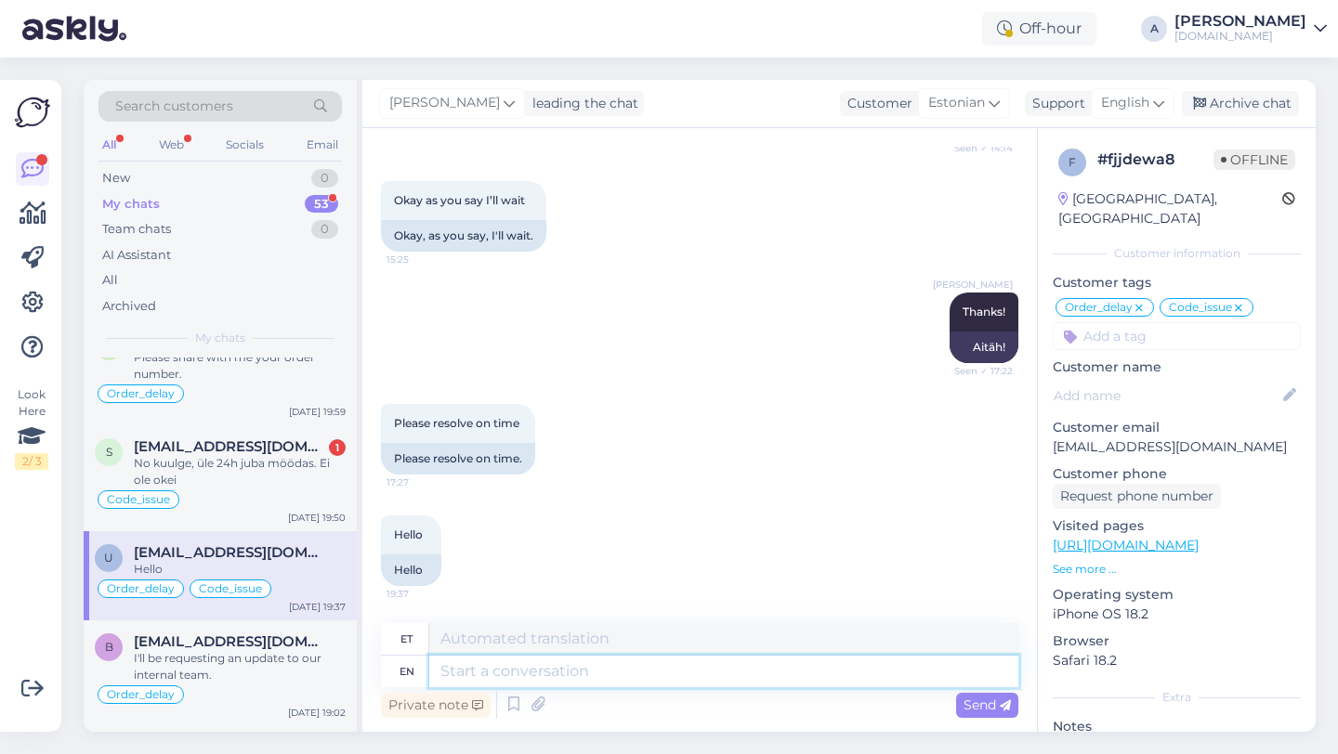
click at [537, 676] on textarea at bounding box center [723, 672] width 589 height 32
click at [617, 676] on textarea at bounding box center [723, 672] width 589 height 32
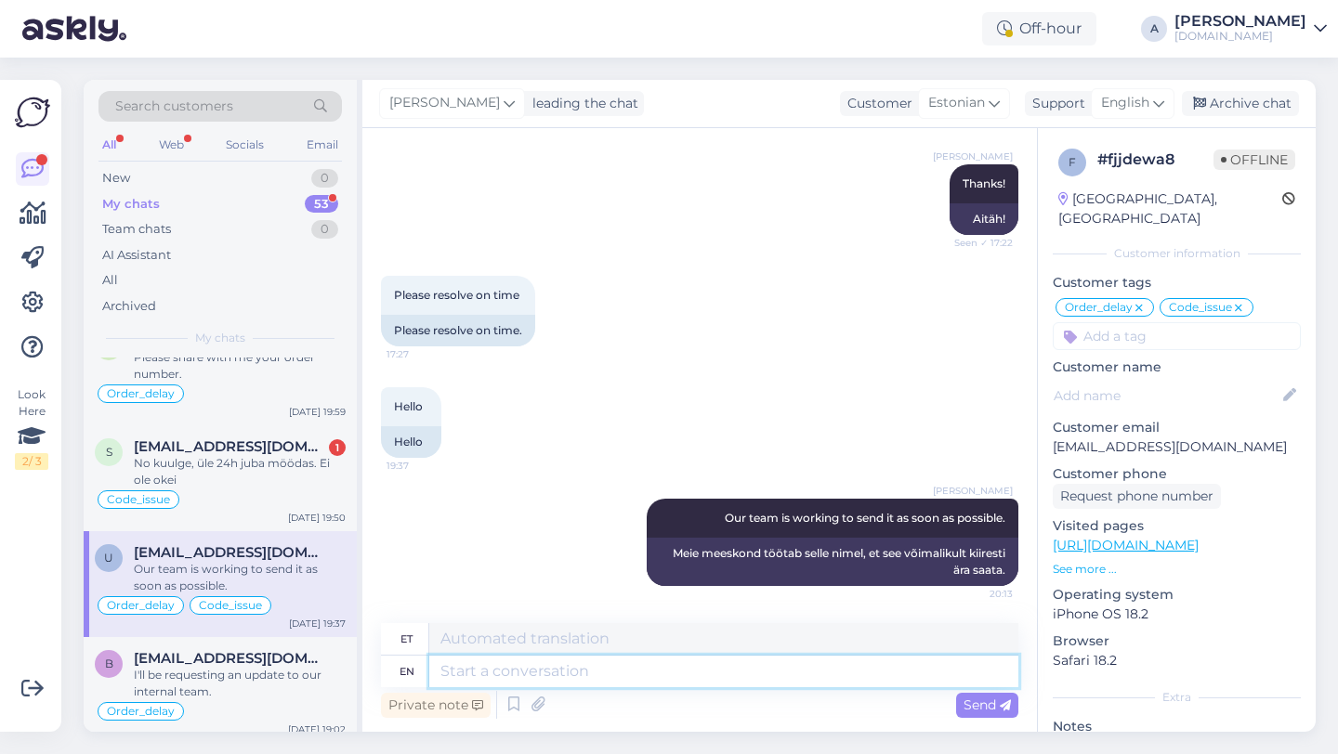
scroll to position [394, 0]
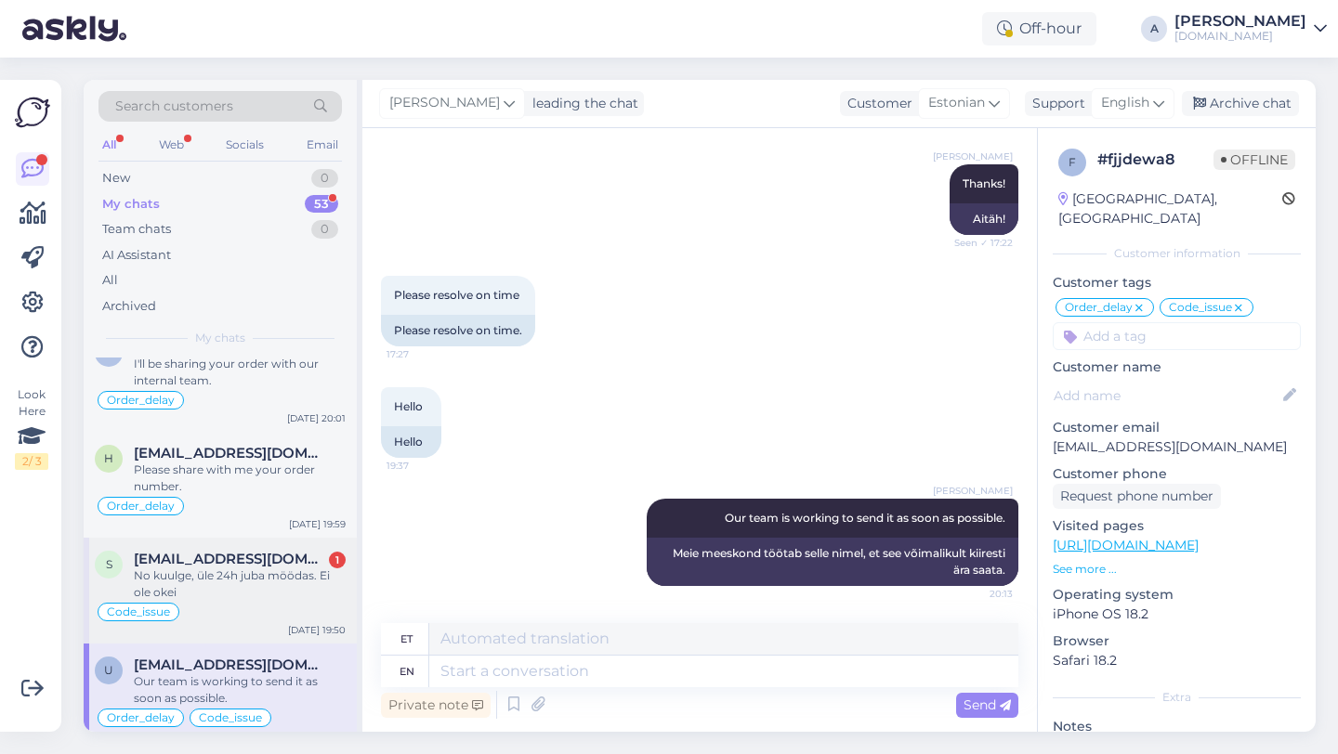
click at [230, 569] on div "No kuulge, üle 24h juba möödas. Ei ole okei" at bounding box center [240, 584] width 212 height 33
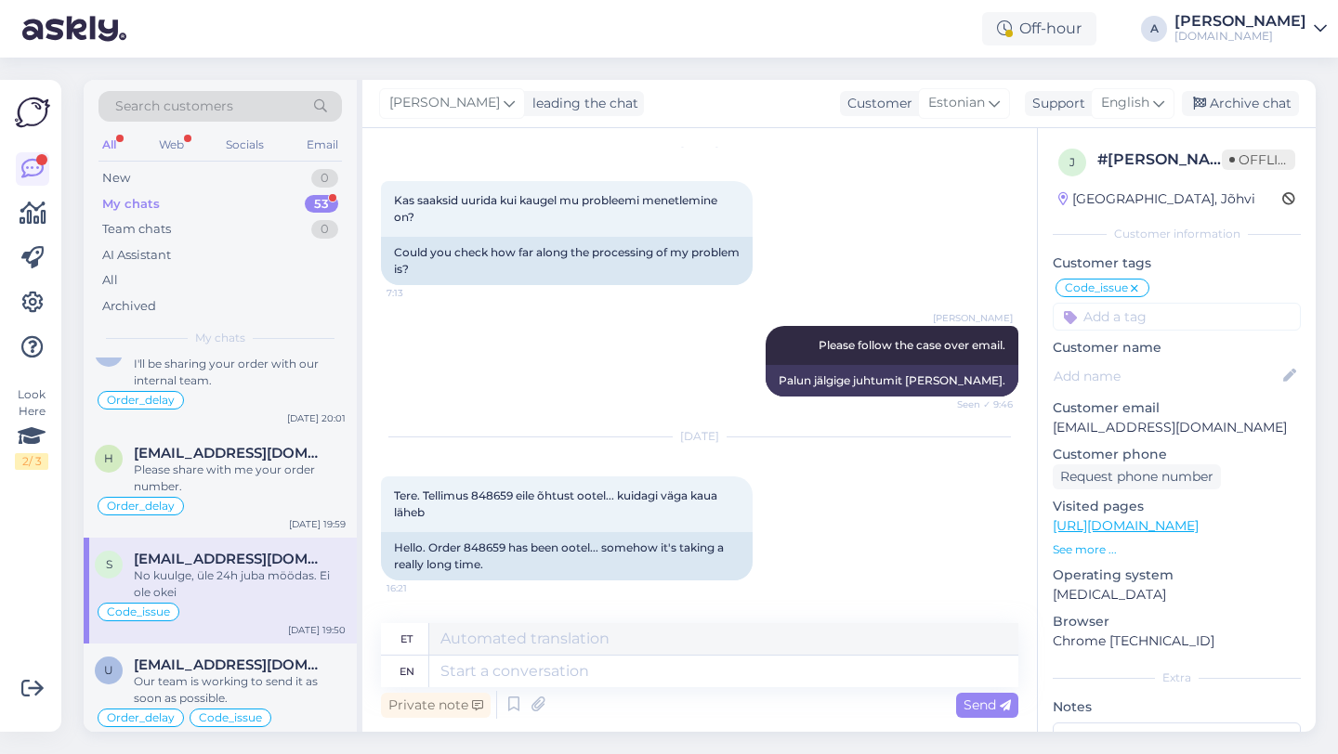
scroll to position [4274, 0]
drag, startPoint x: 507, startPoint y: 513, endPoint x: 465, endPoint y: 512, distance: 41.8
click at [465, 531] on div "Hello. Order 848659 has been ootel... somehow it's taking a really long time." at bounding box center [567, 555] width 372 height 48
copy div "848659"
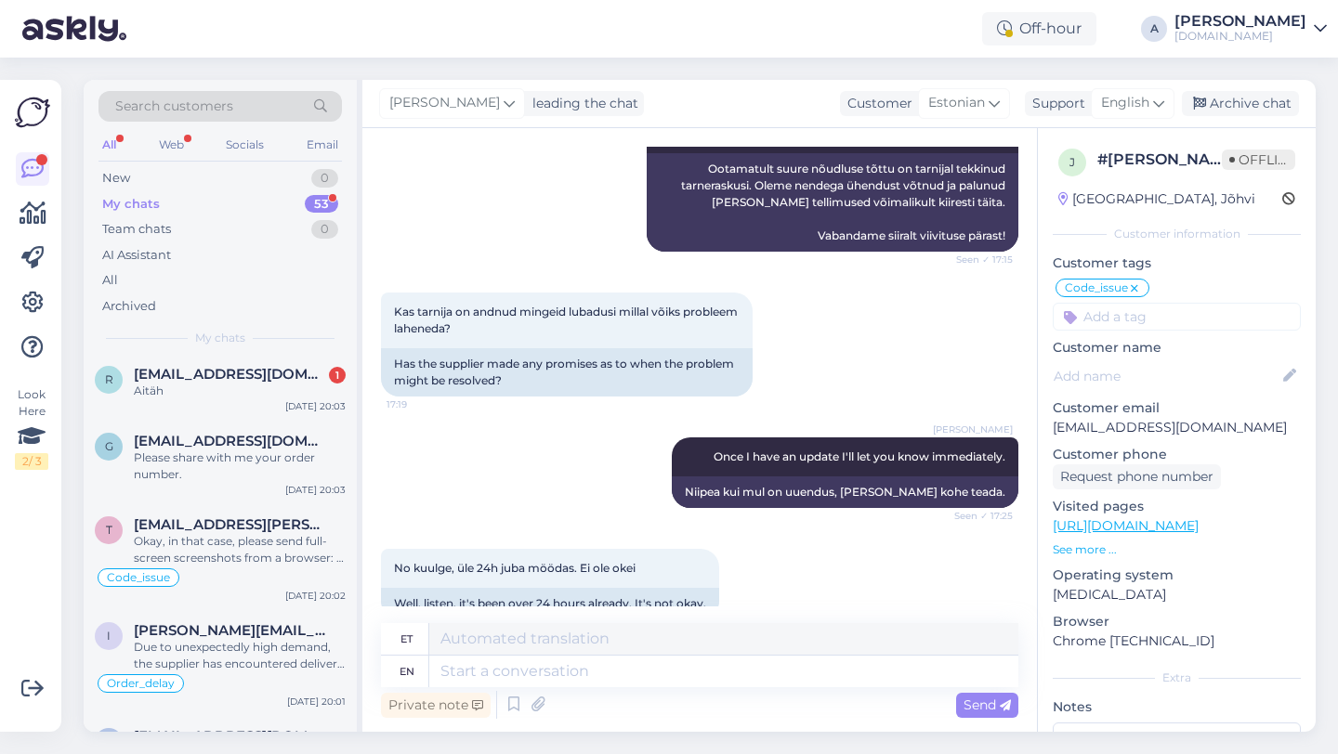
scroll to position [0, 0]
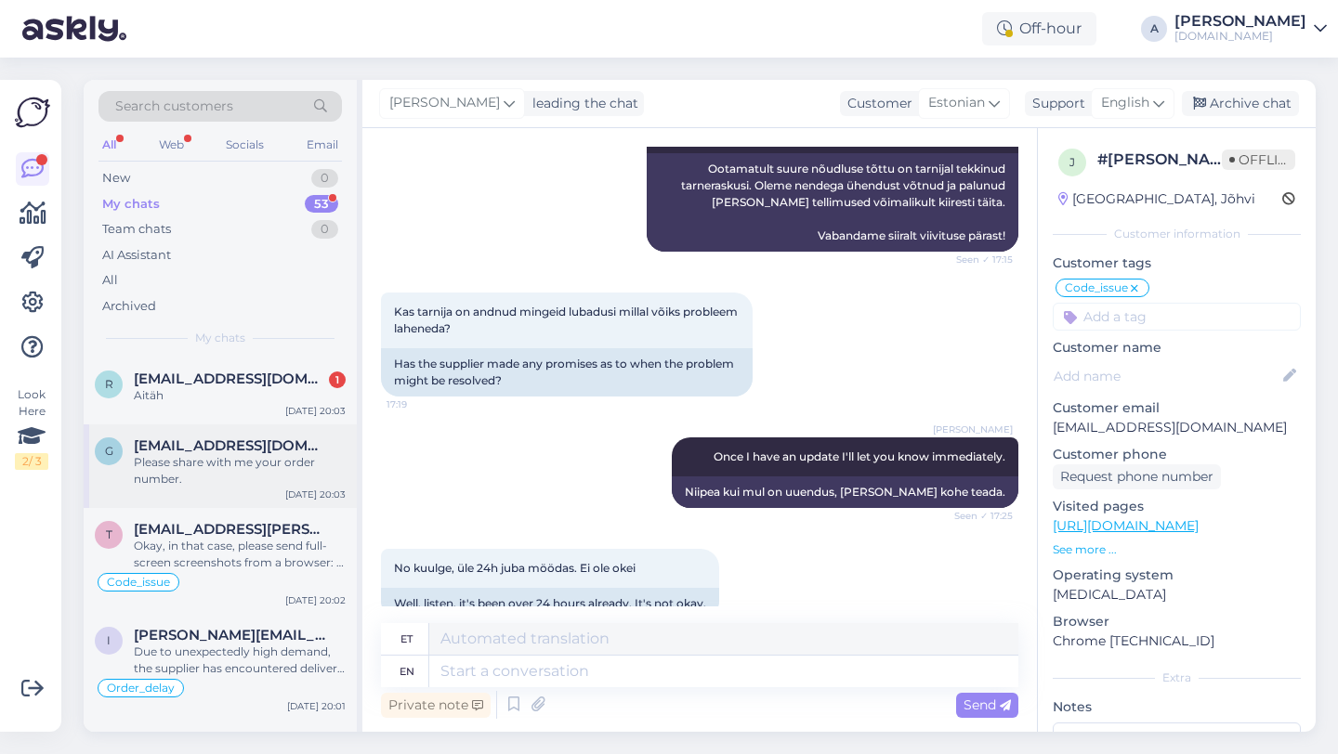
click at [191, 428] on div "g [EMAIL_ADDRESS][DOMAIN_NAME] Please share with me your order number. [DATE] 2…" at bounding box center [220, 467] width 273 height 84
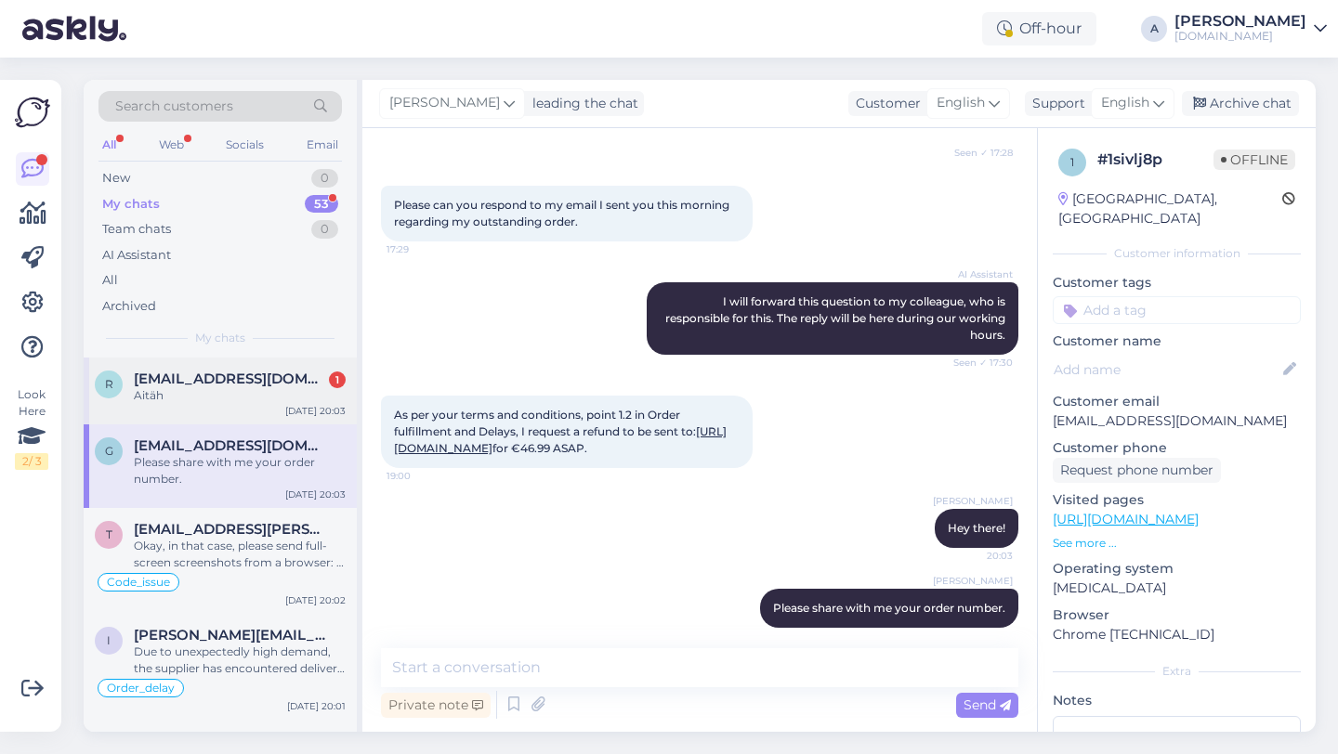
click at [182, 398] on div "Aitäh" at bounding box center [240, 395] width 212 height 17
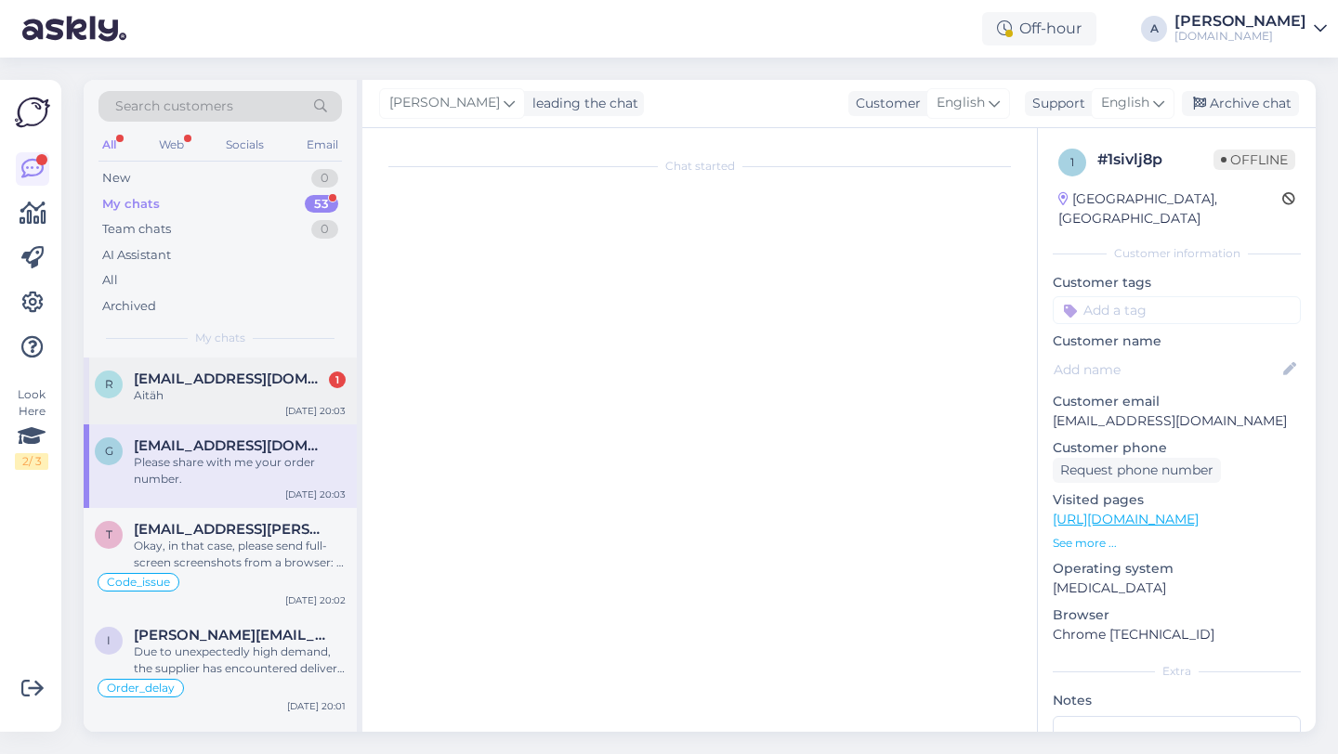
scroll to position [5618, 0]
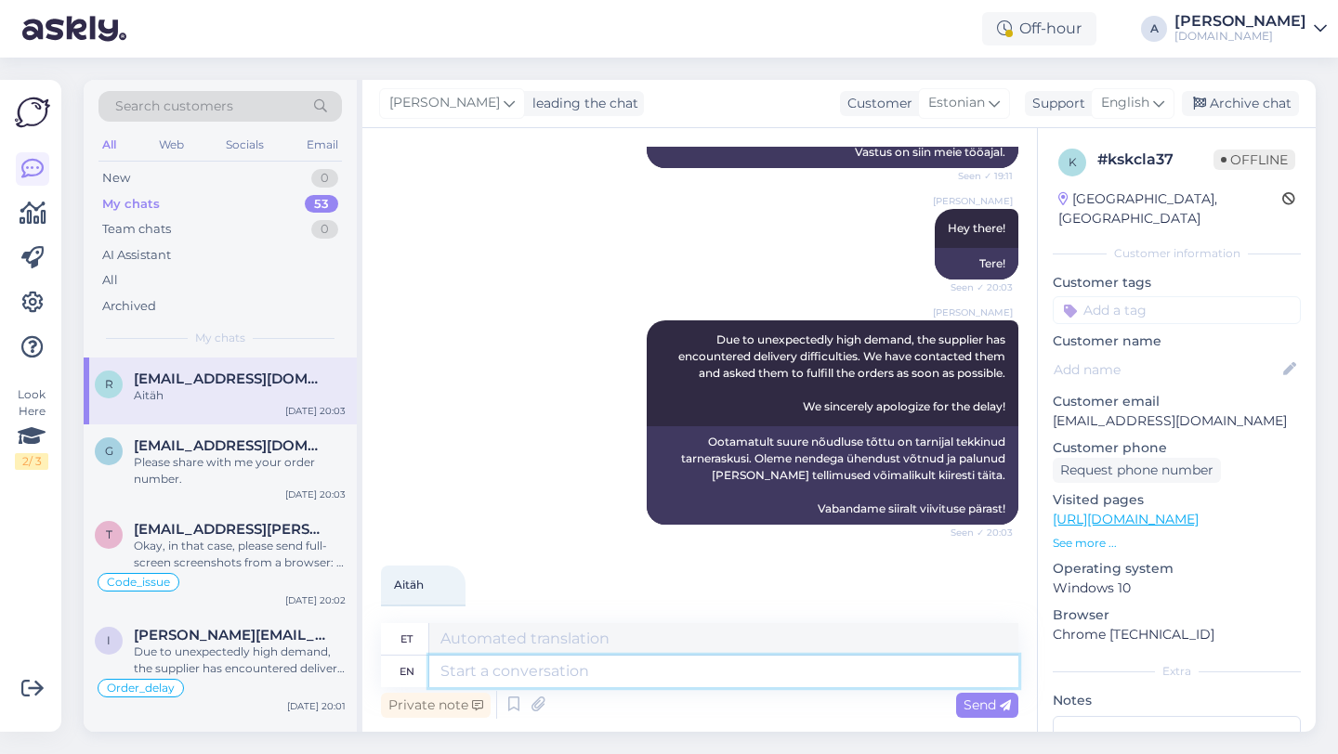
click at [515, 674] on textarea at bounding box center [723, 672] width 589 height 32
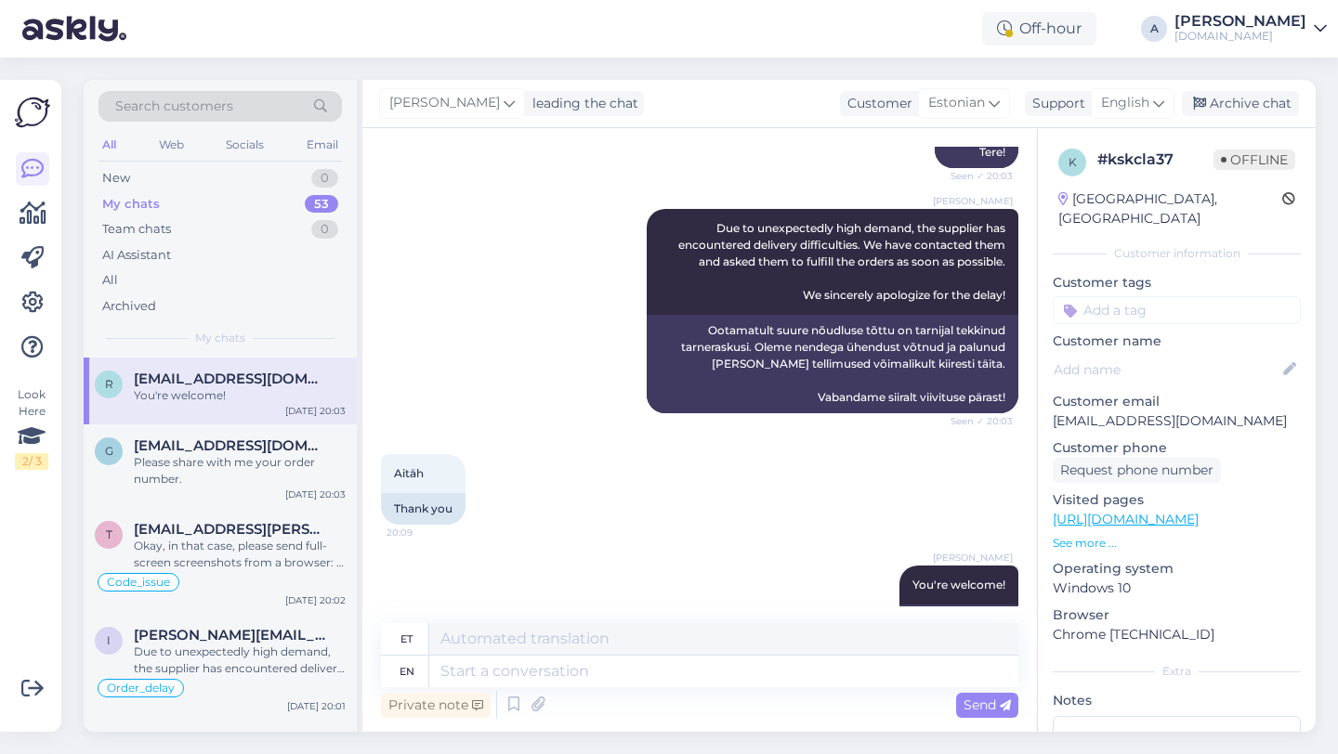
click at [1229, 296] on input at bounding box center [1177, 310] width 248 height 28
click at [1194, 354] on span "Order_delay" at bounding box center [1177, 359] width 68 height 11
